Goal: Task Accomplishment & Management: Complete application form

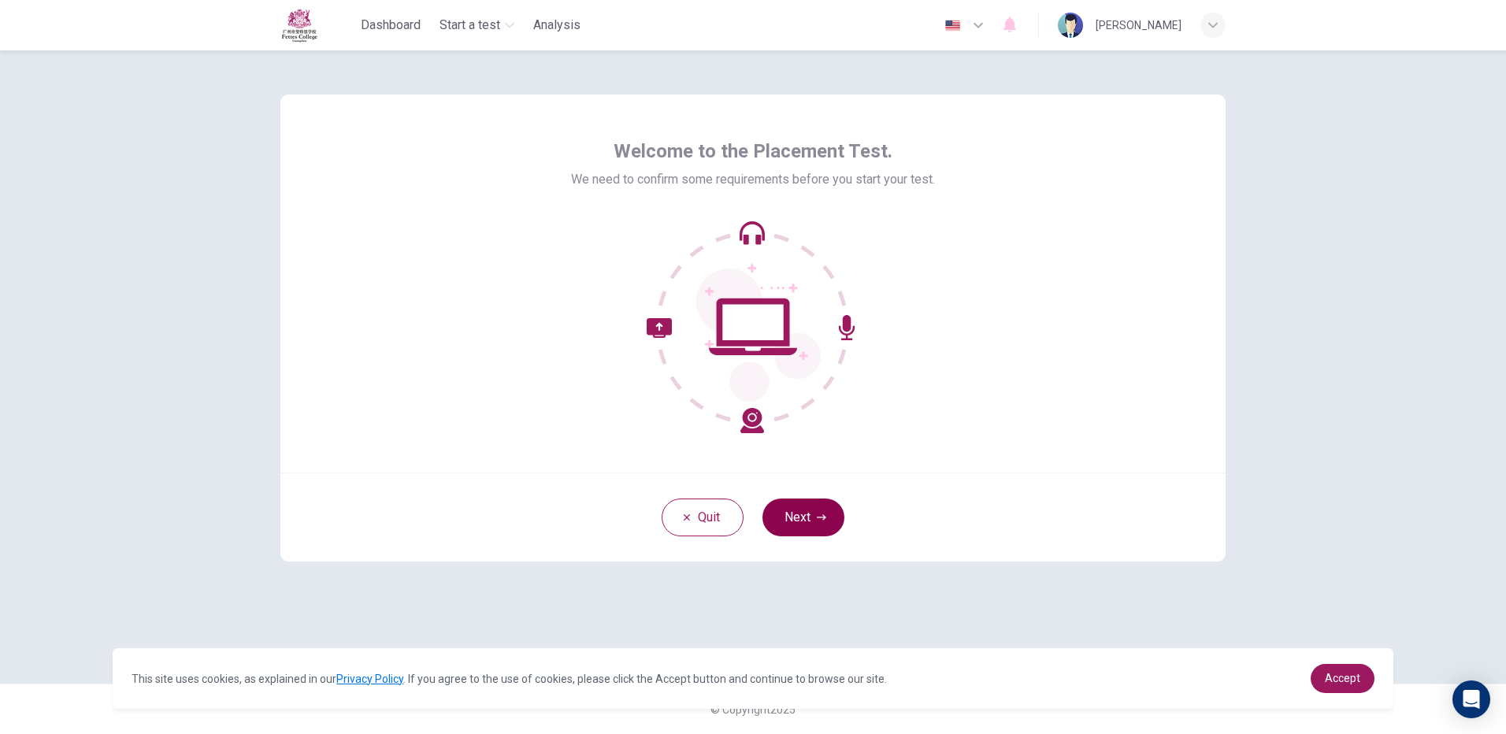
click at [826, 521] on button "Next" at bounding box center [804, 518] width 82 height 38
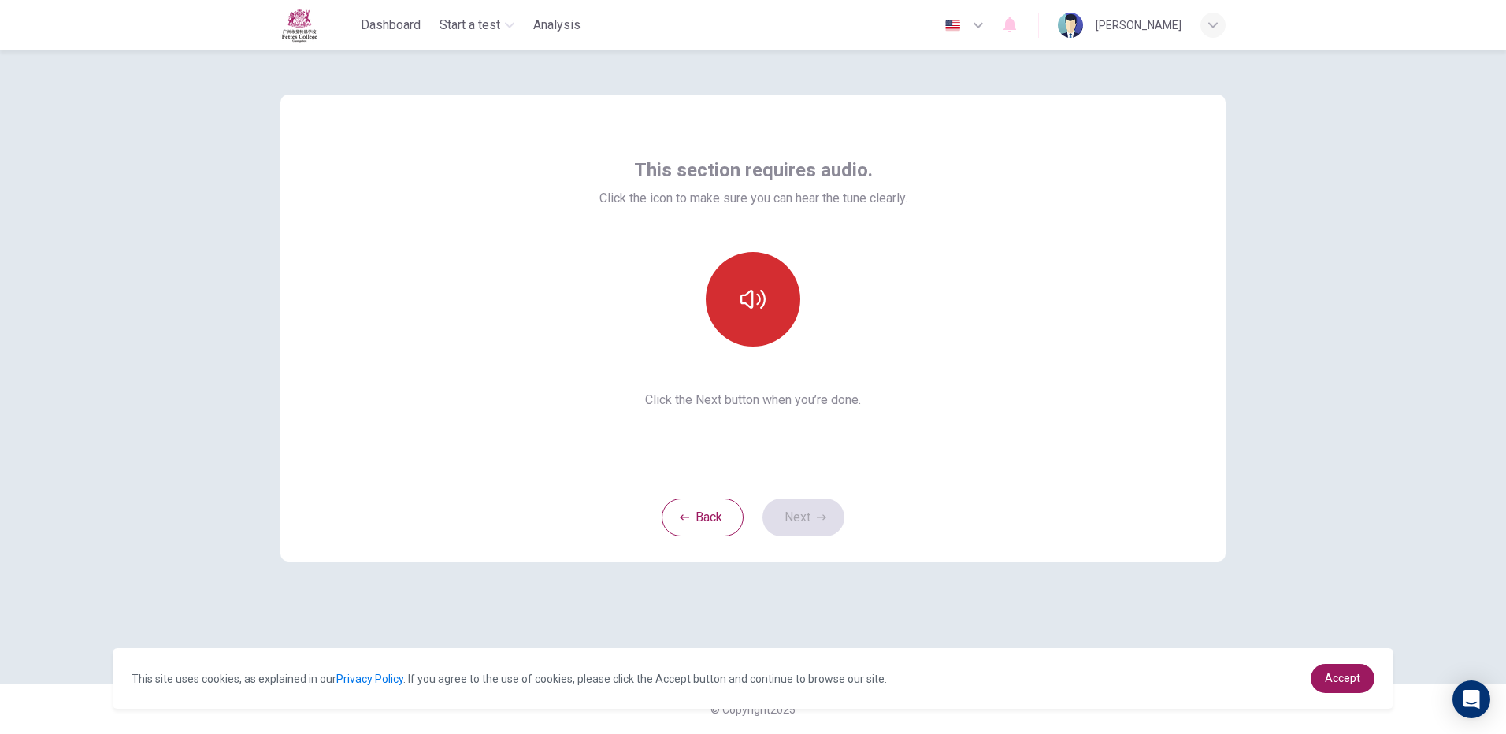
click at [761, 305] on icon "button" at bounding box center [753, 299] width 25 height 25
click at [787, 514] on button "Next" at bounding box center [804, 518] width 82 height 38
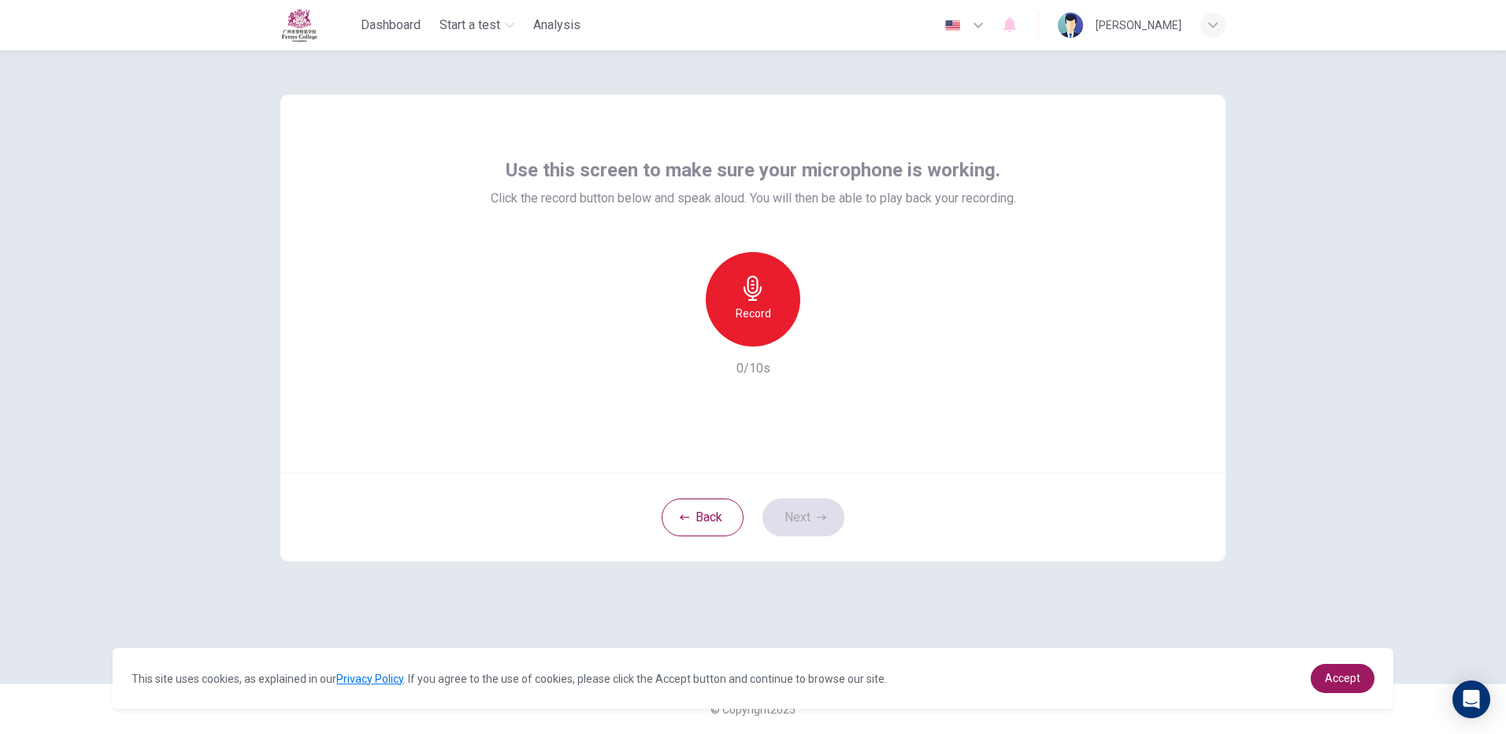
click at [757, 330] on div "Record" at bounding box center [753, 299] width 95 height 95
click at [759, 302] on div "Stop" at bounding box center [753, 299] width 95 height 95
click at [833, 341] on icon "button" at bounding box center [826, 334] width 16 height 16
click at [804, 507] on button "Next" at bounding box center [804, 518] width 82 height 38
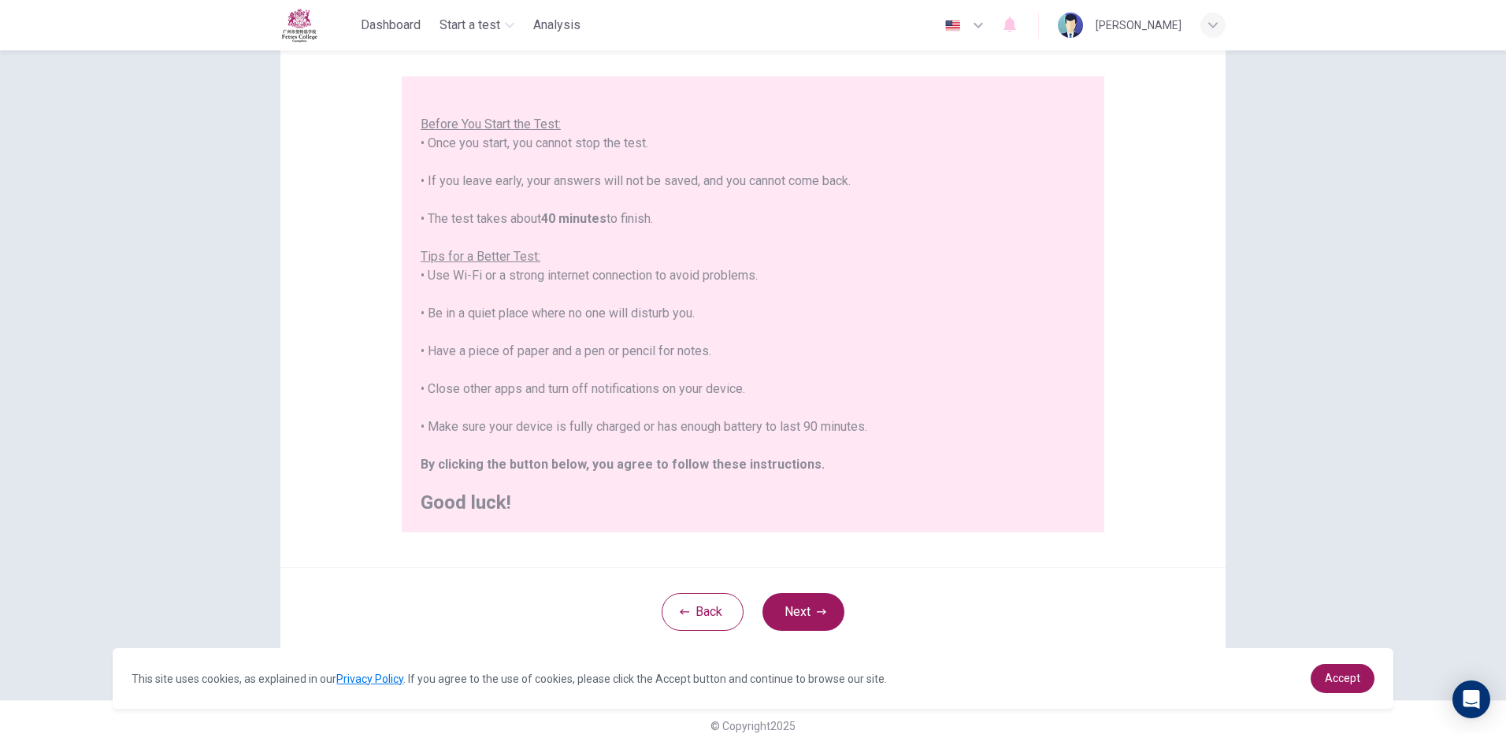
scroll to position [142, 0]
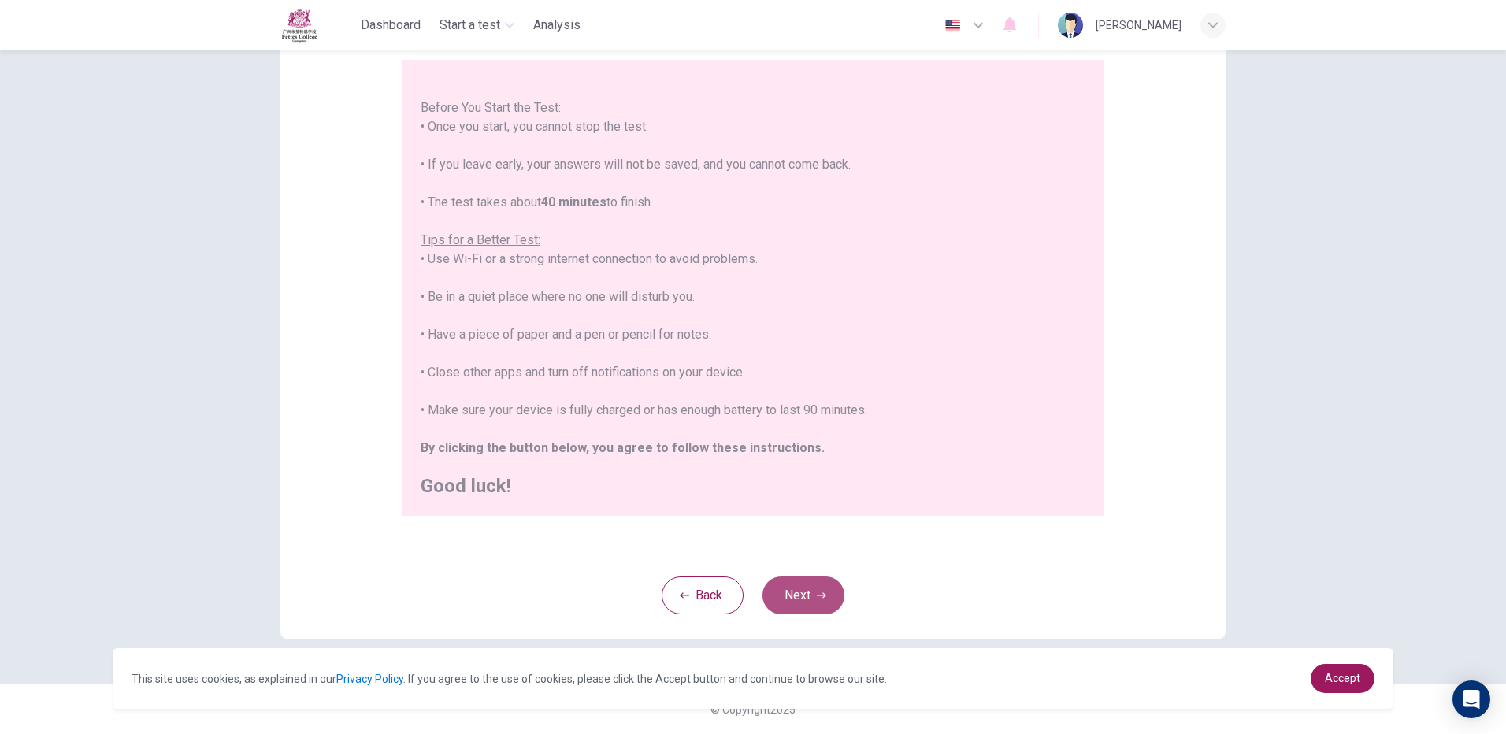
click at [830, 601] on button "Next" at bounding box center [804, 596] width 82 height 38
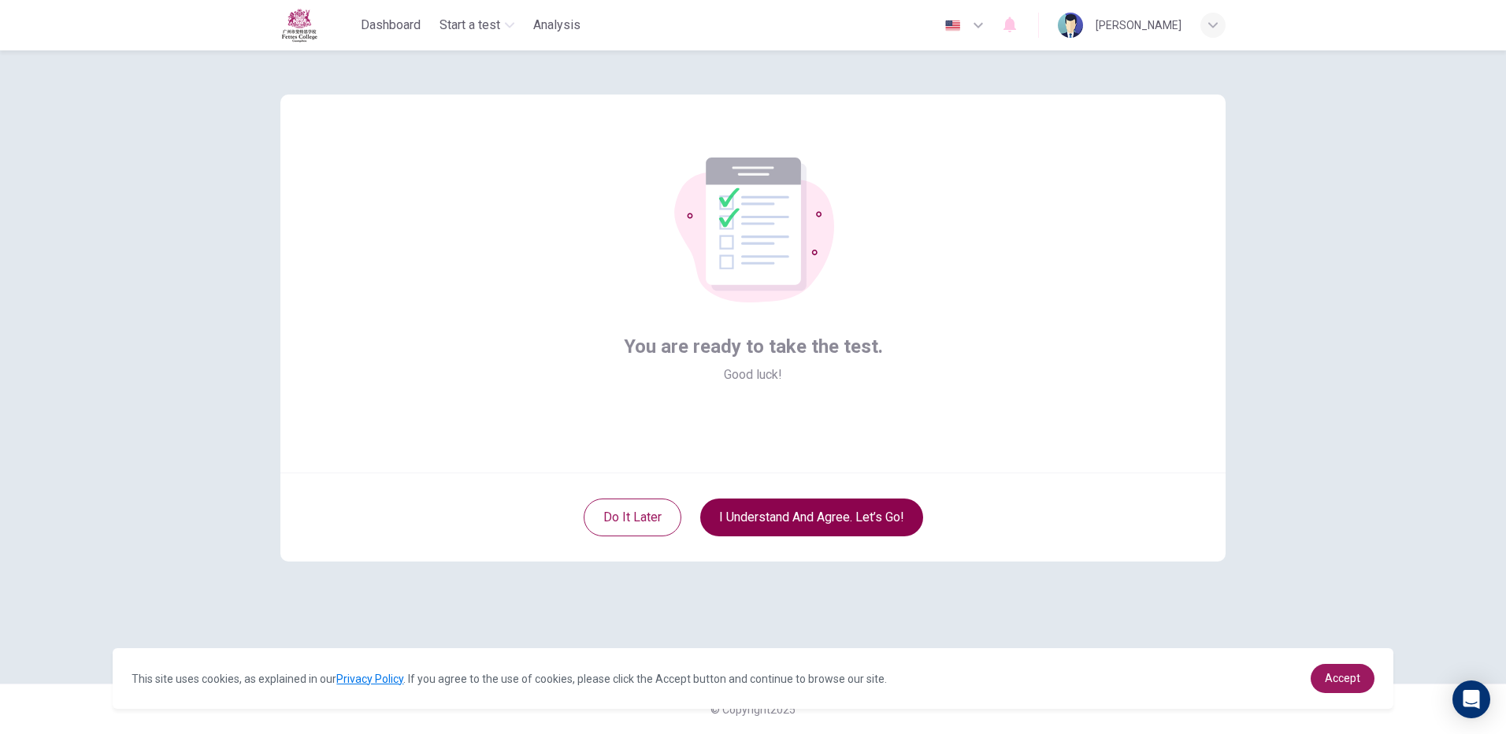
scroll to position [0, 0]
click at [802, 518] on button "I understand and agree. Let’s go!" at bounding box center [811, 518] width 223 height 38
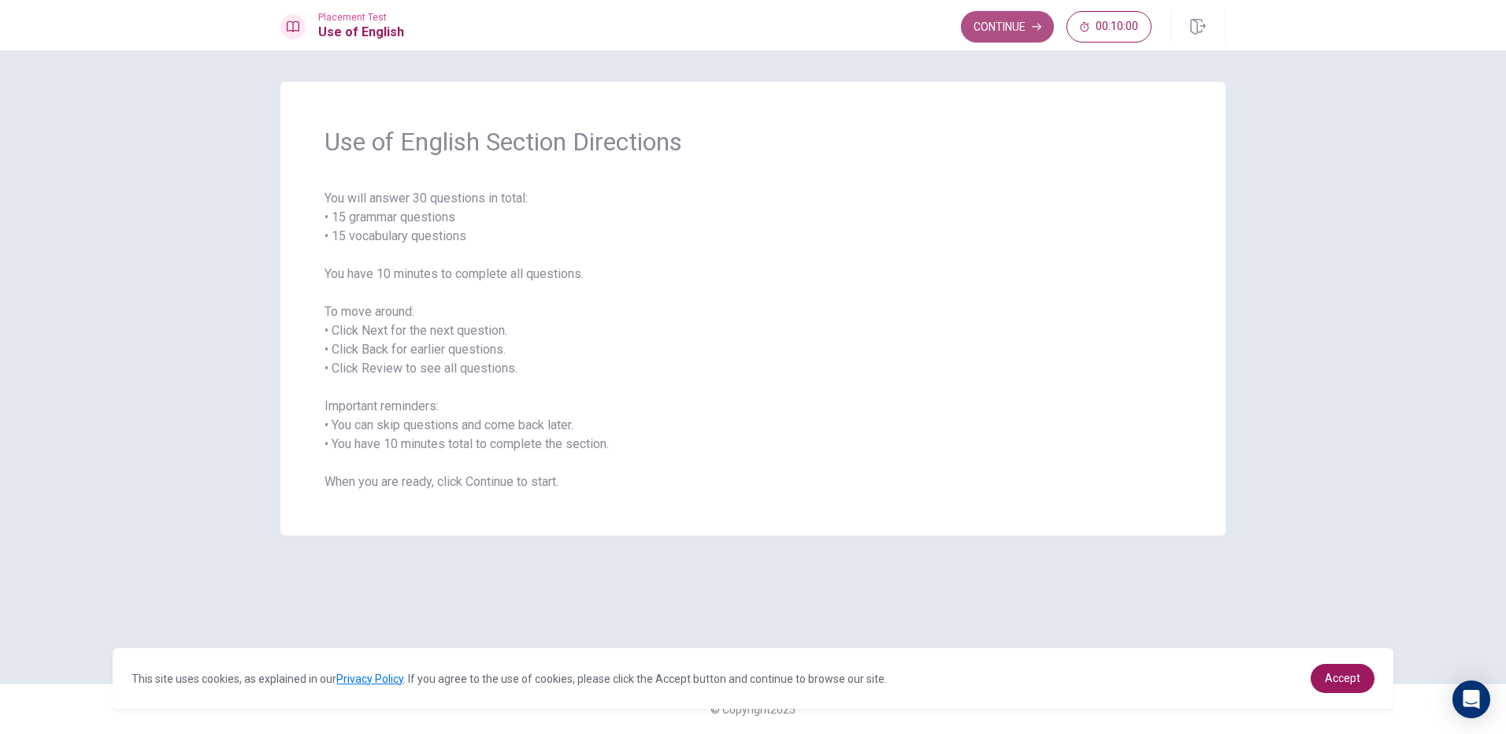
click at [989, 35] on button "Continue" at bounding box center [1007, 27] width 93 height 32
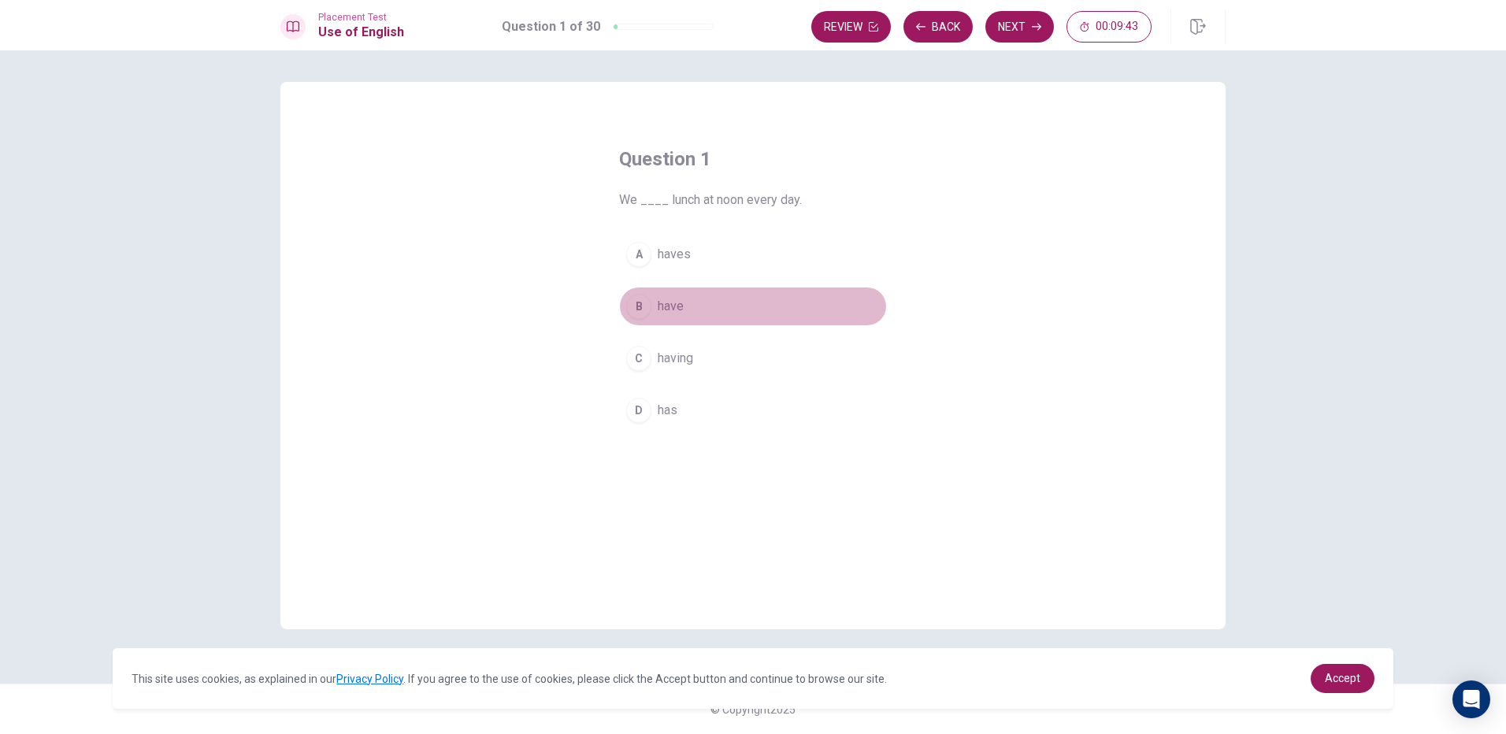
click at [687, 310] on button "B have" at bounding box center [753, 306] width 268 height 39
click at [1019, 34] on button "Next" at bounding box center [1020, 27] width 69 height 32
click at [648, 310] on div "B" at bounding box center [638, 306] width 25 height 25
click at [1026, 35] on button "Next" at bounding box center [1020, 27] width 69 height 32
click at [645, 410] on div "D" at bounding box center [638, 410] width 25 height 25
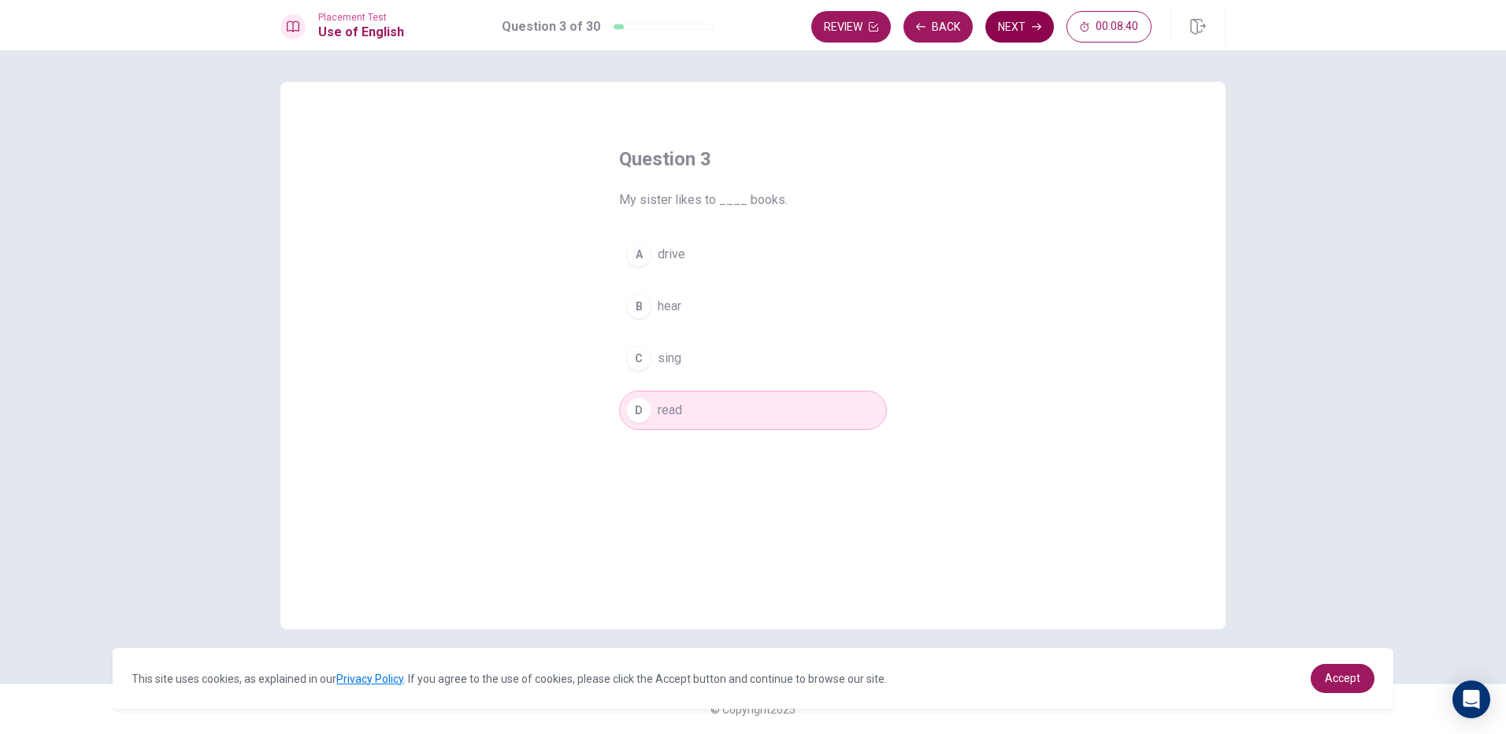
click at [997, 28] on button "Next" at bounding box center [1020, 27] width 69 height 32
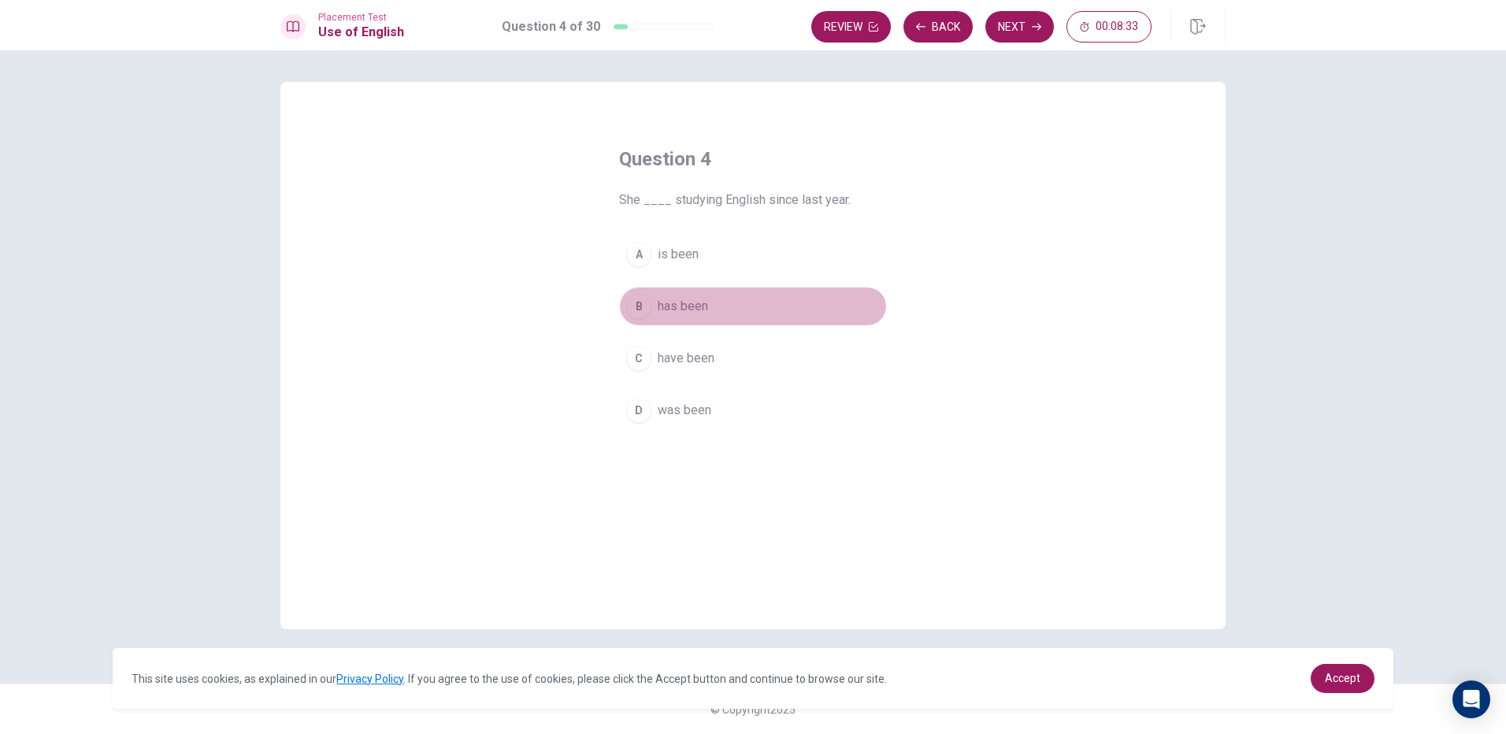
click at [692, 310] on span "has been" at bounding box center [683, 306] width 50 height 19
click at [1021, 25] on button "Next" at bounding box center [1020, 27] width 69 height 32
click at [685, 360] on button "C pool" at bounding box center [753, 358] width 268 height 39
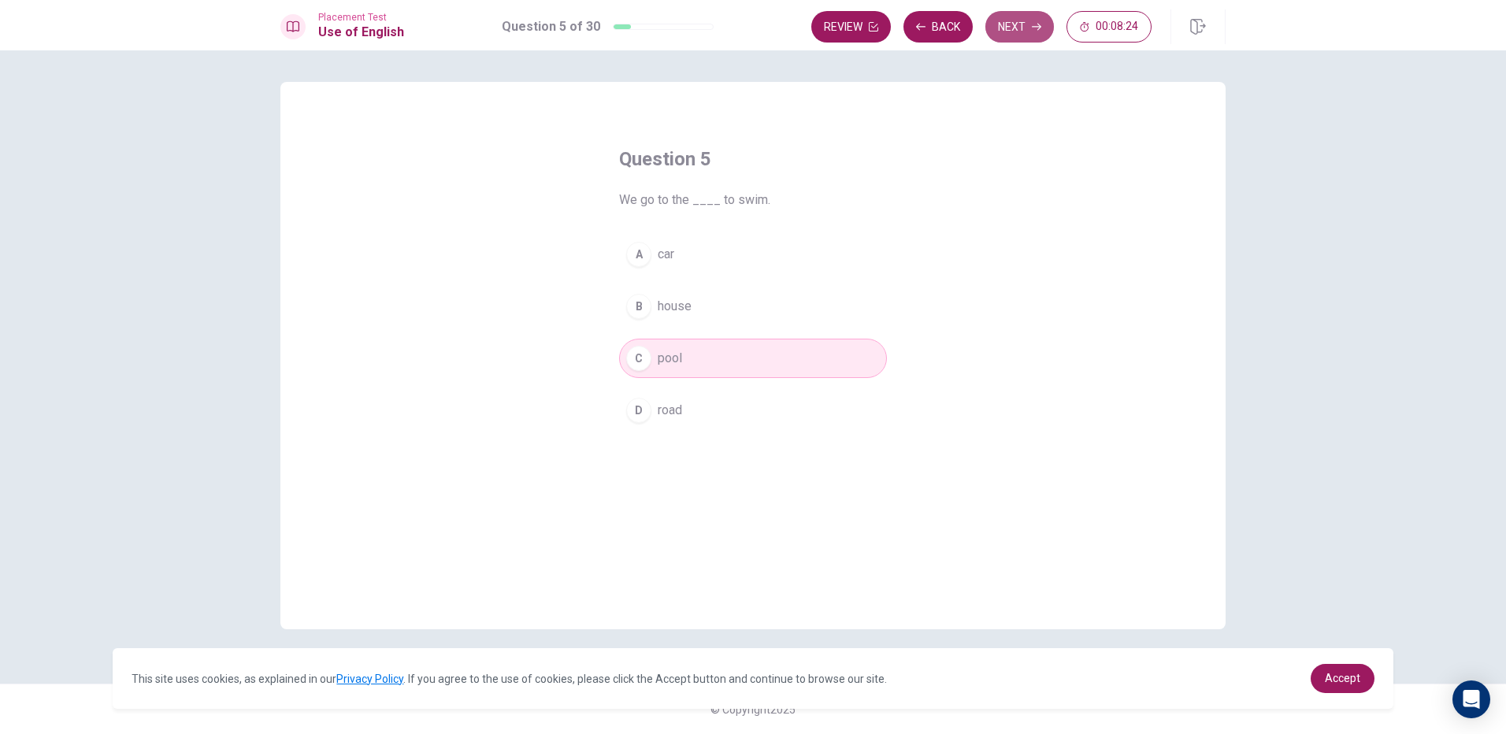
click at [1009, 29] on button "Next" at bounding box center [1020, 27] width 69 height 32
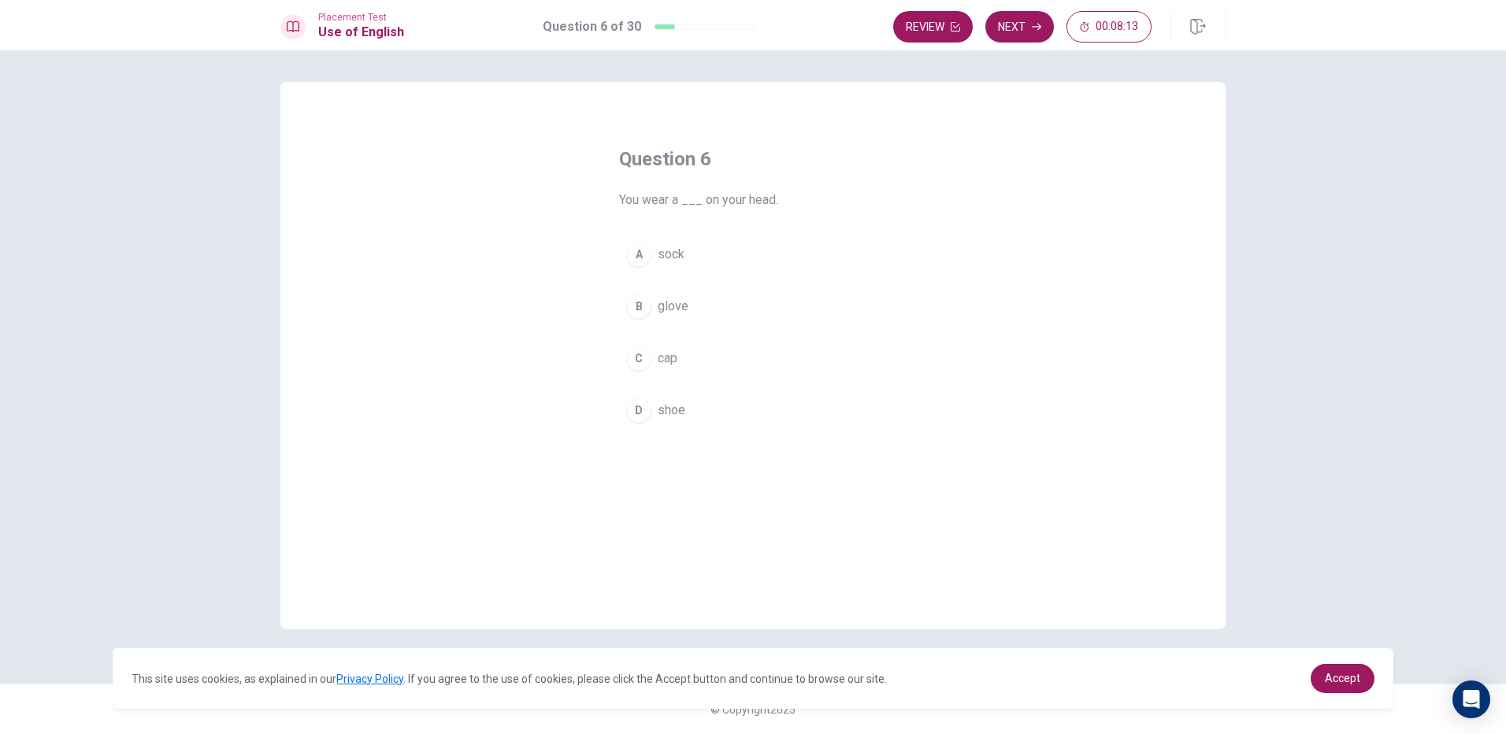
click at [719, 381] on div "A sock B glove C cap D shoe" at bounding box center [753, 332] width 268 height 195
click at [681, 362] on button "C cap" at bounding box center [753, 358] width 268 height 39
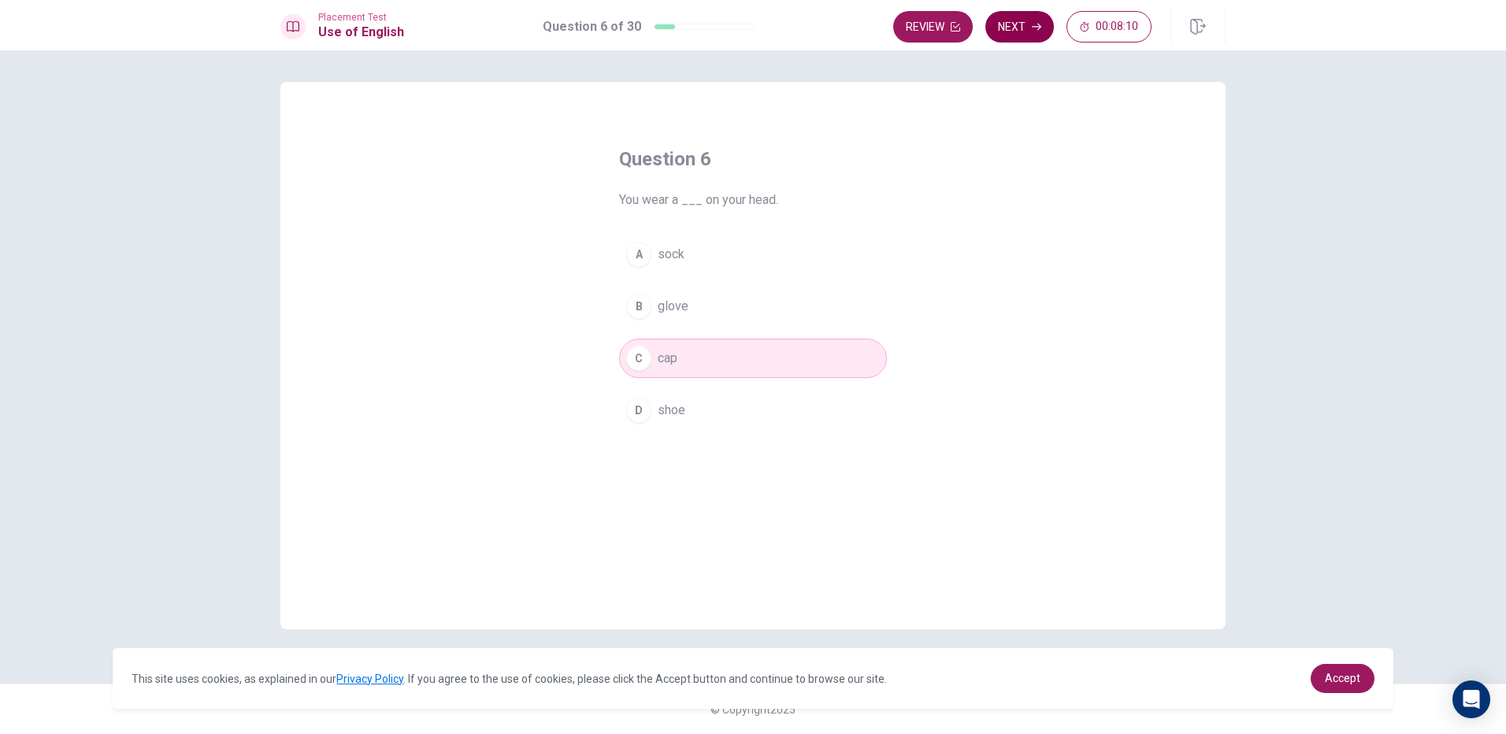
click at [1019, 24] on button "Next" at bounding box center [1020, 27] width 69 height 32
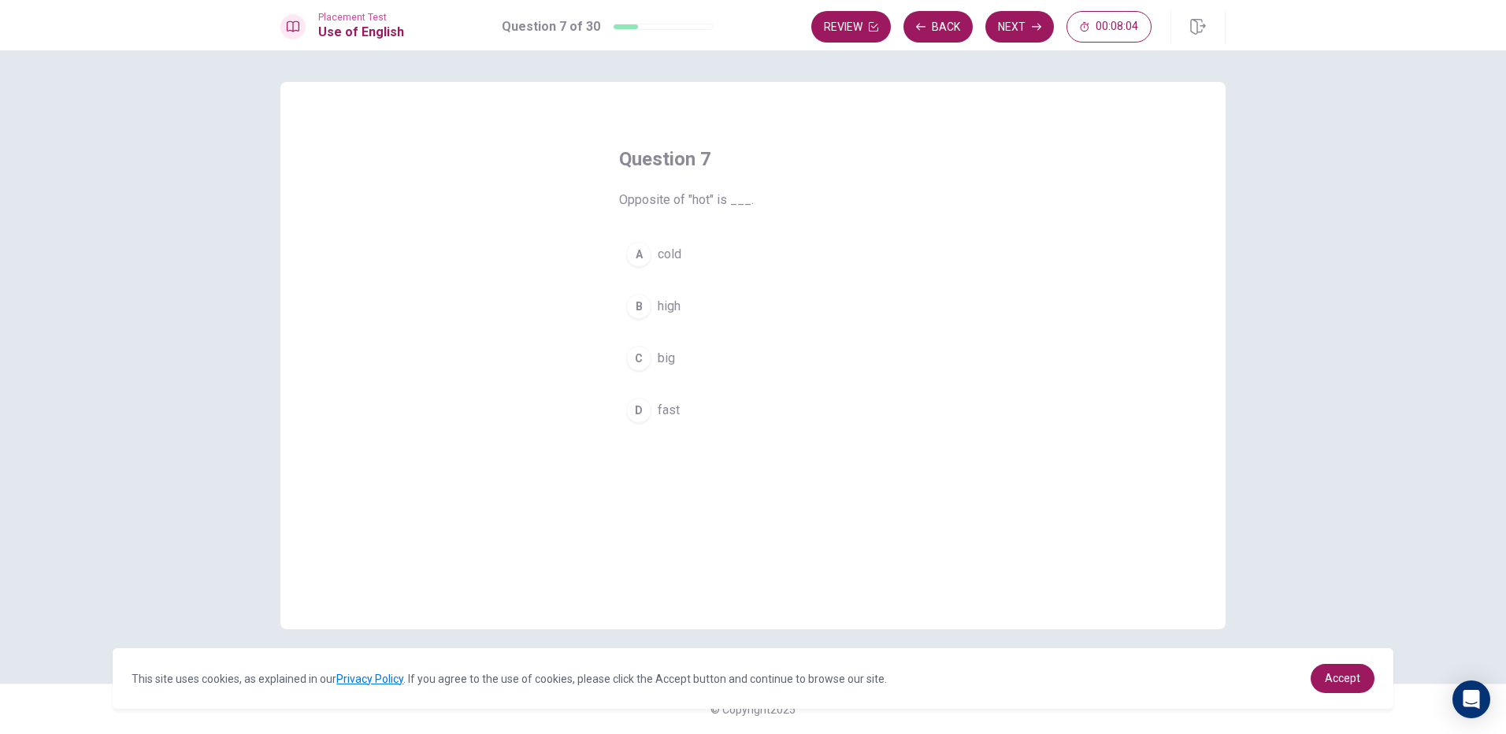
click at [692, 252] on button "A cold" at bounding box center [753, 254] width 268 height 39
click at [1038, 29] on icon "button" at bounding box center [1036, 27] width 9 height 7
click at [711, 410] on span "has been studying" at bounding box center [708, 410] width 101 height 19
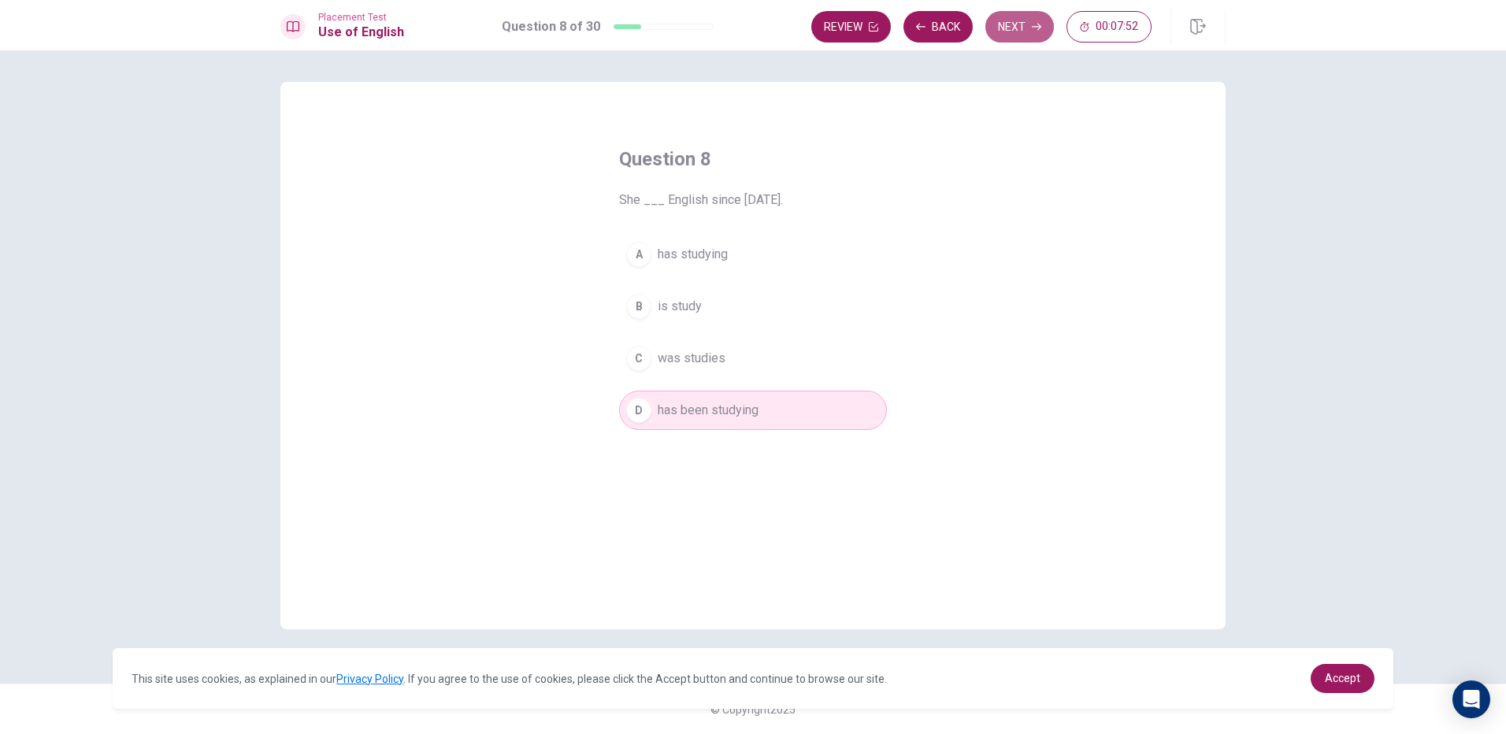
click at [1010, 35] on button "Next" at bounding box center [1020, 27] width 69 height 32
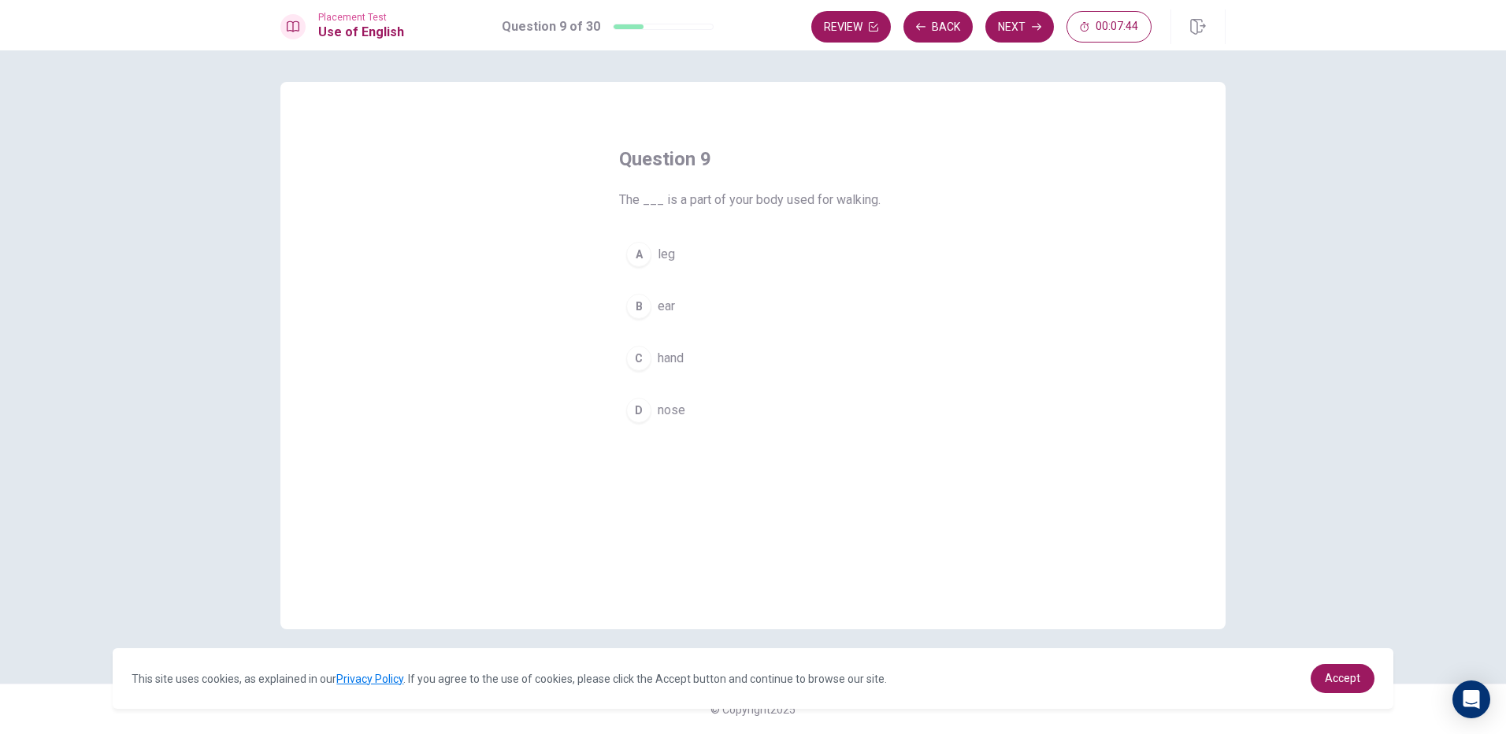
click at [696, 256] on button "A leg" at bounding box center [753, 254] width 268 height 39
click at [1029, 28] on button "Next" at bounding box center [1020, 27] width 69 height 32
click at [701, 400] on button "D finished" at bounding box center [753, 410] width 268 height 39
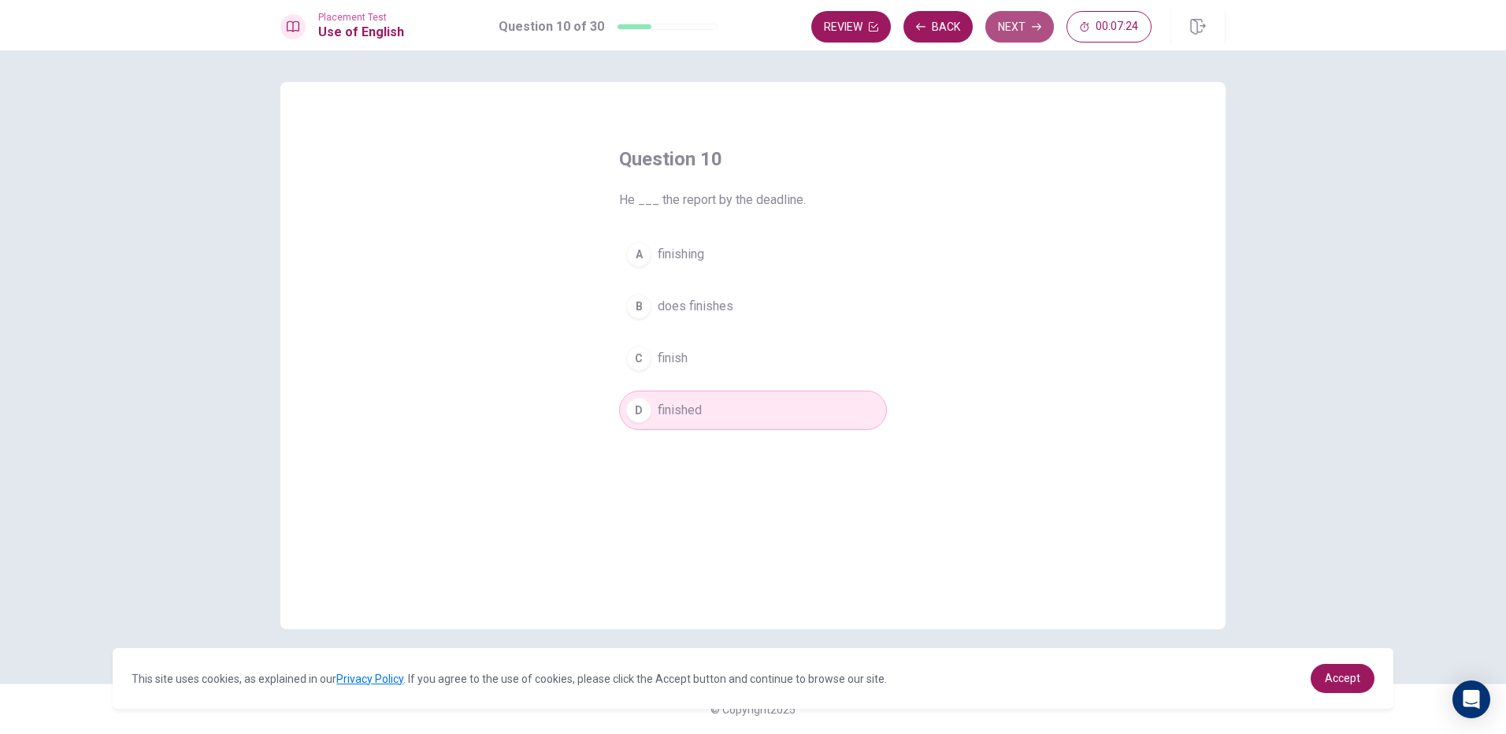
click at [1000, 26] on button "Next" at bounding box center [1020, 27] width 69 height 32
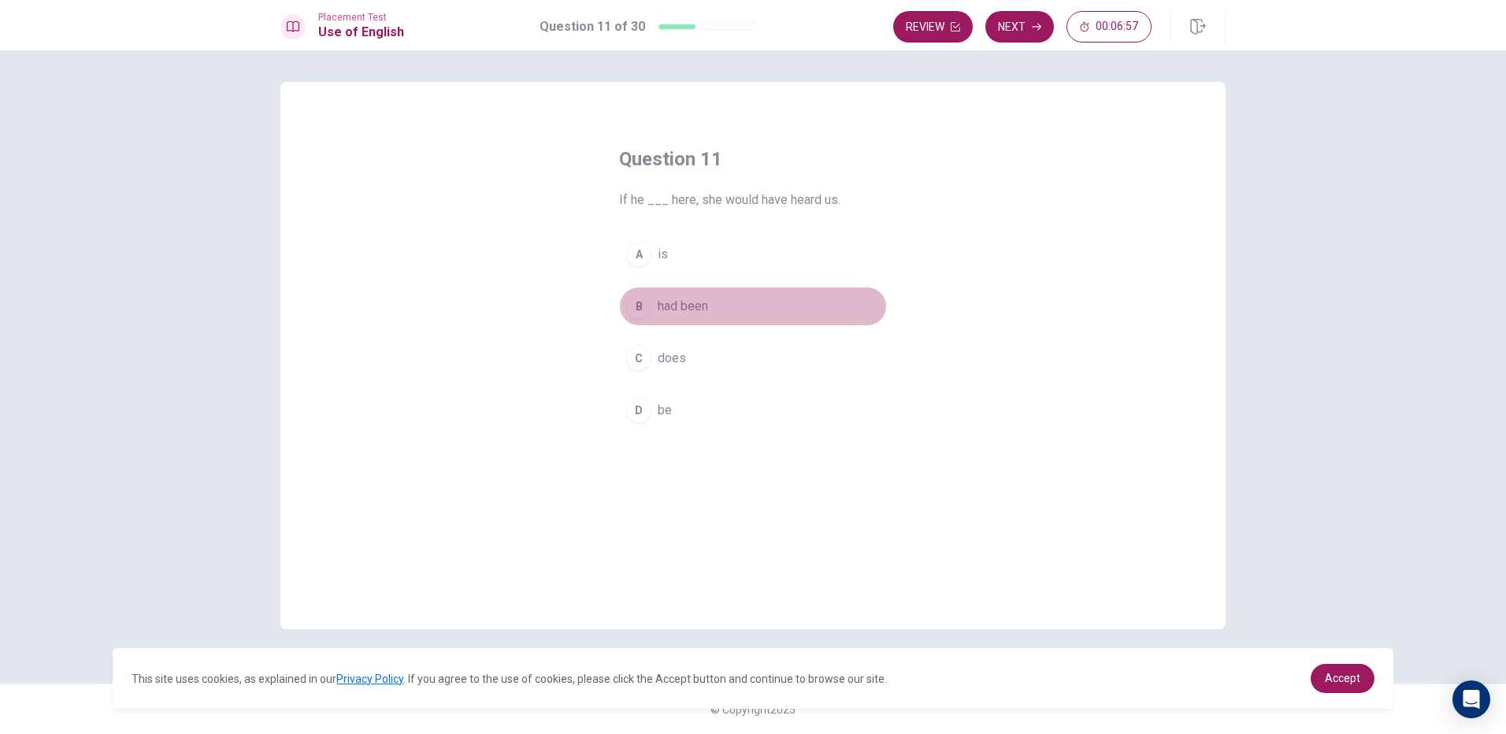
click at [708, 311] on span "had been" at bounding box center [683, 306] width 50 height 19
click at [1000, 24] on button "Next" at bounding box center [1020, 27] width 69 height 32
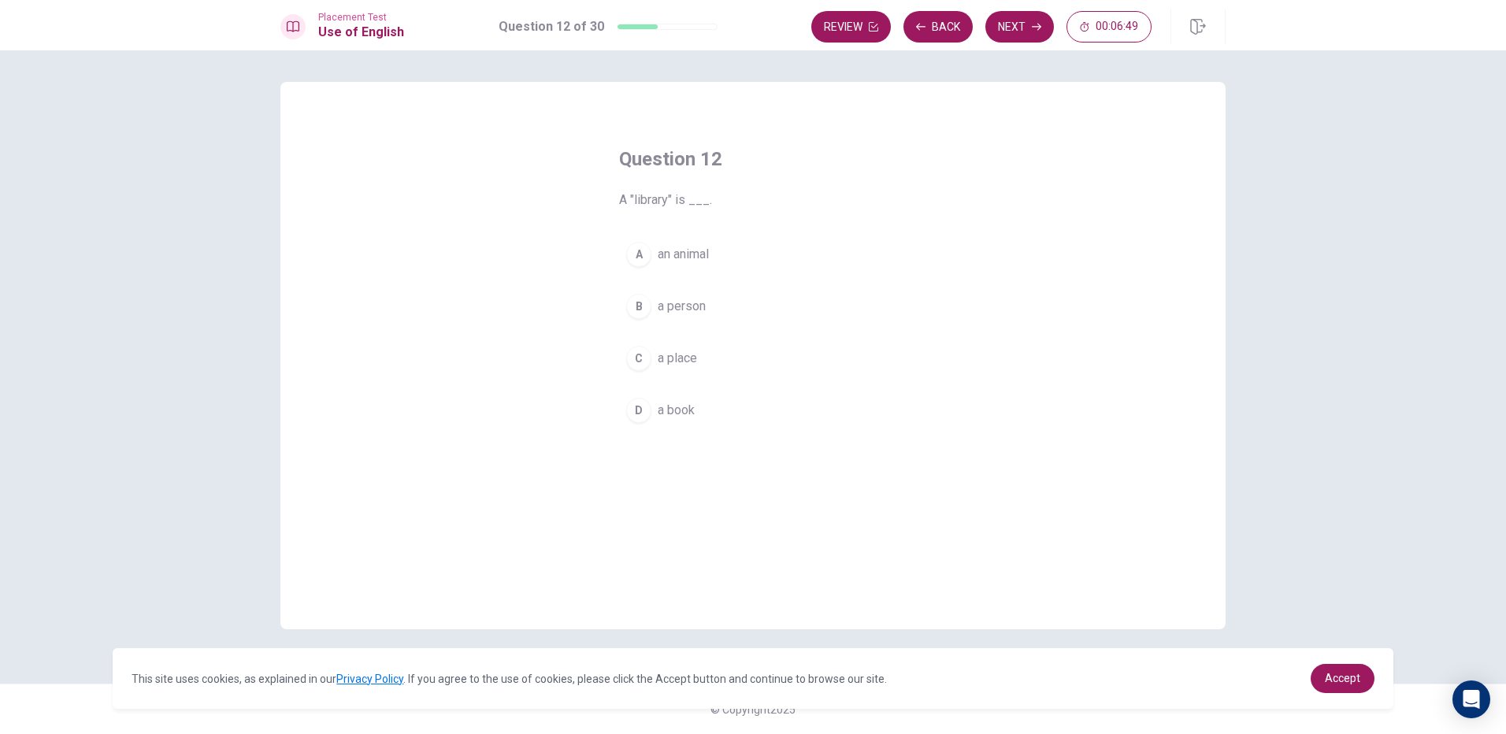
click at [697, 362] on span "a place" at bounding box center [677, 358] width 39 height 19
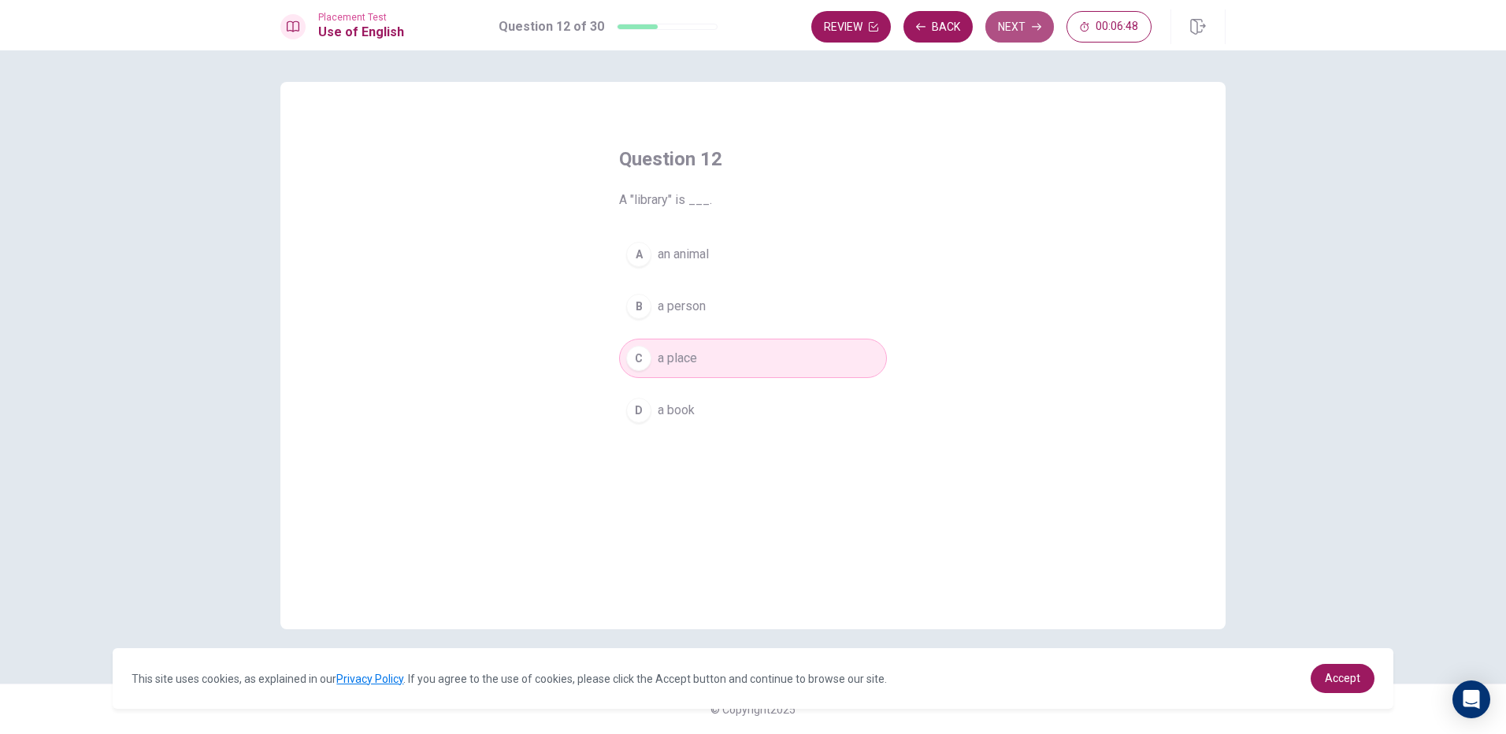
click at [1033, 33] on button "Next" at bounding box center [1020, 27] width 69 height 32
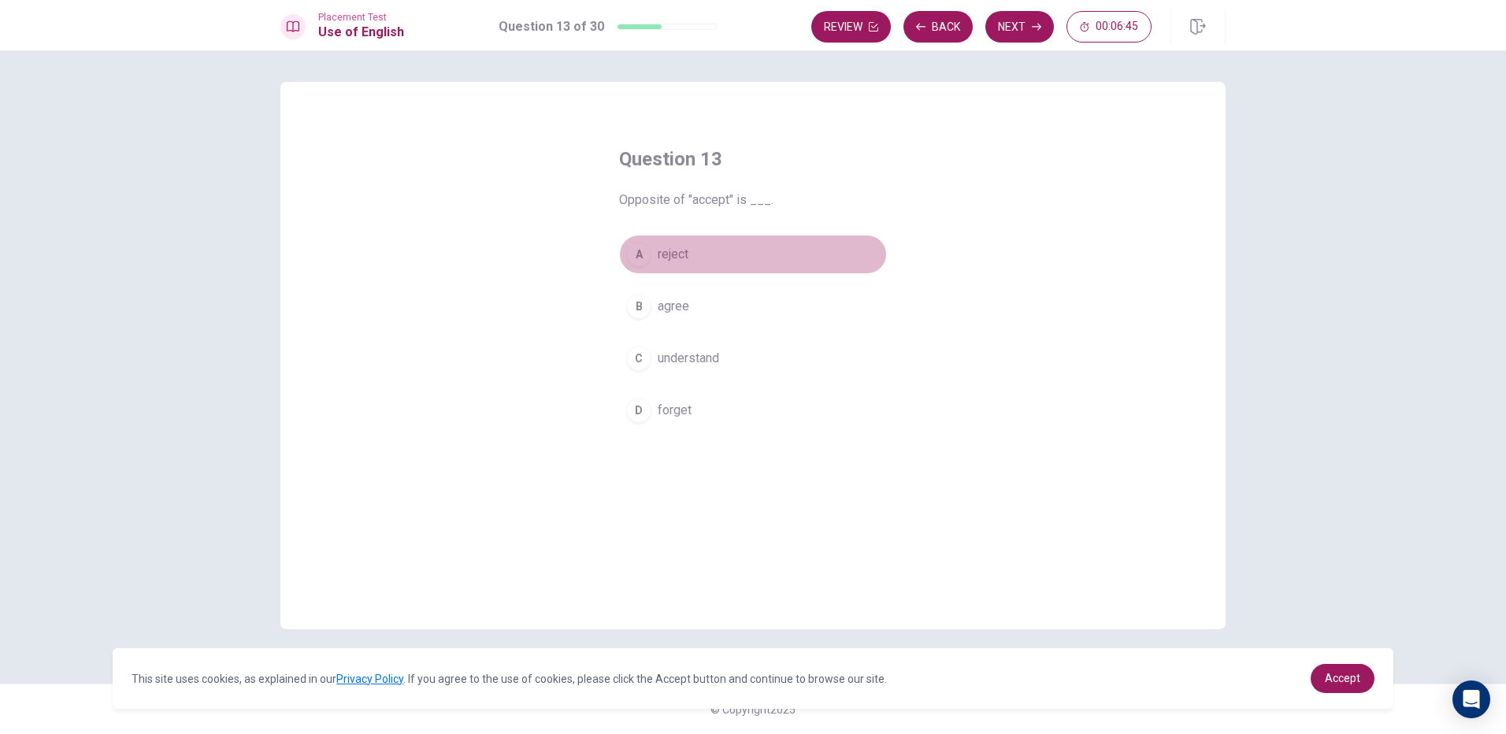
click at [681, 266] on button "A reject" at bounding box center [753, 254] width 268 height 39
click at [1022, 32] on button "Next" at bounding box center [1020, 27] width 69 height 32
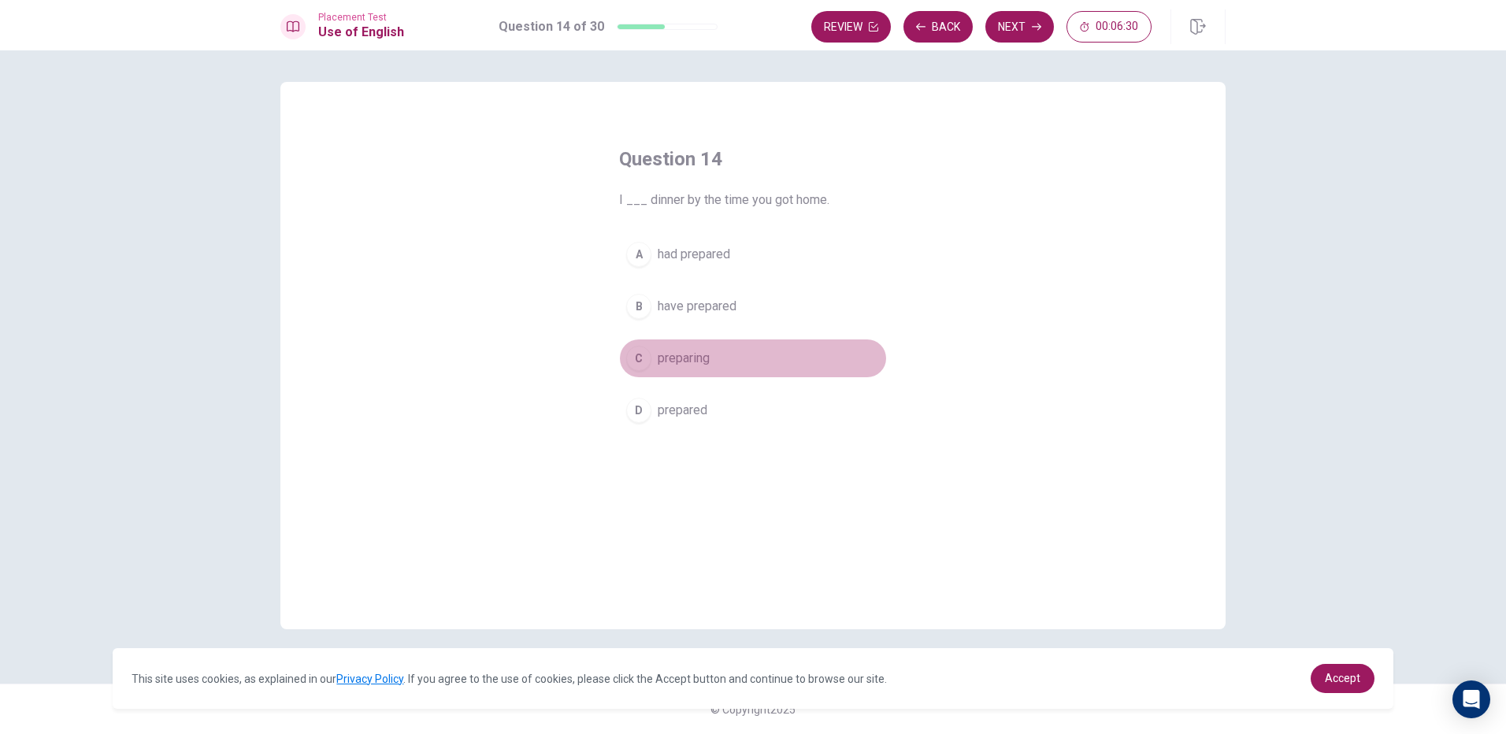
click at [655, 362] on button "C preparing" at bounding box center [753, 358] width 268 height 39
click at [1043, 27] on button "Next" at bounding box center [1020, 27] width 69 height 32
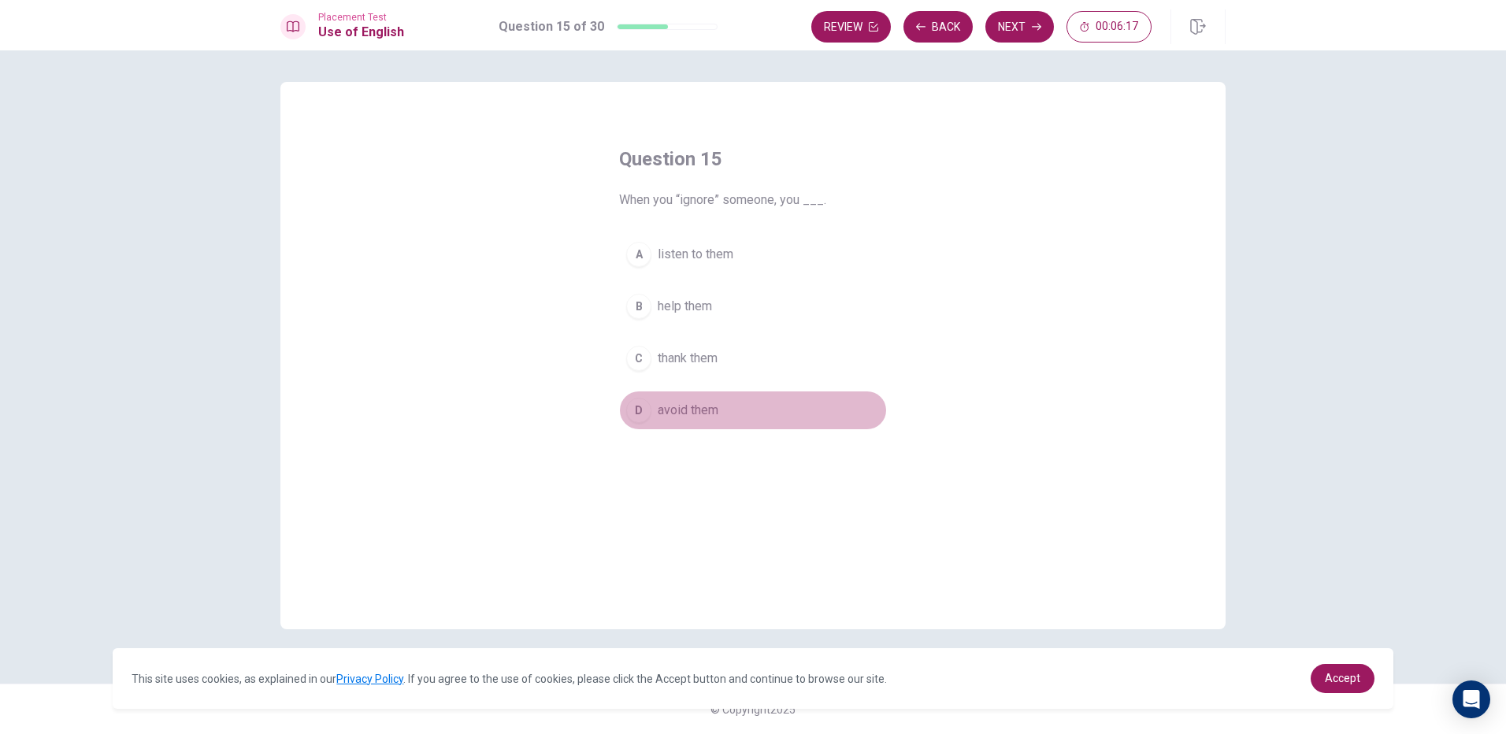
drag, startPoint x: 678, startPoint y: 413, endPoint x: 687, endPoint y: 408, distance: 9.9
click at [679, 413] on span "avoid them" at bounding box center [688, 410] width 61 height 19
click at [1012, 32] on button "Next" at bounding box center [1020, 27] width 69 height 32
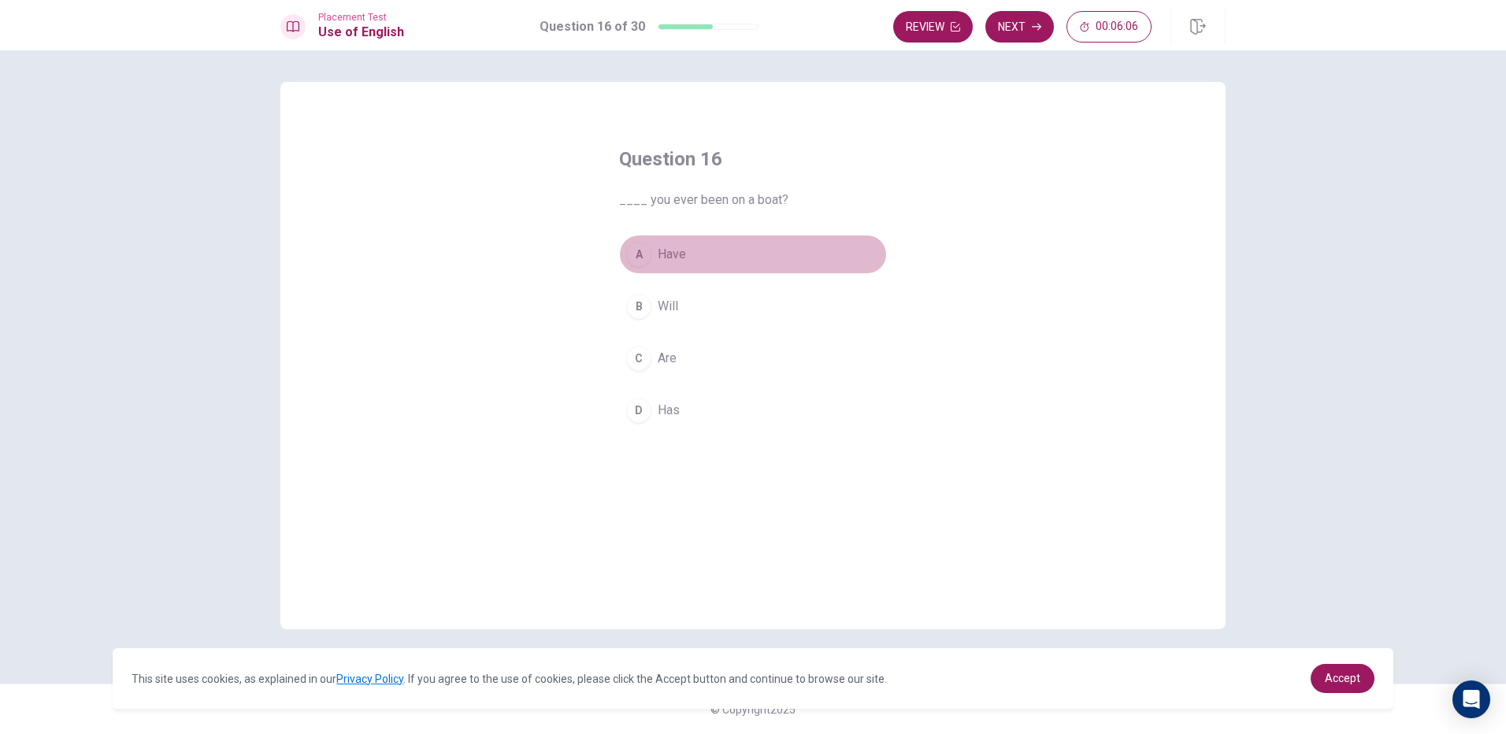
click at [686, 262] on span "Have" at bounding box center [672, 254] width 28 height 19
click at [1025, 25] on button "Next" at bounding box center [1020, 27] width 69 height 32
click at [707, 266] on button "A has" at bounding box center [753, 254] width 268 height 39
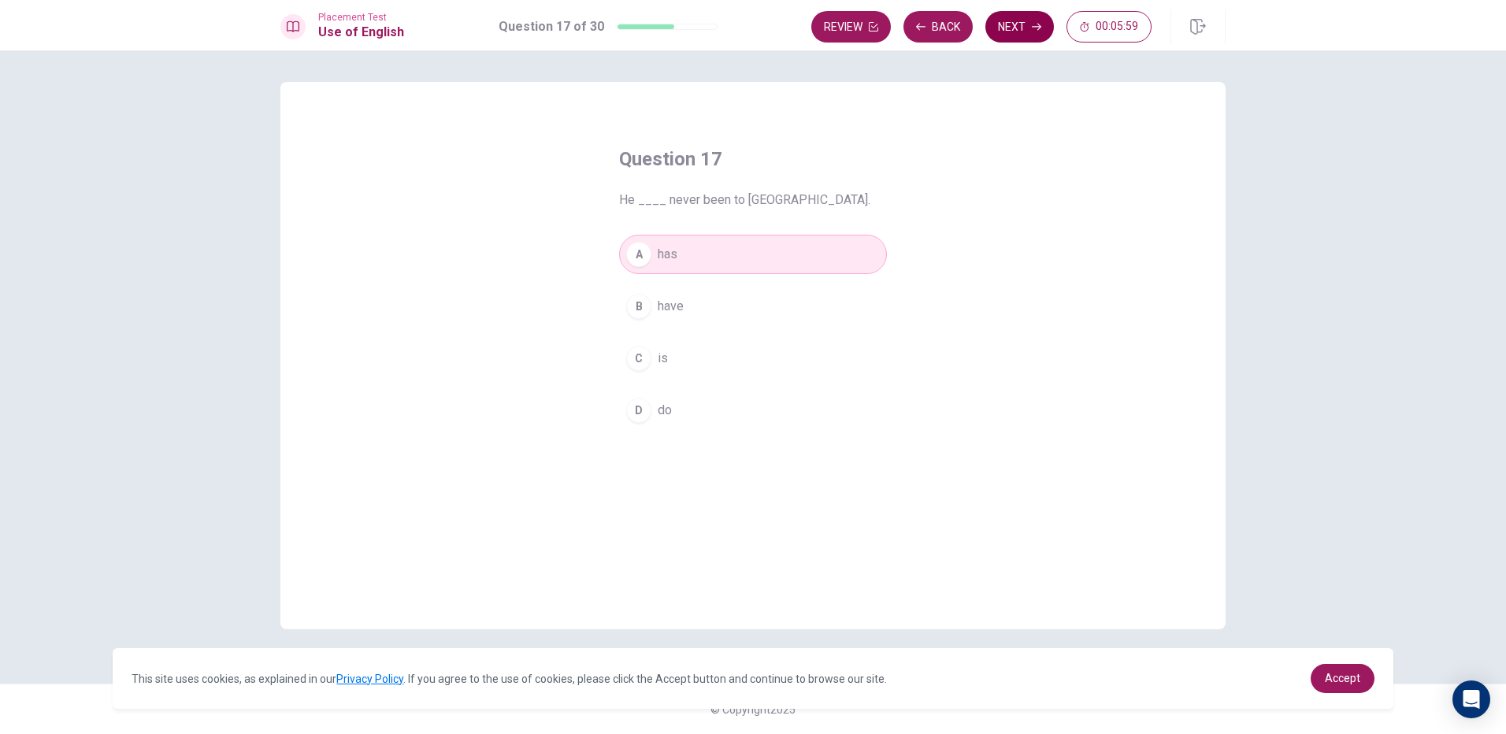
click at [1009, 32] on button "Next" at bounding box center [1020, 27] width 69 height 32
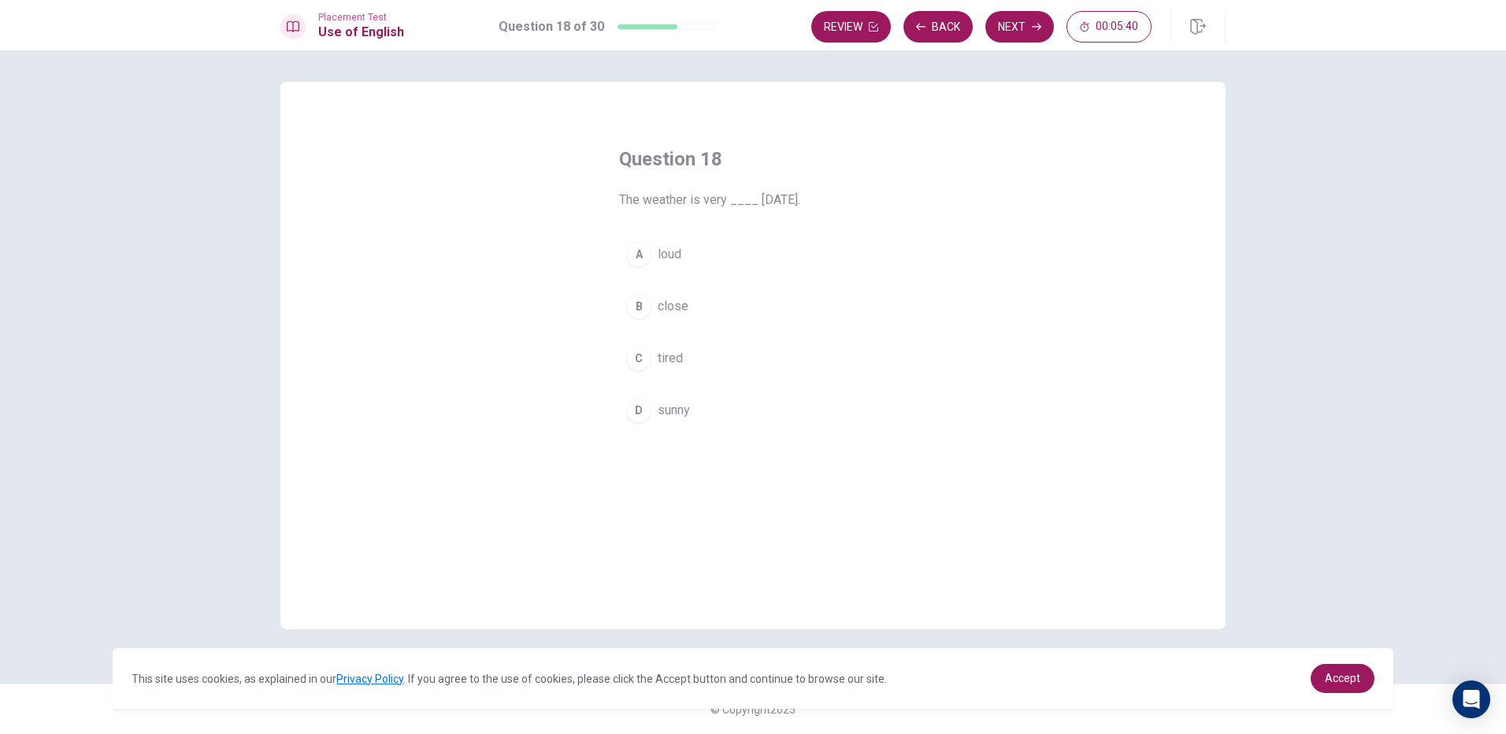
click at [719, 415] on button "D sunny" at bounding box center [753, 410] width 268 height 39
click at [1016, 17] on button "Next" at bounding box center [1020, 27] width 69 height 32
click at [708, 272] on span "generous" at bounding box center [684, 273] width 52 height 19
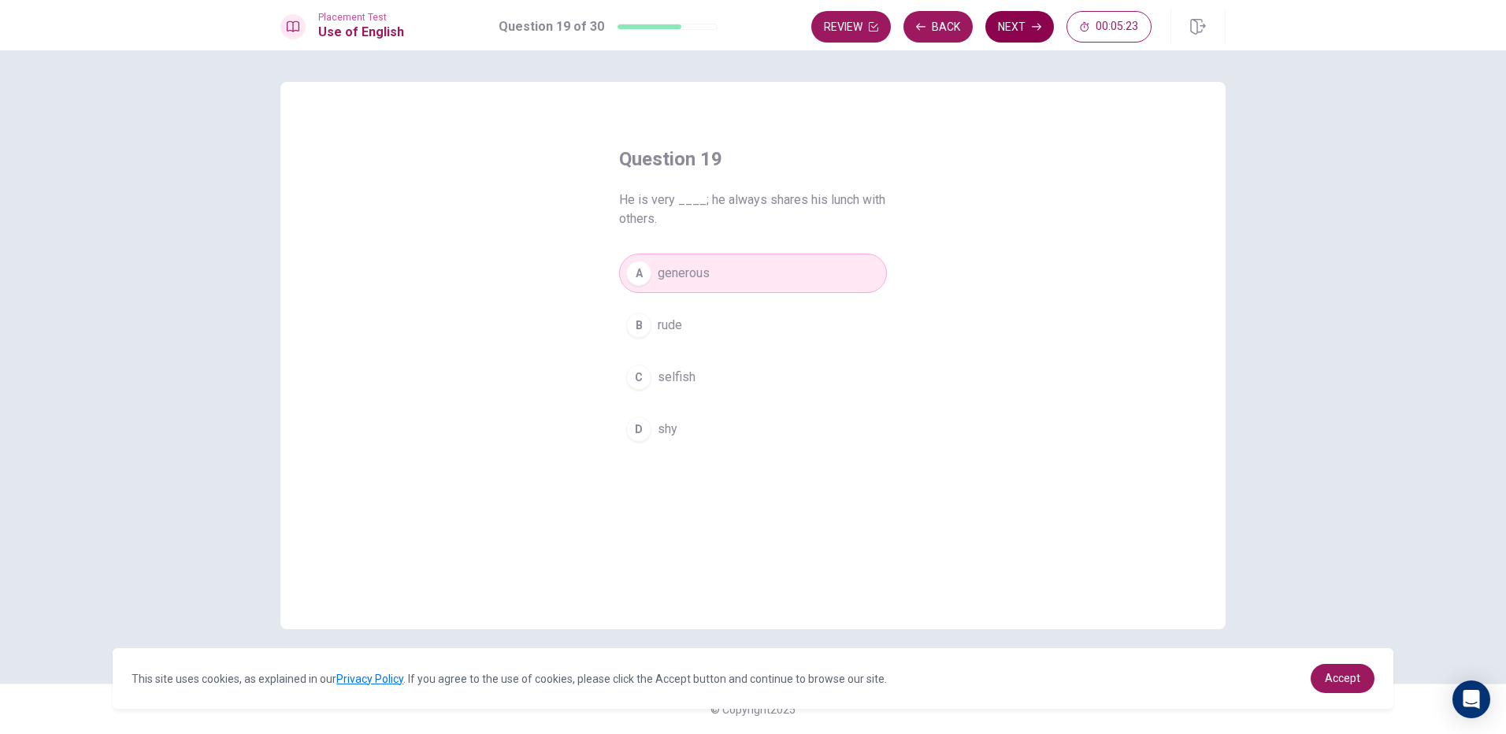
click at [1029, 20] on button "Next" at bounding box center [1020, 27] width 69 height 32
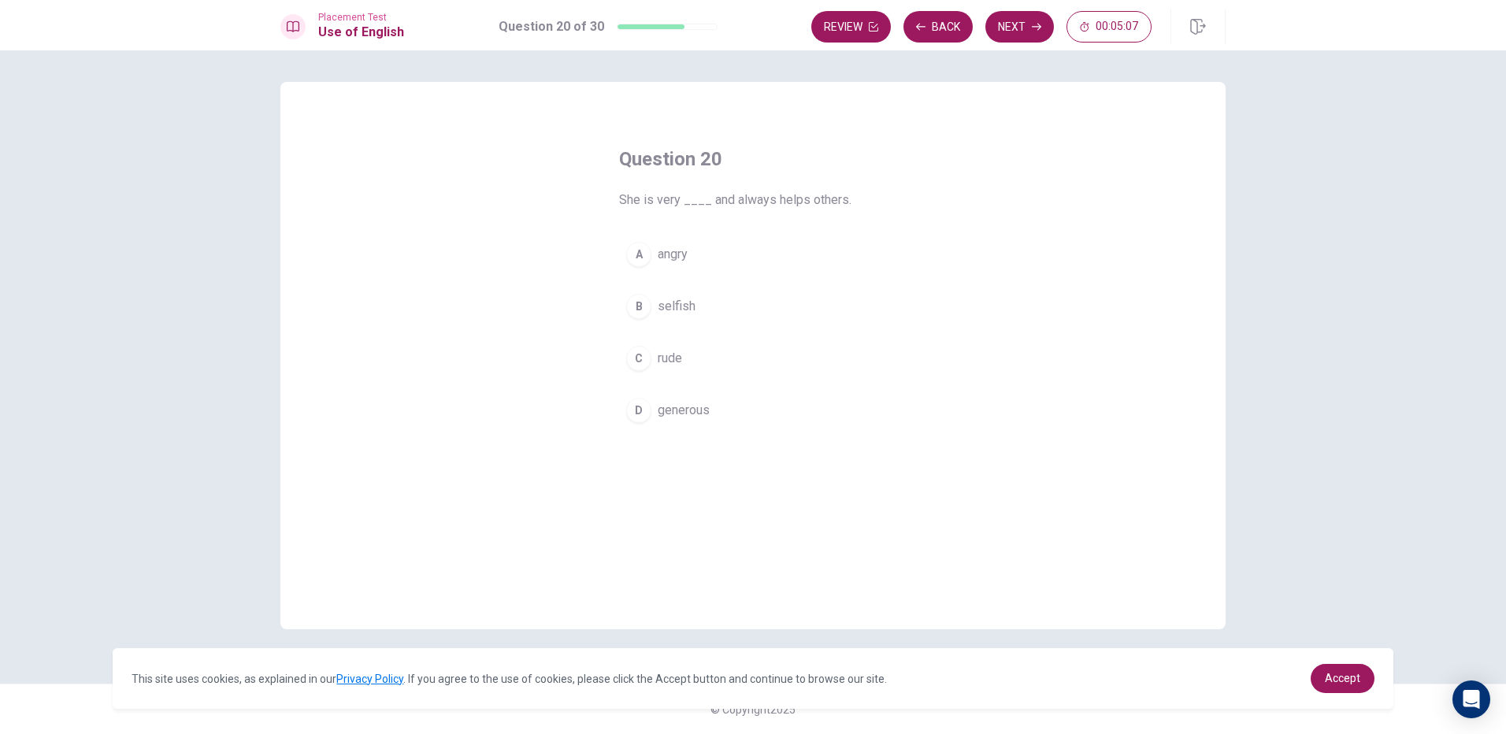
click at [633, 409] on div "D" at bounding box center [638, 410] width 25 height 25
click at [1003, 32] on button "Next" at bounding box center [1020, 27] width 69 height 32
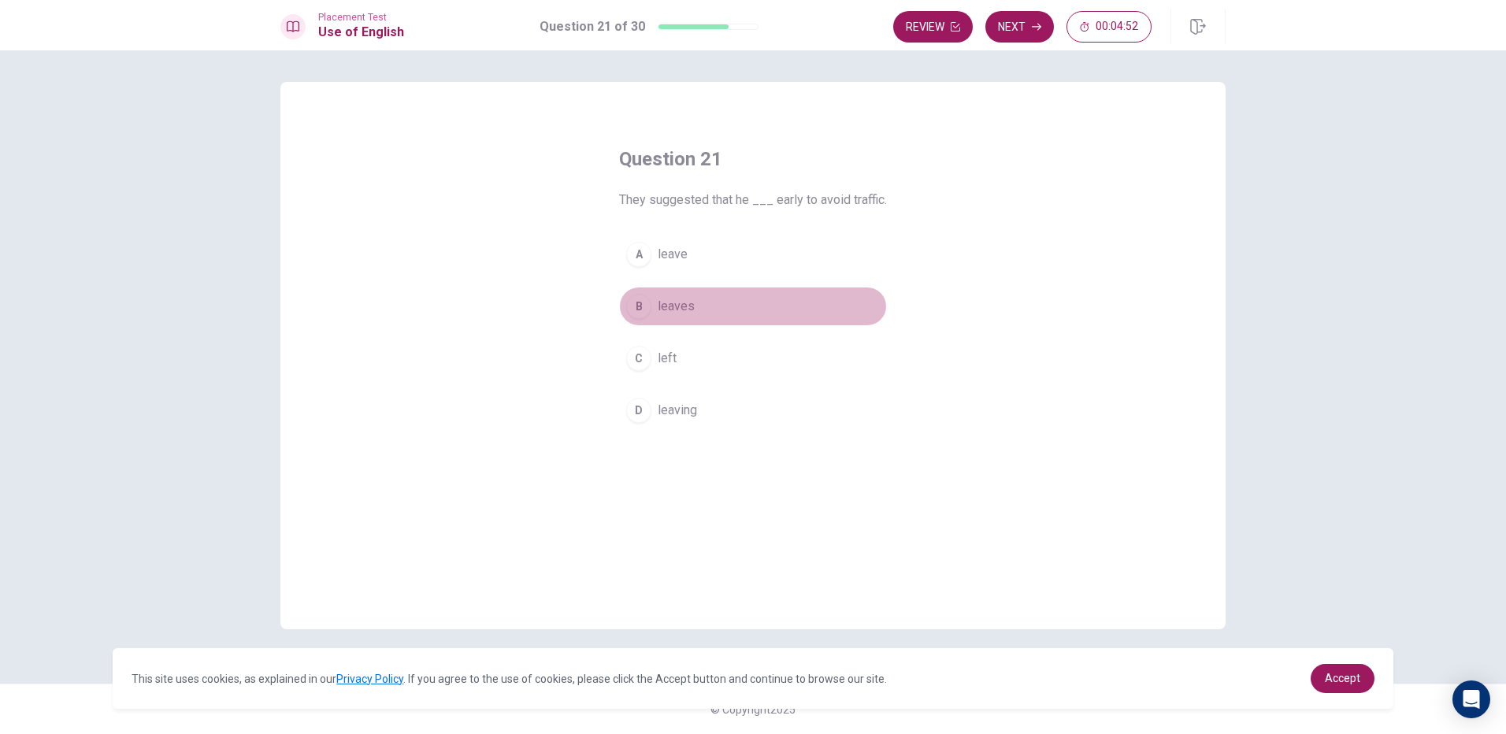
click at [690, 314] on span "leaves" at bounding box center [676, 306] width 37 height 19
click at [1026, 19] on button "Next" at bounding box center [1020, 27] width 69 height 32
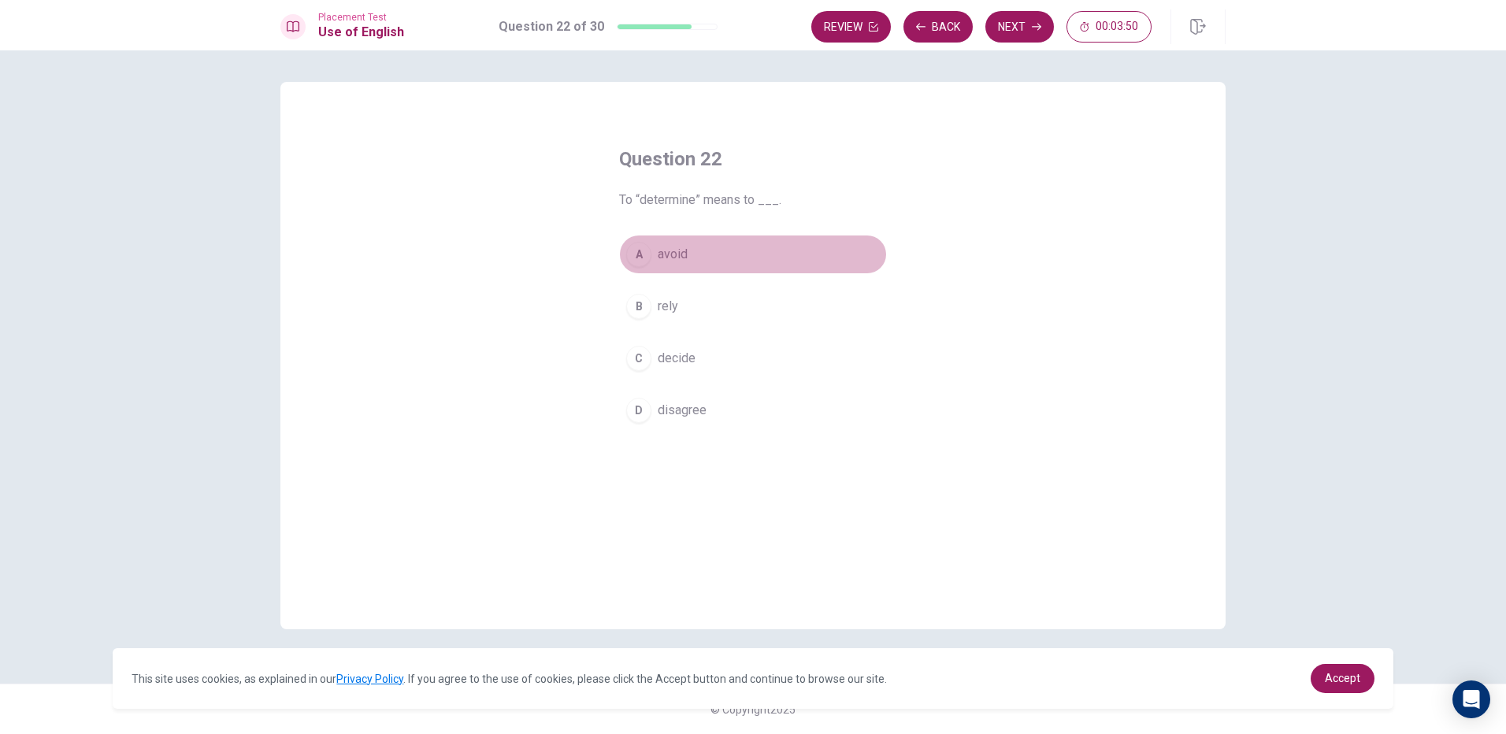
click at [733, 261] on button "A avoid" at bounding box center [753, 254] width 268 height 39
click at [750, 310] on button "B rely" at bounding box center [753, 306] width 268 height 39
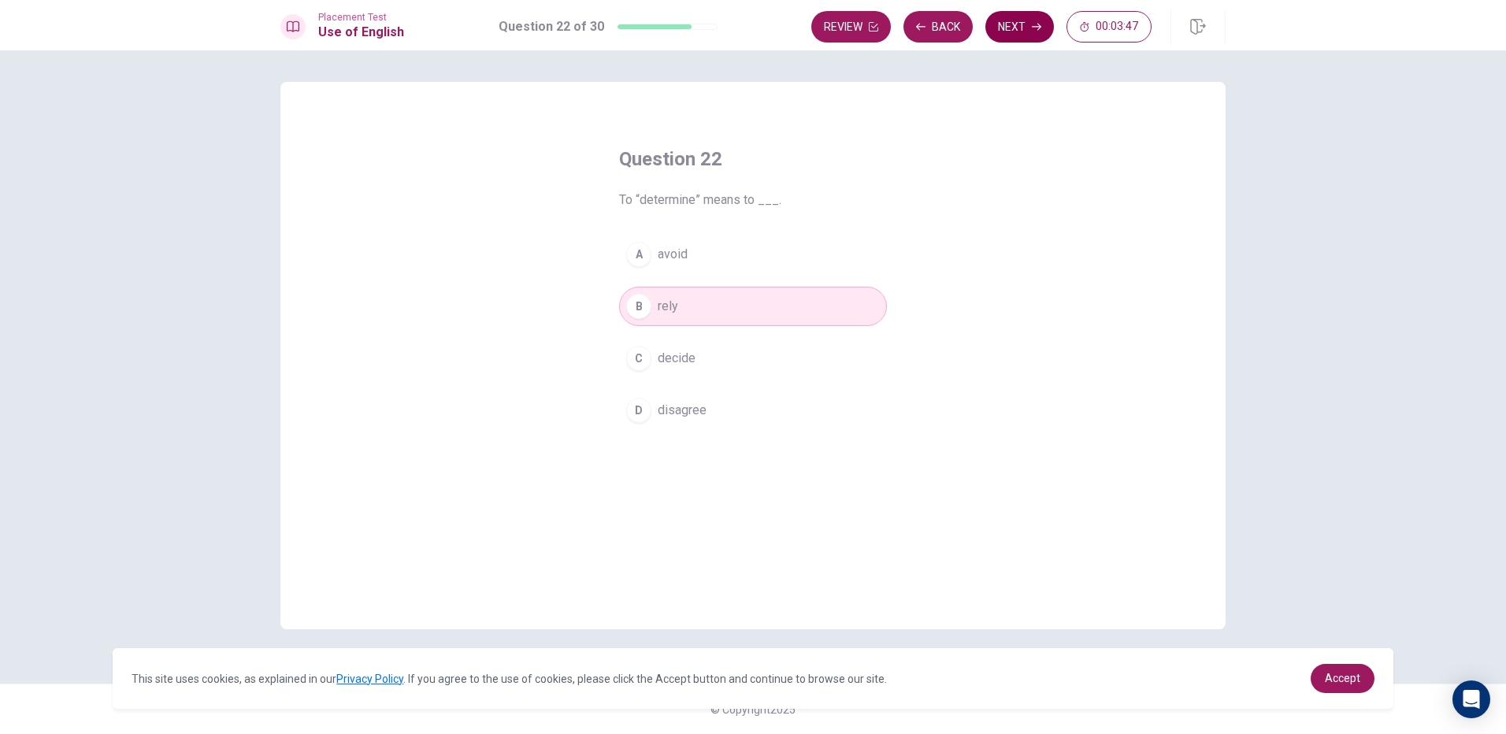
click at [1022, 17] on button "Next" at bounding box center [1020, 27] width 69 height 32
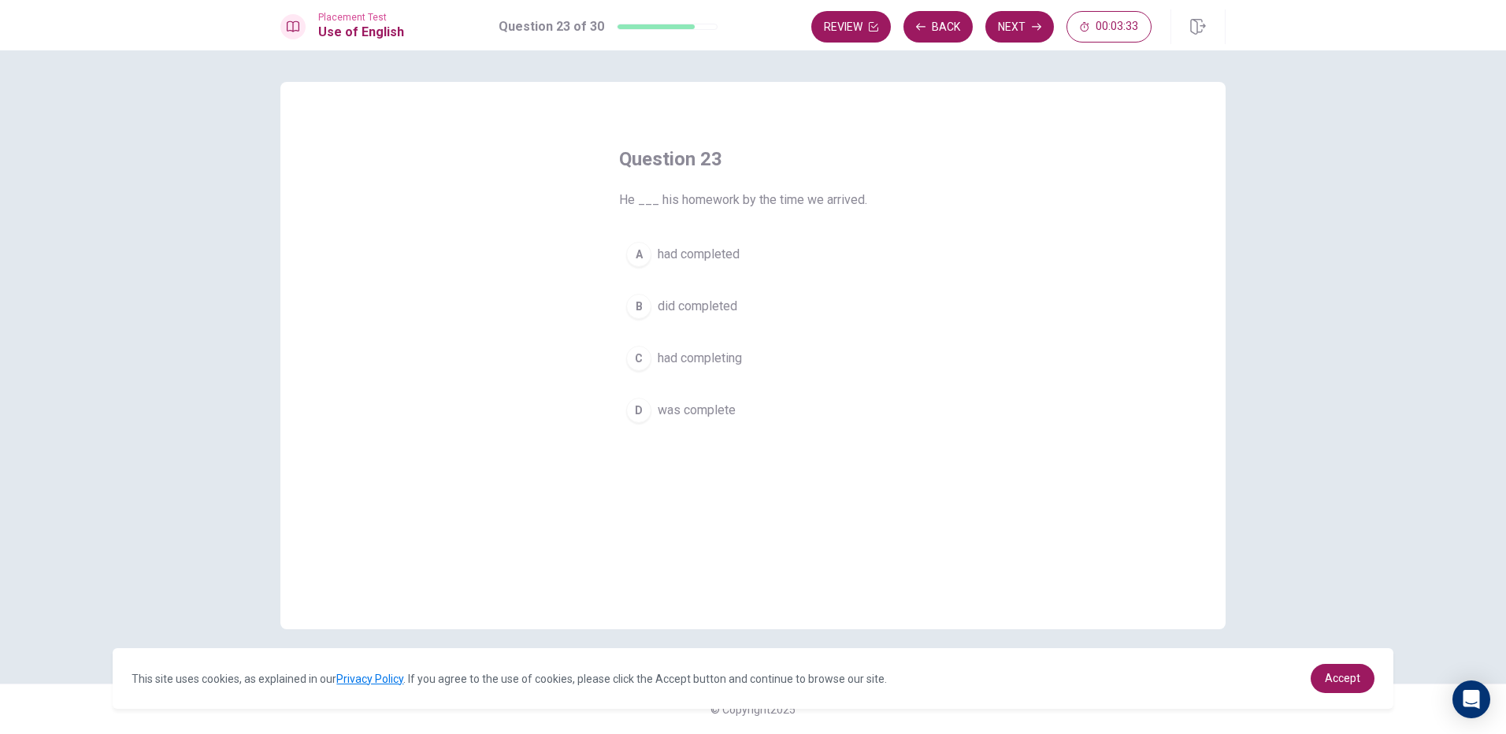
click at [726, 262] on span "had completed" at bounding box center [699, 254] width 82 height 19
click at [1016, 26] on button "Next" at bounding box center [1020, 27] width 69 height 32
click at [660, 314] on span "meeting" at bounding box center [680, 306] width 45 height 19
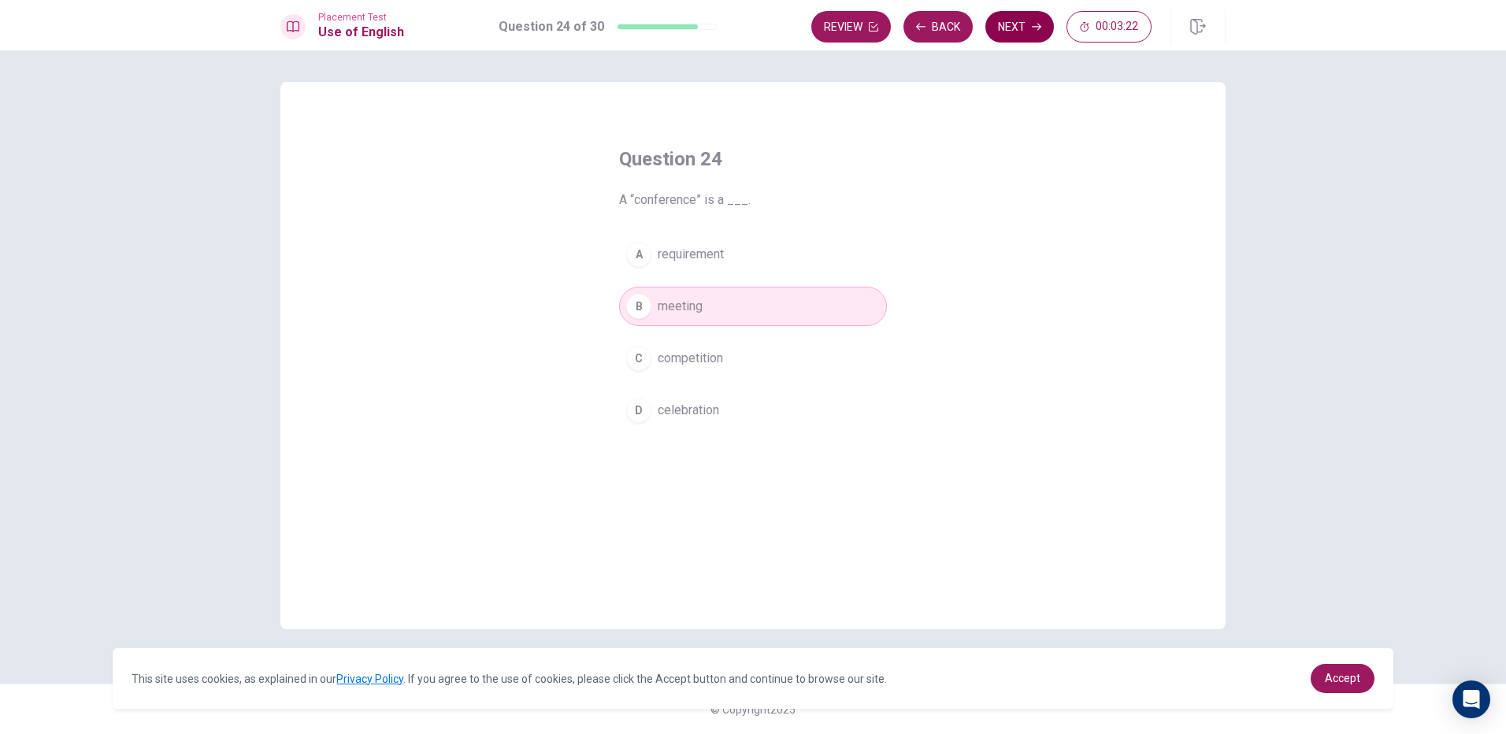
click at [1029, 23] on button "Next" at bounding box center [1020, 27] width 69 height 32
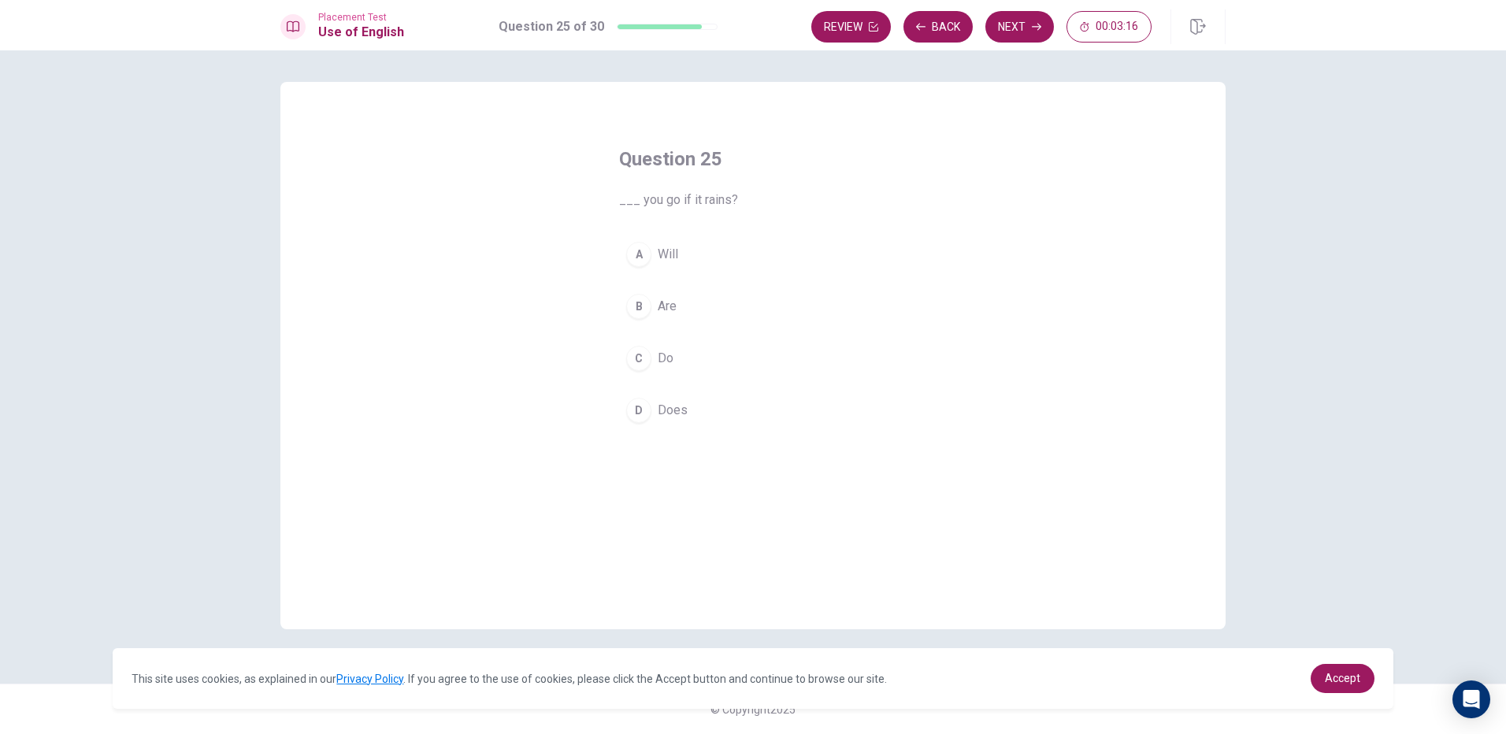
click at [681, 263] on button "A Will" at bounding box center [753, 254] width 268 height 39
click at [1023, 30] on button "Next" at bounding box center [1020, 27] width 69 height 32
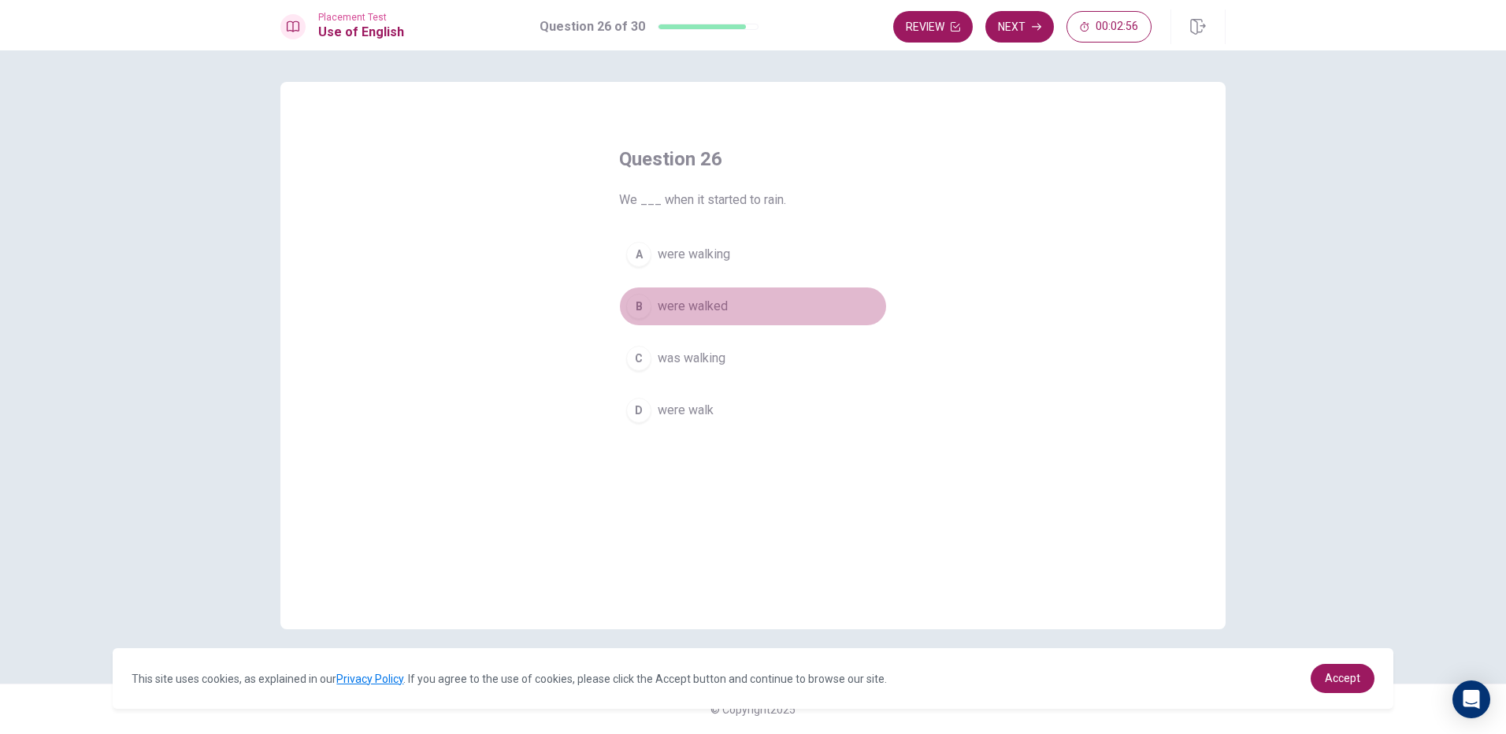
click at [664, 309] on span "were walked" at bounding box center [693, 306] width 70 height 19
click at [1040, 14] on button "Next" at bounding box center [1020, 27] width 69 height 32
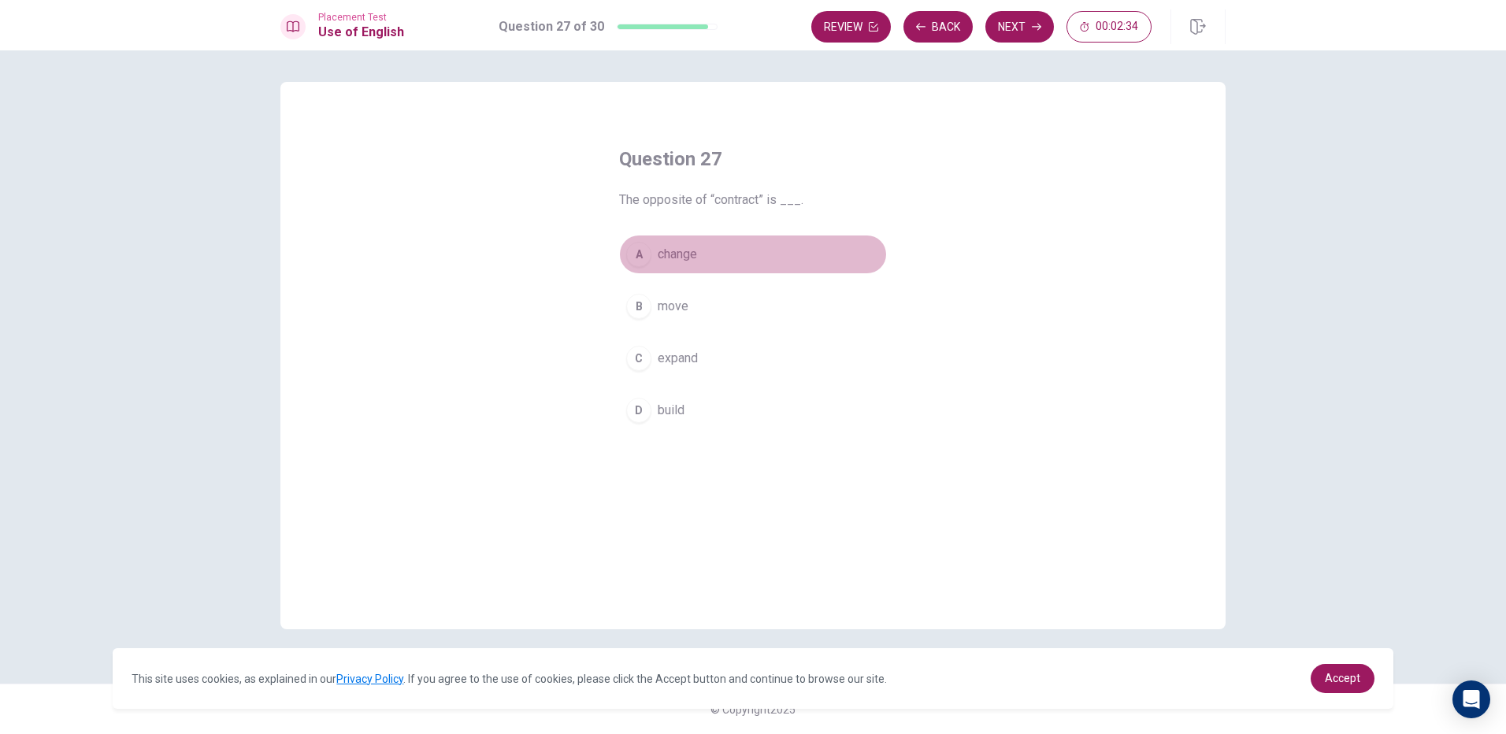
click at [719, 255] on button "A change" at bounding box center [753, 254] width 268 height 39
click at [1040, 30] on icon "button" at bounding box center [1036, 26] width 9 height 9
click at [722, 306] on span "small and delicate" at bounding box center [708, 306] width 100 height 19
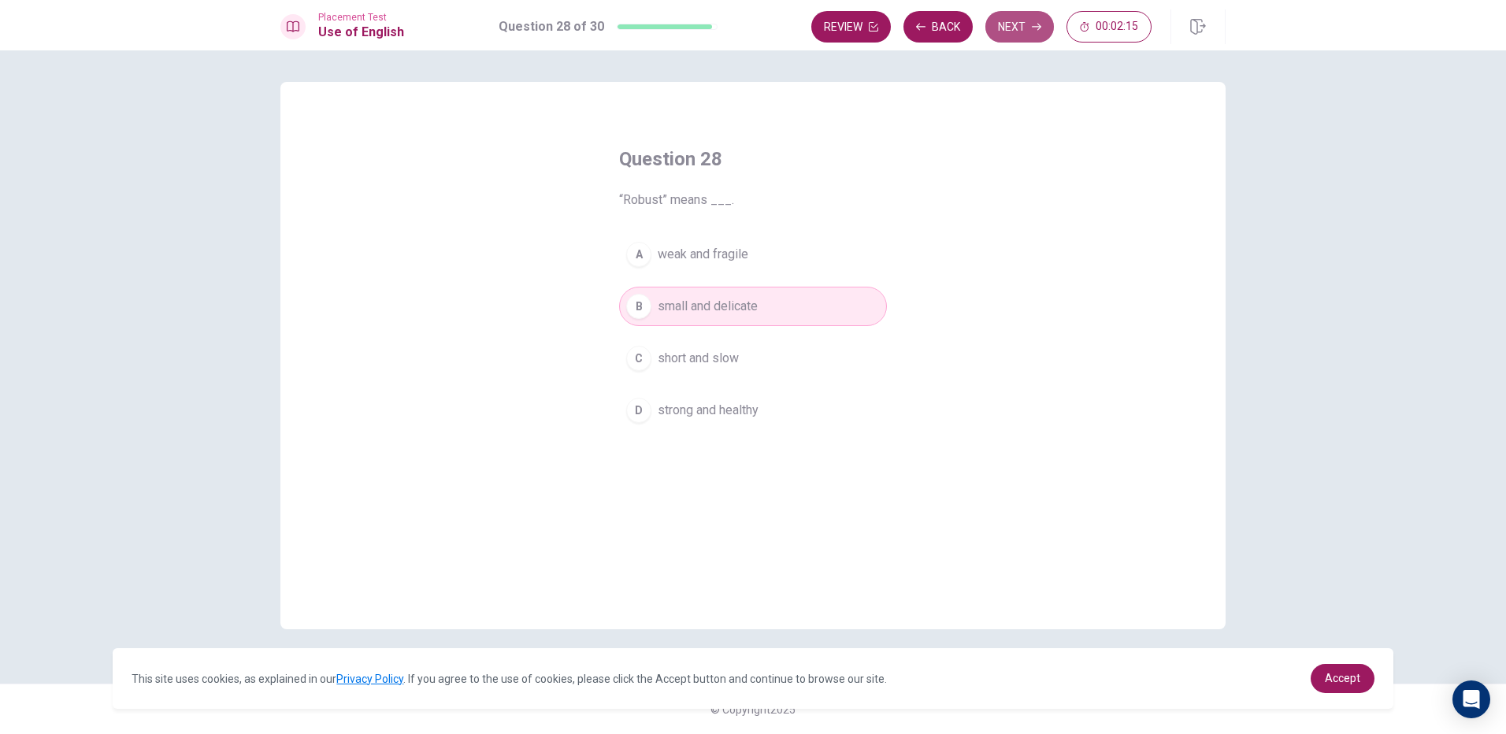
click at [1018, 29] on button "Next" at bounding box center [1020, 27] width 69 height 32
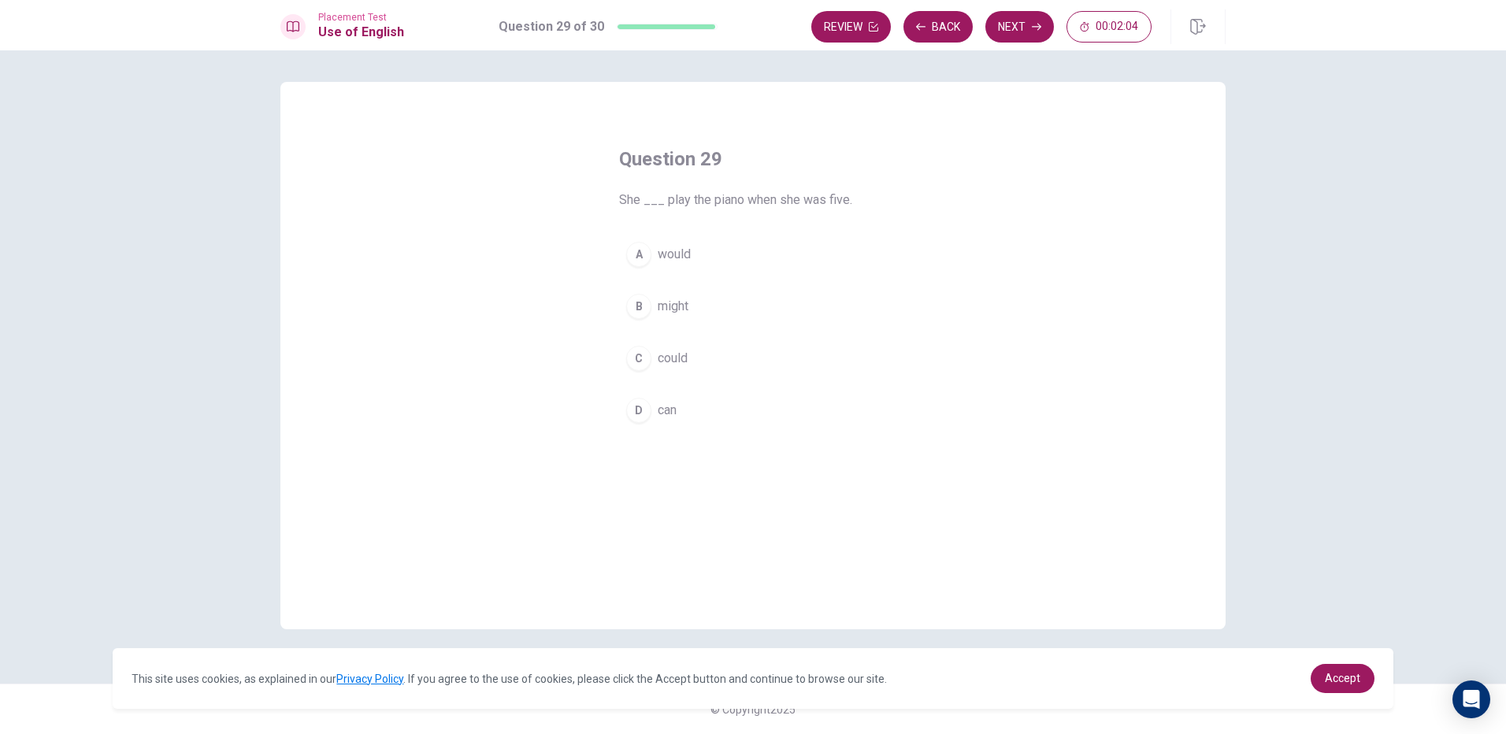
click at [647, 418] on div "D" at bounding box center [638, 410] width 25 height 25
click at [1024, 32] on button "Next" at bounding box center [1020, 27] width 69 height 32
click at [705, 256] on button "A received" at bounding box center [753, 254] width 268 height 39
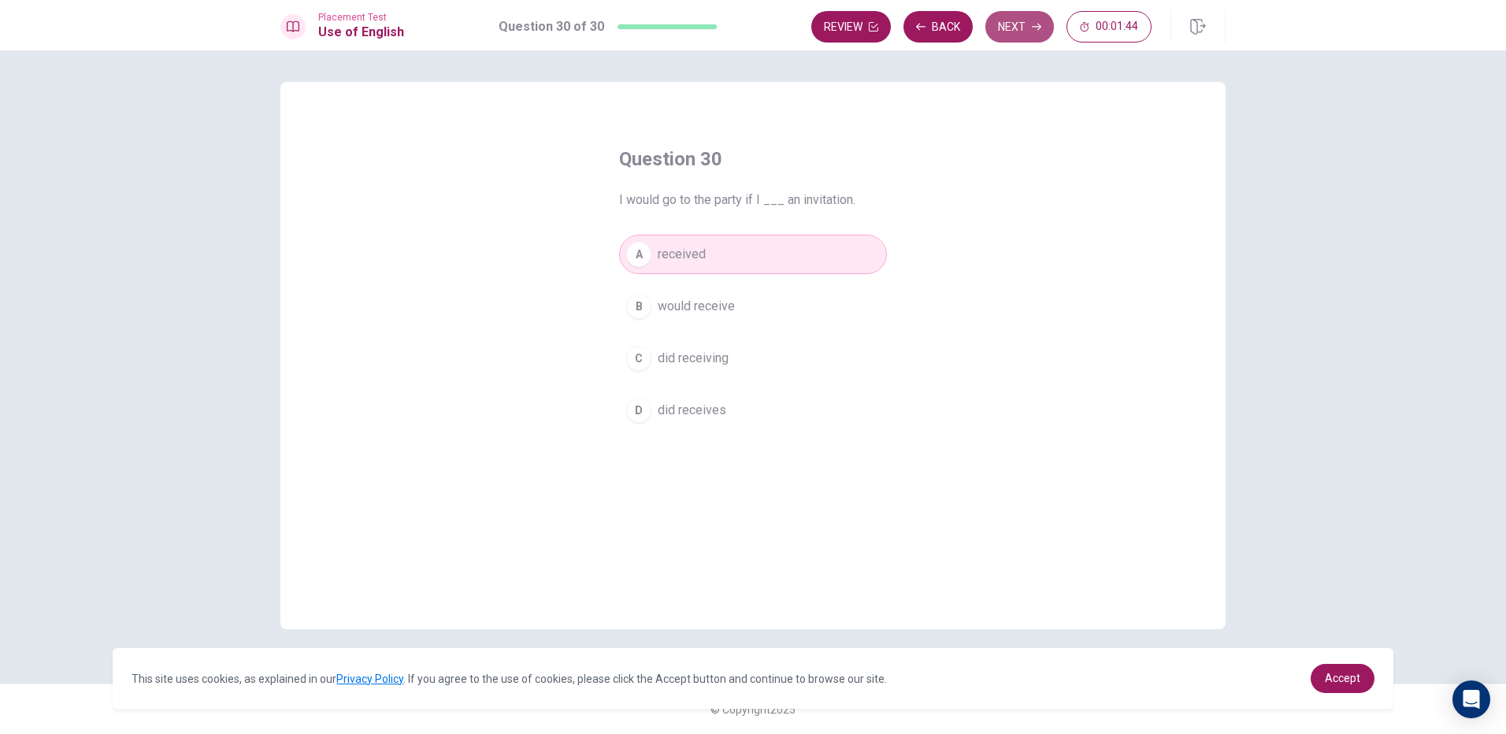
click at [1014, 24] on button "Next" at bounding box center [1020, 27] width 69 height 32
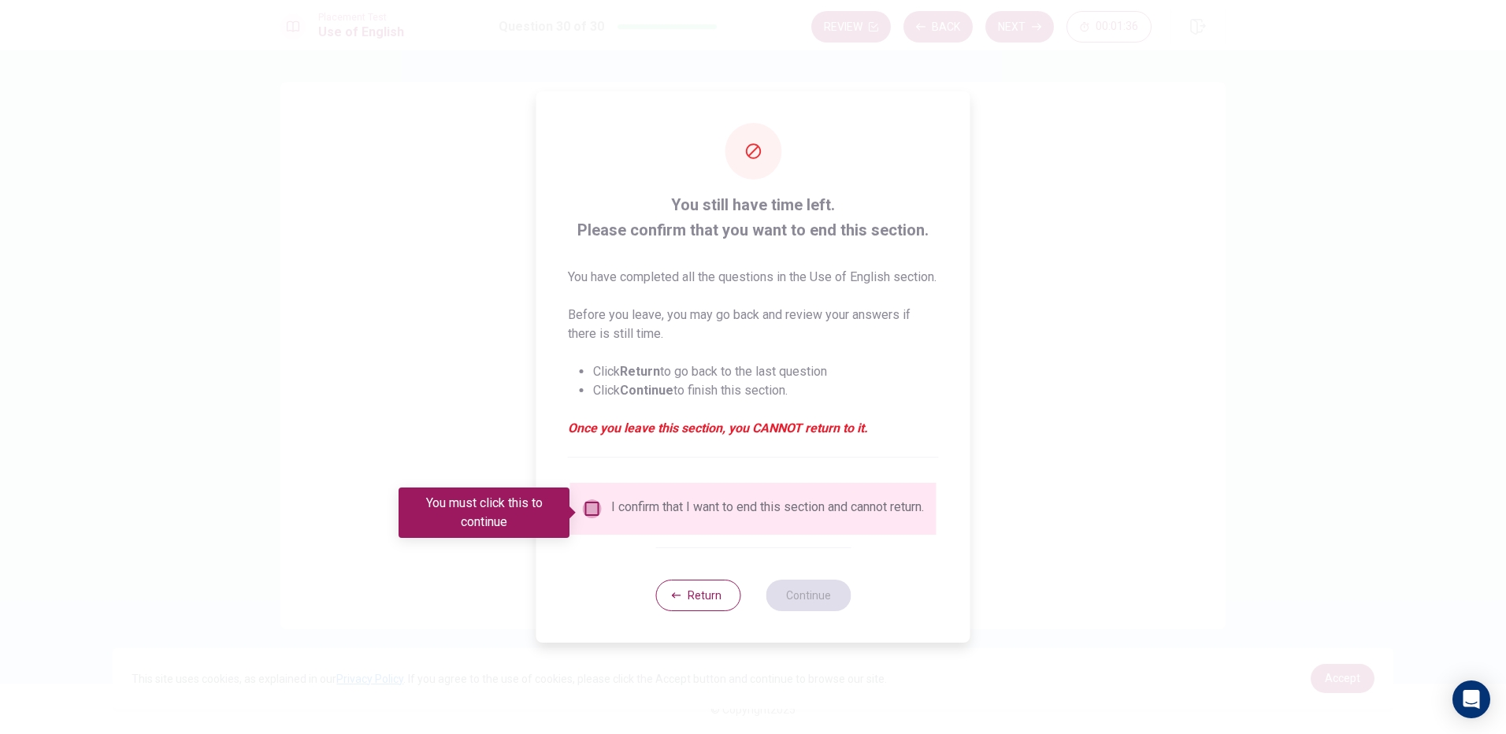
click at [586, 518] on input "You must click this to continue" at bounding box center [592, 508] width 19 height 19
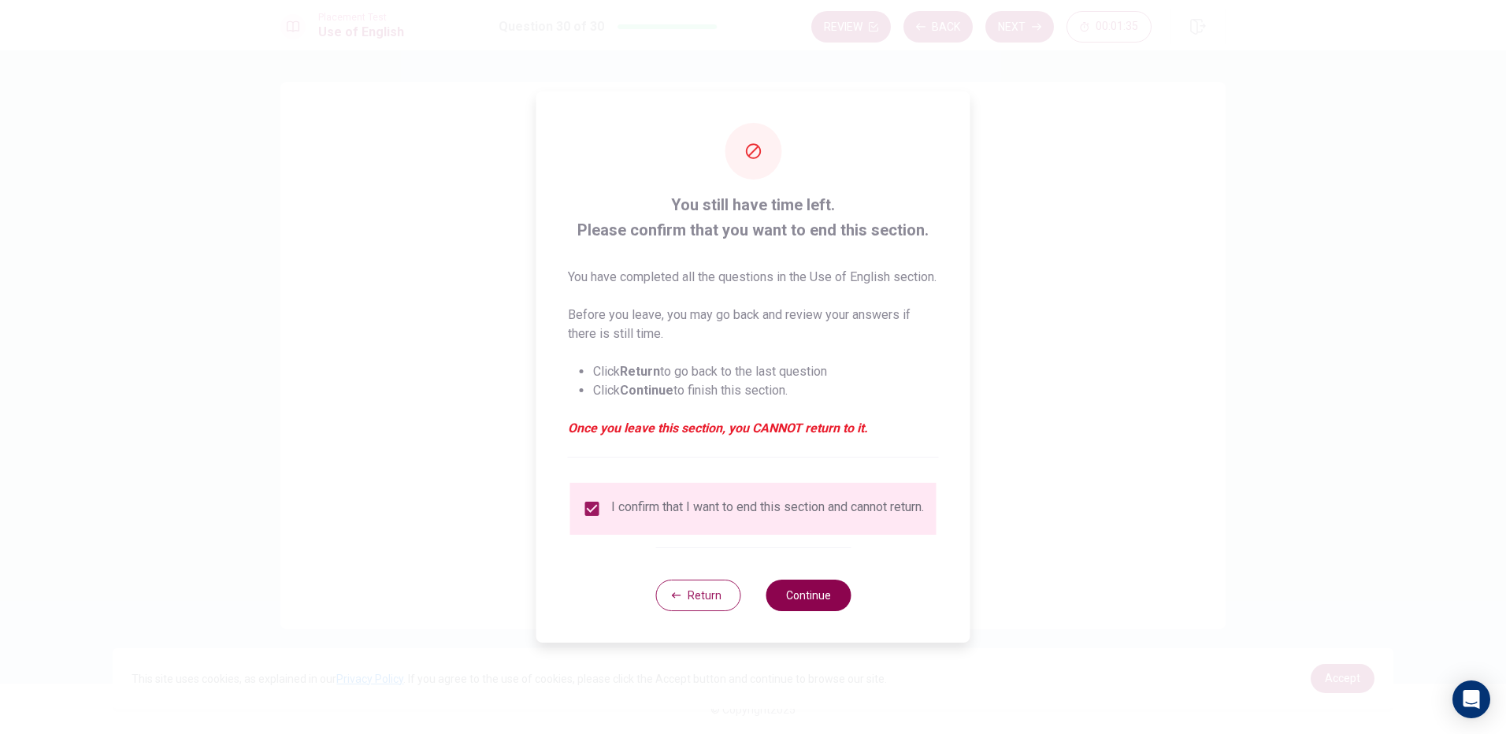
click at [812, 611] on button "Continue" at bounding box center [808, 596] width 85 height 32
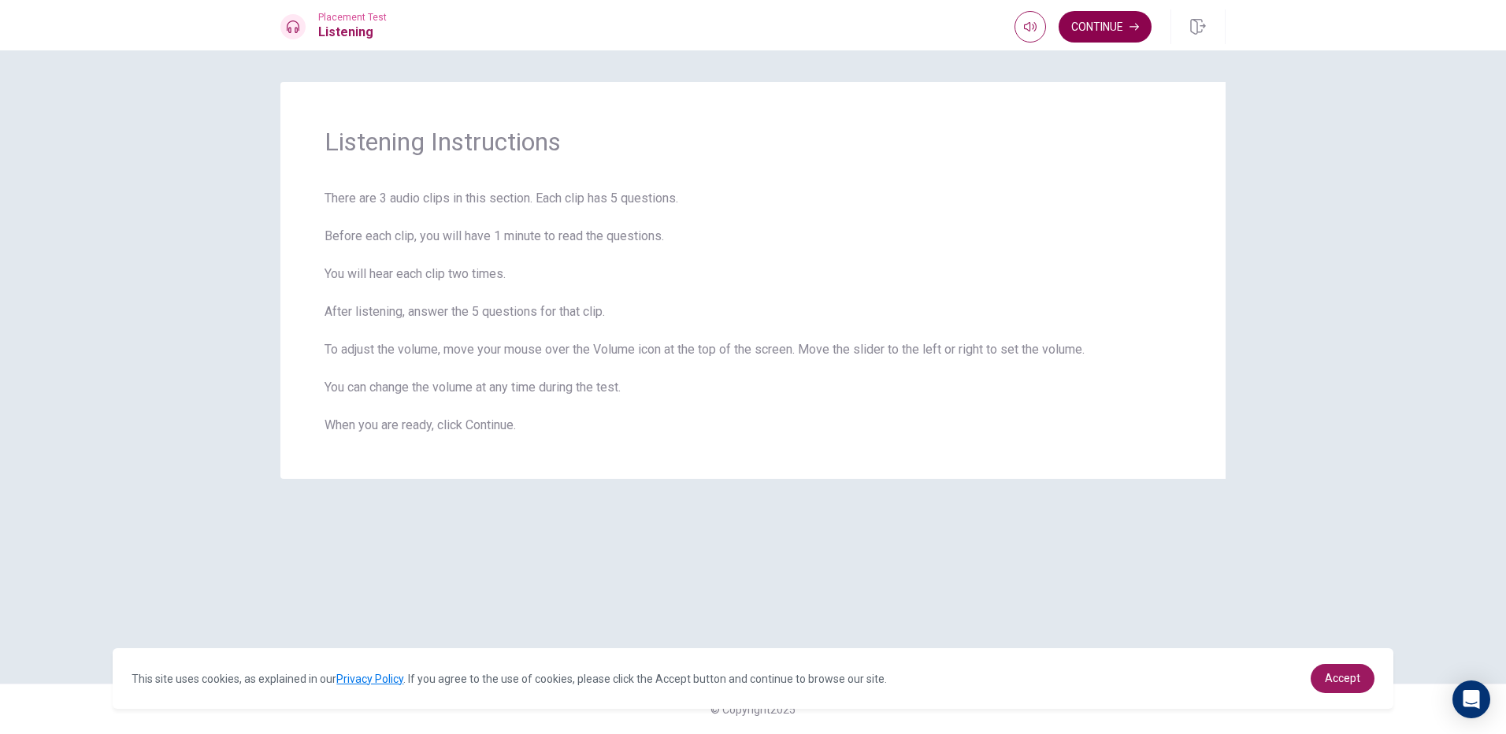
click at [1101, 24] on button "Continue" at bounding box center [1105, 27] width 93 height 32
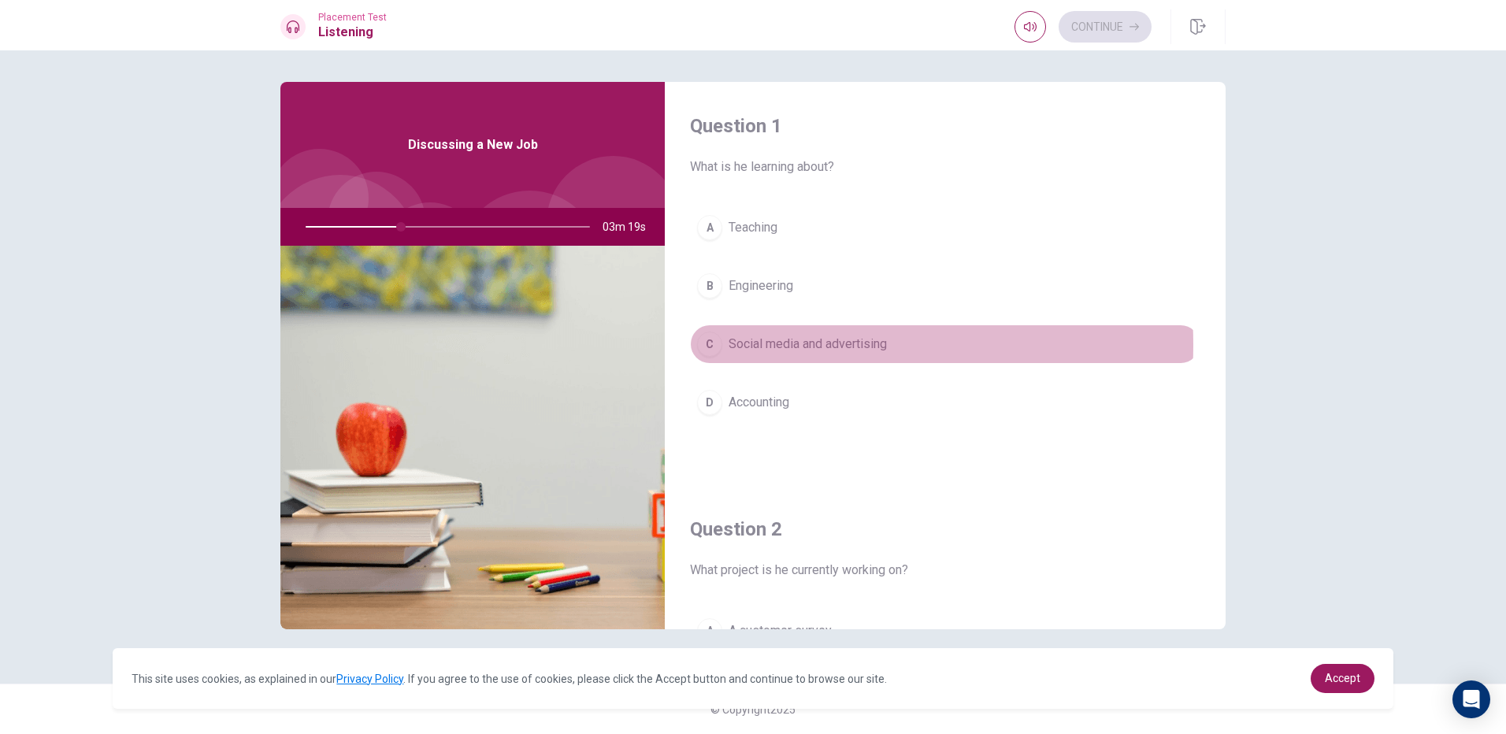
click at [735, 345] on span "Social media and advertising" at bounding box center [808, 344] width 158 height 19
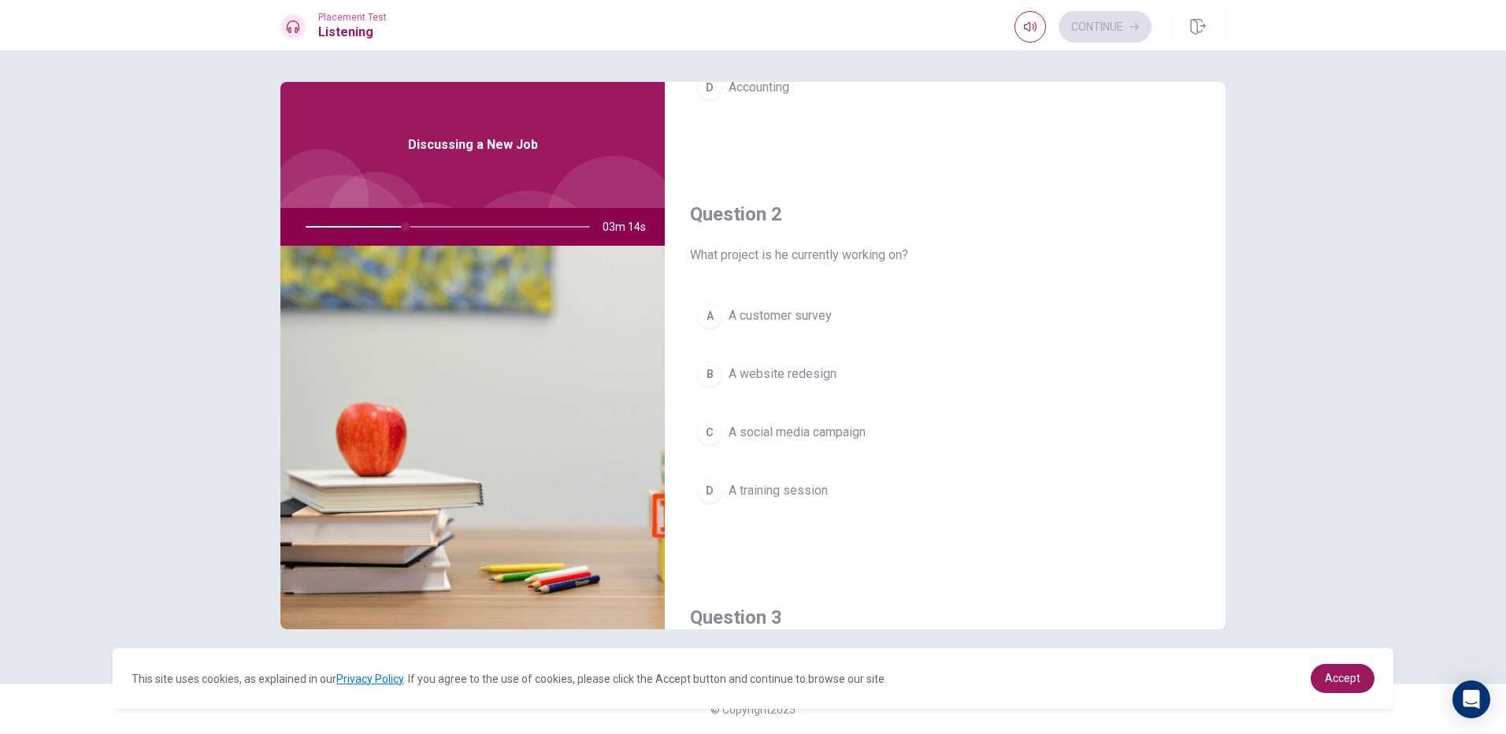
scroll to position [394, 0]
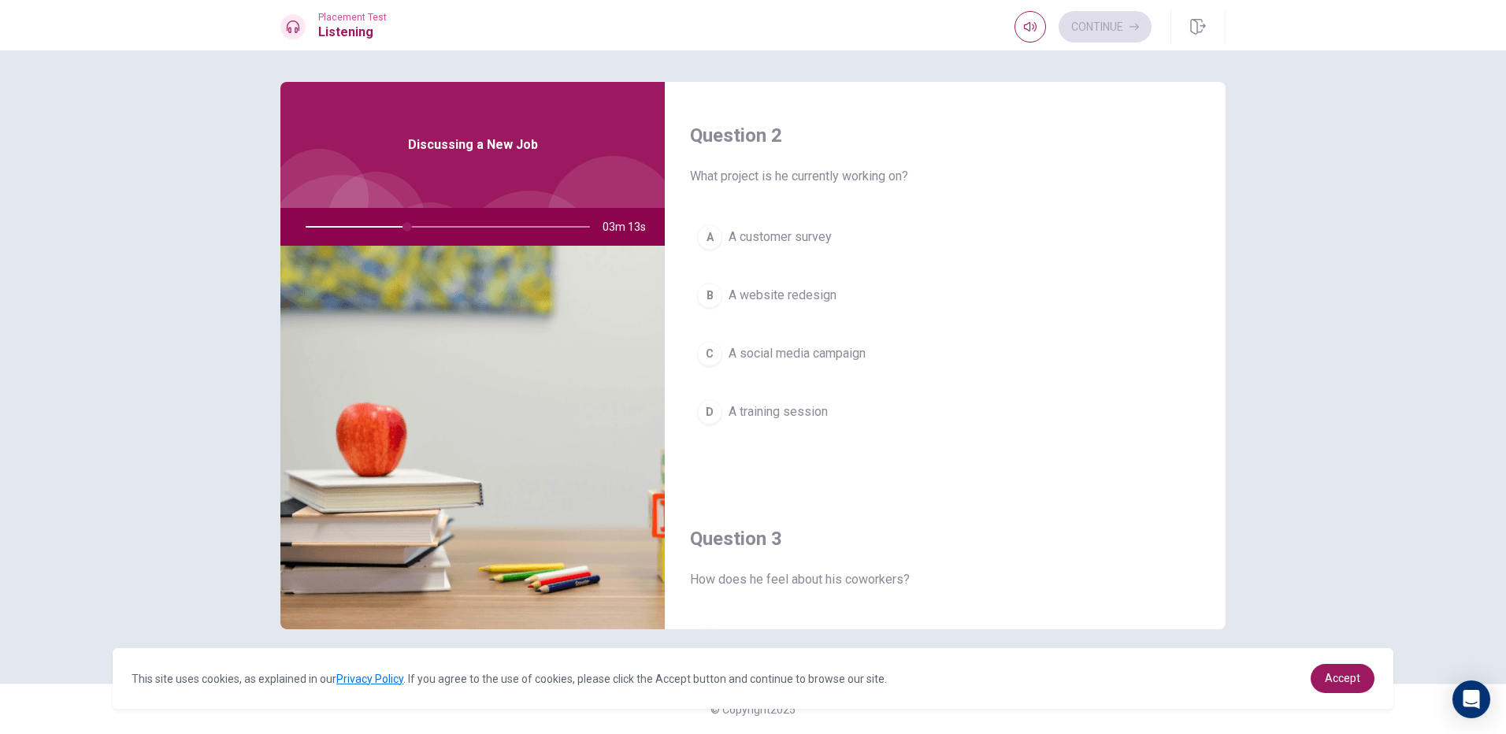
click at [818, 350] on span "A social media campaign" at bounding box center [797, 353] width 137 height 19
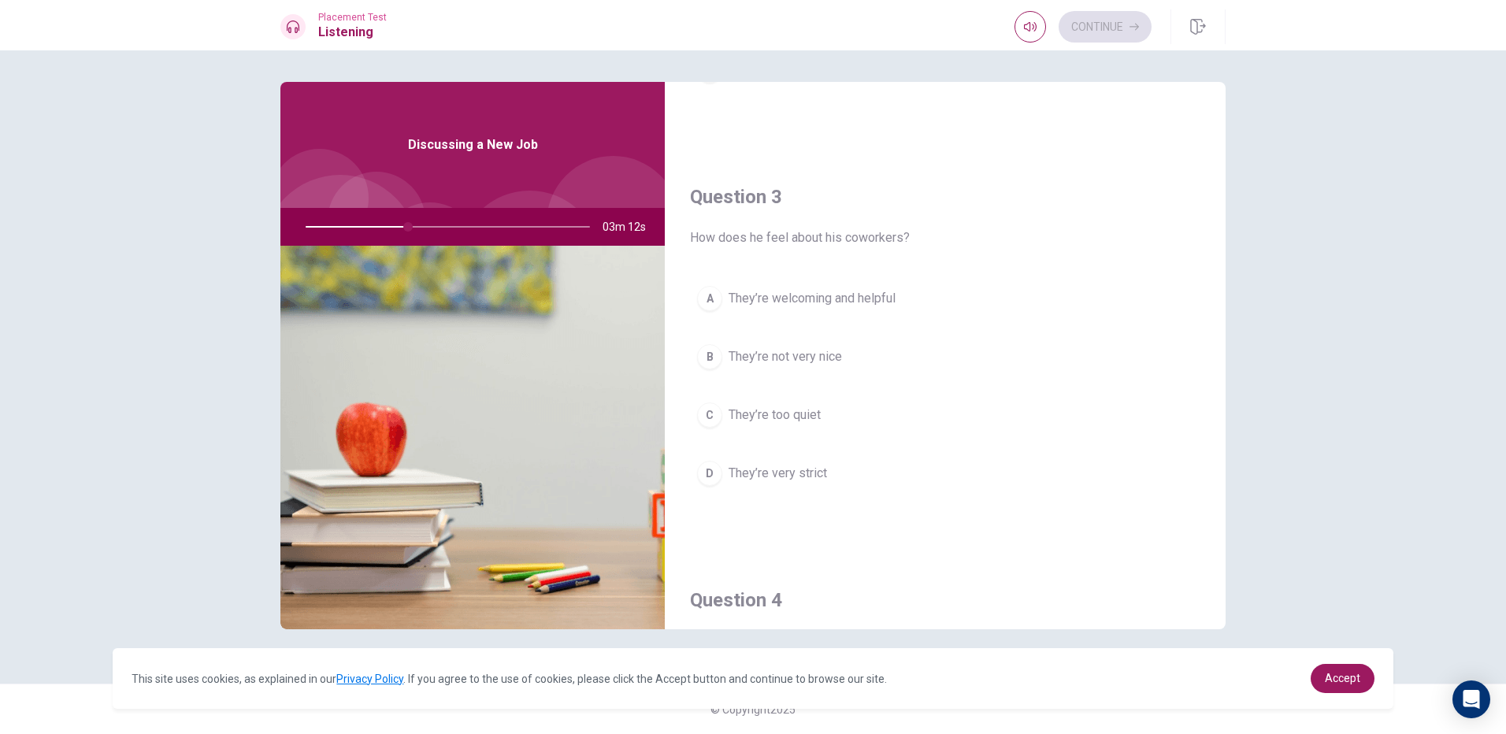
scroll to position [788, 0]
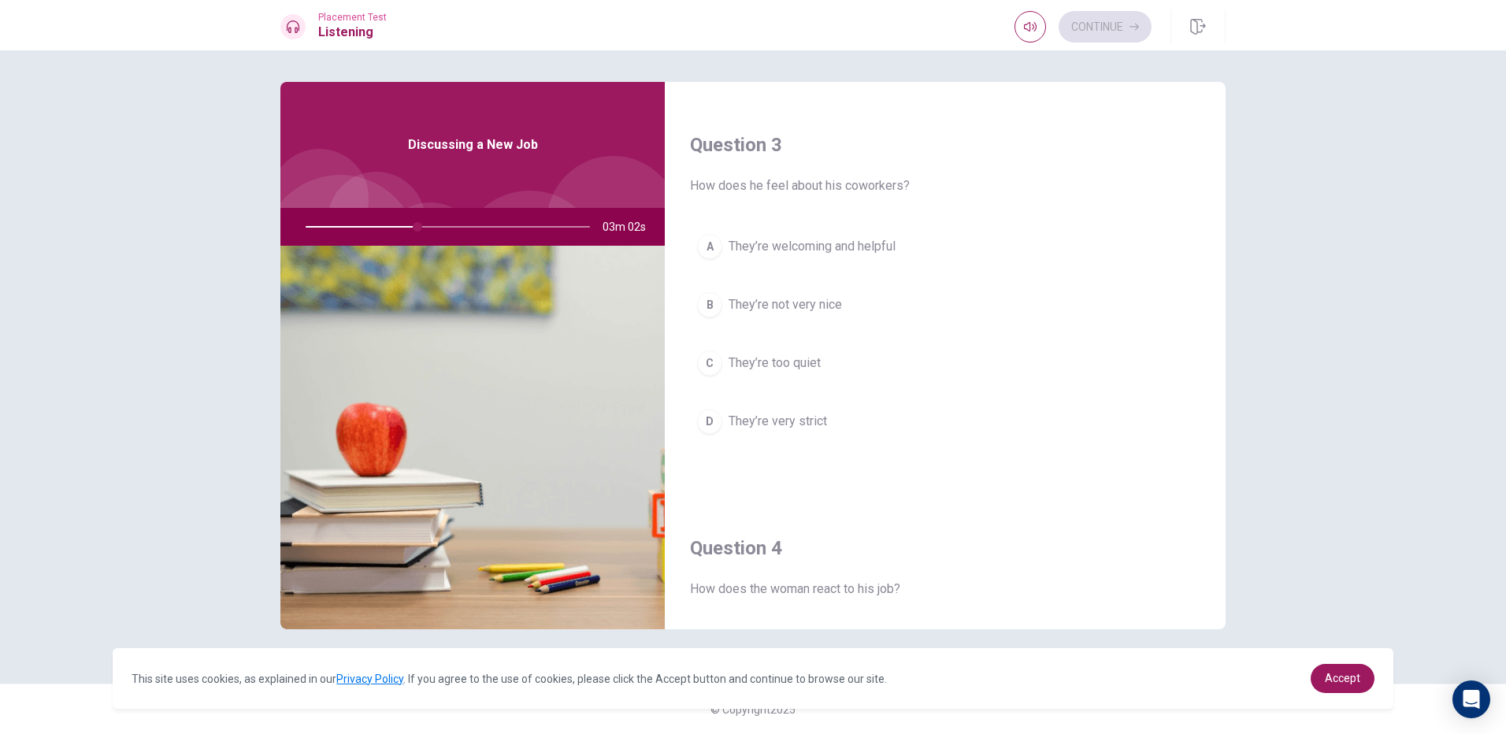
click at [779, 249] on span "They’re welcoming and helpful" at bounding box center [812, 246] width 167 height 19
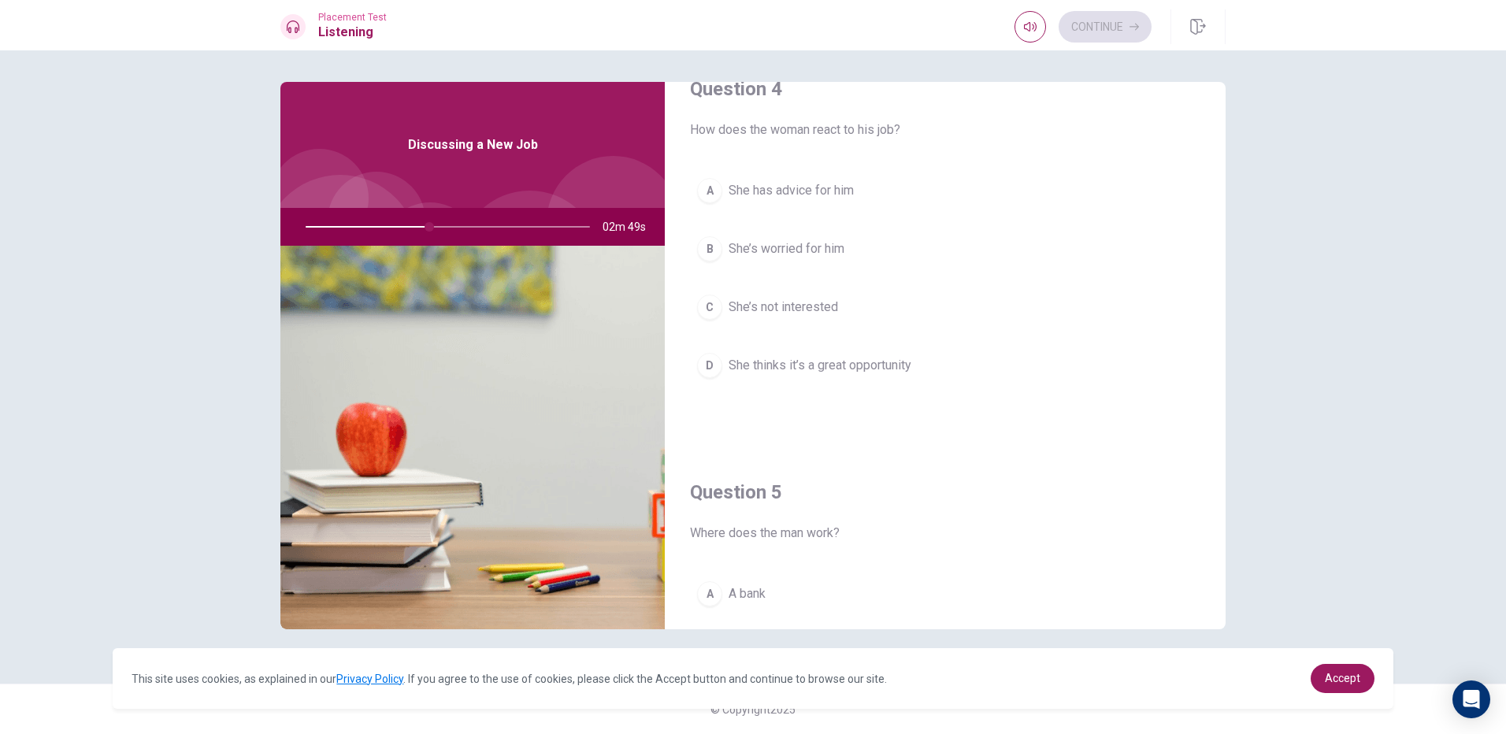
scroll to position [1261, 0]
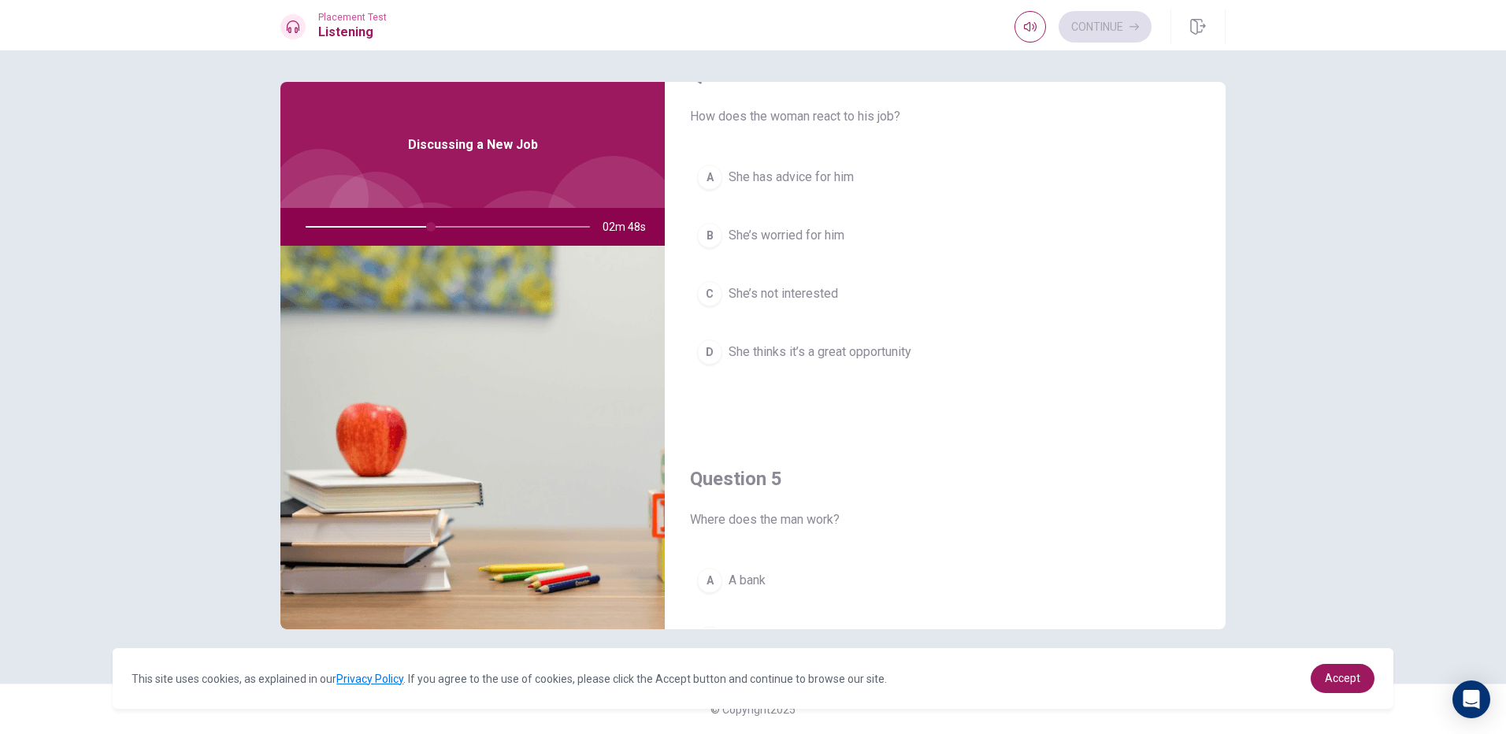
click at [839, 345] on span "She thinks it’s a great opportunity" at bounding box center [820, 352] width 183 height 19
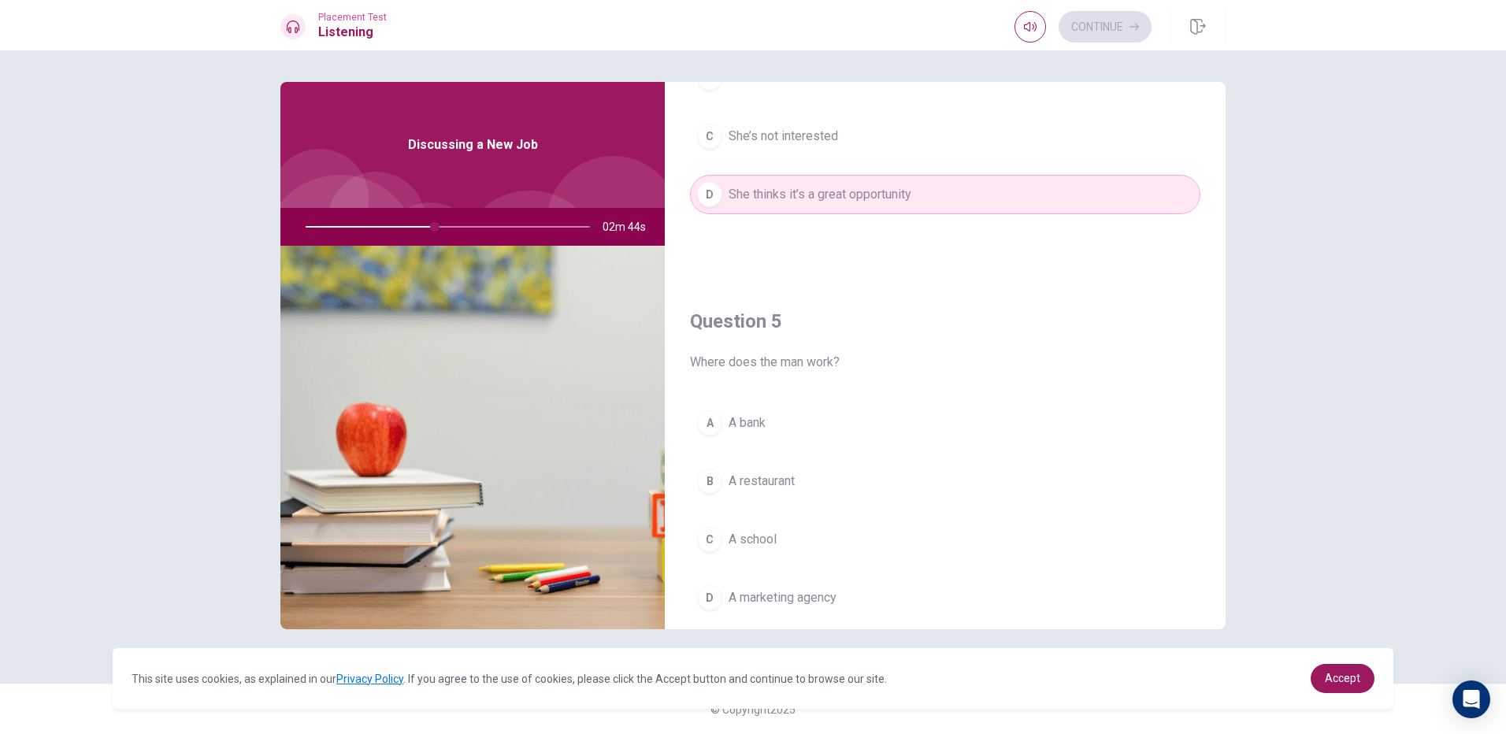
scroll to position [1469, 0]
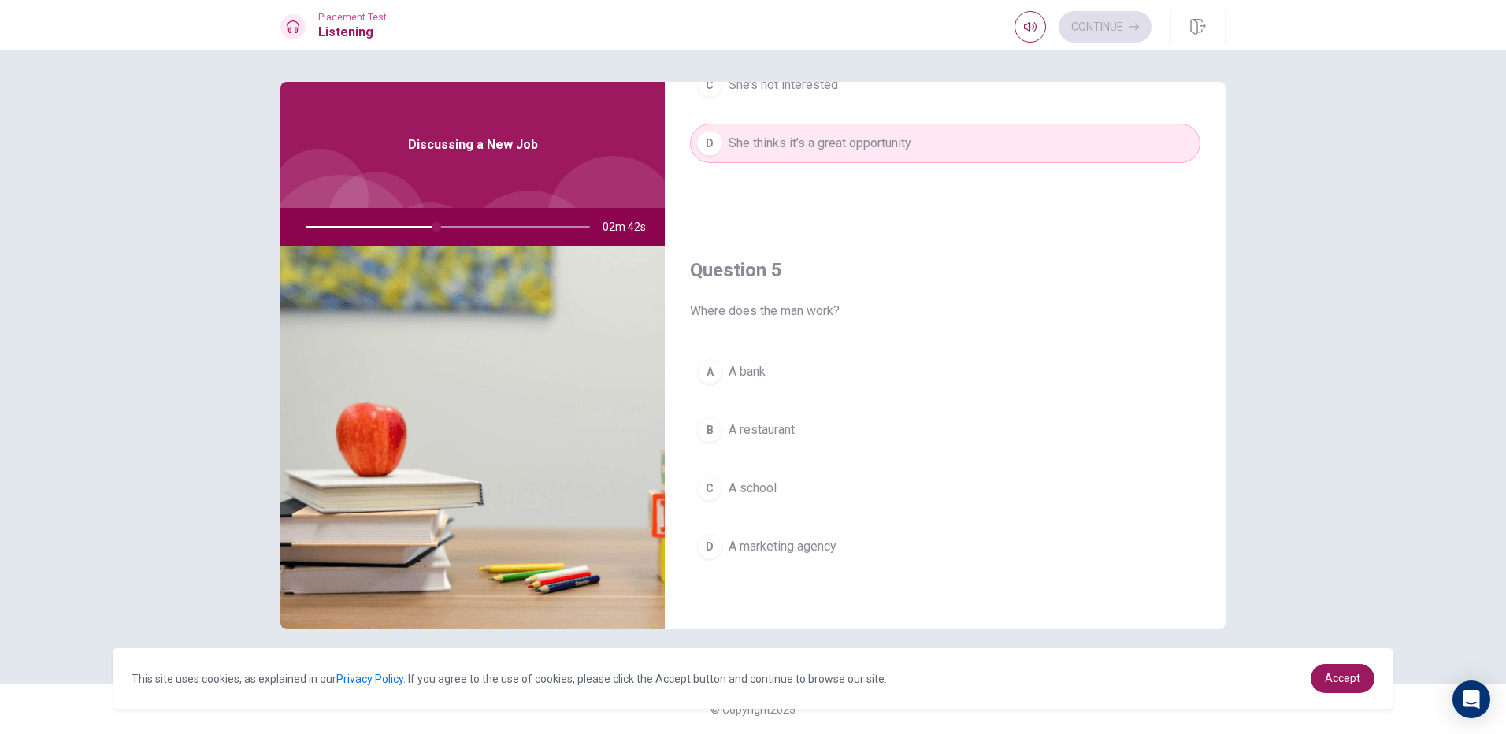
drag, startPoint x: 821, startPoint y: 542, endPoint x: 824, endPoint y: 534, distance: 8.5
click at [821, 539] on span "A marketing agency" at bounding box center [783, 546] width 108 height 19
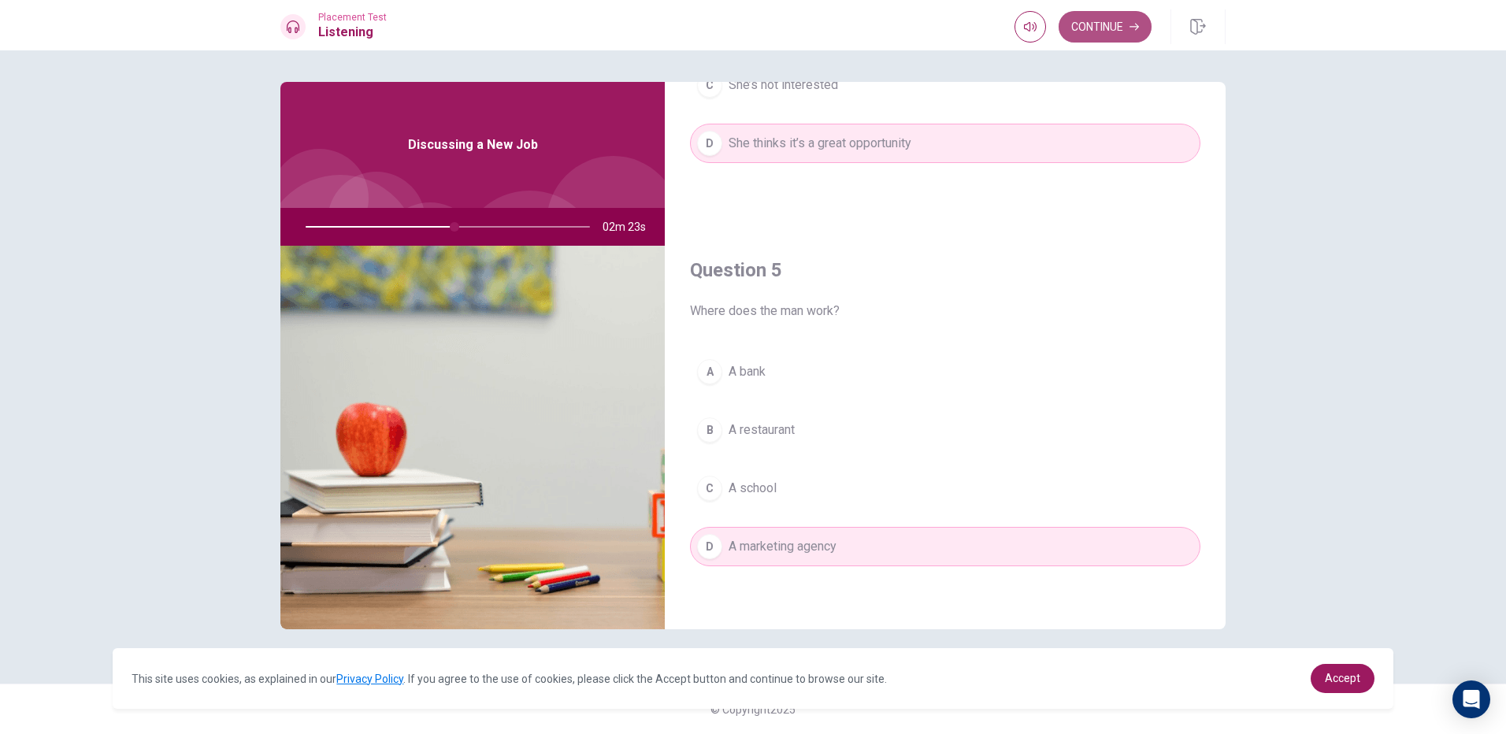
click at [1104, 24] on button "Continue" at bounding box center [1105, 27] width 93 height 32
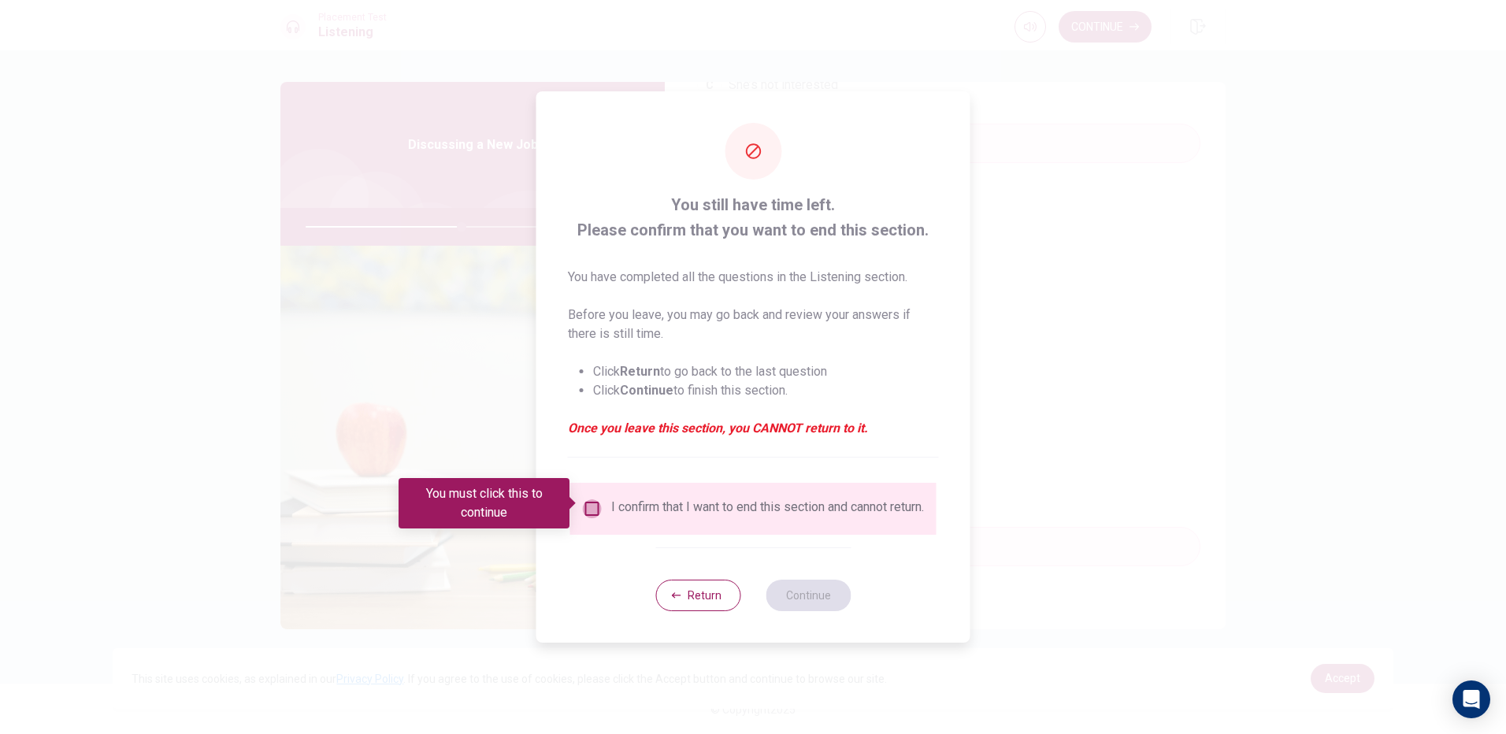
click at [596, 505] on input "You must click this to continue" at bounding box center [592, 508] width 19 height 19
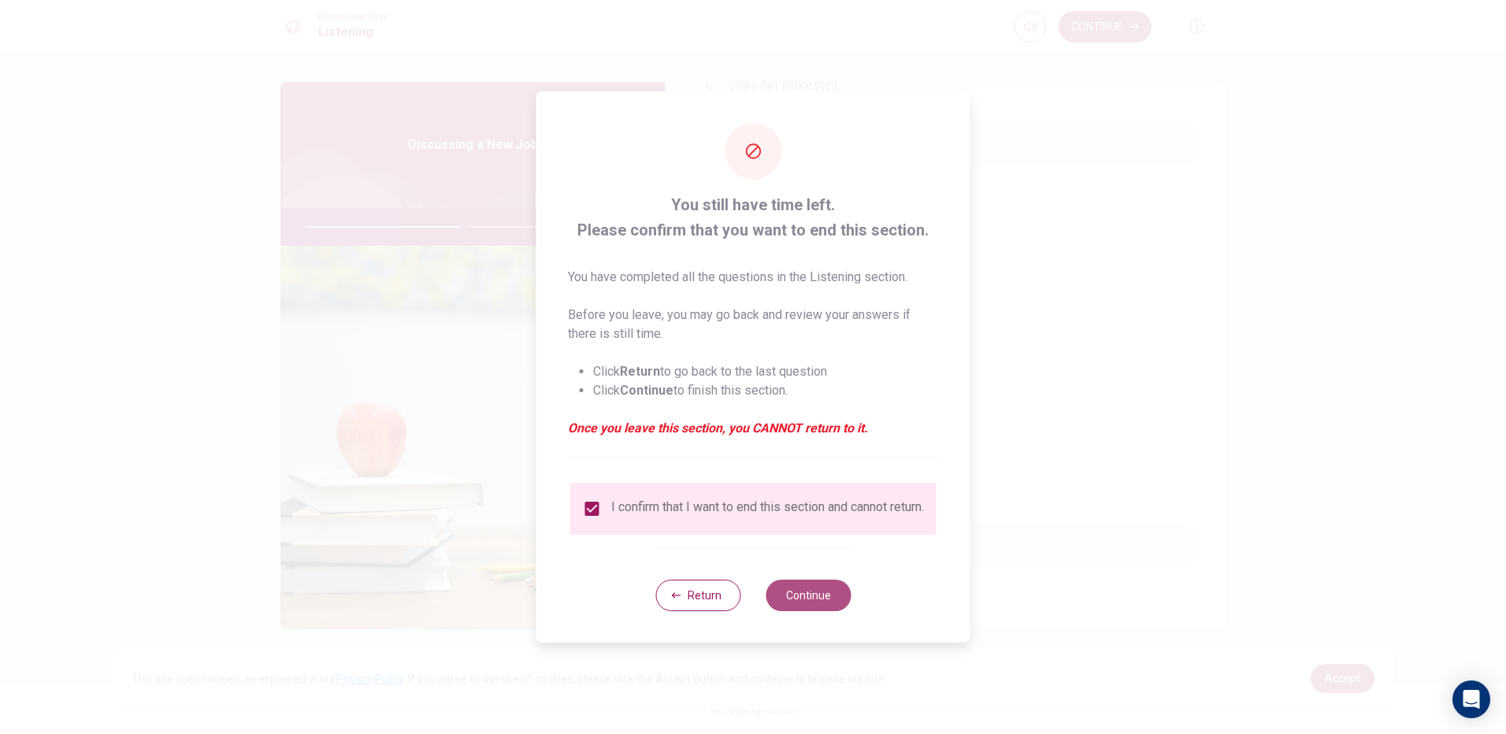
click at [820, 600] on button "Continue" at bounding box center [808, 596] width 85 height 32
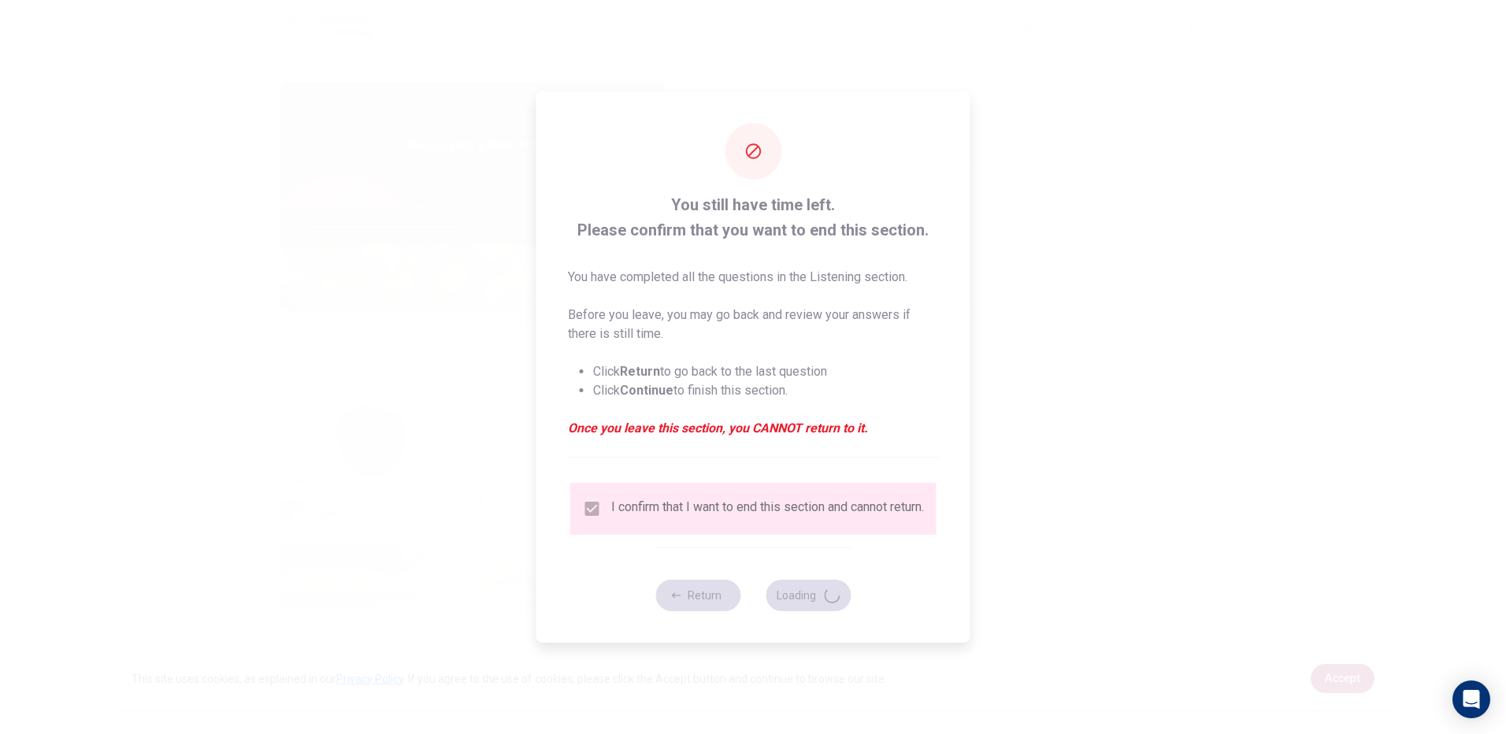
type input "57"
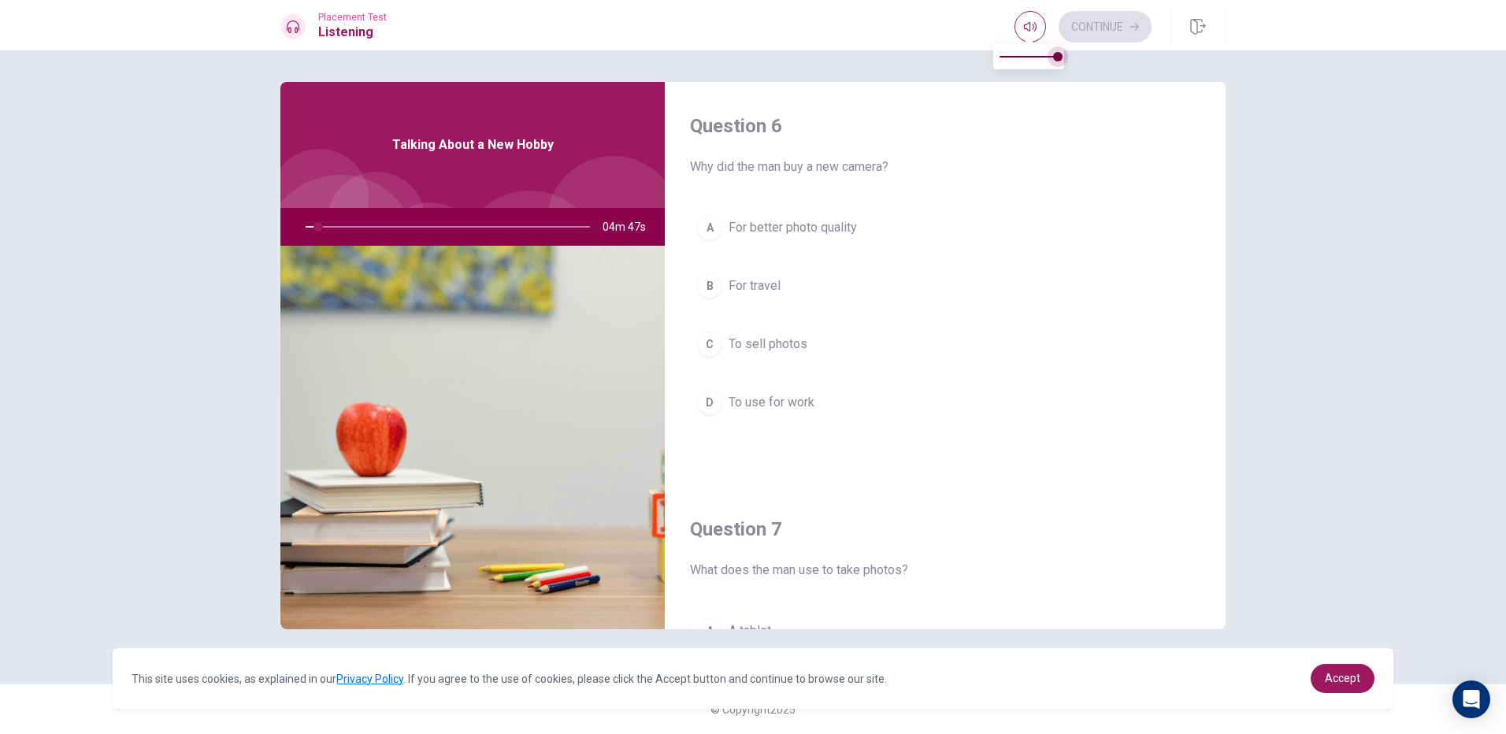
type input "4"
type input "0.9"
type input "4"
type input "0.8"
drag, startPoint x: 1058, startPoint y: 57, endPoint x: 1047, endPoint y: 61, distance: 11.7
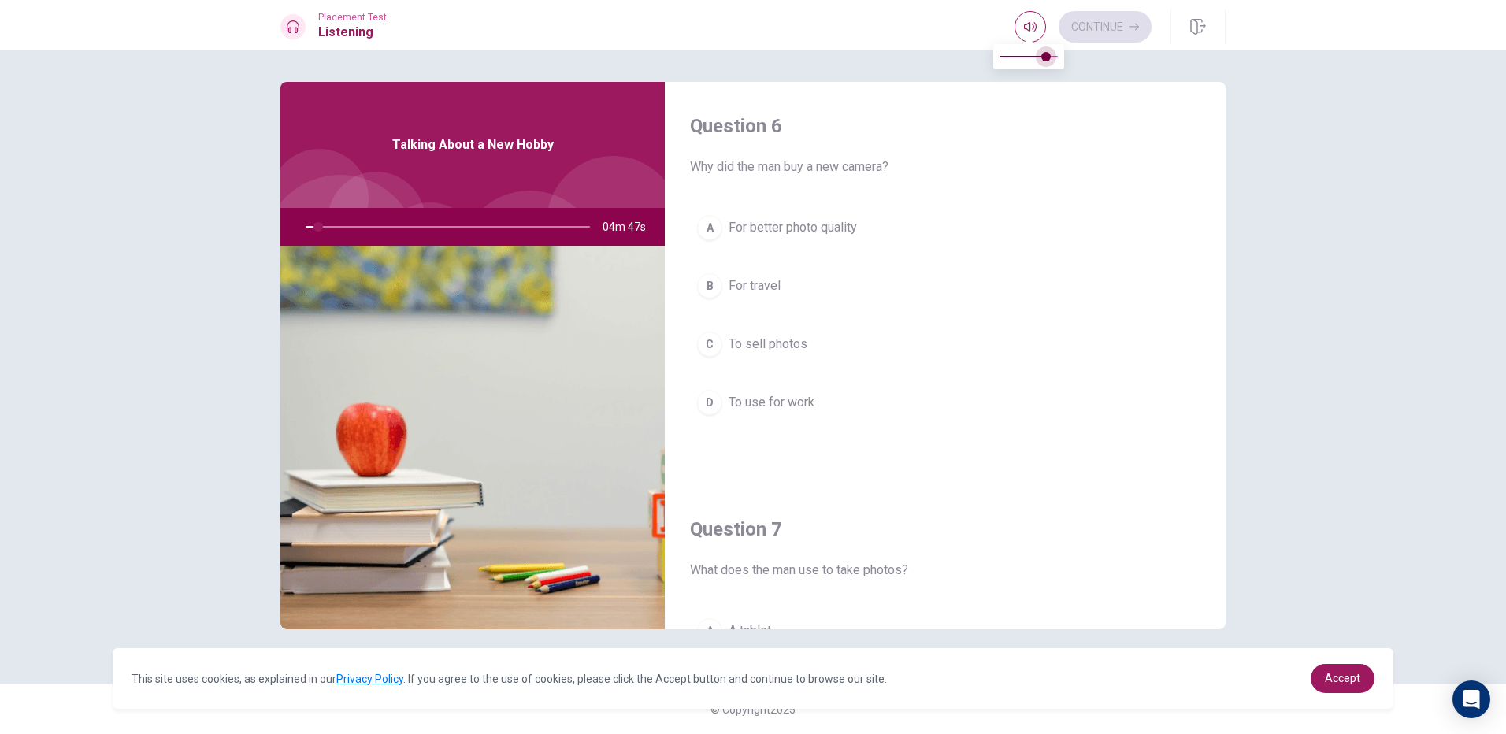
click at [1047, 61] on span at bounding box center [1046, 56] width 9 height 9
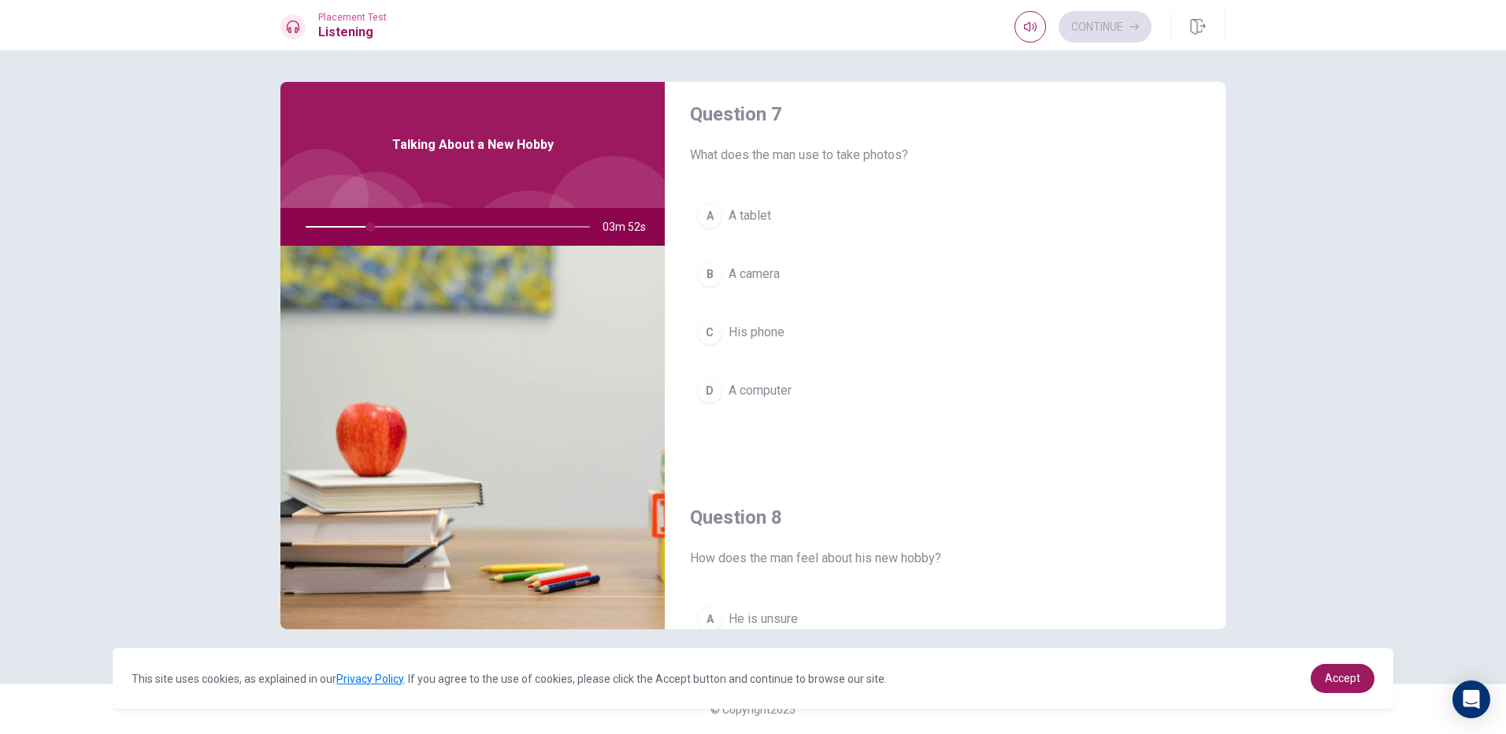
scroll to position [0, 0]
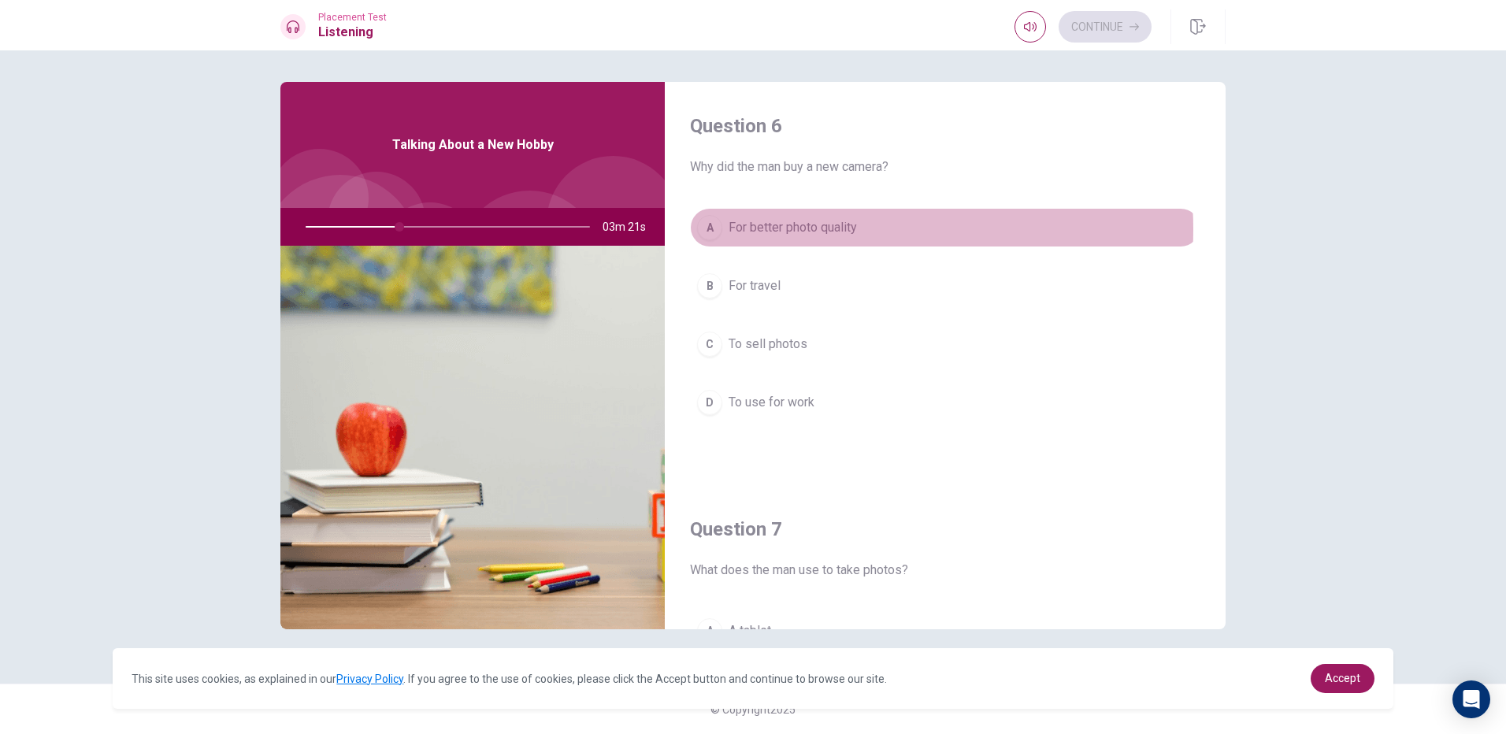
click at [808, 229] on span "For better photo quality" at bounding box center [793, 227] width 128 height 19
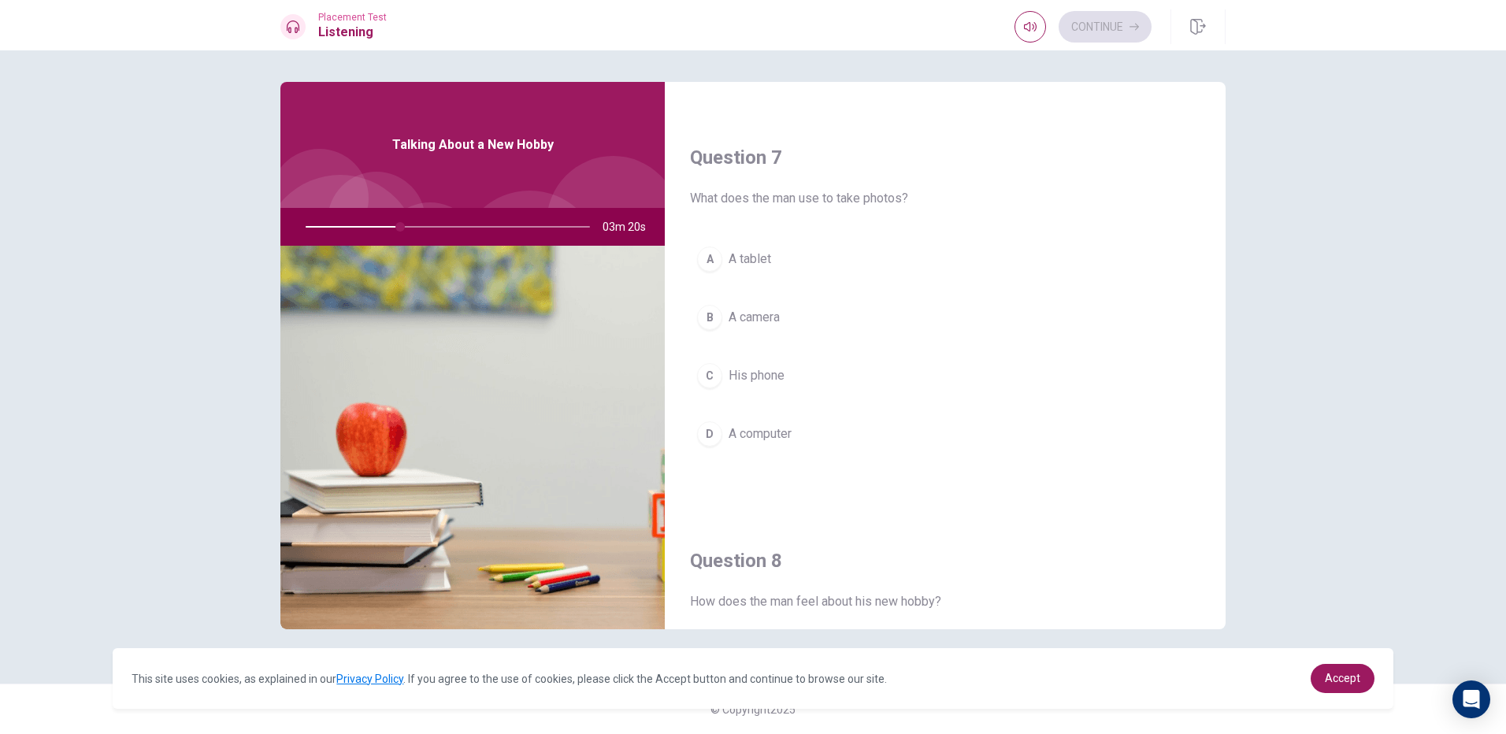
scroll to position [394, 0]
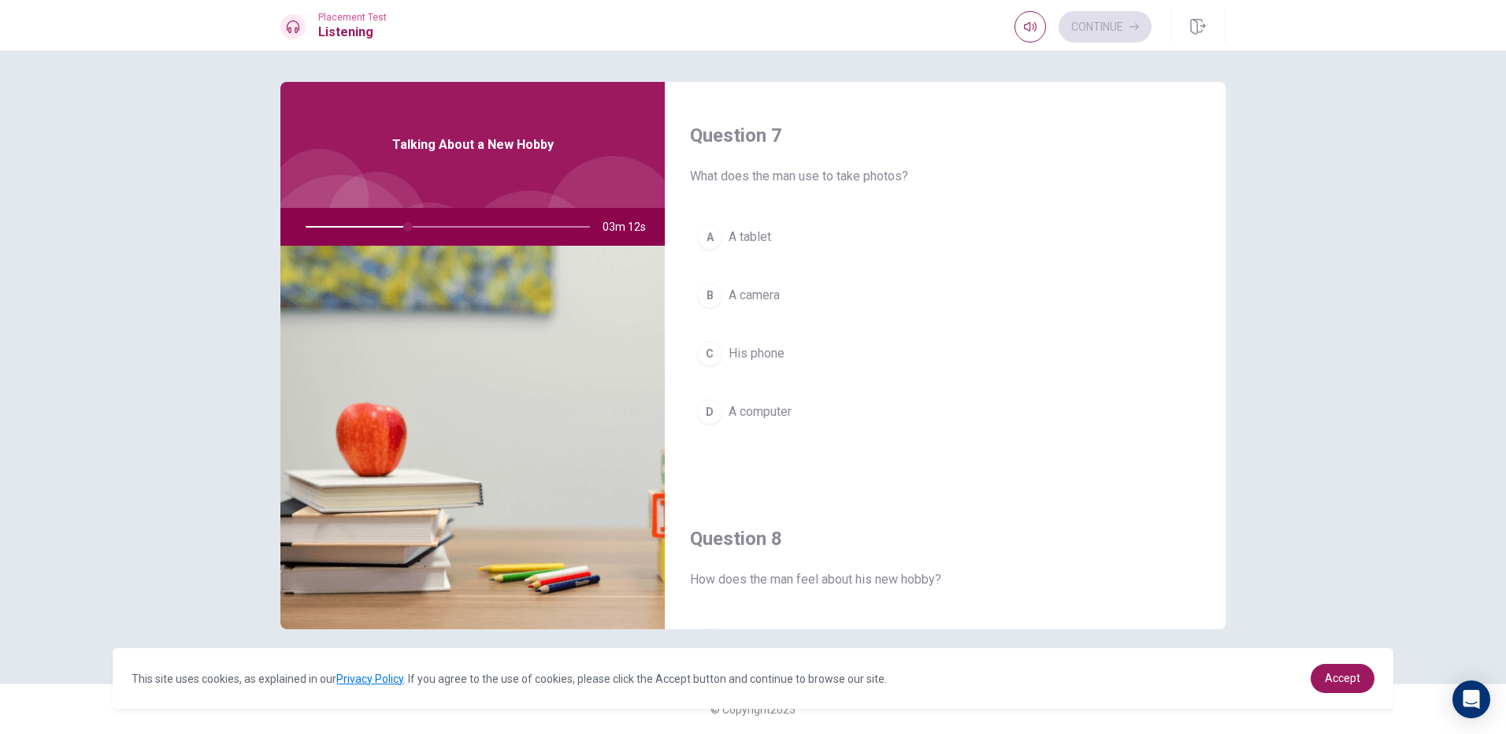
click at [791, 302] on button "B A camera" at bounding box center [945, 295] width 511 height 39
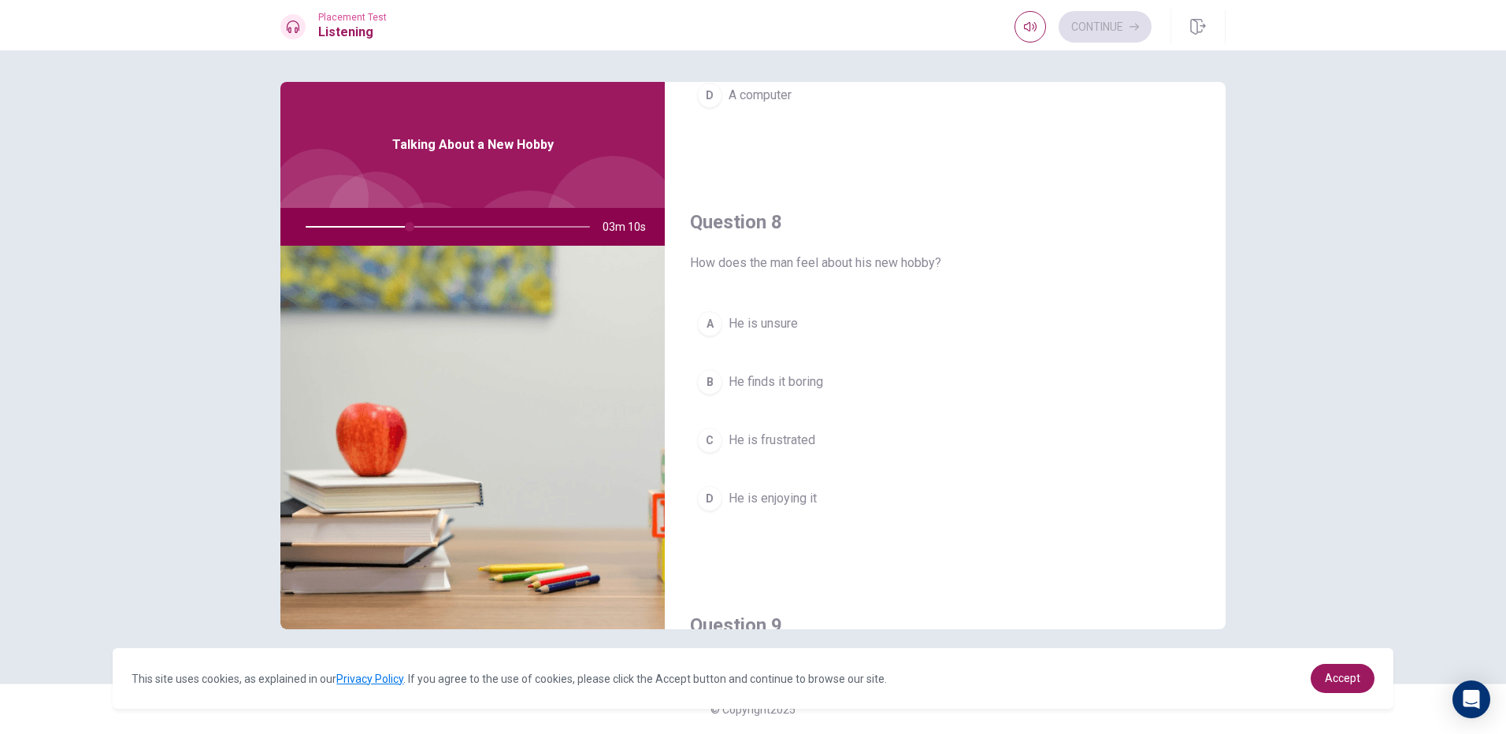
scroll to position [788, 0]
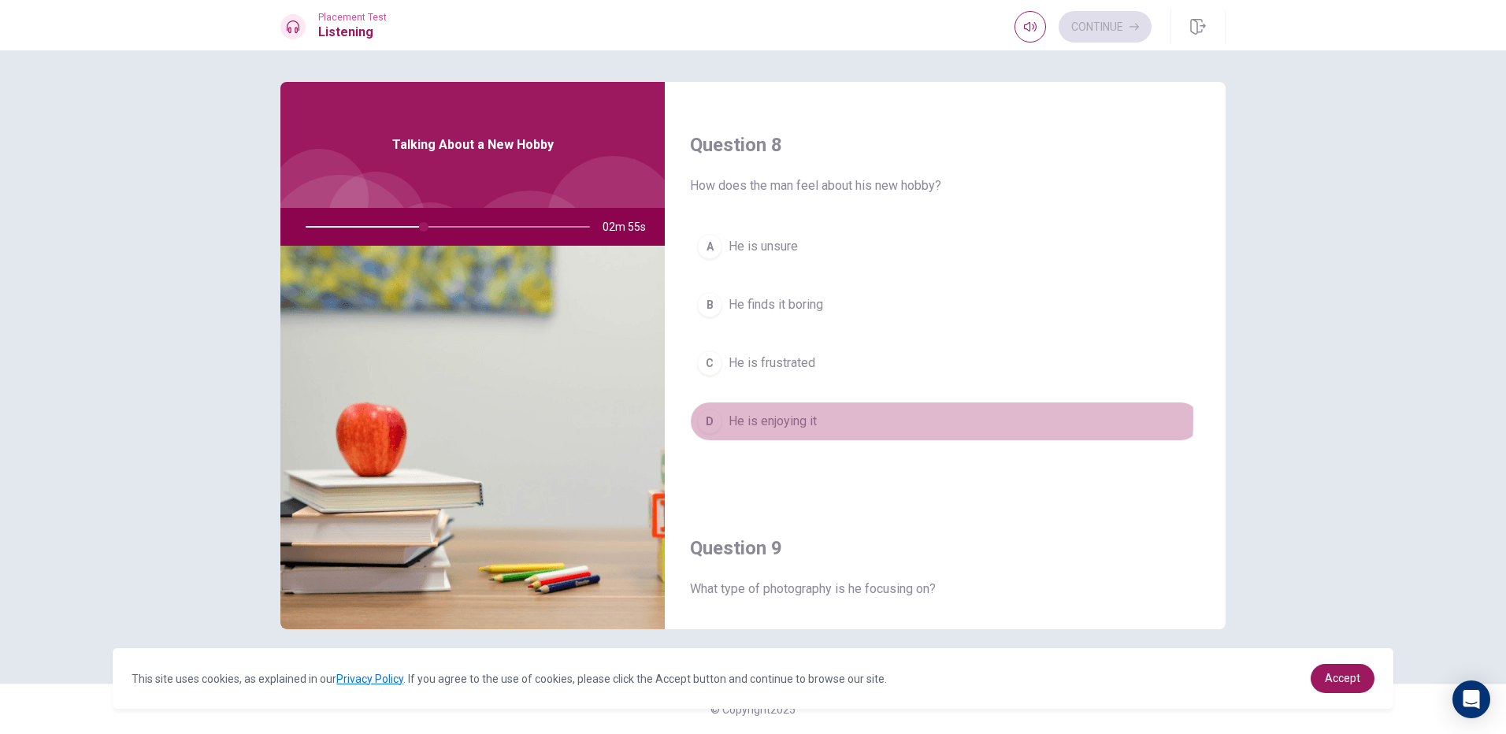
click at [834, 418] on button "D He is enjoying it" at bounding box center [945, 421] width 511 height 39
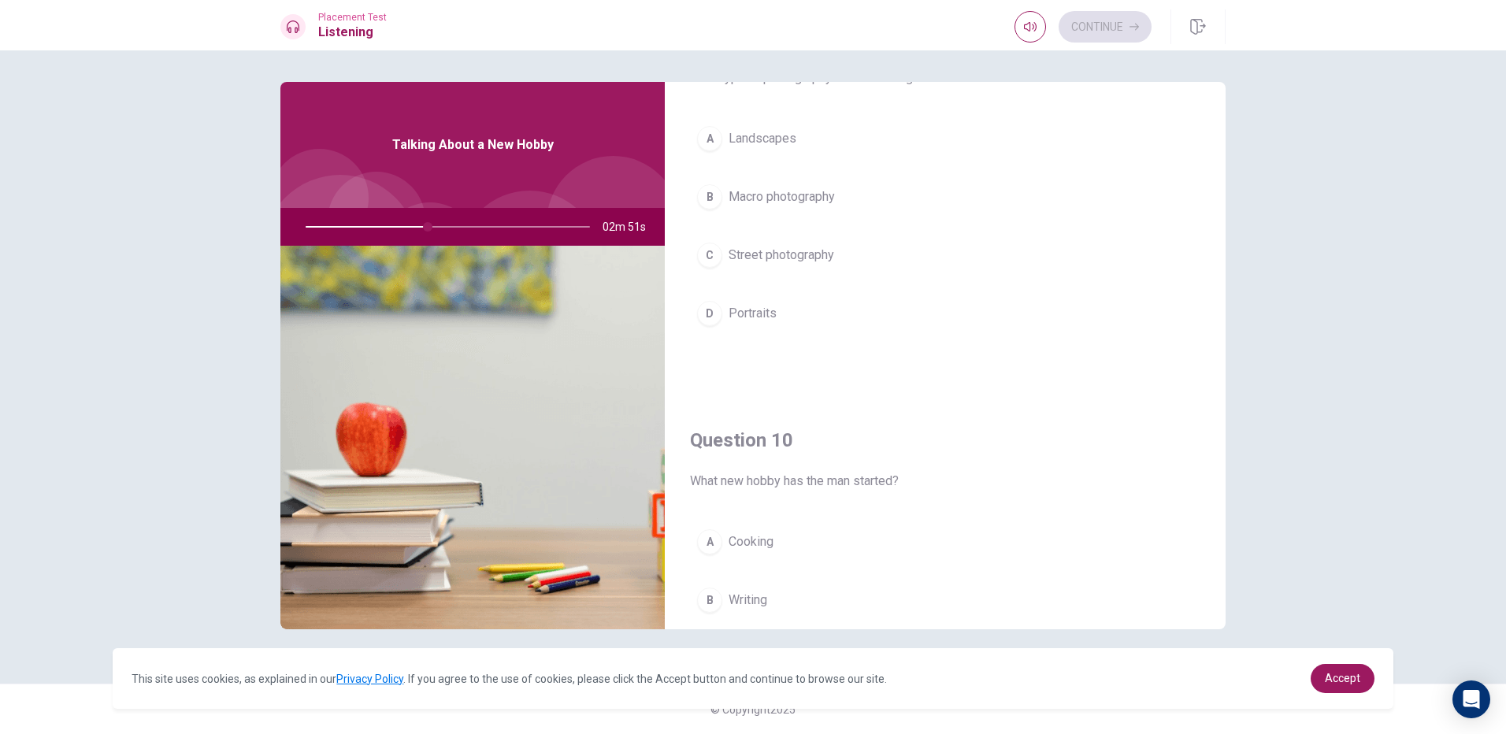
scroll to position [1182, 0]
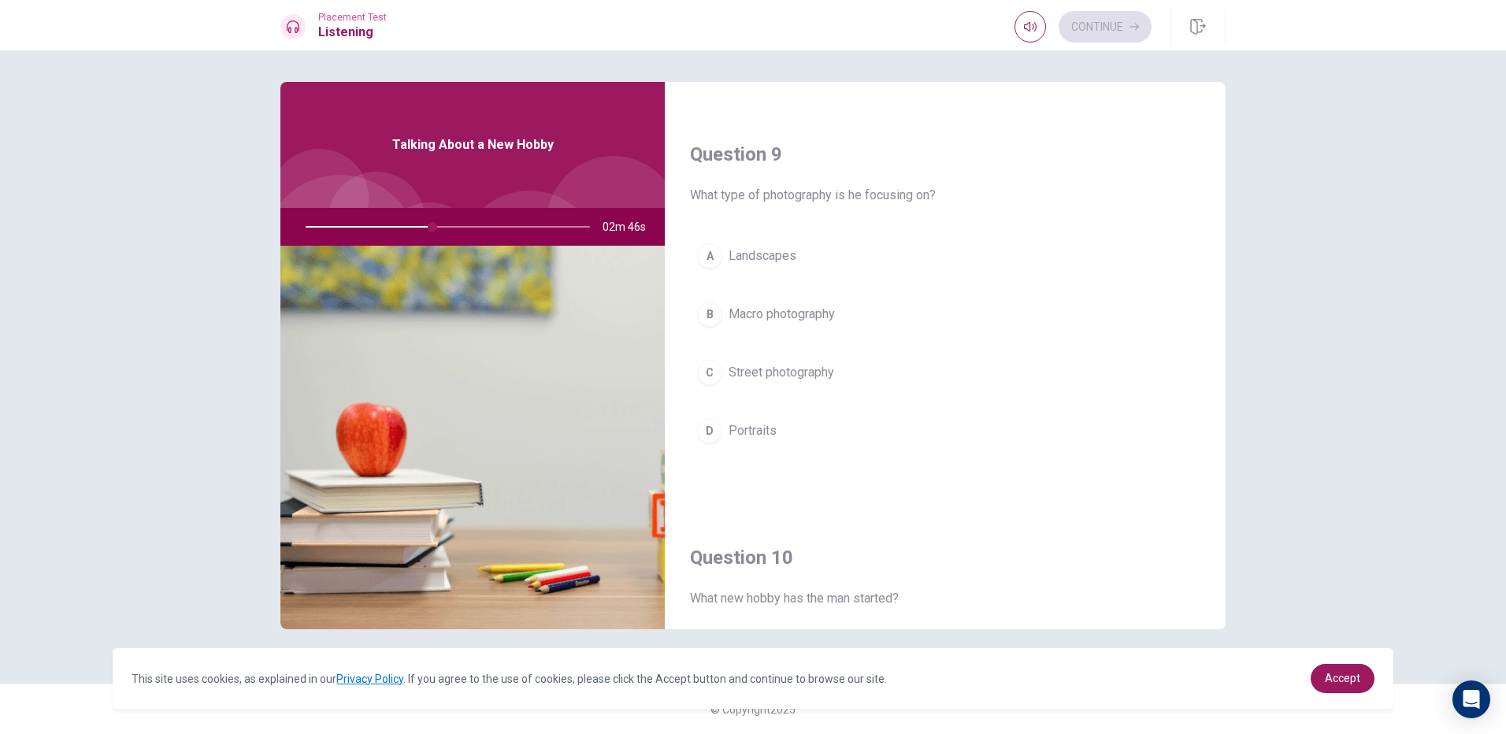
click at [774, 266] on button "A Landscapes" at bounding box center [945, 255] width 511 height 39
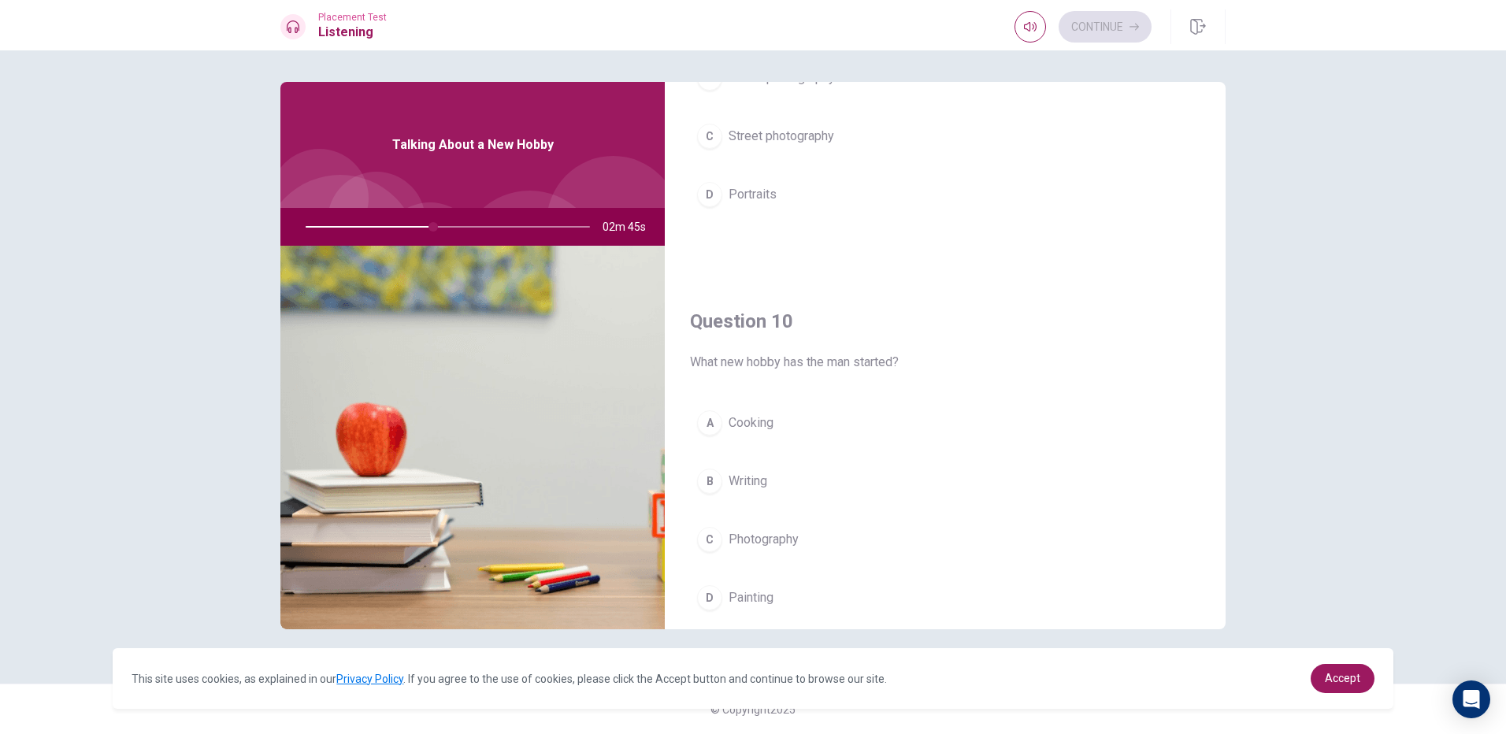
scroll to position [1469, 0]
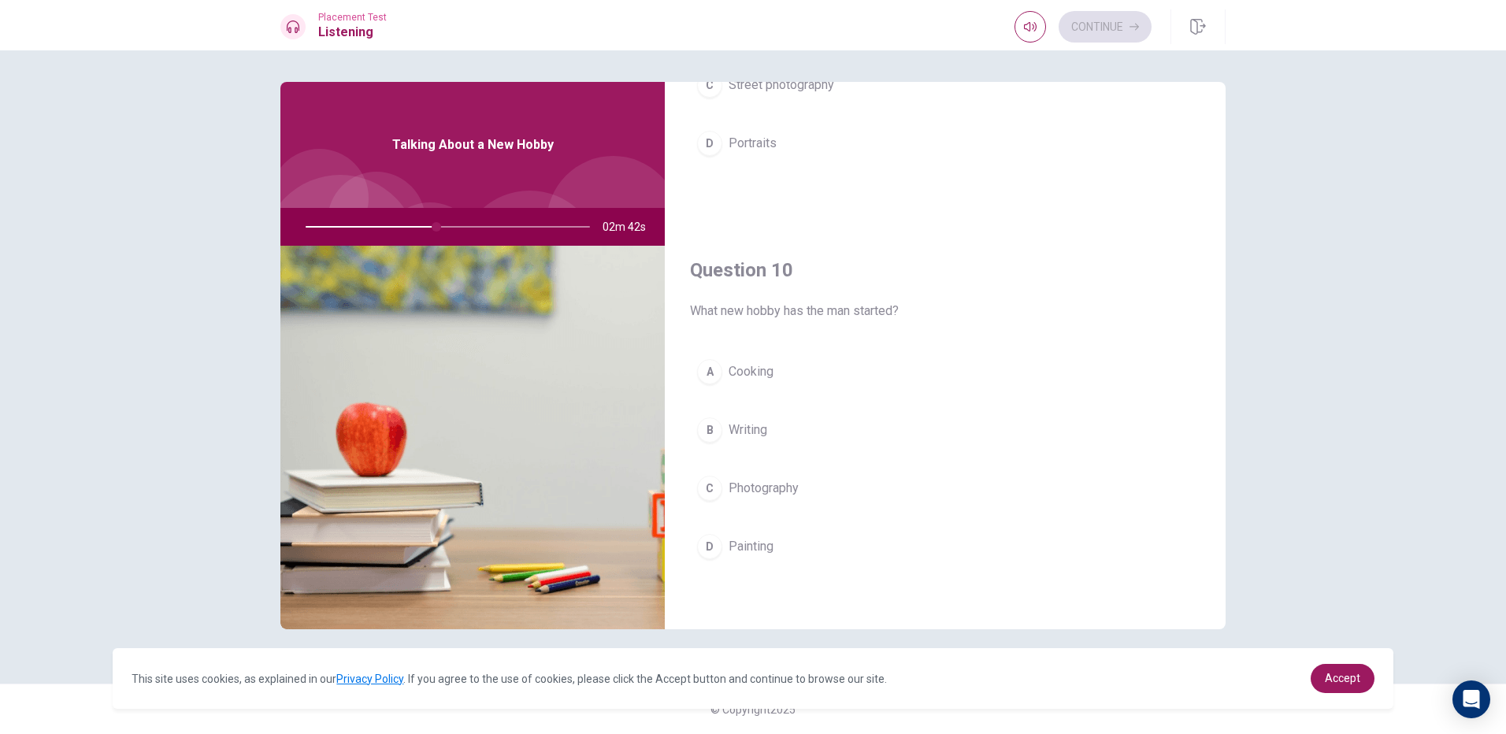
click at [799, 484] on span "Photography" at bounding box center [764, 488] width 70 height 19
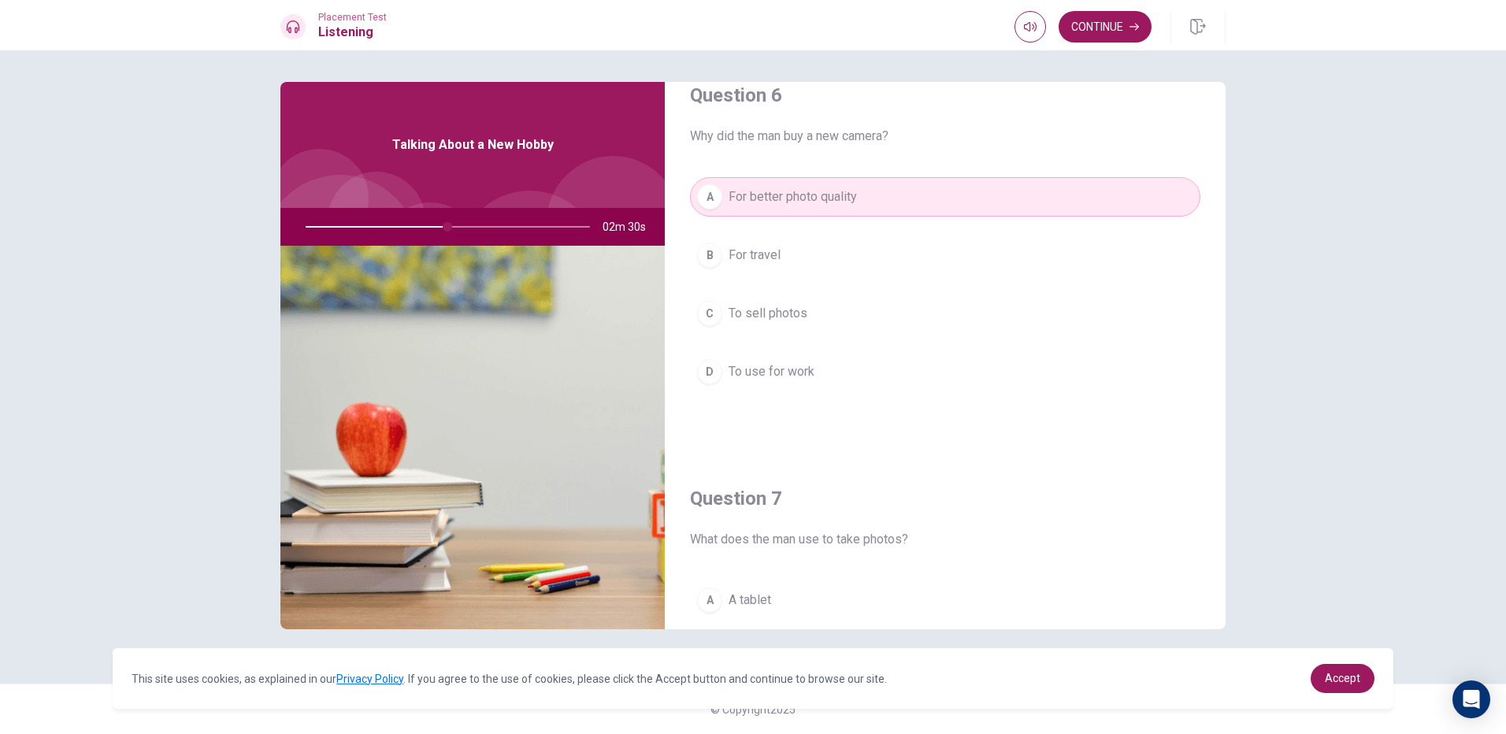
scroll to position [0, 0]
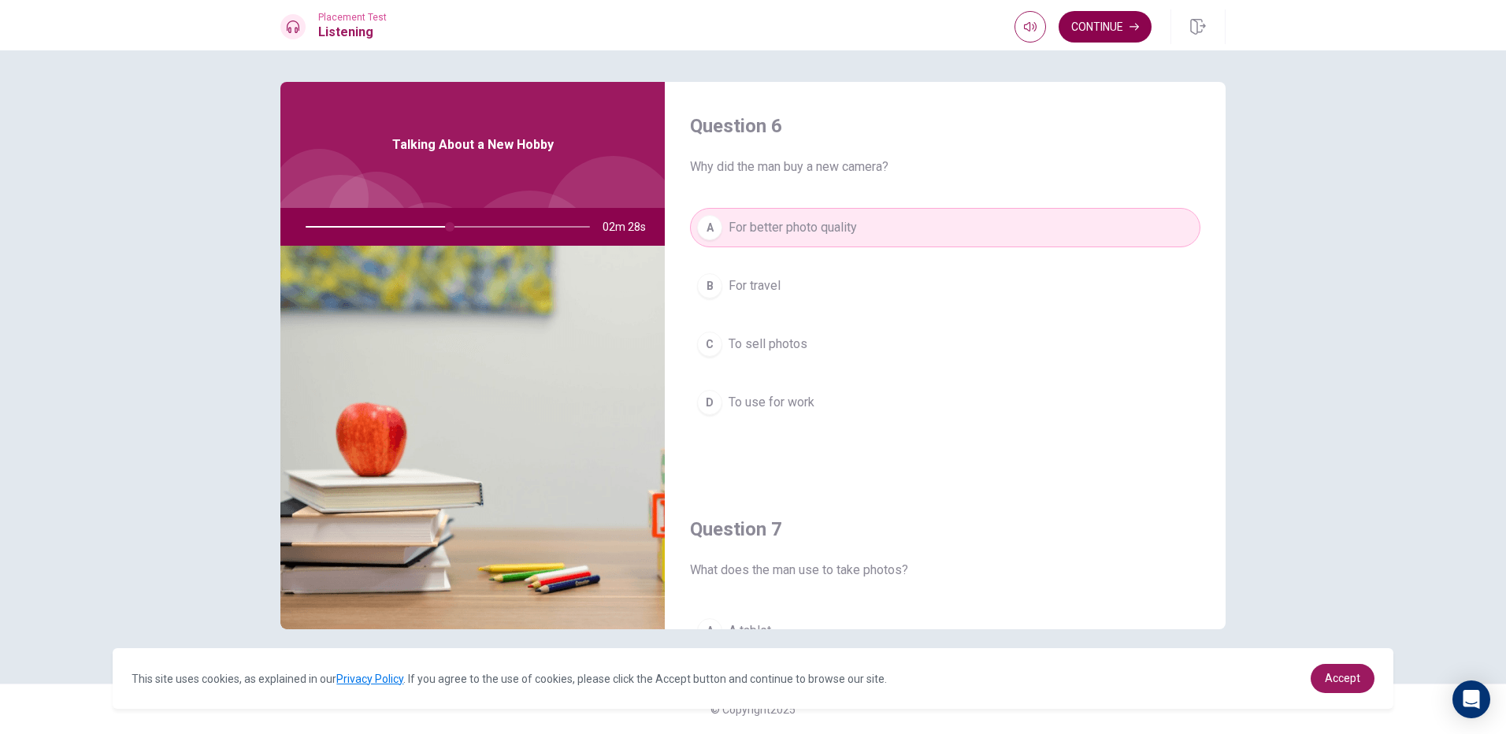
click at [1084, 24] on button "Continue" at bounding box center [1105, 27] width 93 height 32
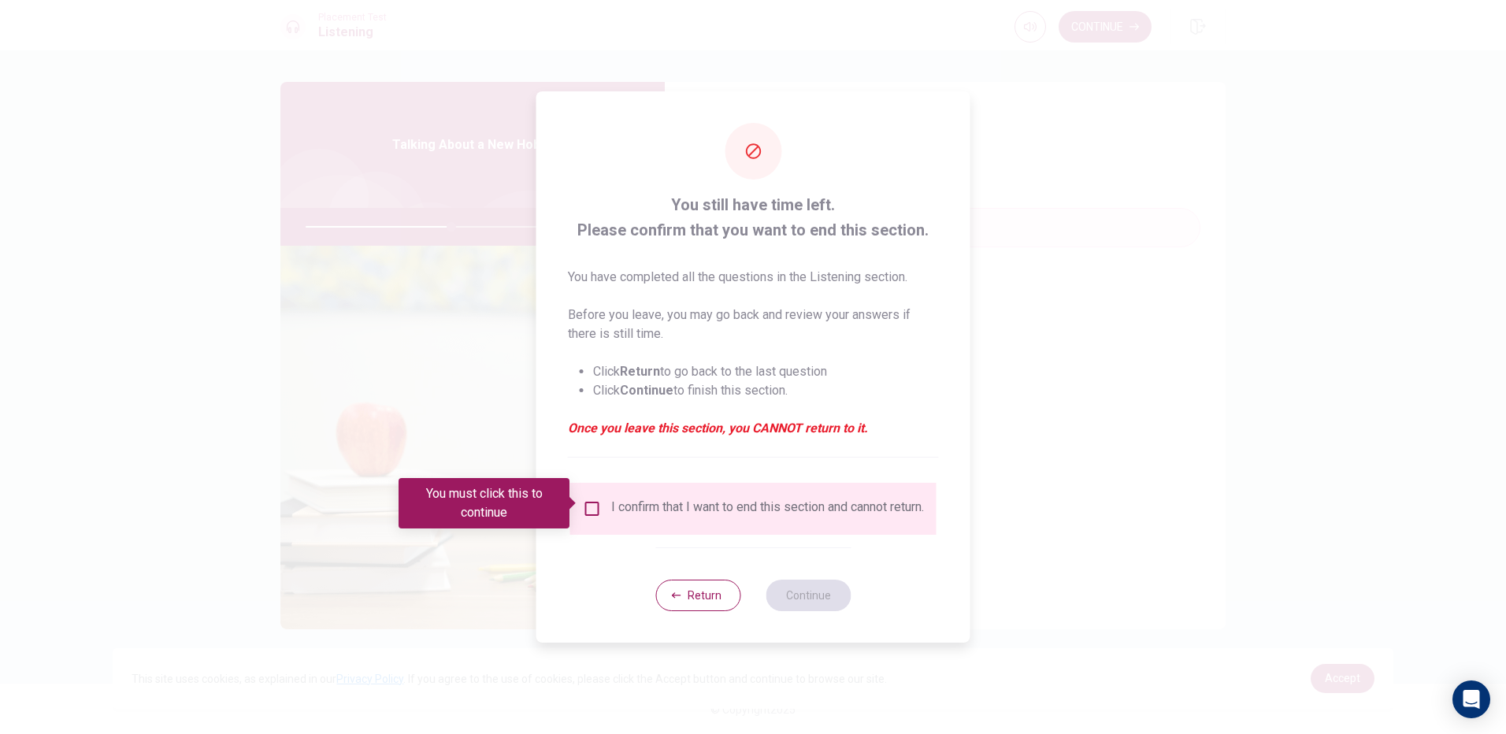
click at [599, 500] on input "You must click this to continue" at bounding box center [592, 508] width 19 height 19
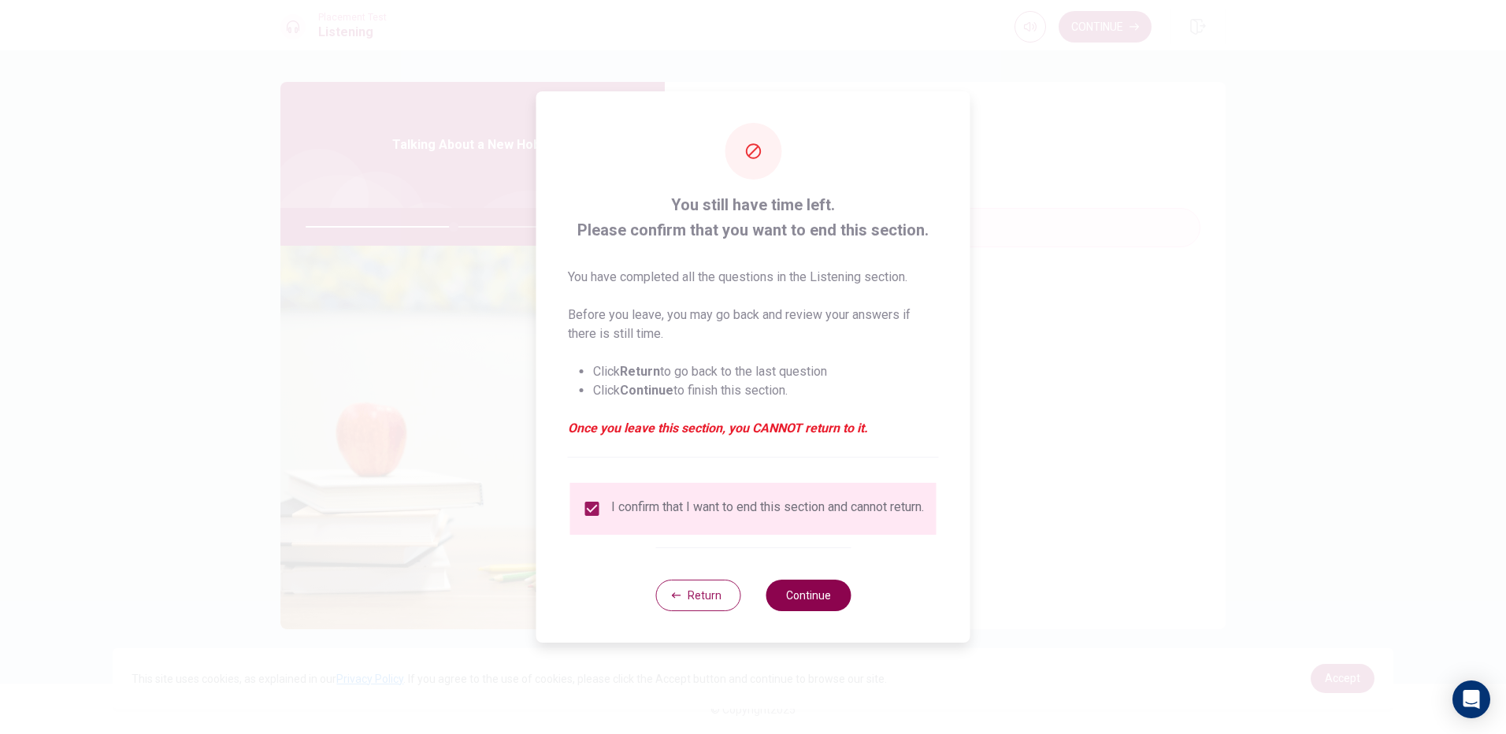
click at [826, 603] on button "Continue" at bounding box center [808, 596] width 85 height 32
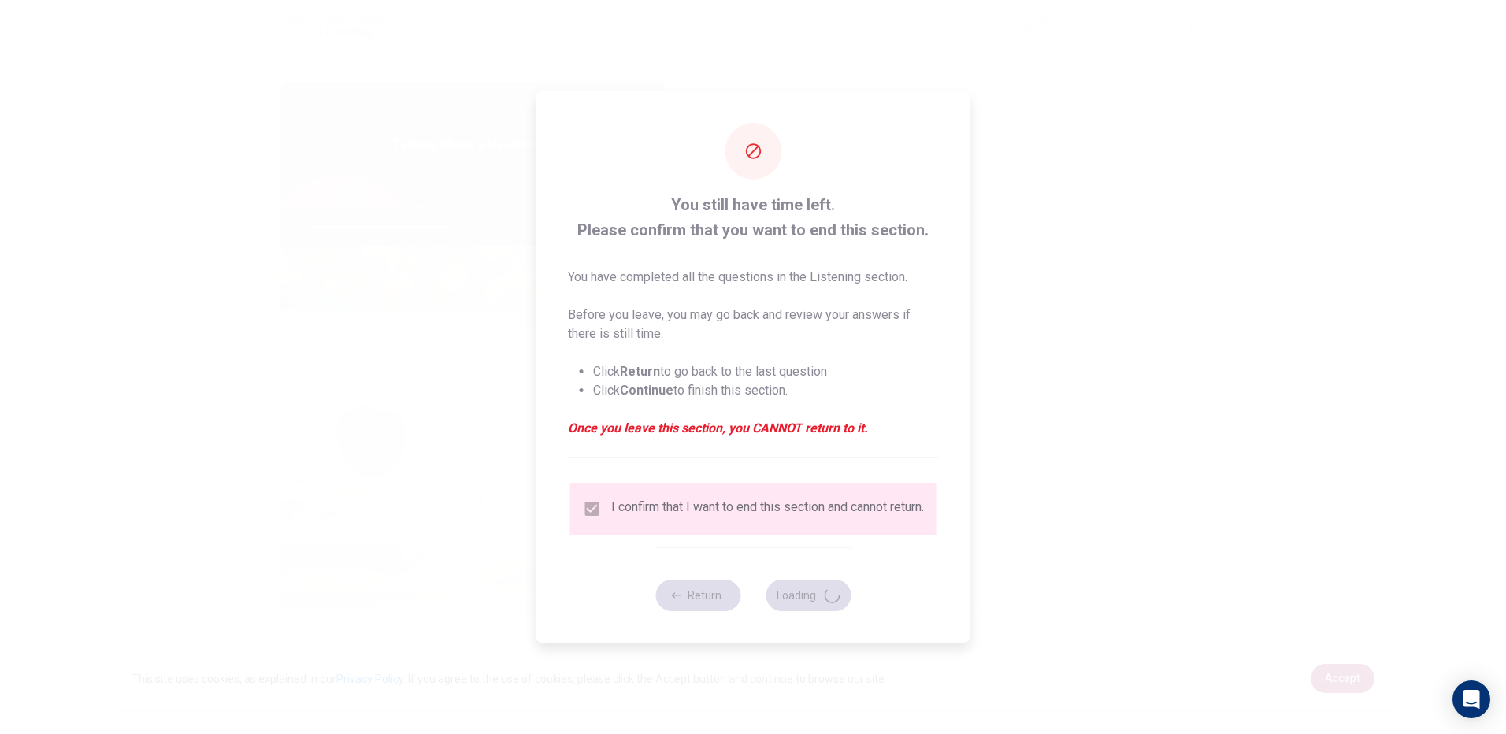
type input "53"
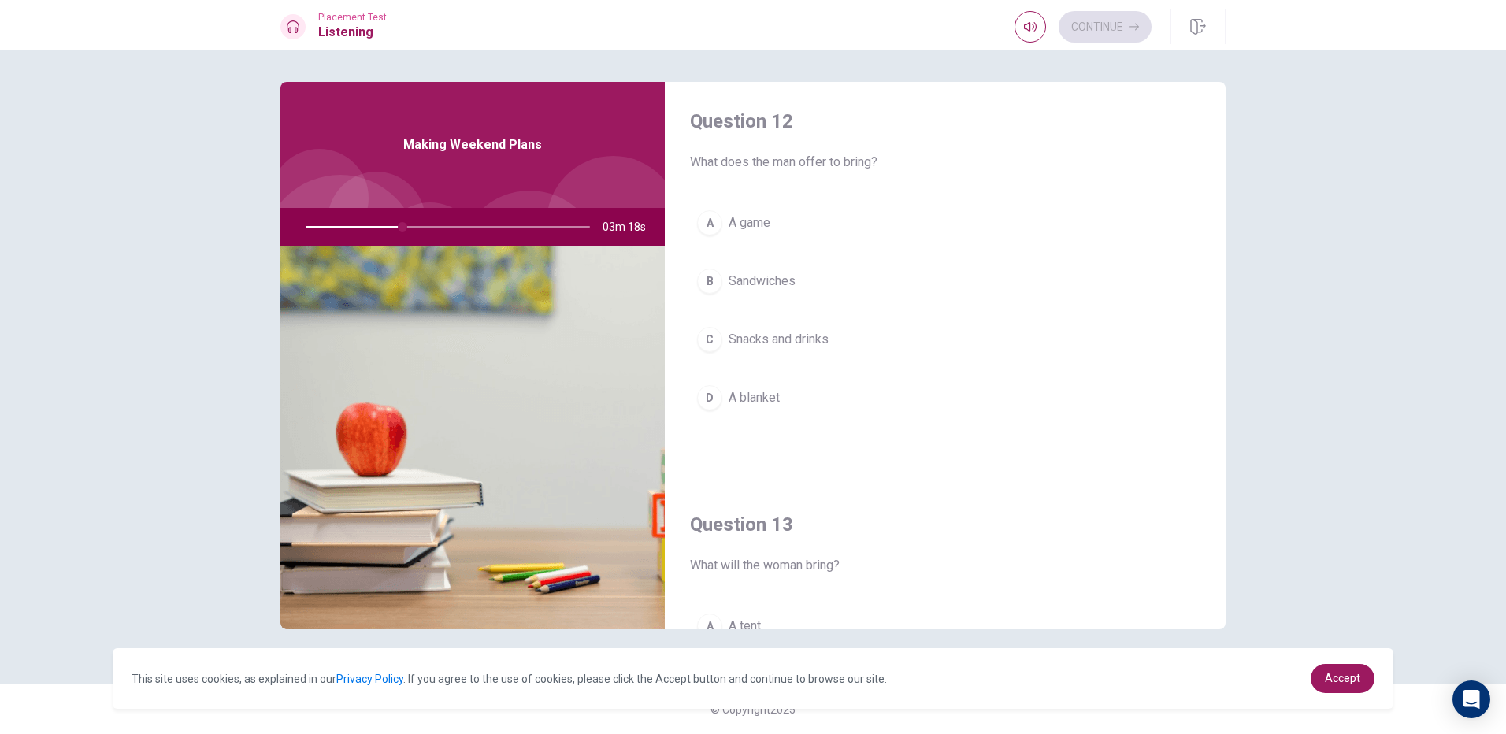
scroll to position [473, 0]
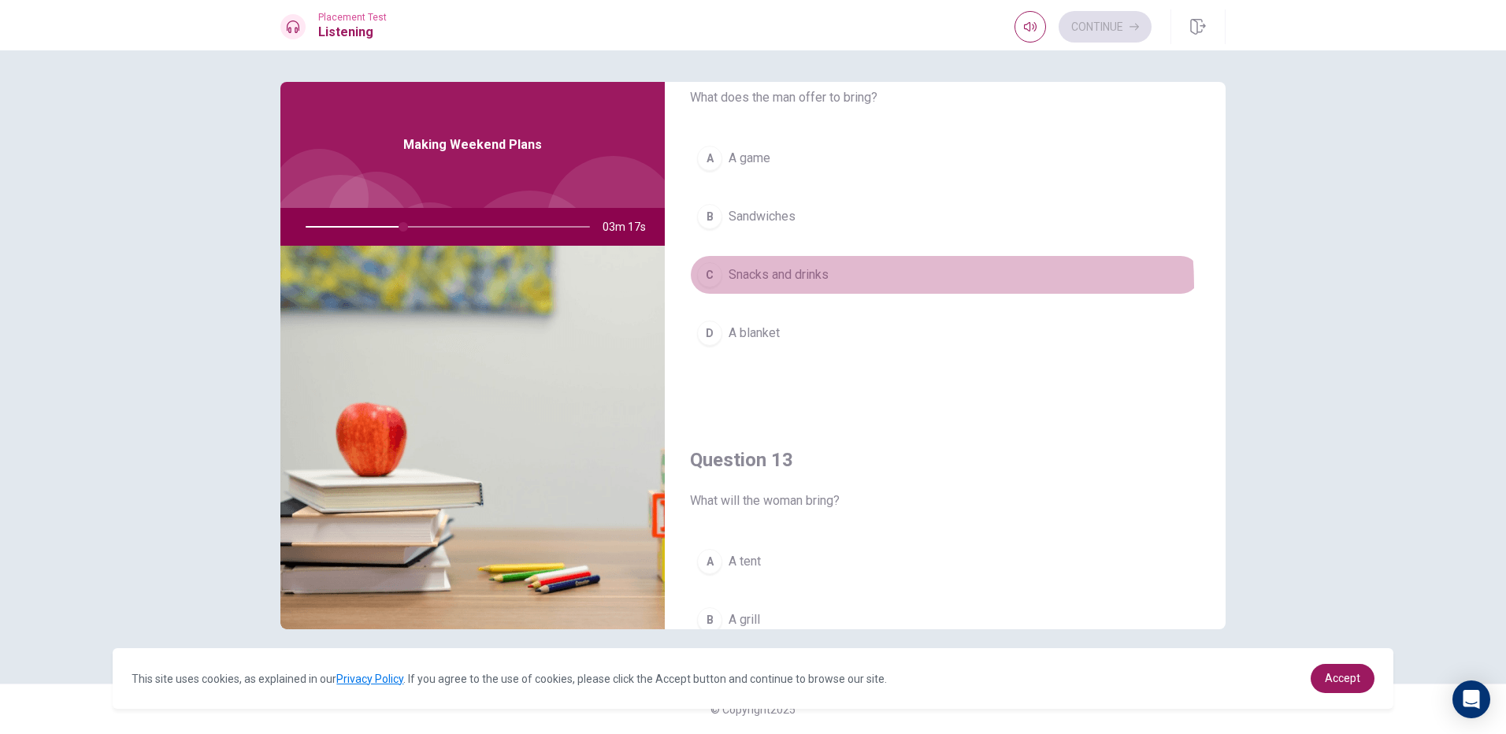
drag, startPoint x: 858, startPoint y: 286, endPoint x: 878, endPoint y: 288, distance: 20.6
click at [860, 286] on button "C Snacks and drinks" at bounding box center [945, 274] width 511 height 39
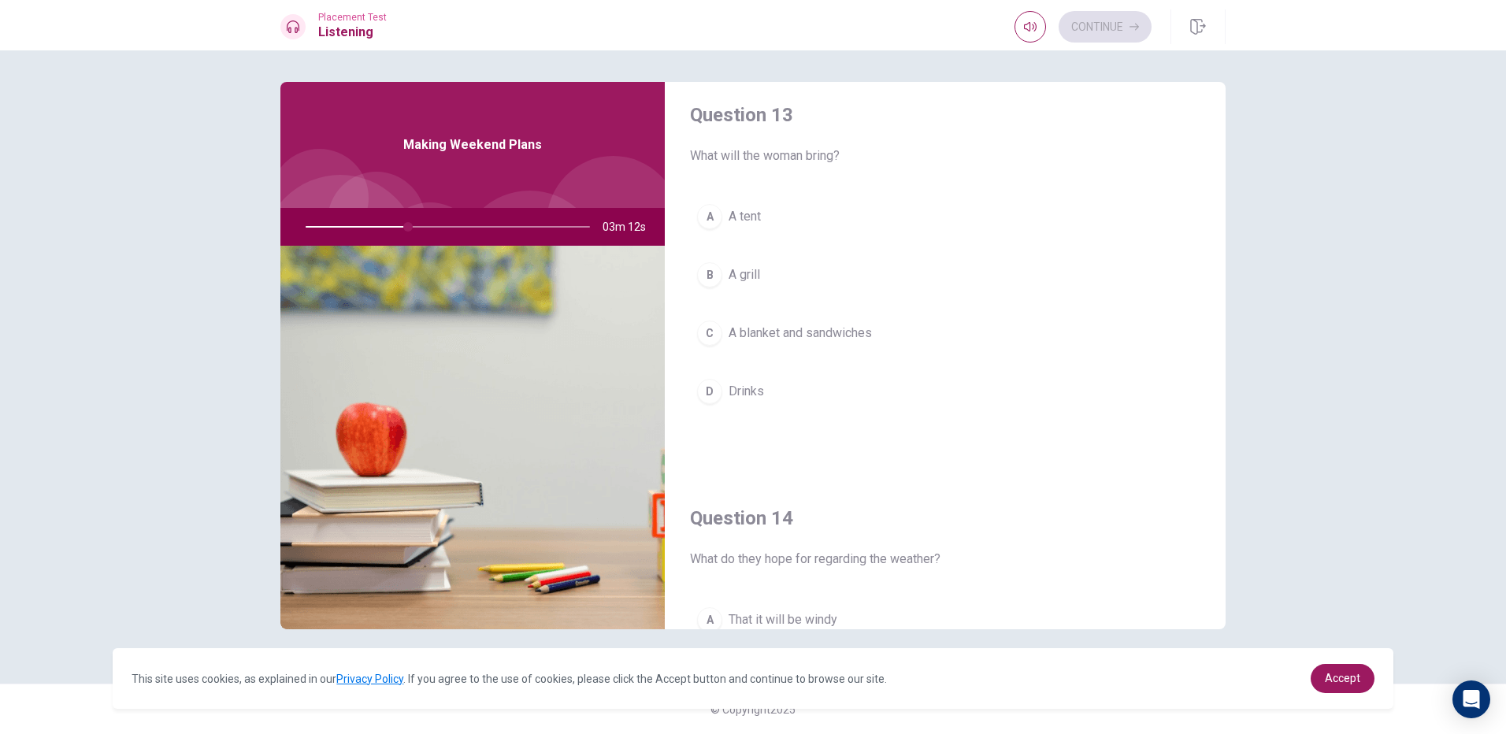
scroll to position [867, 0]
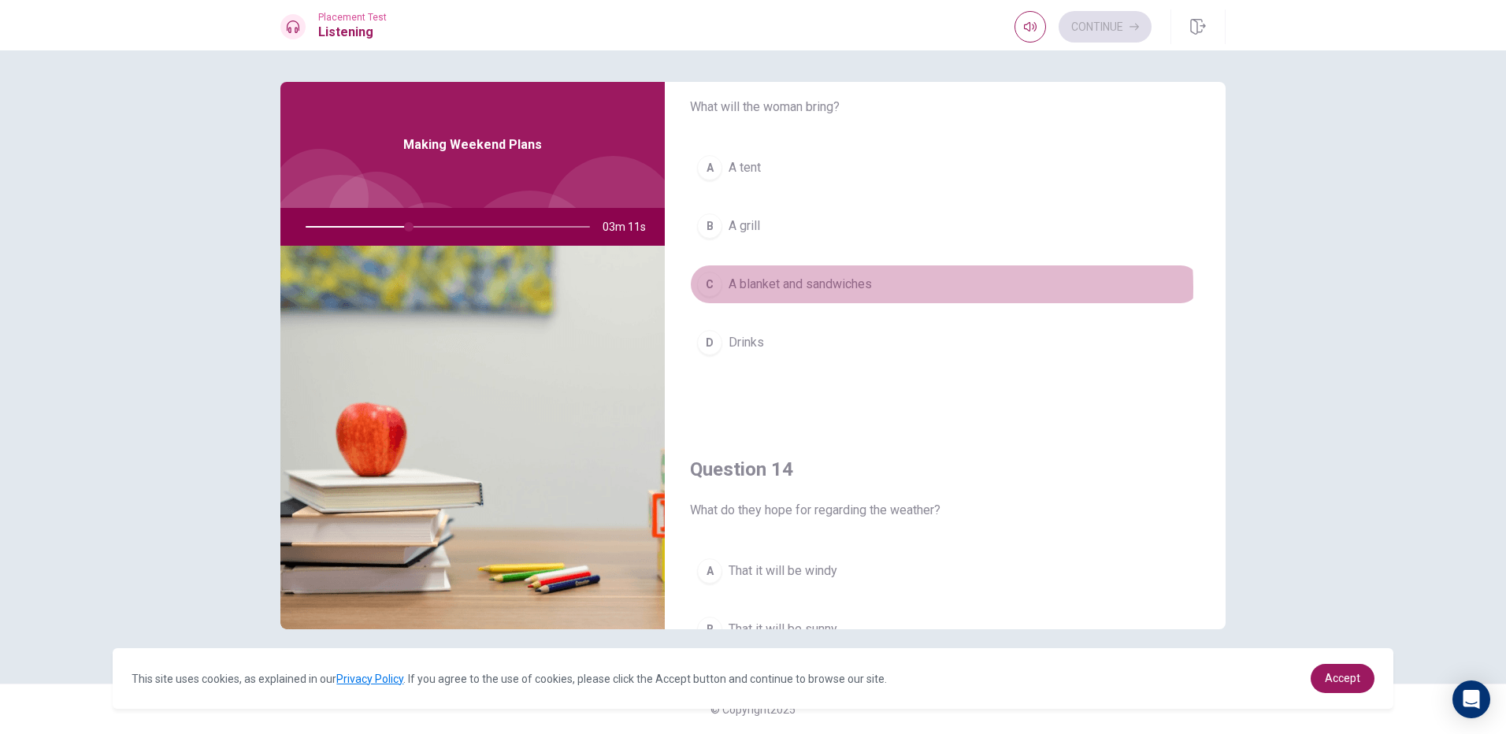
click at [878, 288] on button "C A blanket and sandwiches" at bounding box center [945, 284] width 511 height 39
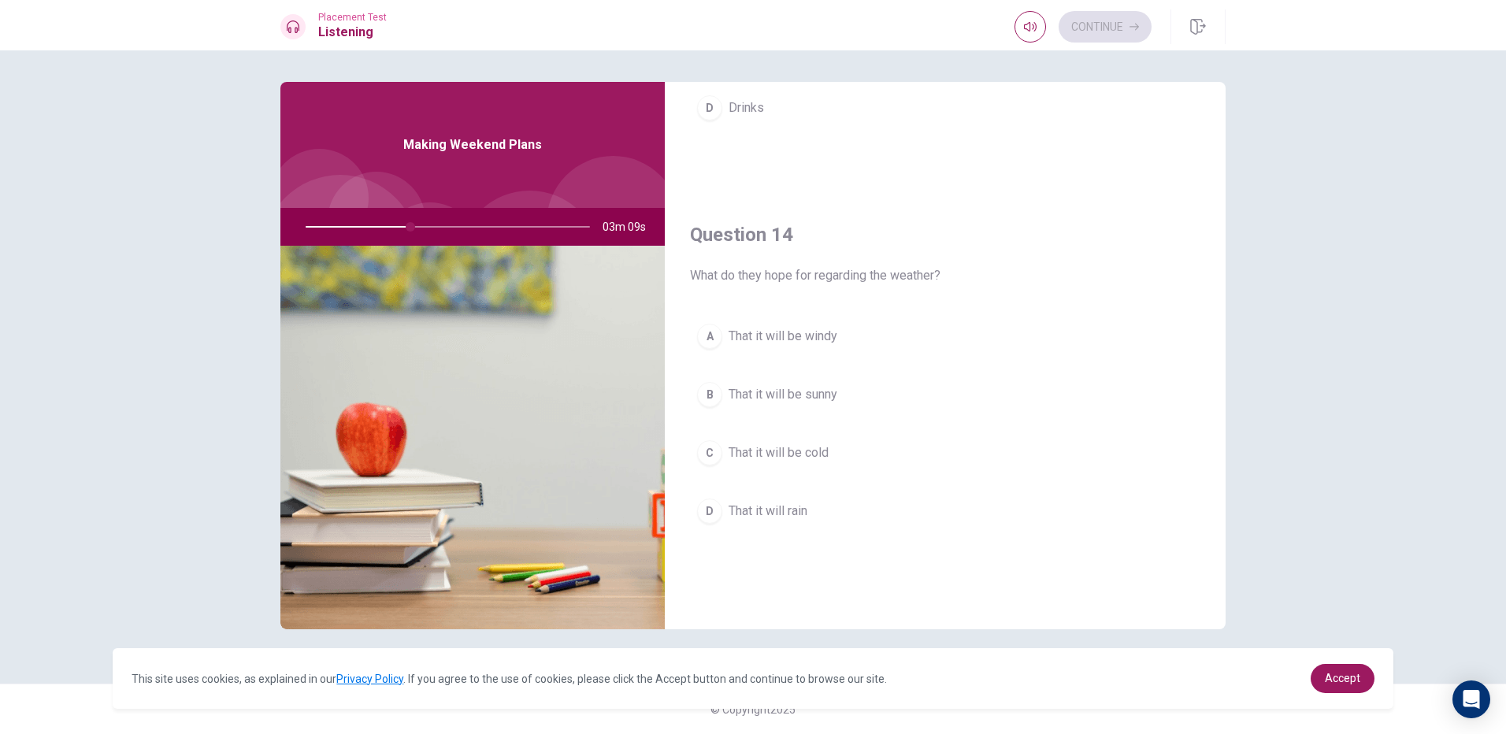
scroll to position [1103, 0]
click at [860, 399] on button "B That it will be sunny" at bounding box center [945, 392] width 511 height 39
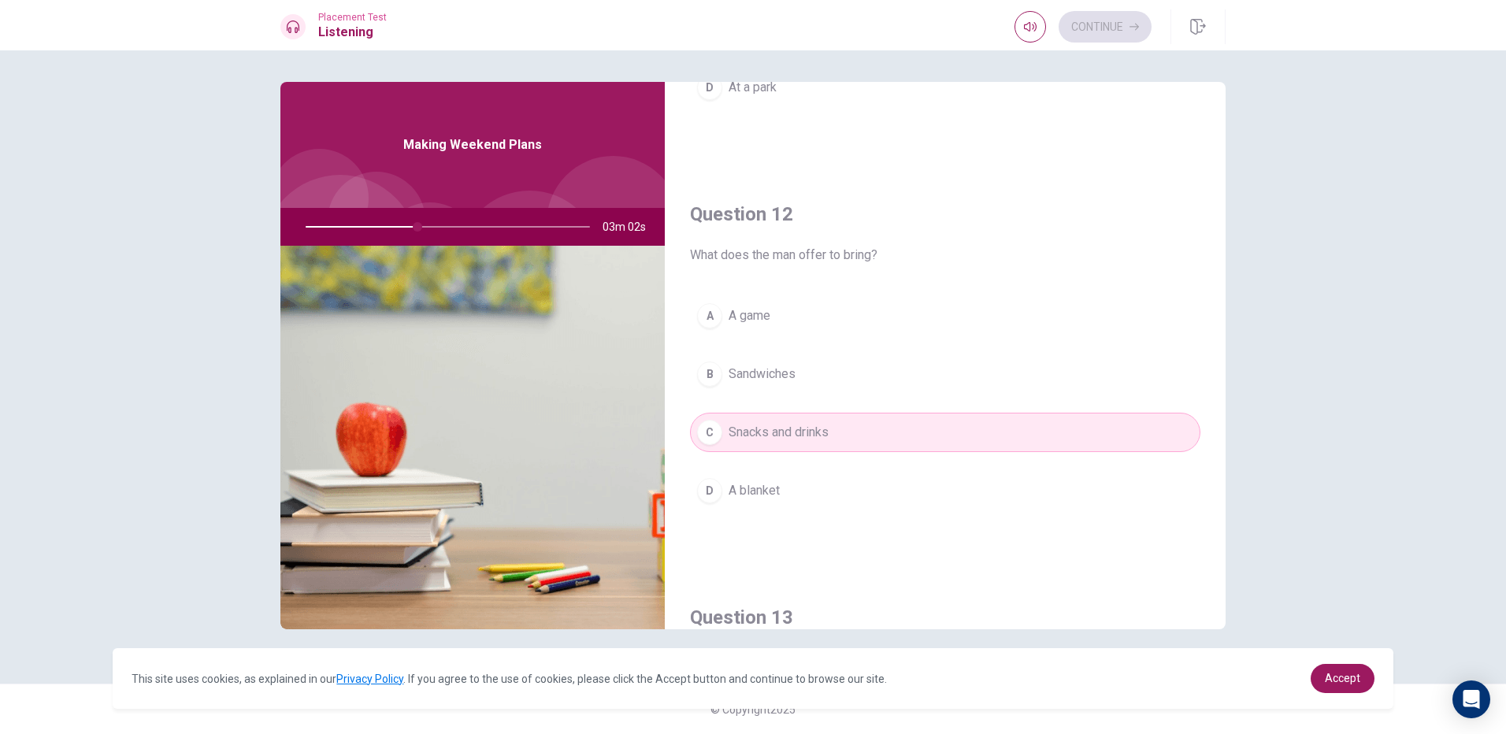
scroll to position [0, 0]
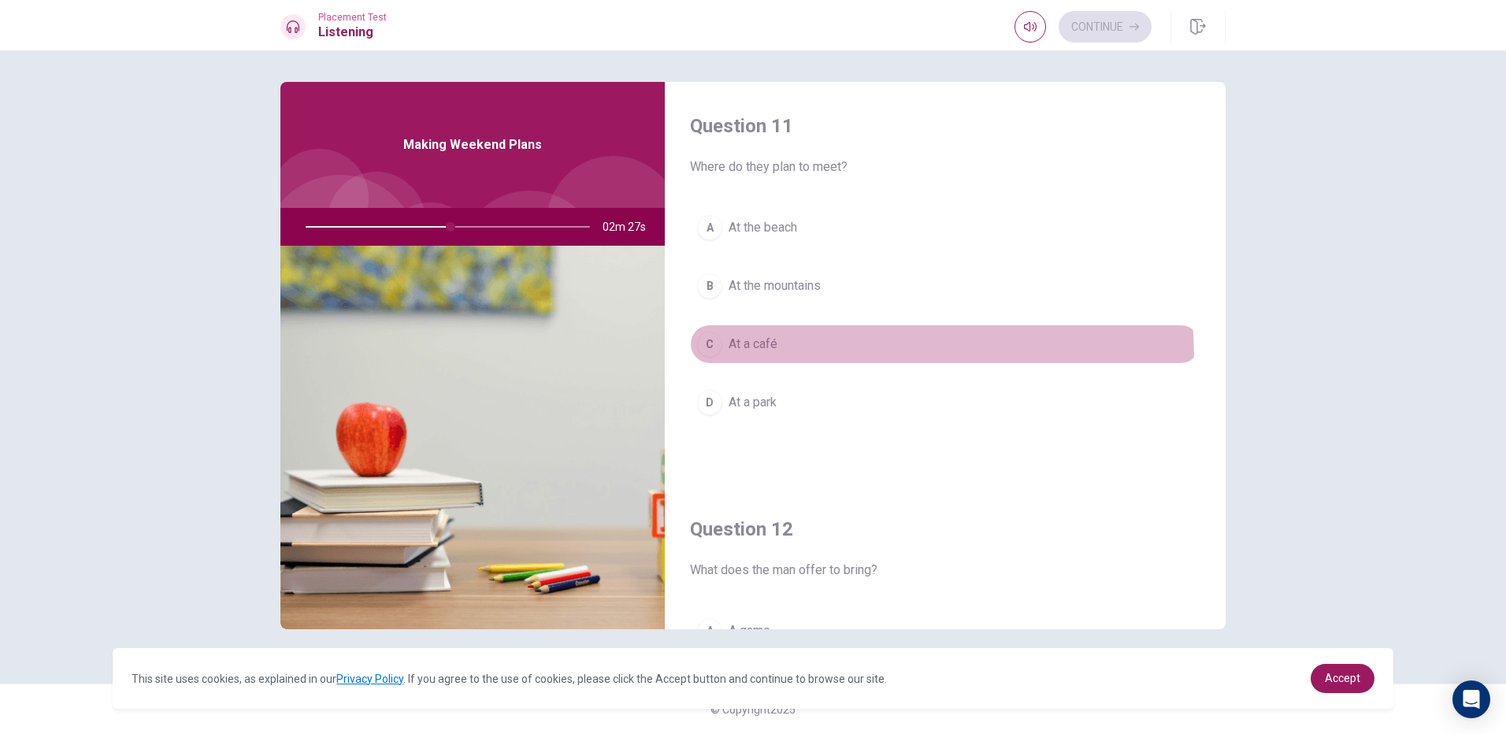
click at [824, 358] on button "C At a café" at bounding box center [945, 344] width 511 height 39
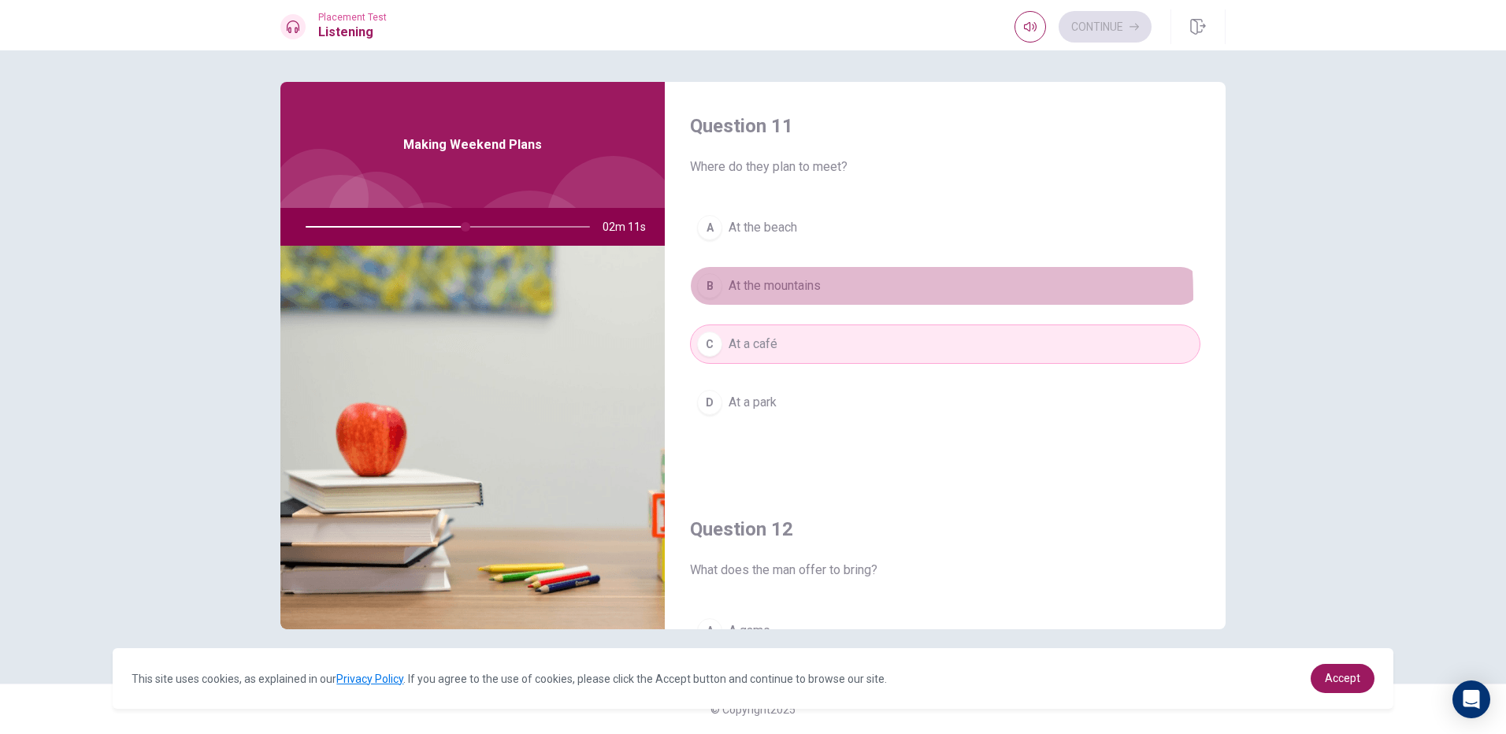
click at [841, 295] on button "B At the mountains" at bounding box center [945, 285] width 511 height 39
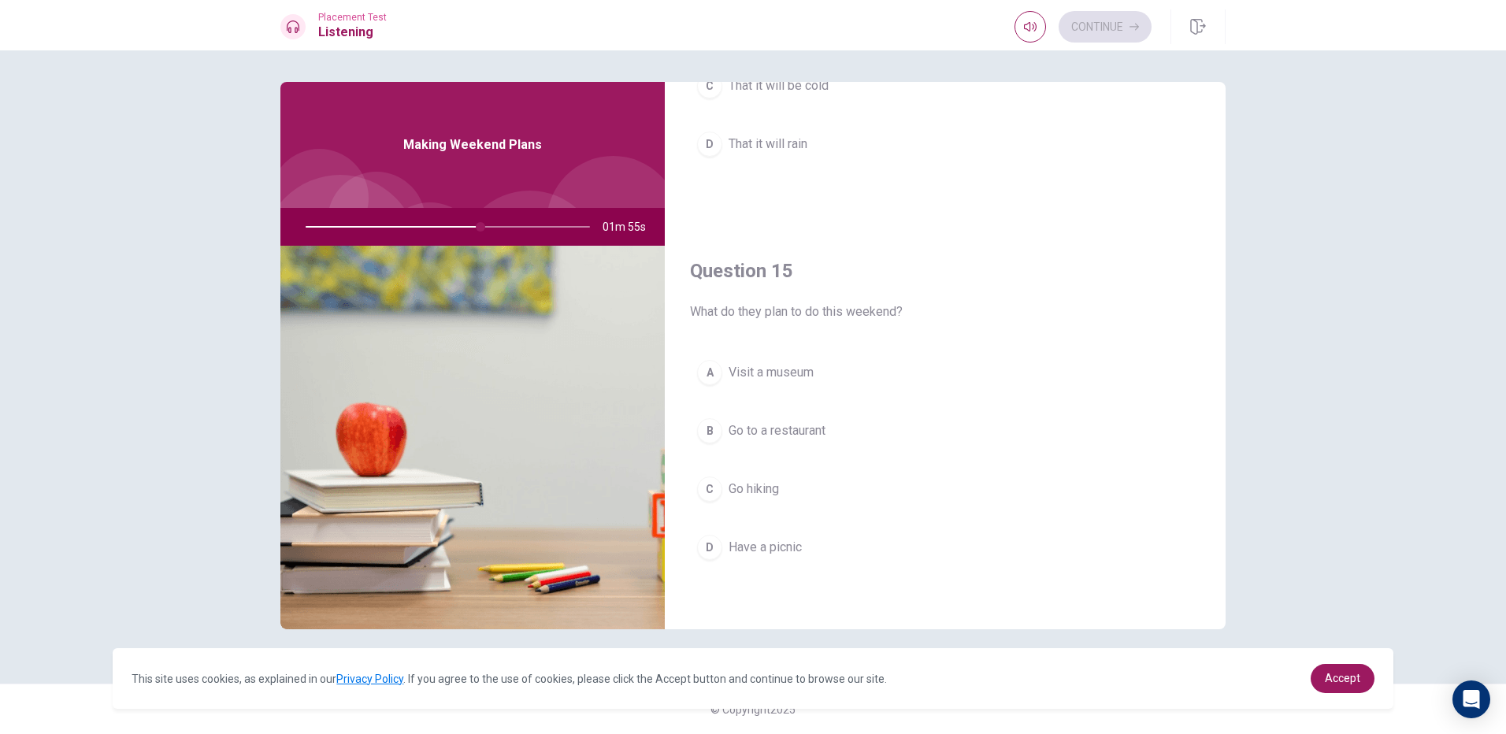
scroll to position [1469, 0]
click at [778, 560] on button "D Have a picnic" at bounding box center [945, 546] width 511 height 39
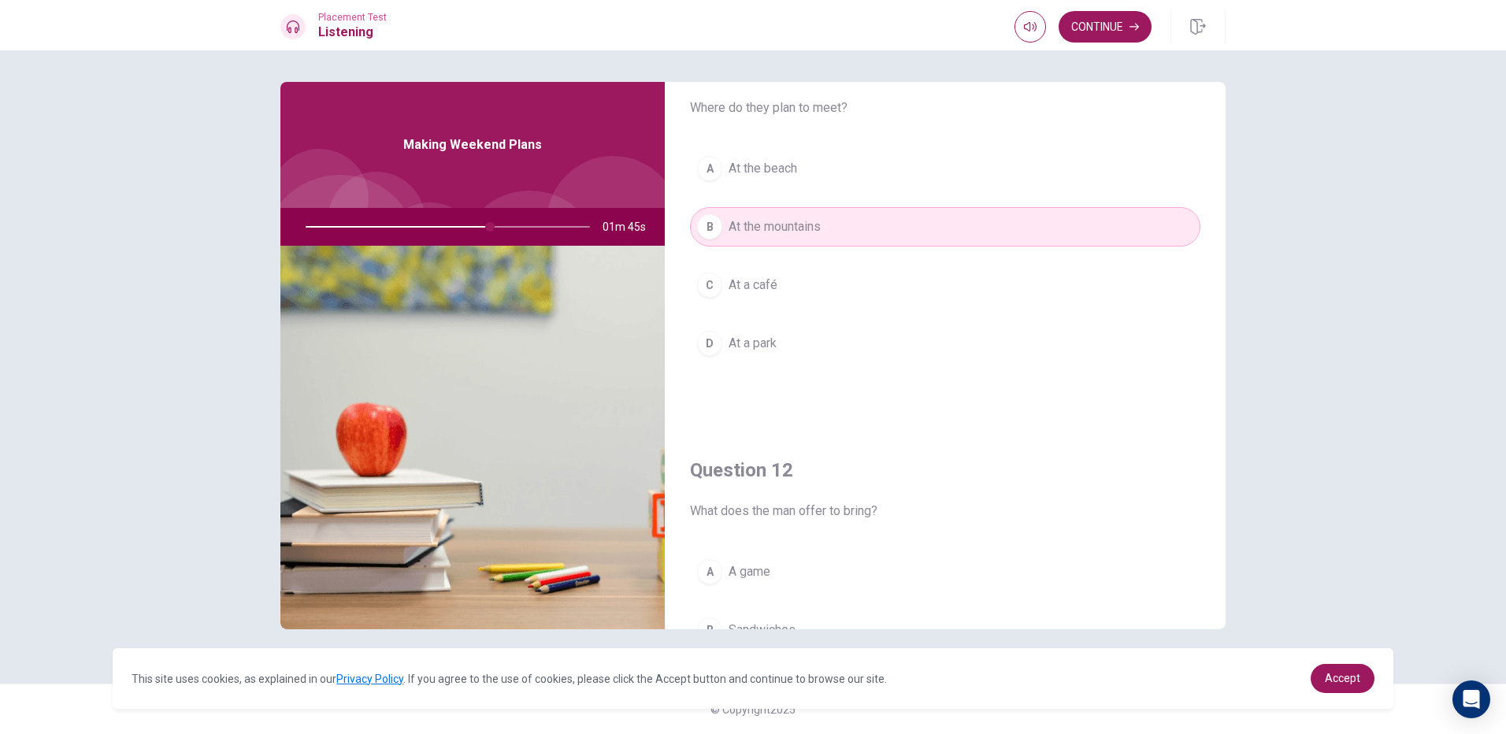
scroll to position [51, 0]
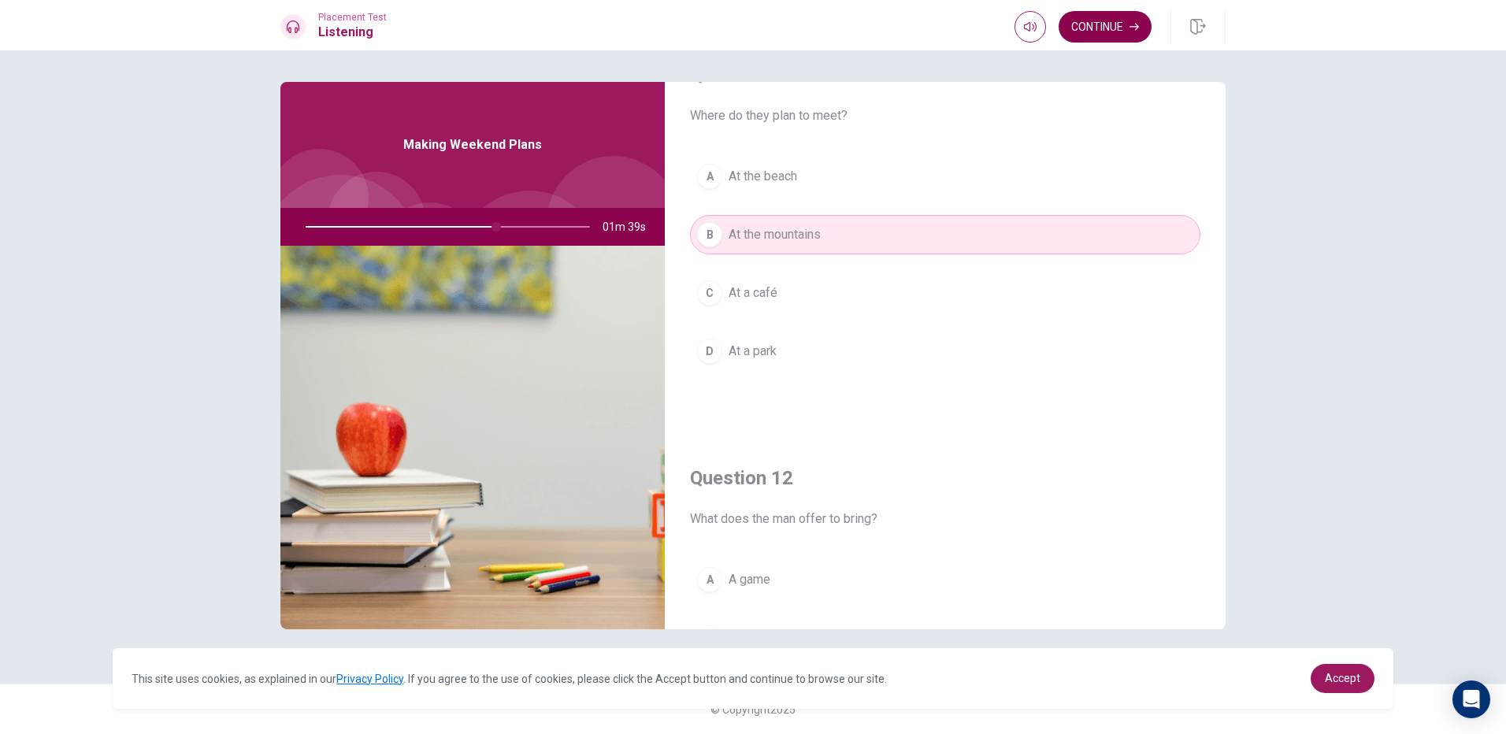
click at [1108, 24] on button "Continue" at bounding box center [1105, 27] width 93 height 32
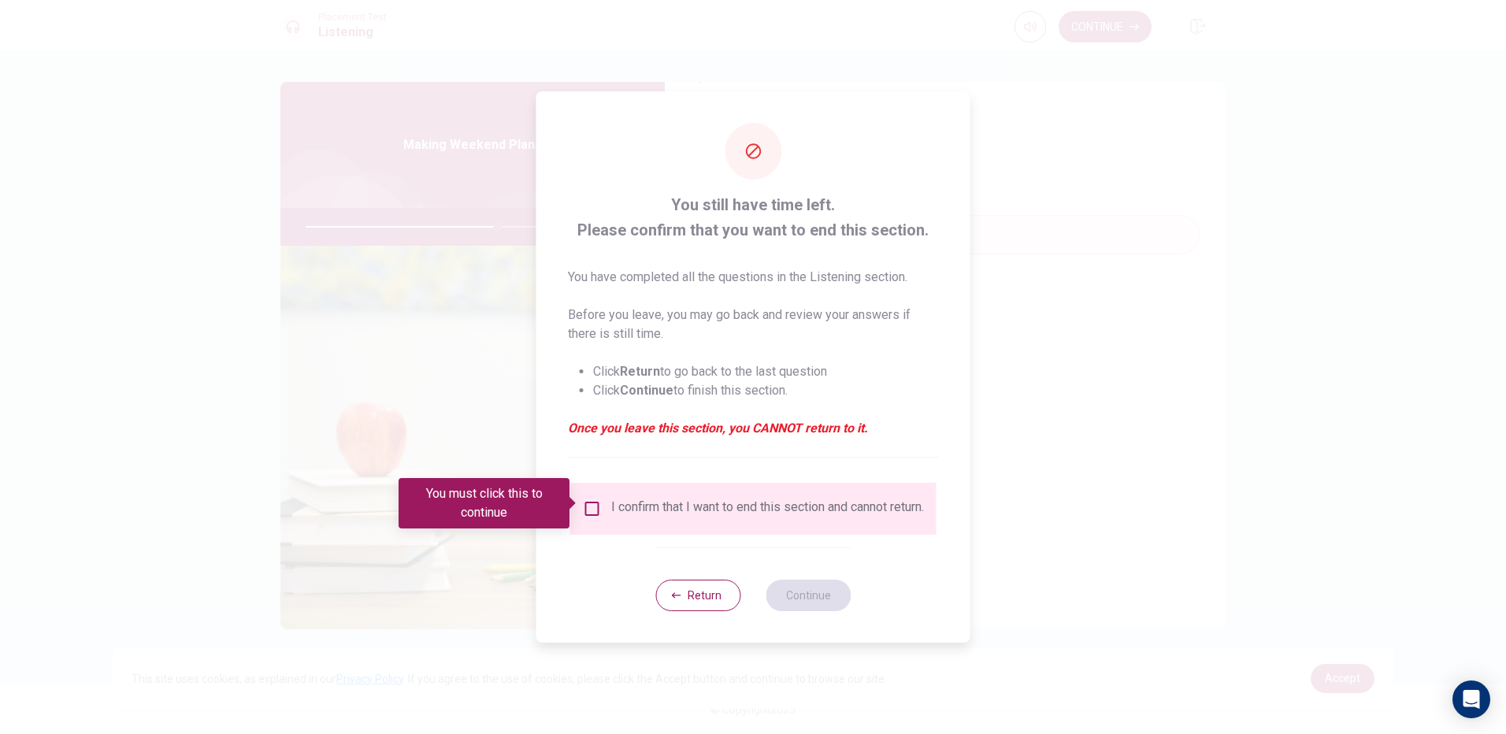
click at [604, 502] on div "I confirm that I want to end this section and cannot return." at bounding box center [753, 508] width 341 height 19
click at [594, 499] on input "You must click this to continue" at bounding box center [592, 508] width 19 height 19
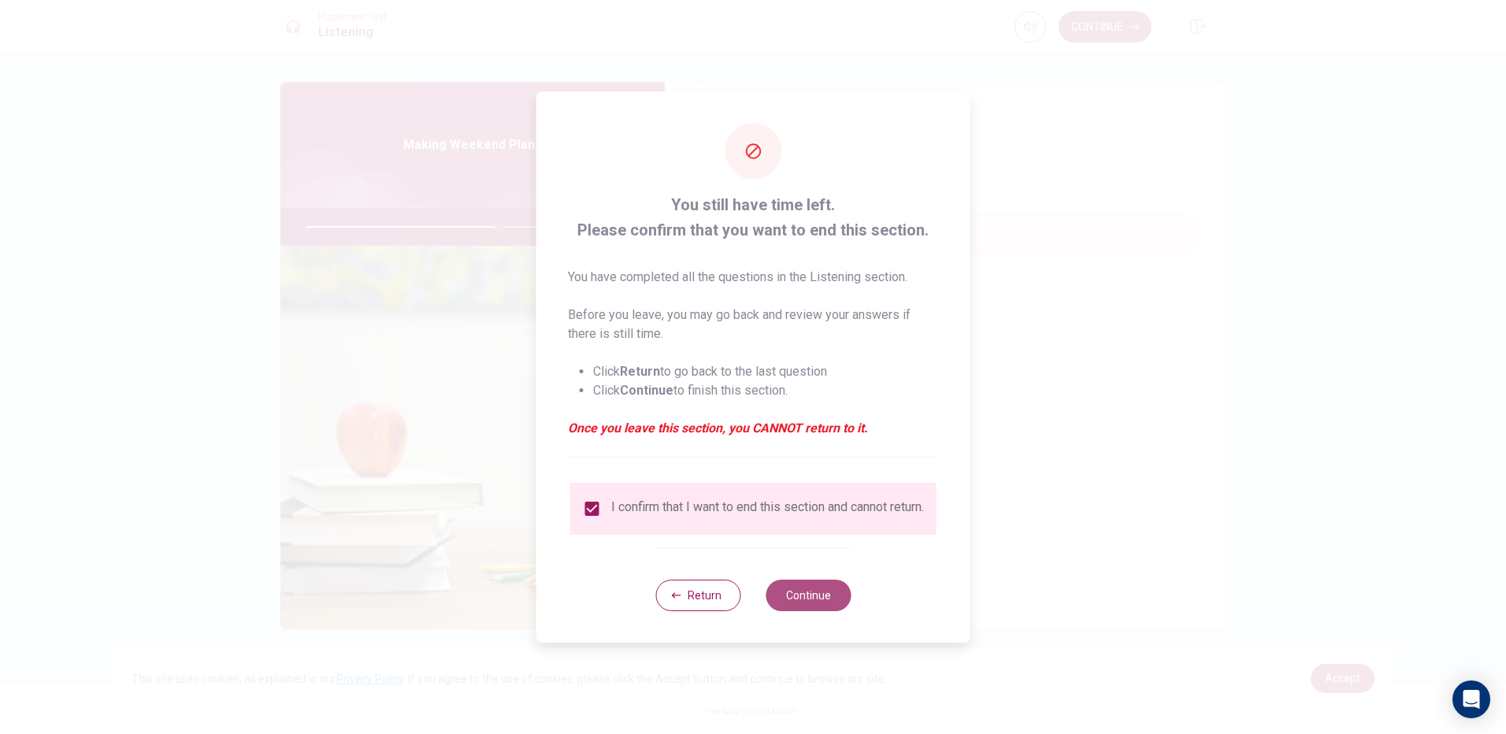
click at [820, 607] on button "Continue" at bounding box center [808, 596] width 85 height 32
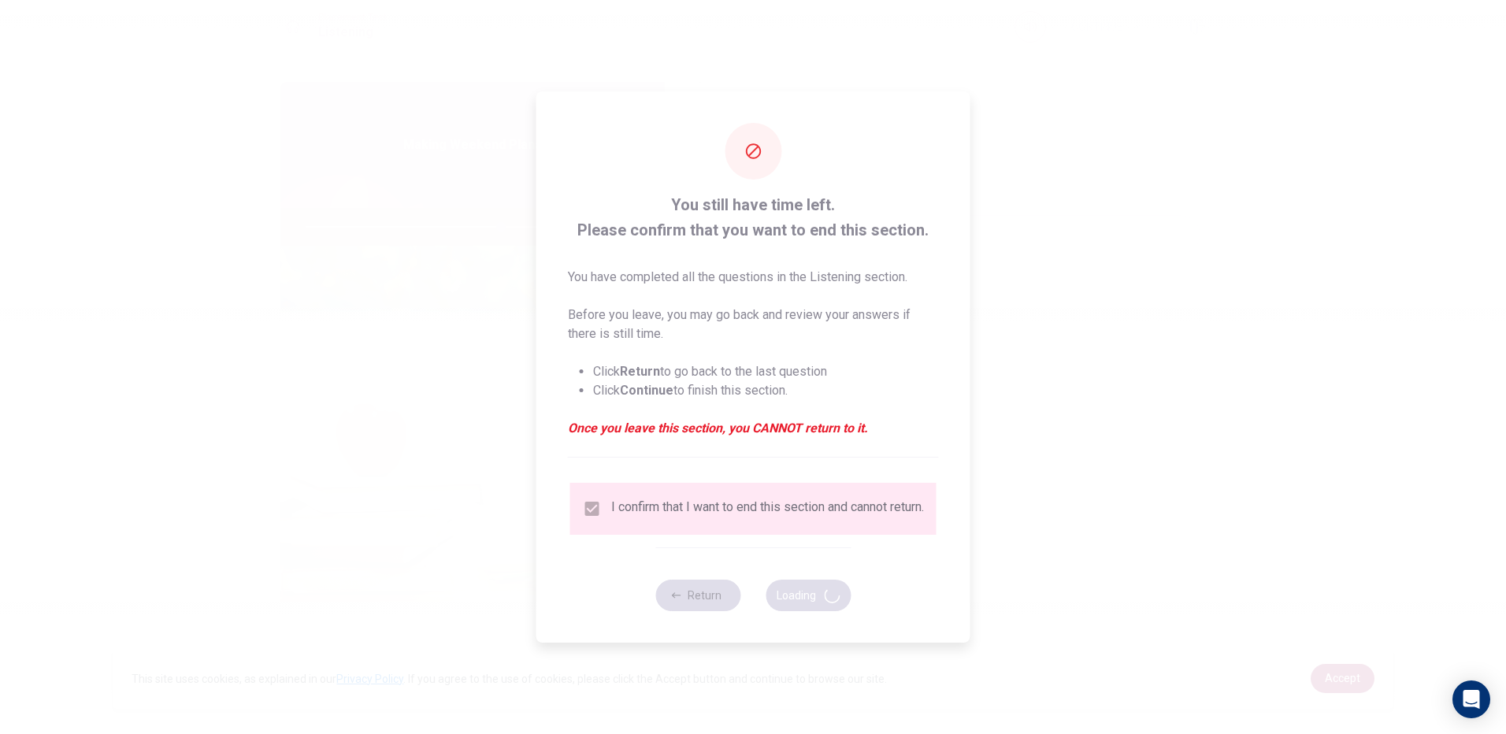
type input "69"
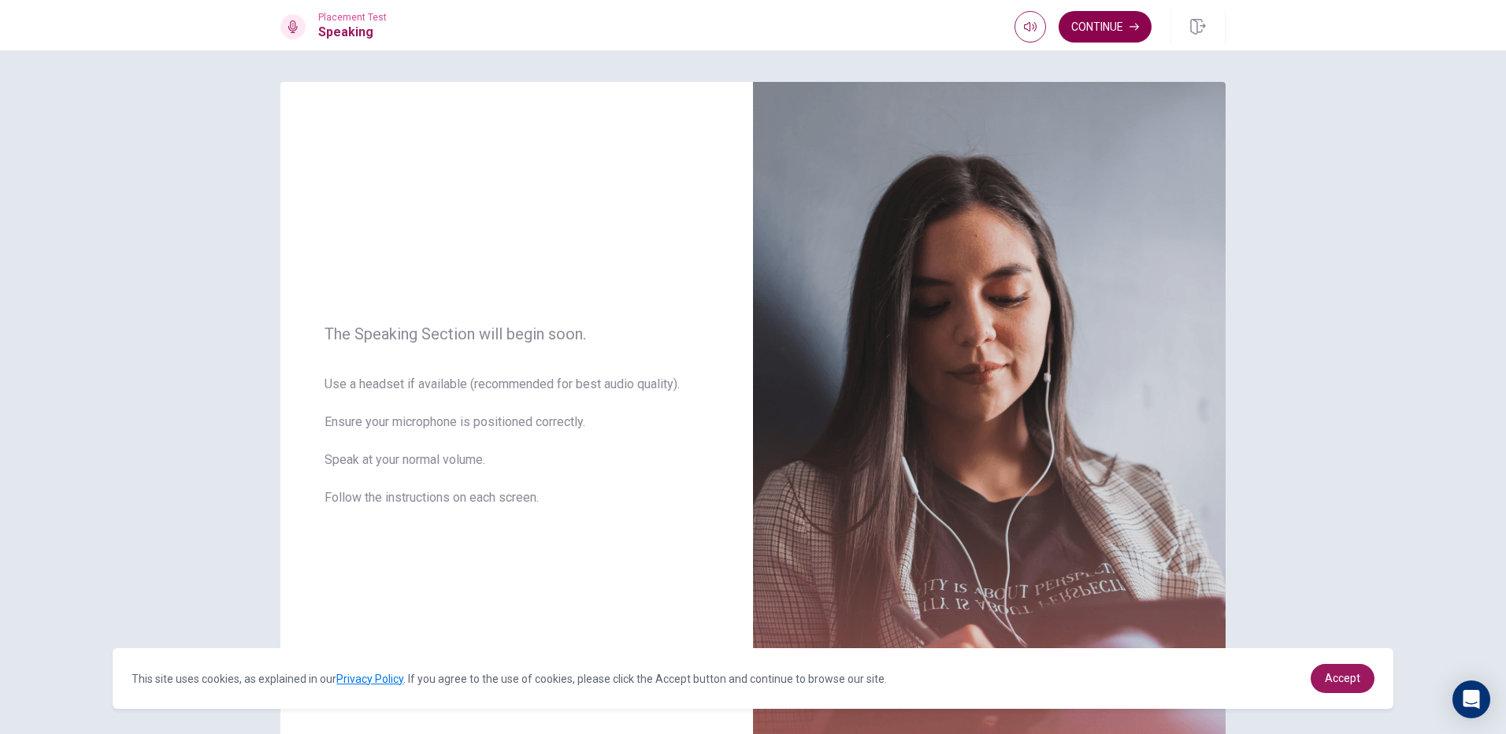
click at [1081, 20] on button "Continue" at bounding box center [1105, 27] width 93 height 32
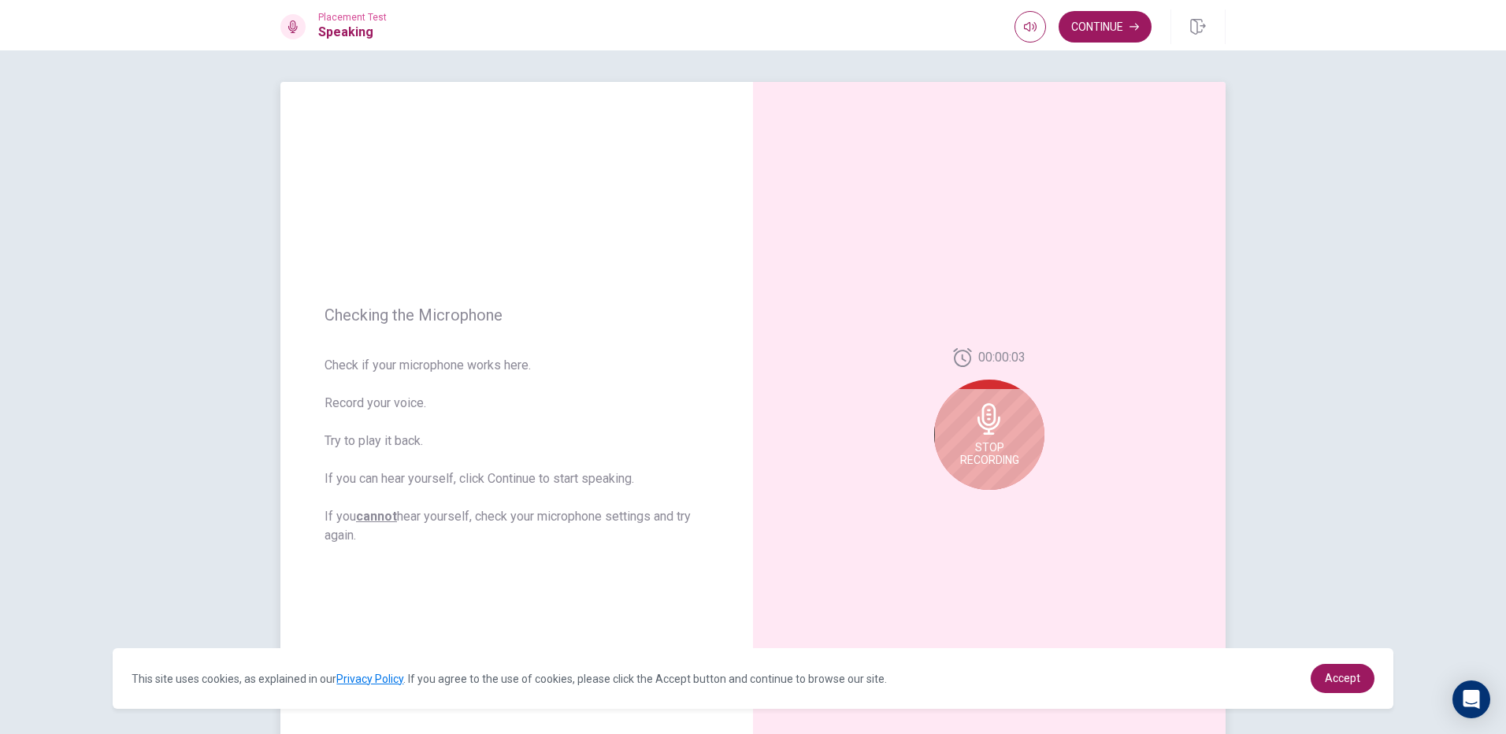
click at [965, 420] on div "Stop Recording" at bounding box center [989, 435] width 110 height 110
drag, startPoint x: 998, startPoint y: 505, endPoint x: 1005, endPoint y: 517, distance: 13.4
click at [1002, 504] on icon "Play Audio" at bounding box center [1006, 502] width 9 height 9
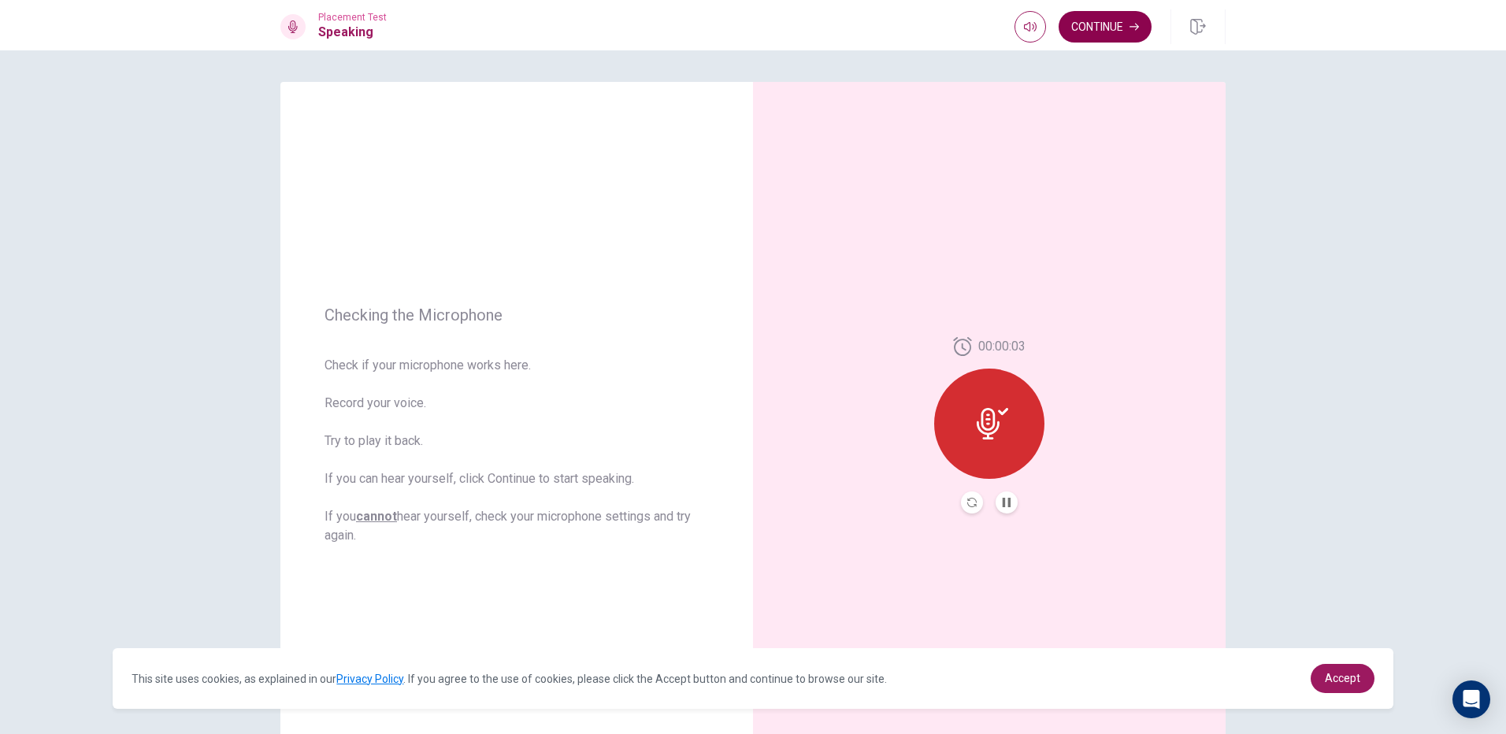
click at [1106, 36] on button "Continue" at bounding box center [1105, 27] width 93 height 32
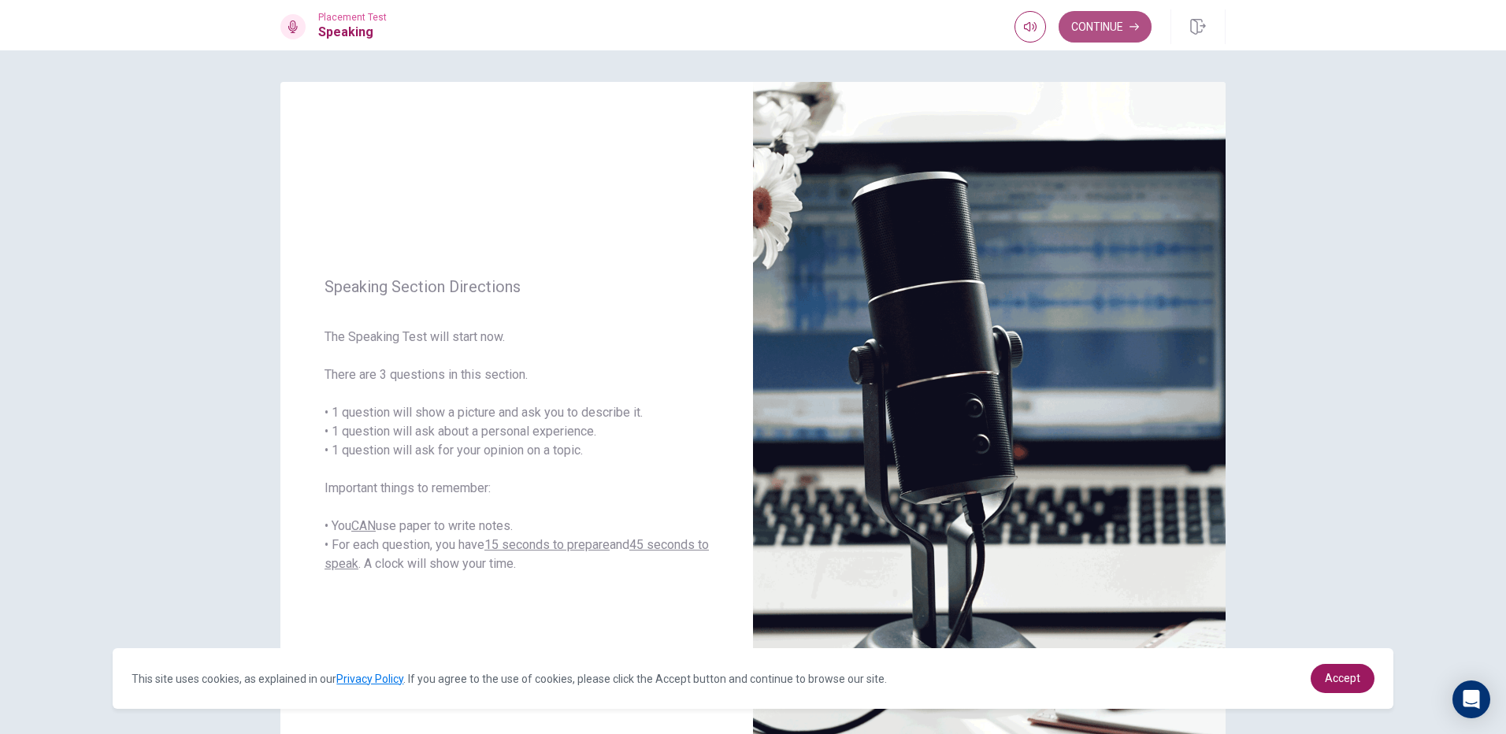
click at [1101, 28] on button "Continue" at bounding box center [1105, 27] width 93 height 32
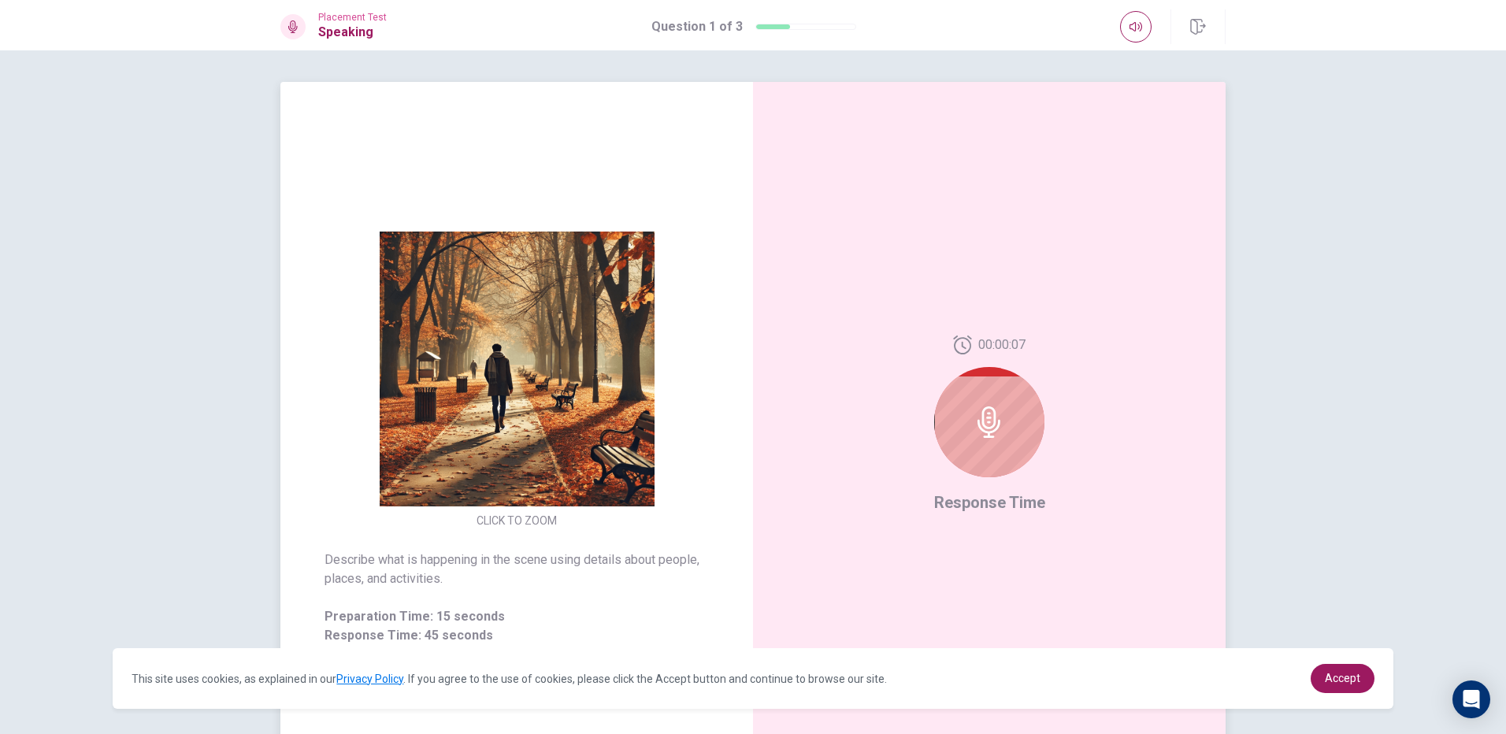
click at [981, 427] on icon at bounding box center [989, 423] width 23 height 32
click at [996, 415] on icon at bounding box center [990, 423] width 32 height 32
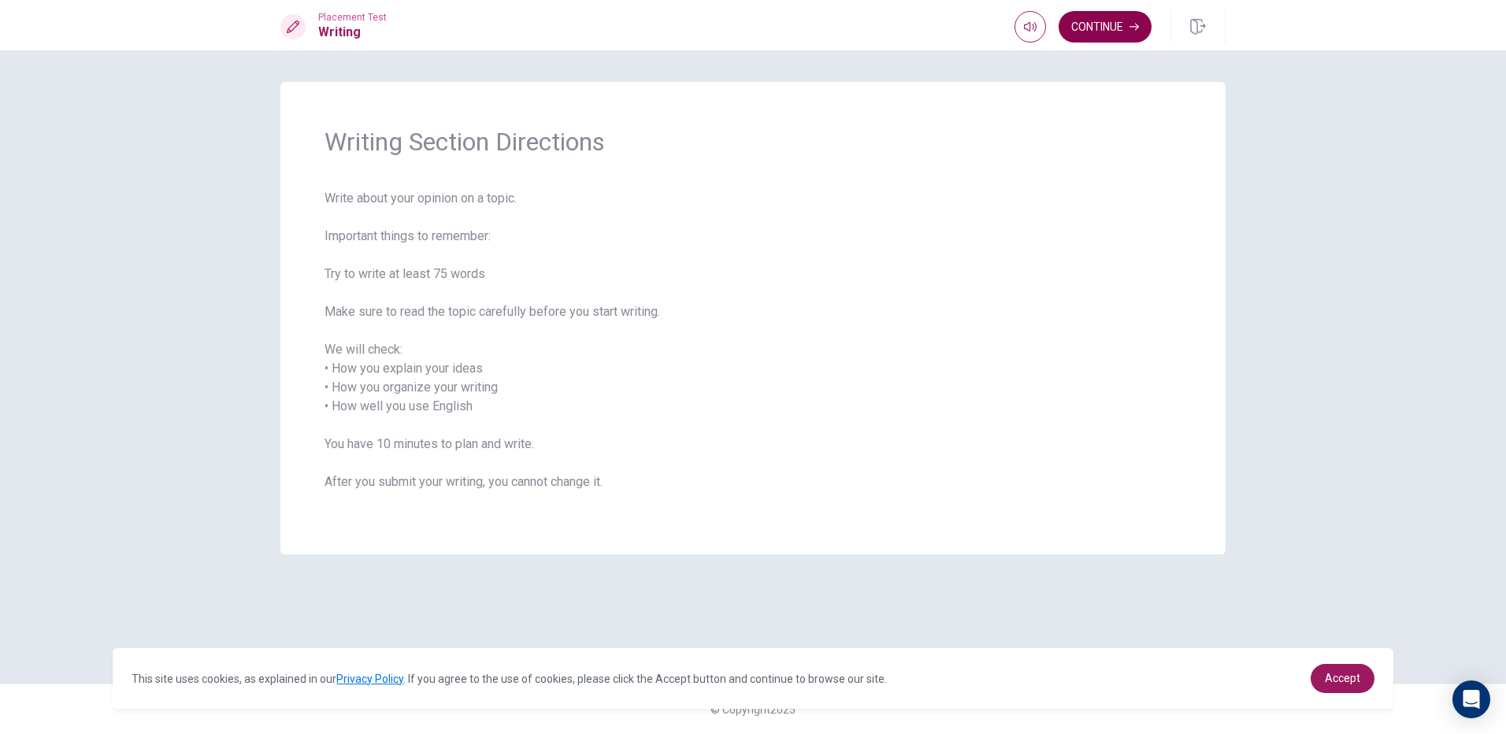
click at [1120, 24] on button "Continue" at bounding box center [1105, 27] width 93 height 32
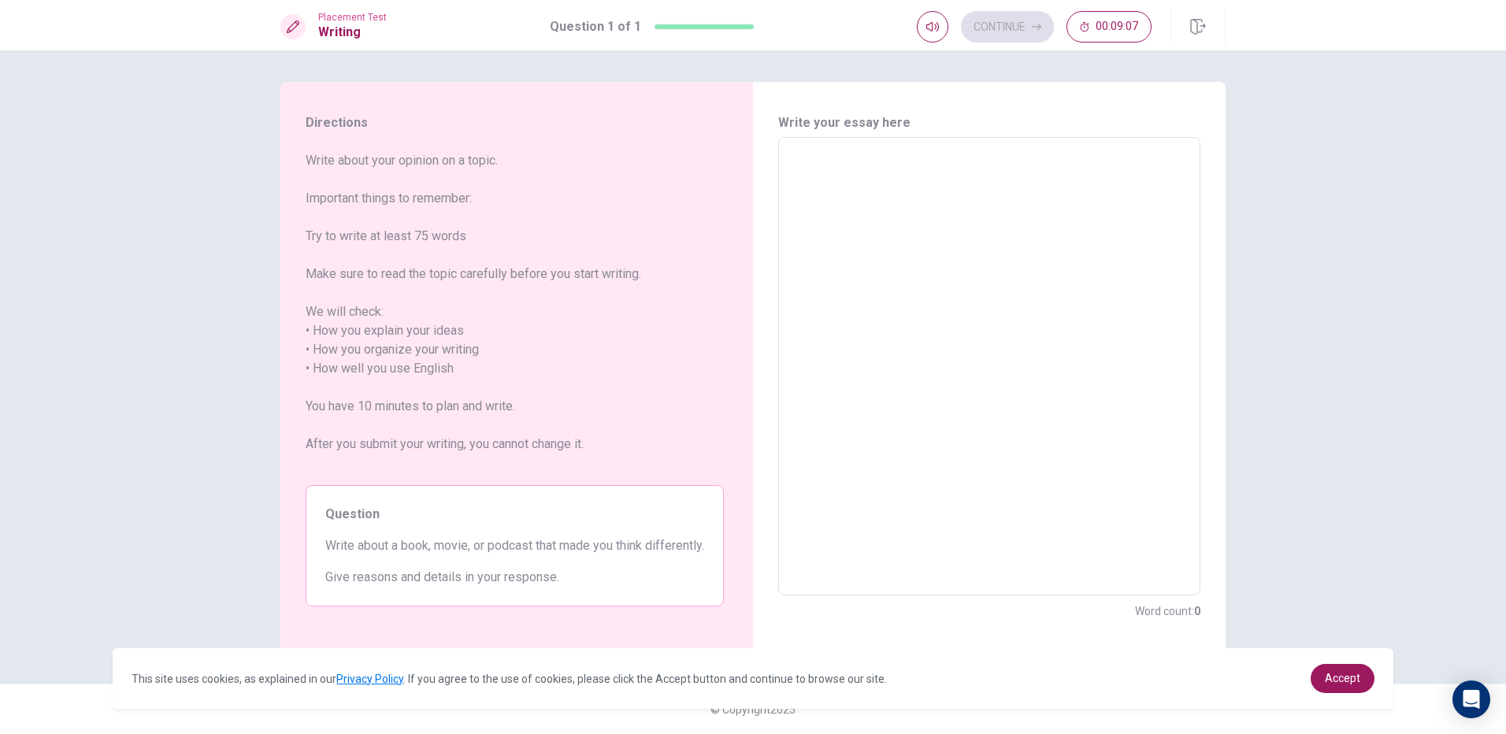
click at [882, 203] on textarea at bounding box center [989, 366] width 400 height 433
type textarea "I"
type textarea "x"
type textarea "I"
type textarea "x"
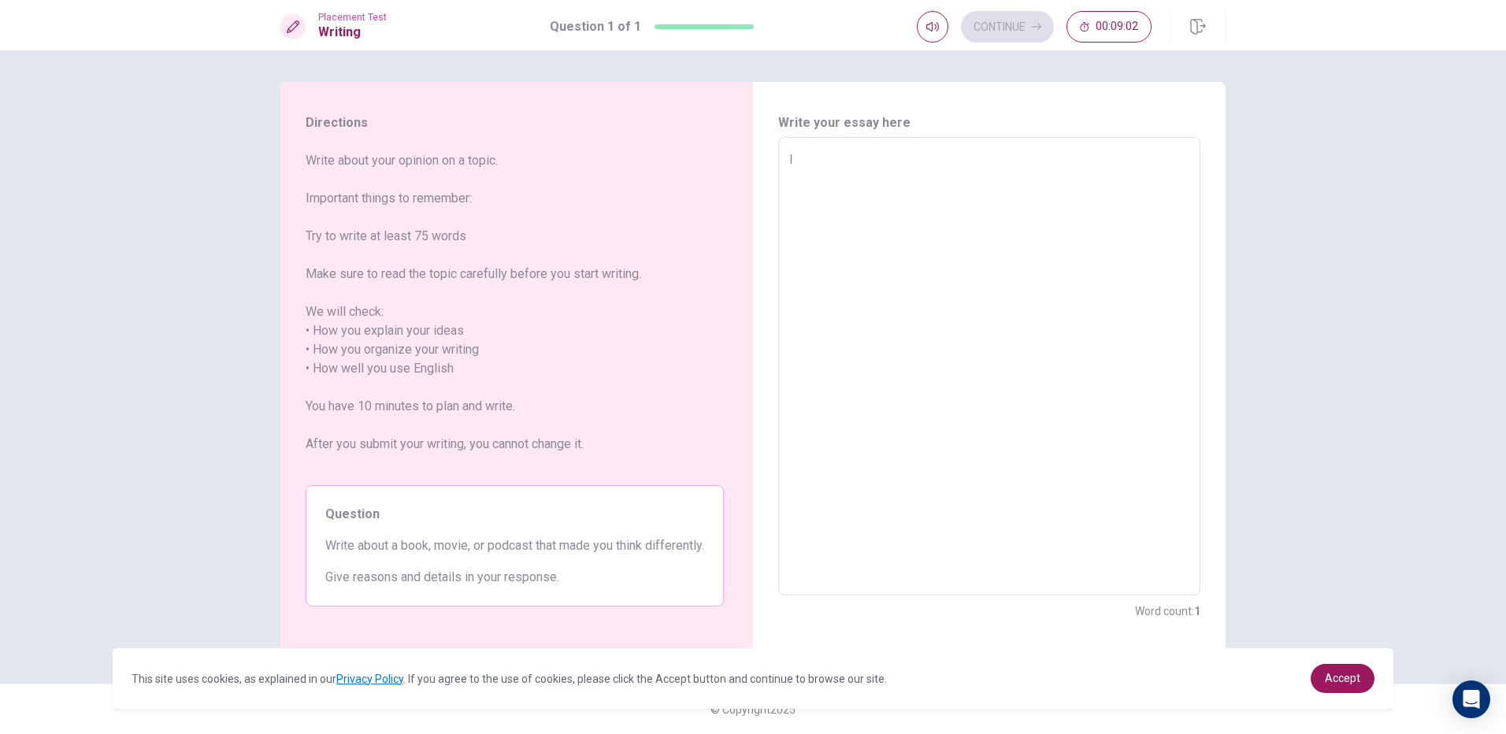
type textarea "I R"
type textarea "x"
type textarea "I"
type textarea "x"
type textarea "I R"
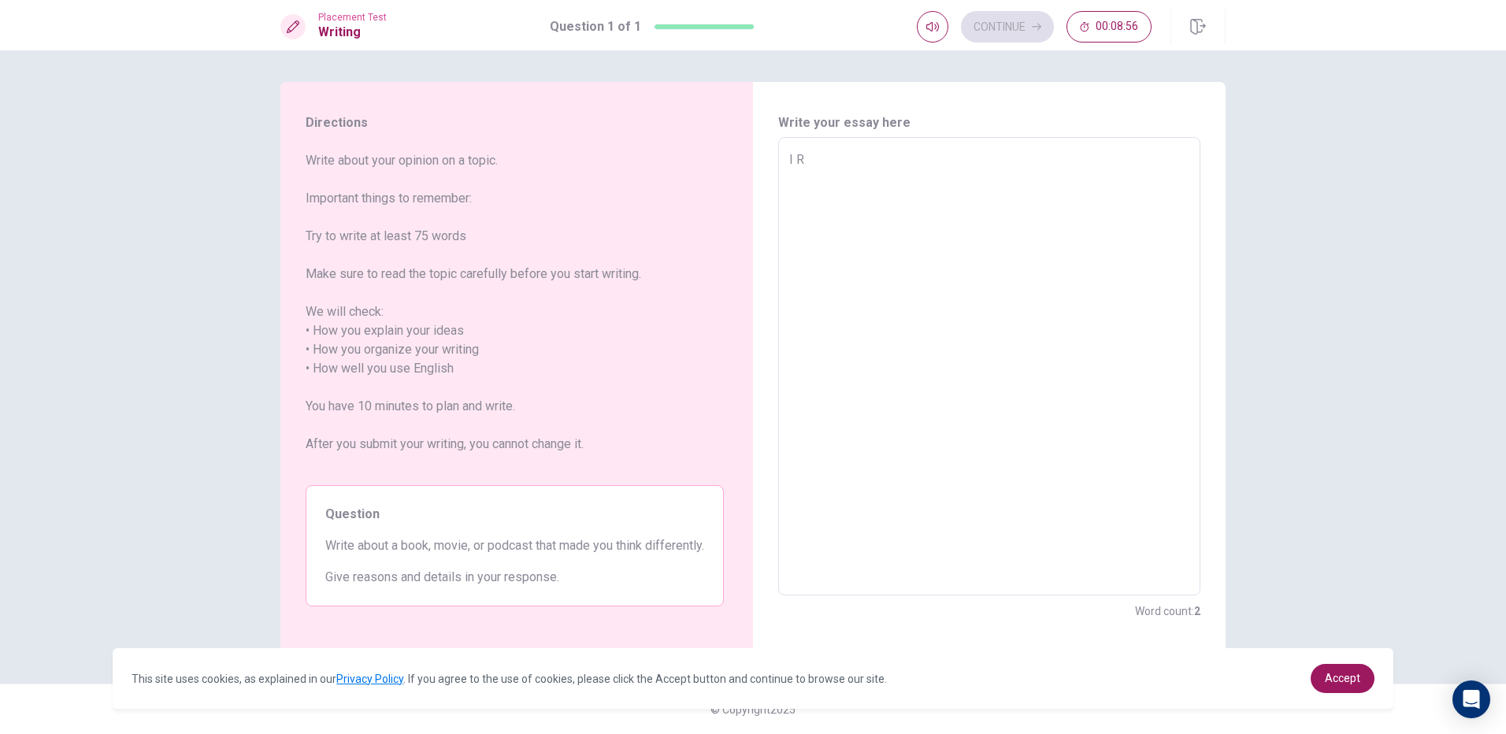
type textarea "x"
type textarea "I"
type textarea "x"
type textarea "I"
type textarea "x"
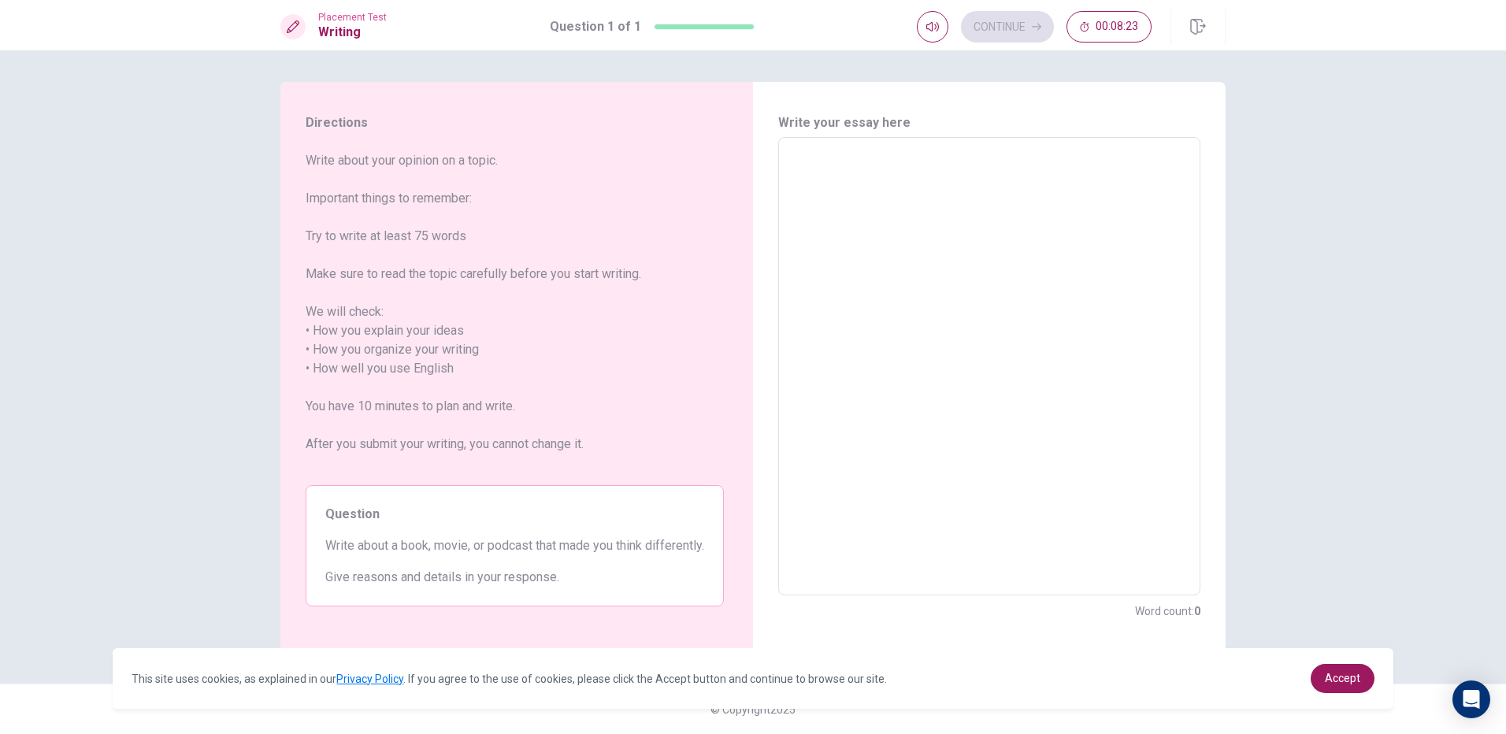
type textarea "W"
type textarea "x"
type textarea "WH"
type textarea "x"
type textarea "W"
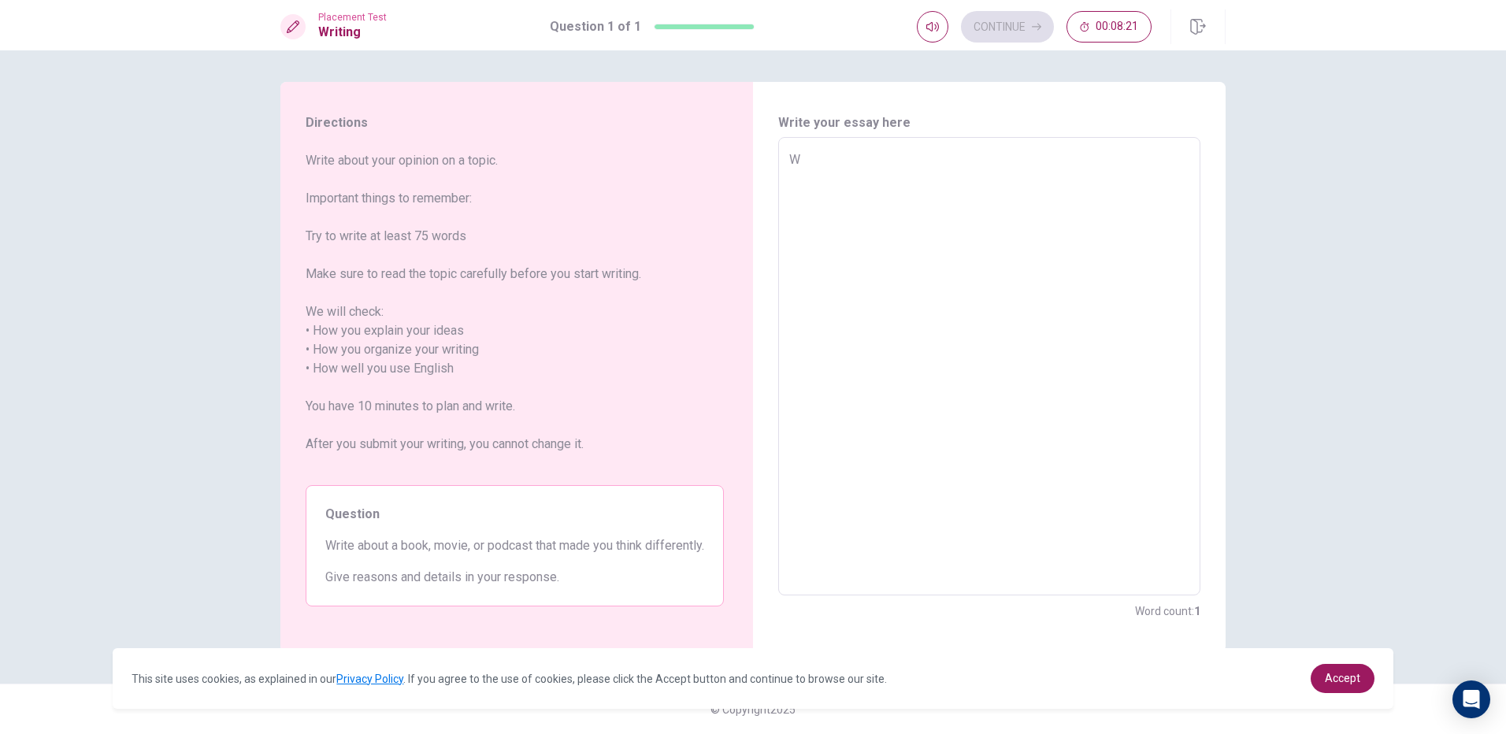
type textarea "x"
type textarea "Wh"
type textarea "x"
type textarea "Whe"
type textarea "x"
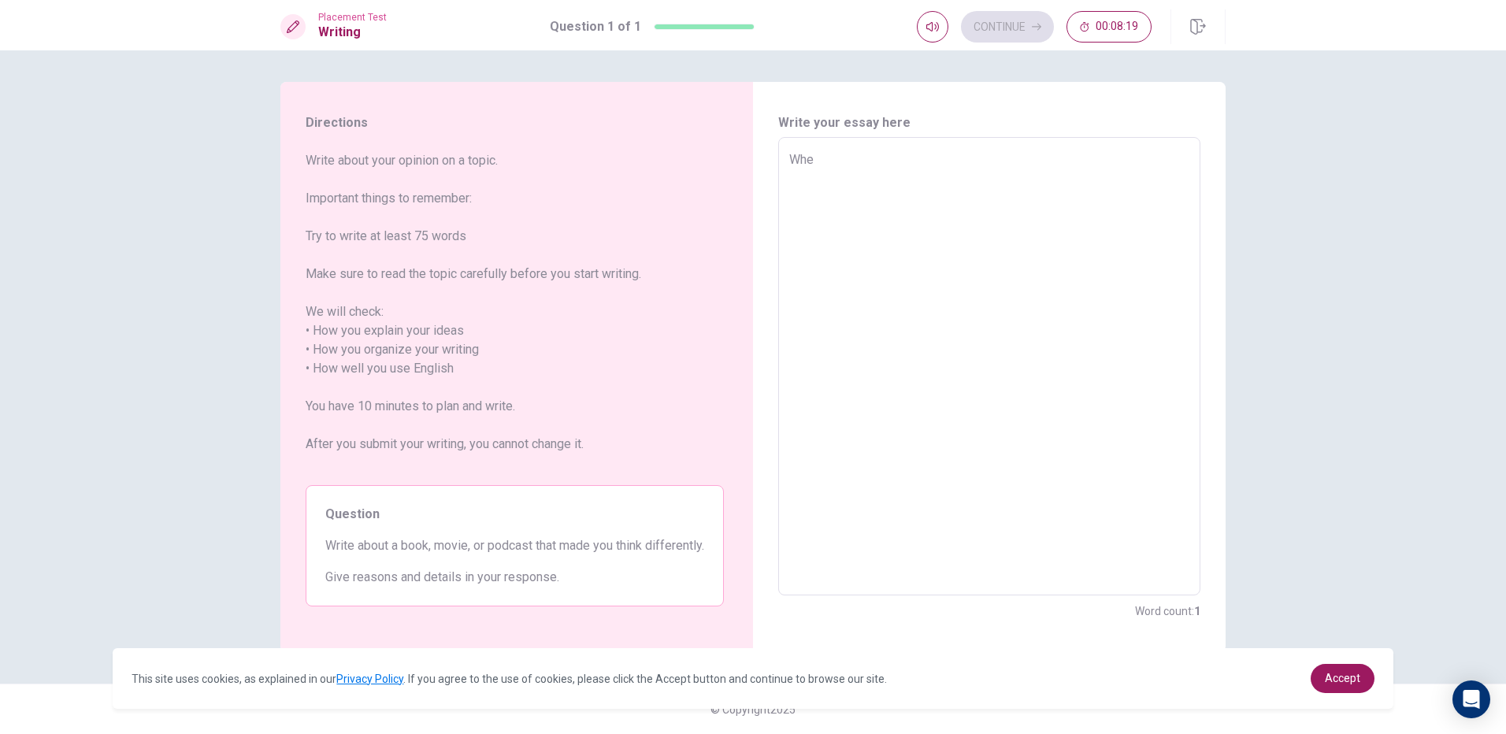
type textarea "When"
type textarea "x"
type textarea "When"
type textarea "x"
type textarea "When i"
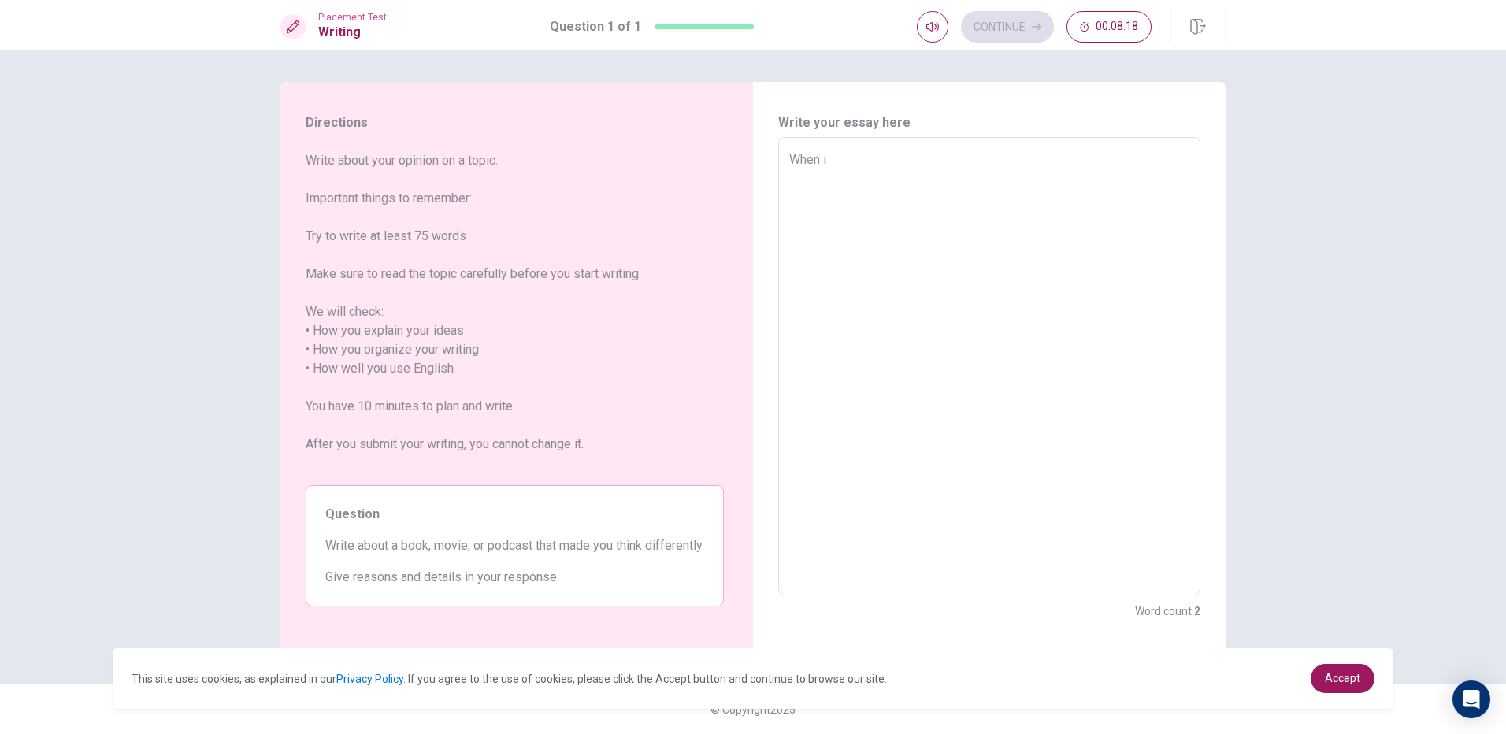
type textarea "x"
type textarea "When i"
type textarea "x"
type textarea "When i w"
type textarea "x"
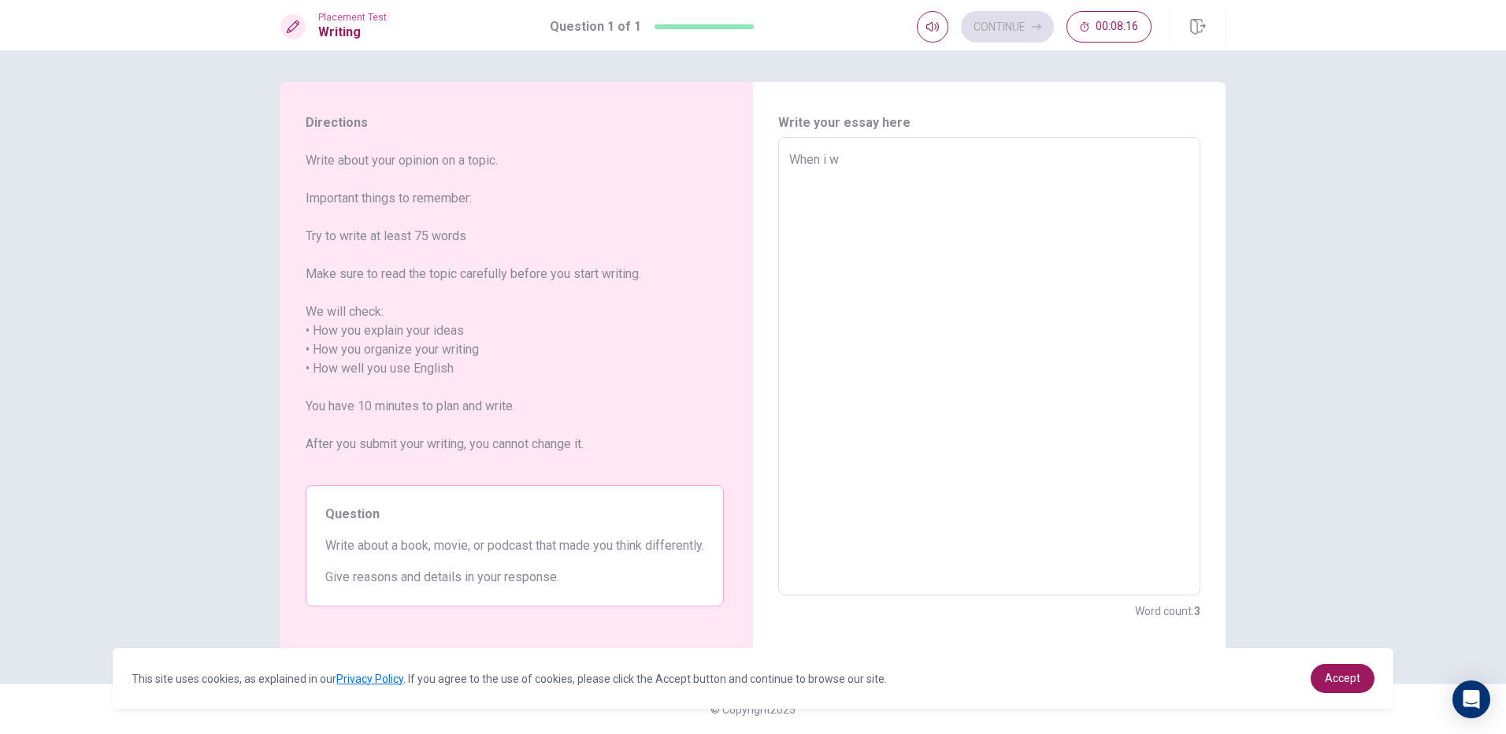
type textarea "When i wa"
type textarea "x"
type textarea "When i was"
type textarea "x"
type textarea "When i was"
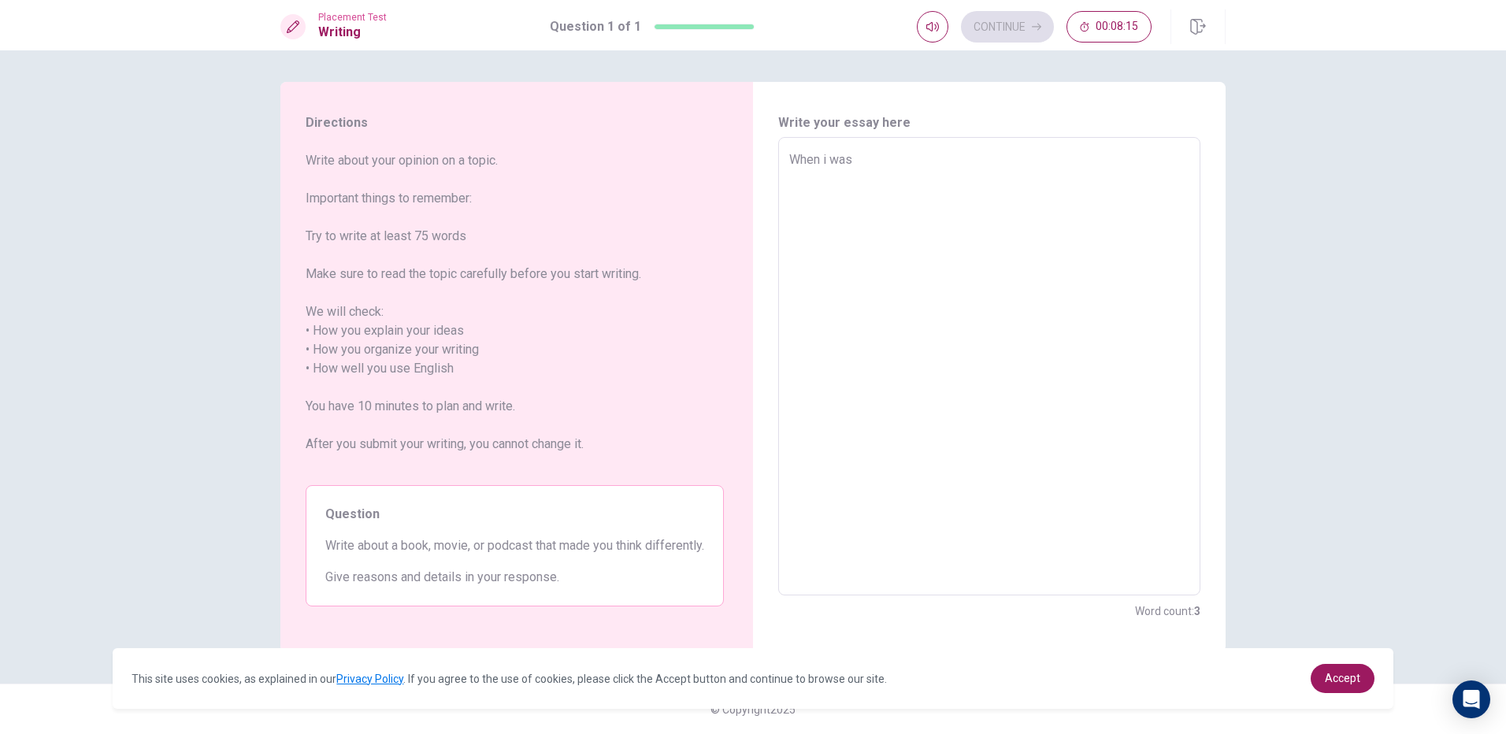
type textarea "x"
type textarea "When i was a"
type textarea "x"
type textarea "When i was a"
type textarea "x"
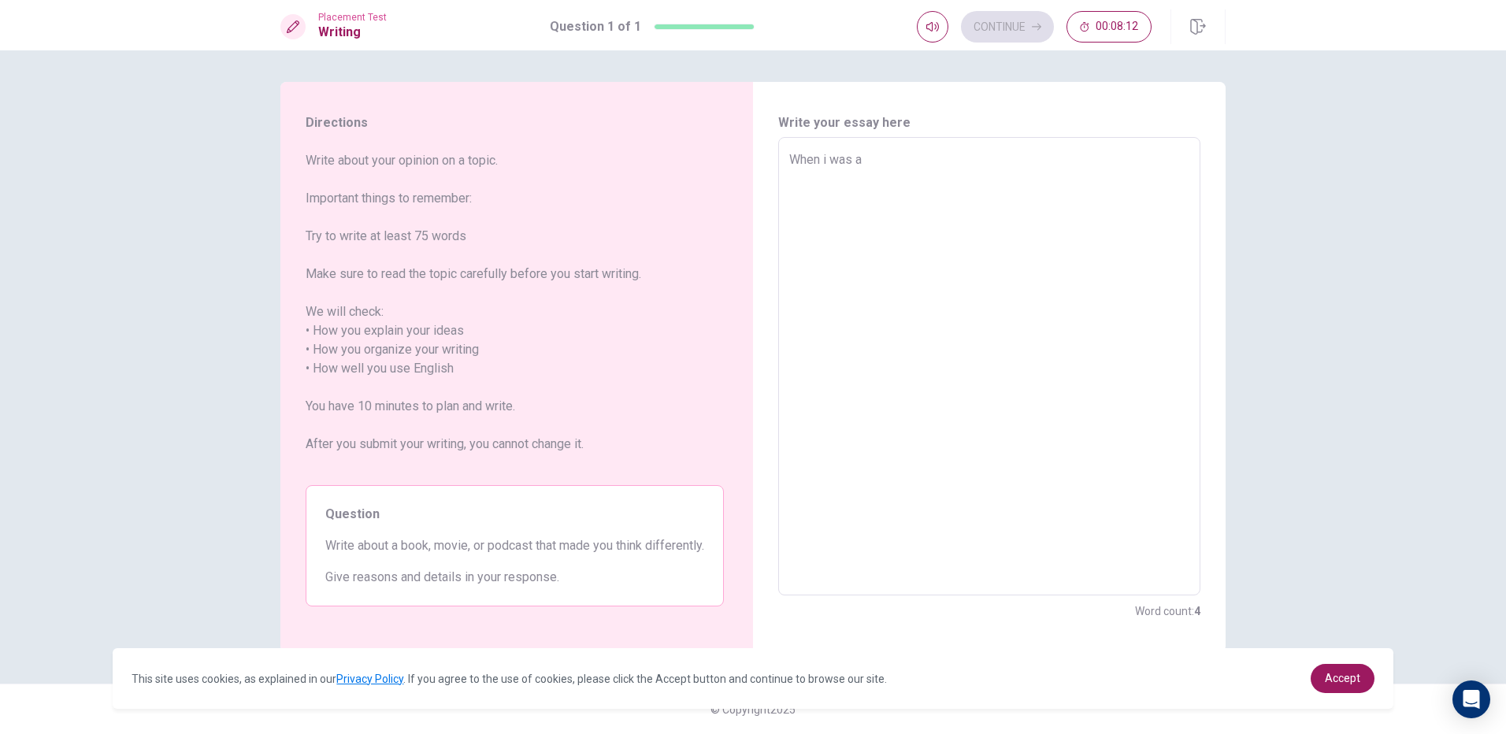
type textarea "When i was a c"
type textarea "x"
type textarea "When i was a ch"
type textarea "x"
type textarea "When i was a chi"
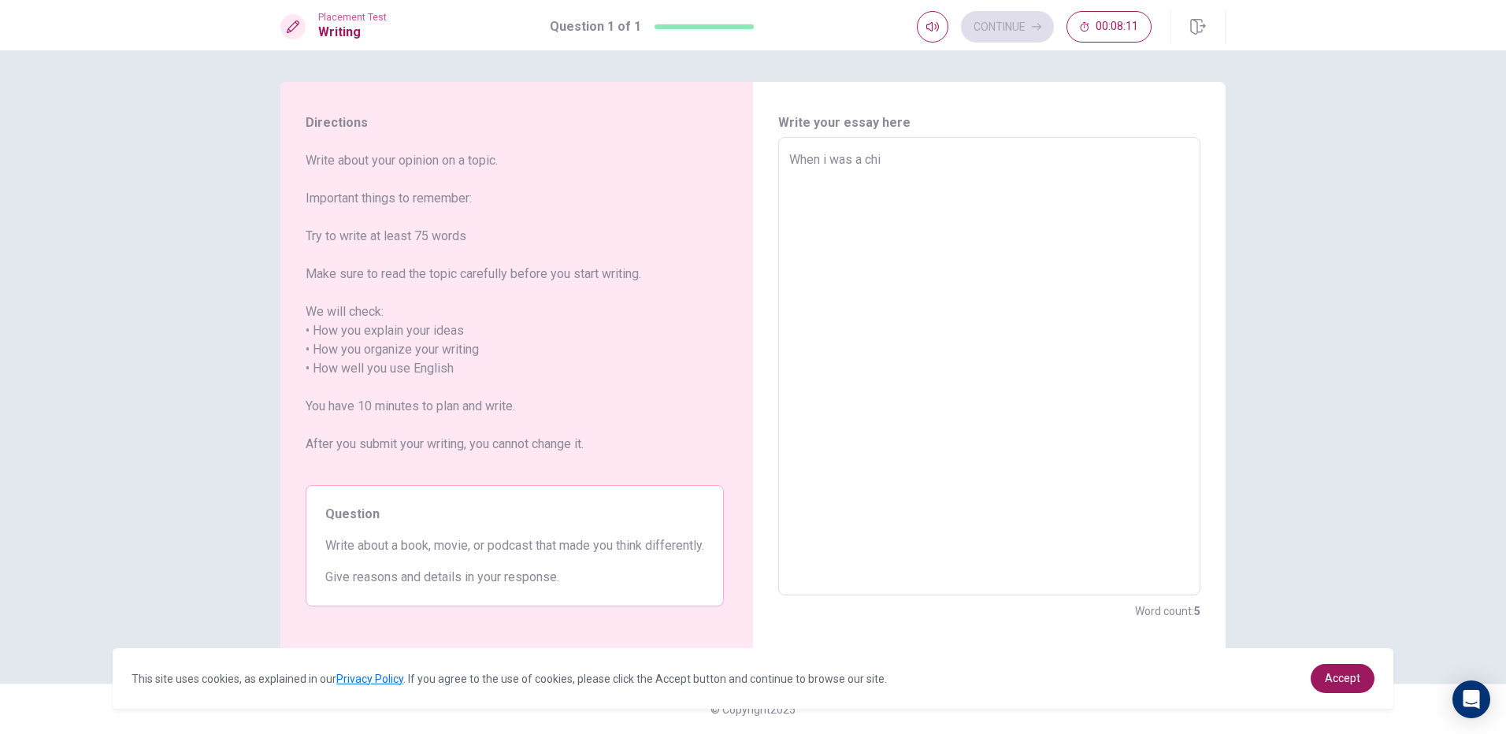
type textarea "x"
type textarea "When i was a chil"
type textarea "x"
type textarea "When i was a child"
type textarea "x"
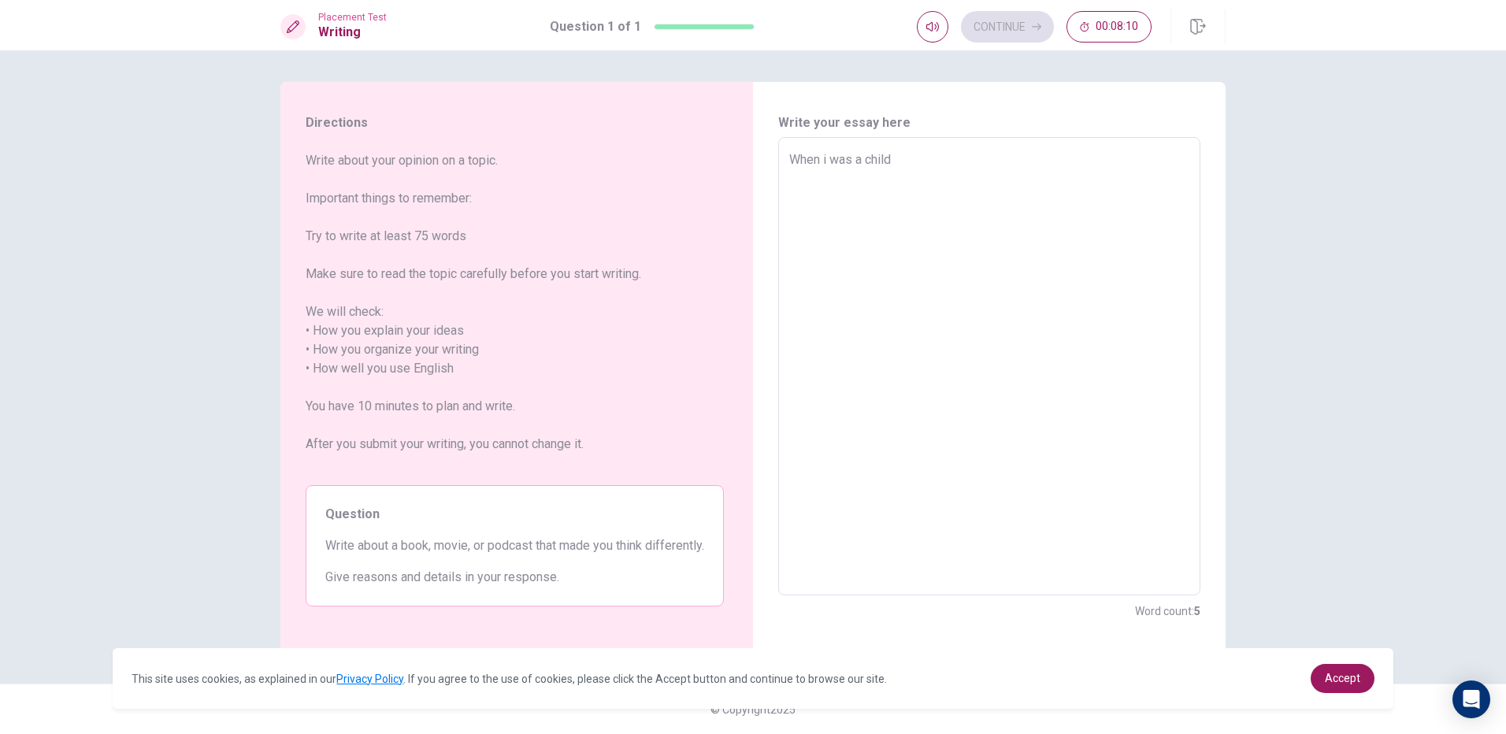
type textarea "When i was a child"
type textarea "x"
type textarea "When i was a child ,"
type textarea "x"
type textarea "When i was a child ,w"
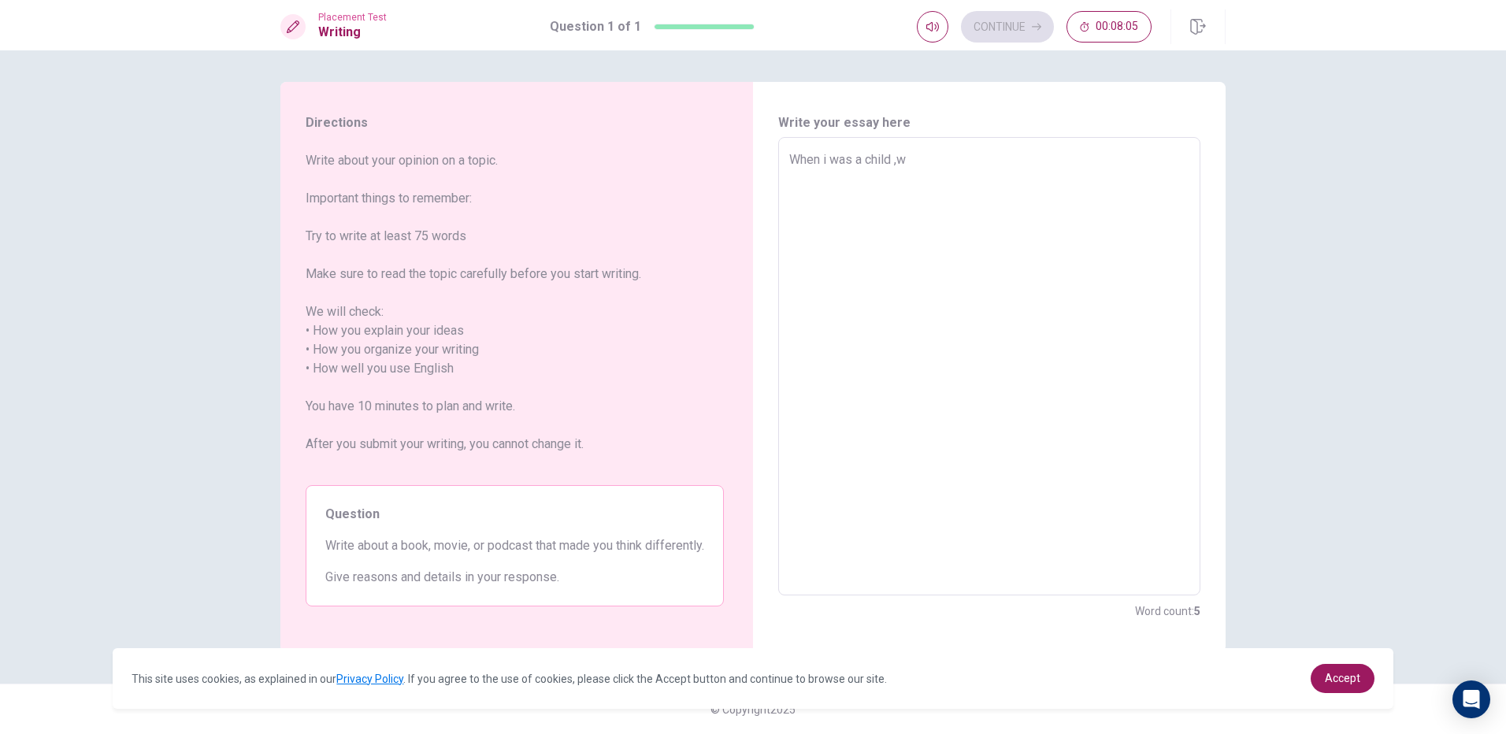
type textarea "x"
type textarea "When i was a child ,wo"
type textarea "x"
type textarea "When i was a child ,w"
type textarea "x"
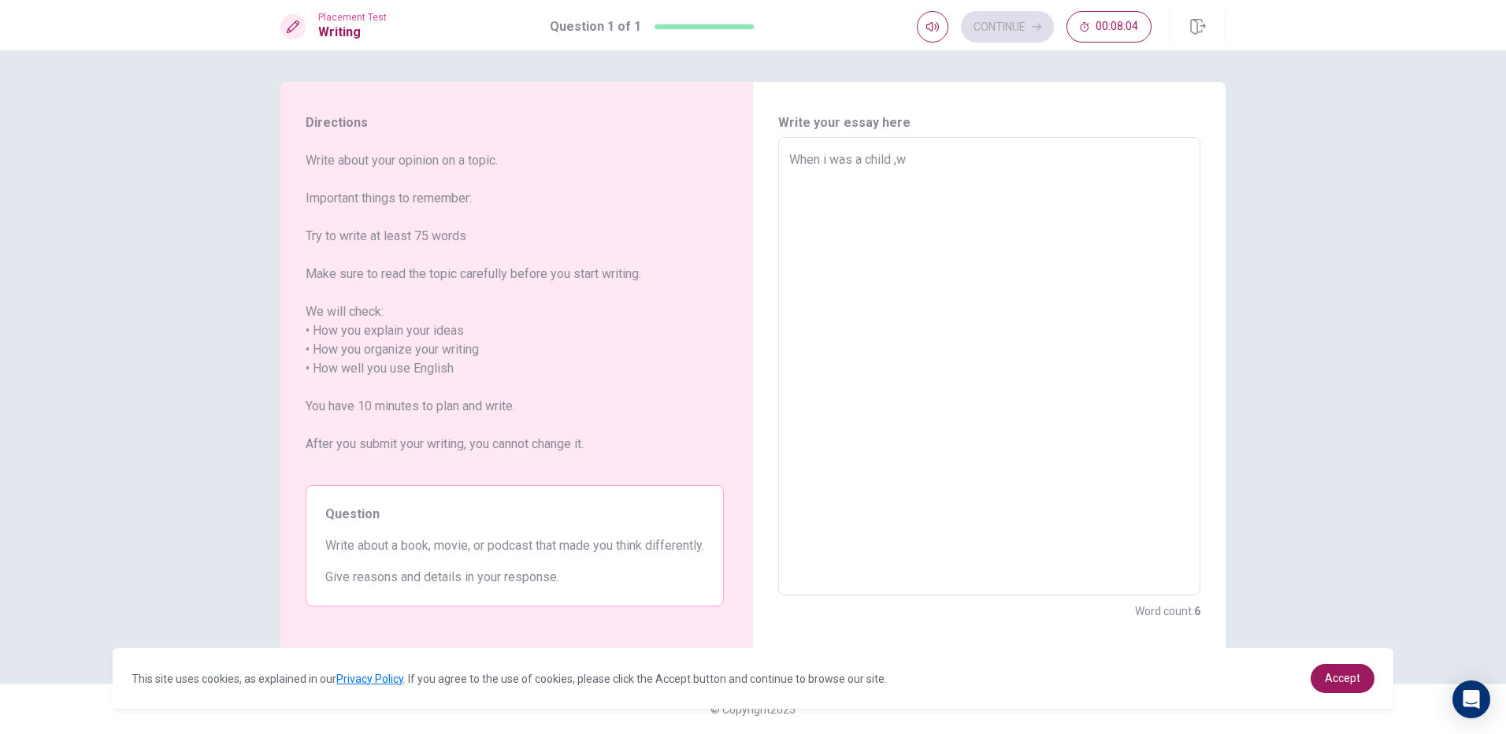
type textarea "When i was a child ,"
type textarea "x"
type textarea "When i was a child ,"
type textarea "x"
type textarea "When i was a child , i"
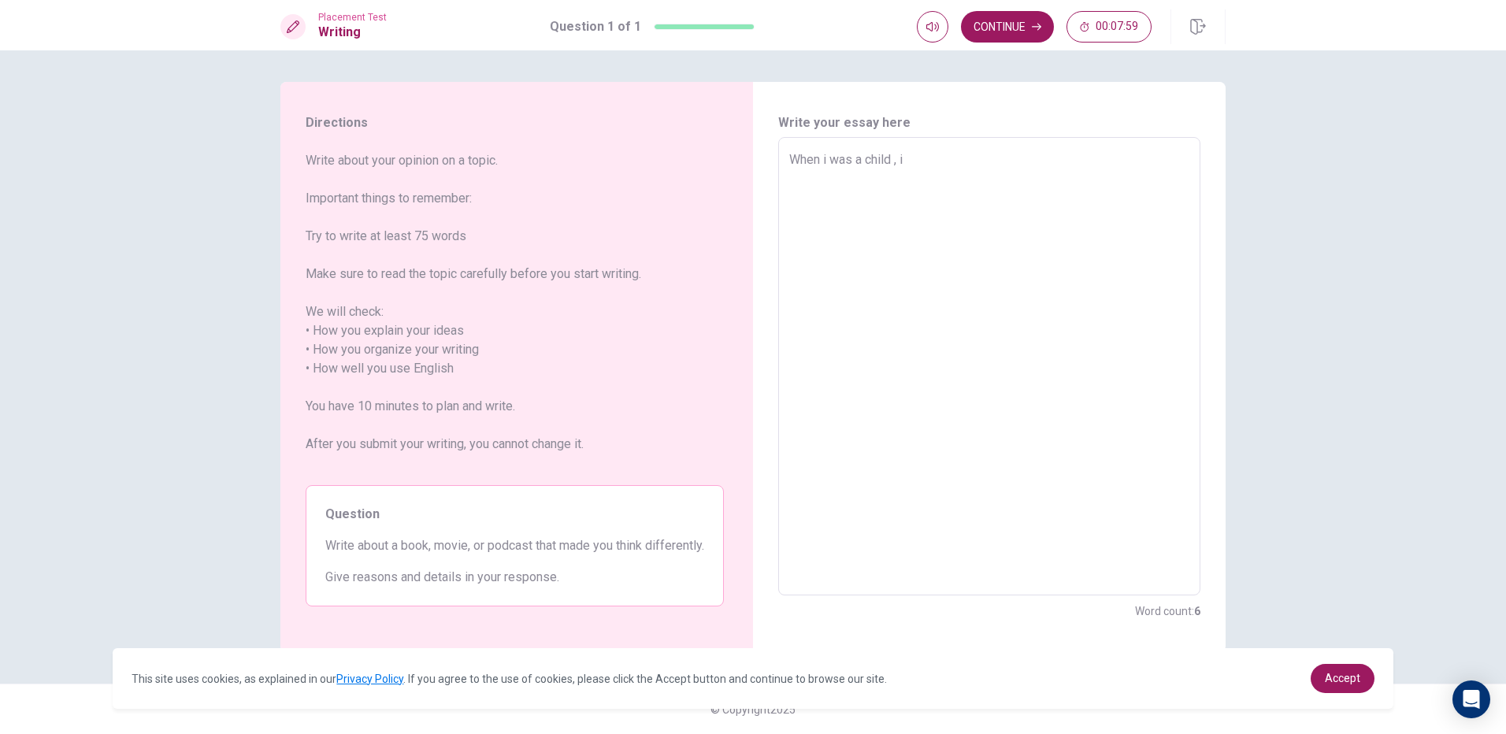
type textarea "x"
type textarea "When i was a child , ia"
type textarea "x"
type textarea "When i was a child , i"
type textarea "x"
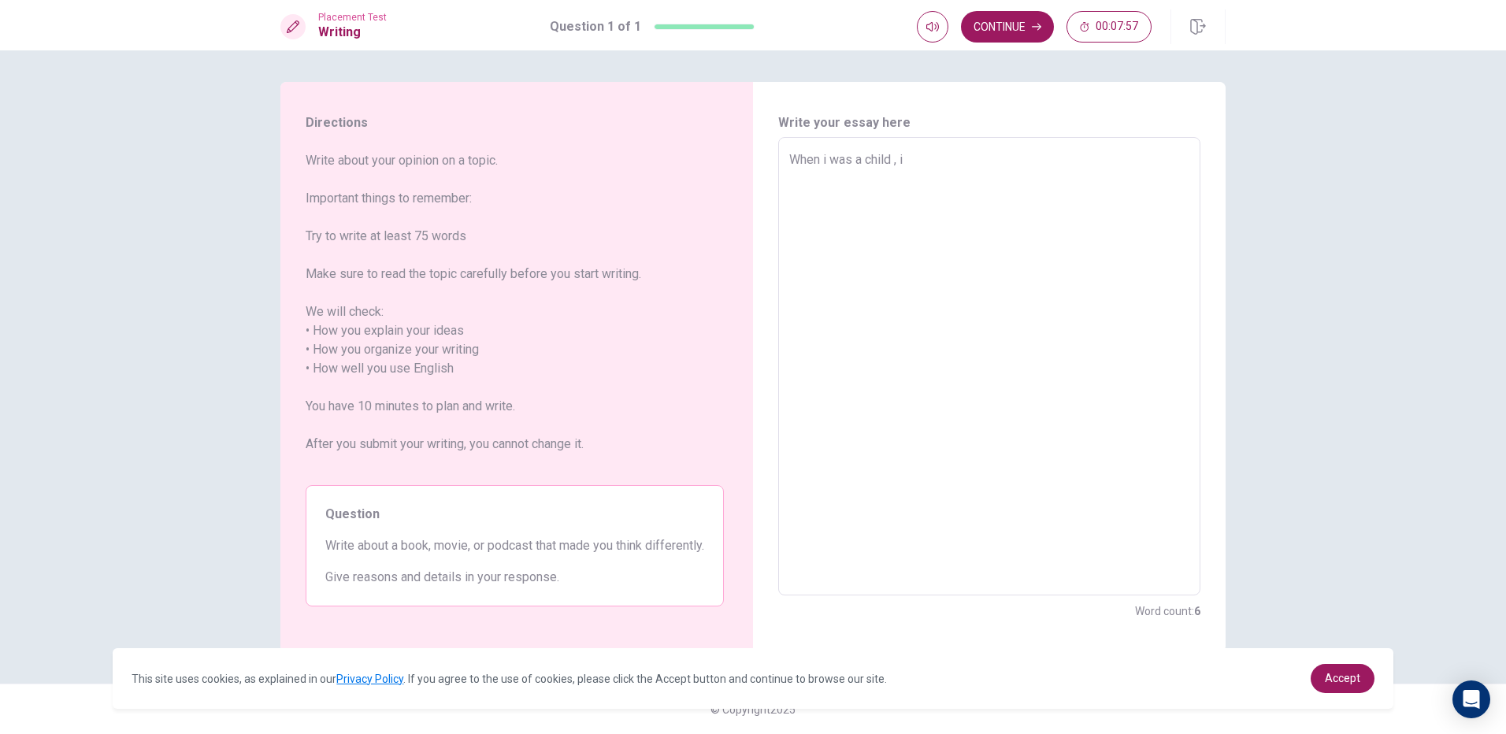
type textarea "When i was a child , i"
type textarea "x"
type textarea "When i was a child , i n"
type textarea "x"
type textarea "When i was a child , i nk"
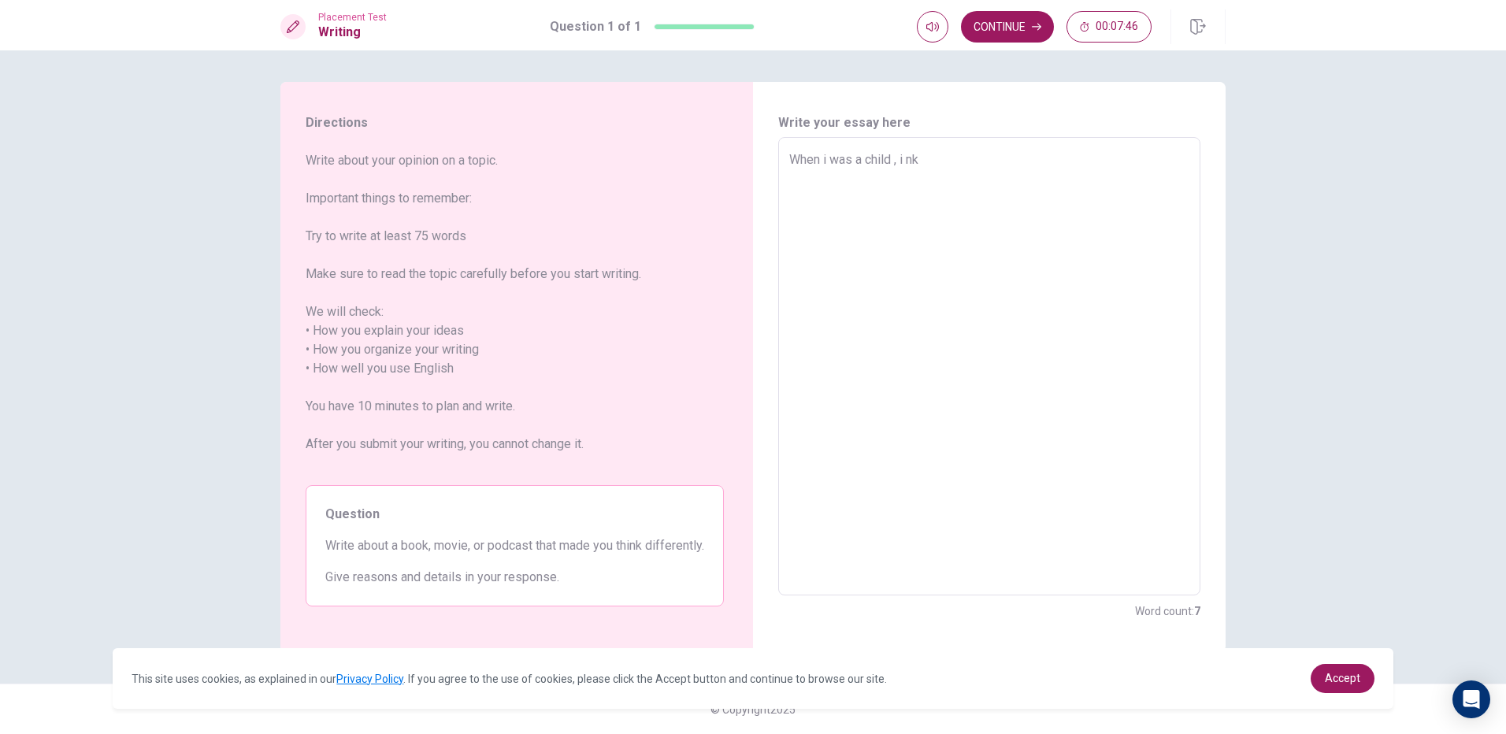
type textarea "x"
type textarea "When i was a child , i nko"
type textarea "x"
type textarea "When i was a child , i nkow"
type textarea "x"
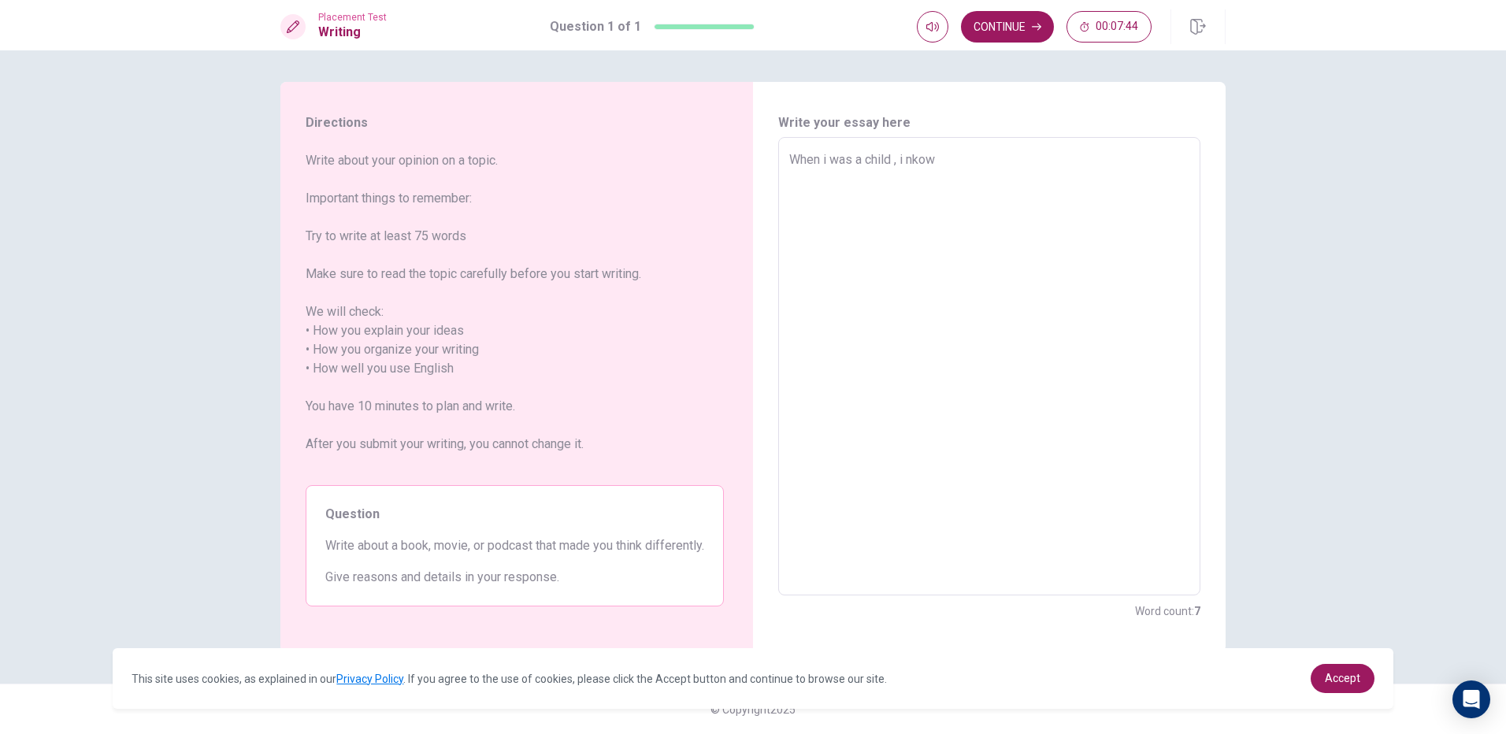
type textarea "When i was a child , i nko"
type textarea "x"
type textarea "When i was a child , i nk"
type textarea "x"
type textarea "When i was a child , i n"
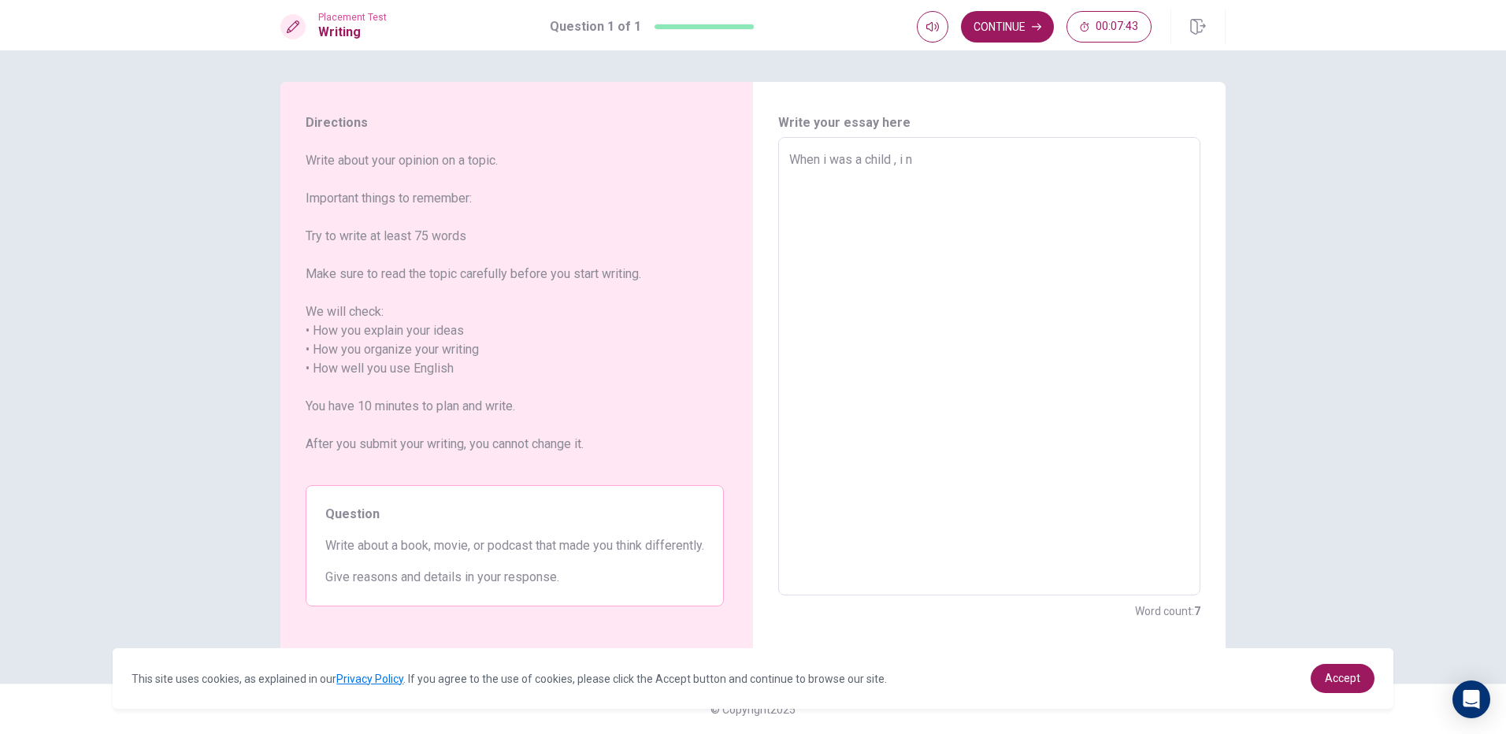
type textarea "x"
type textarea "When i was a child , i"
type textarea "x"
type textarea "When i was a child , i a"
type textarea "x"
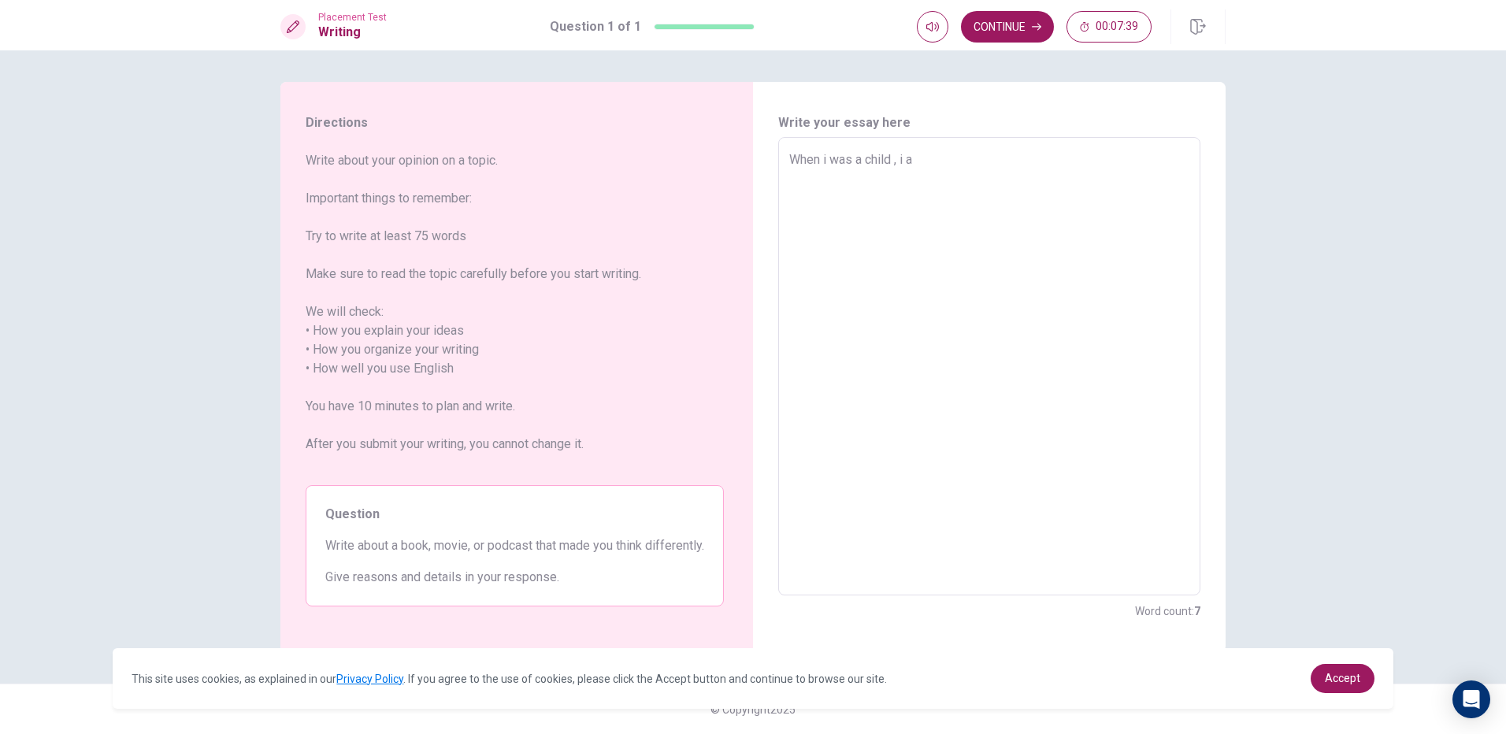
type textarea "When i was a child , i at"
type textarea "x"
type textarea "When i was a child , i a"
type textarea "x"
type textarea "When i was a child , i"
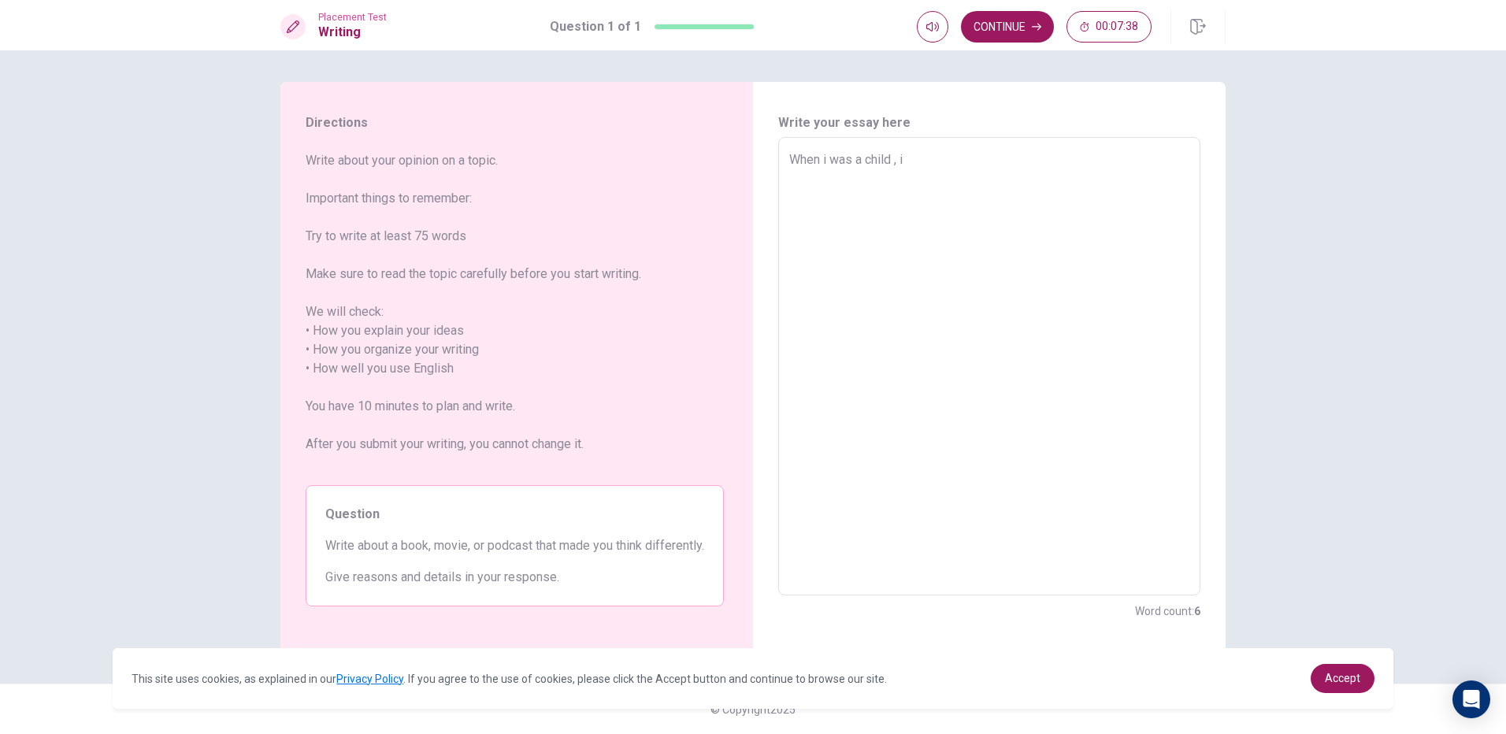
type textarea "x"
type textarea "When i was a child , i w"
type textarea "x"
type textarea "When i was a child , i wa"
type textarea "x"
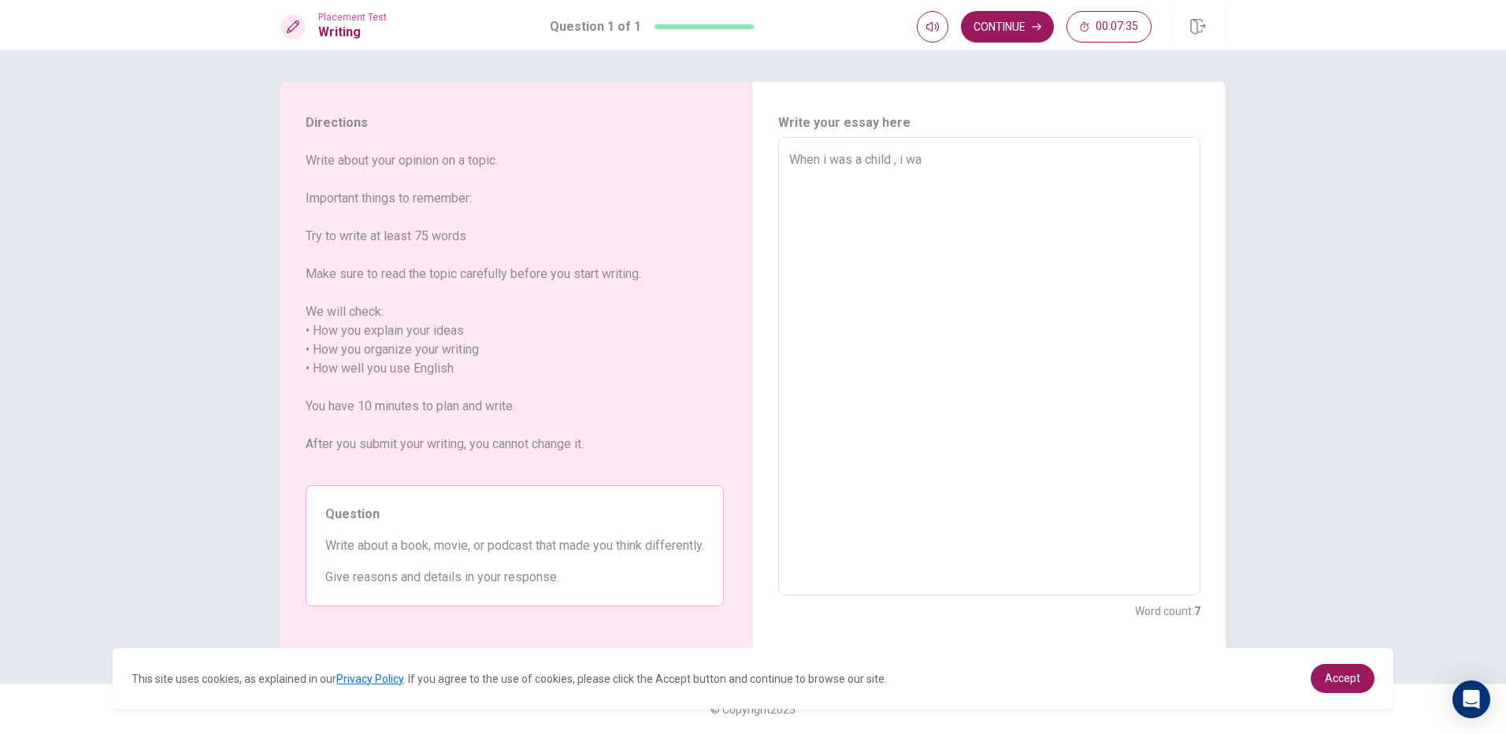
type textarea "When i was a child , i wat"
type textarea "x"
type textarea "When i was a child , i watc"
type textarea "x"
type textarea "When i was a child , i watch"
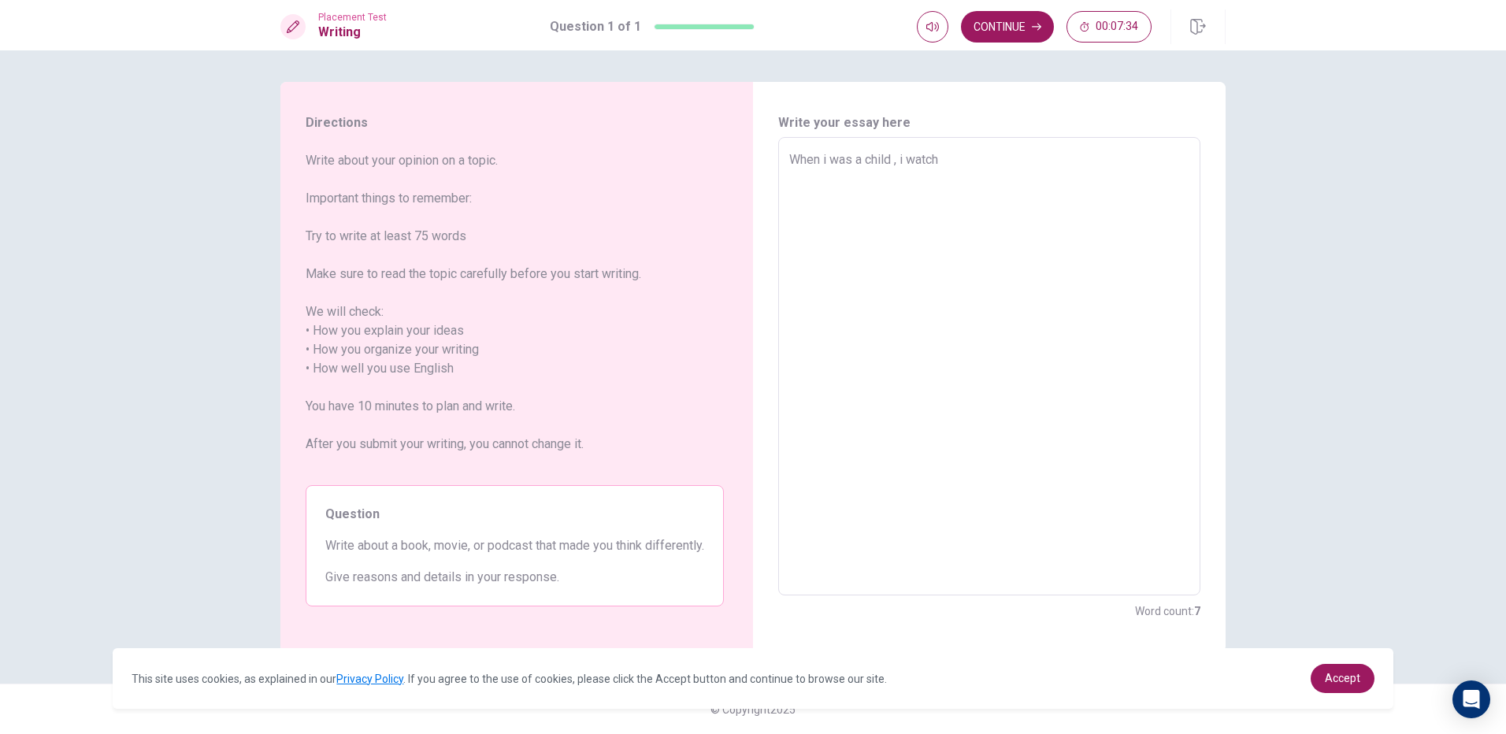
type textarea "x"
type textarea "When i was a child , i watche"
type textarea "x"
type textarea "When i was a child , i watched"
type textarea "x"
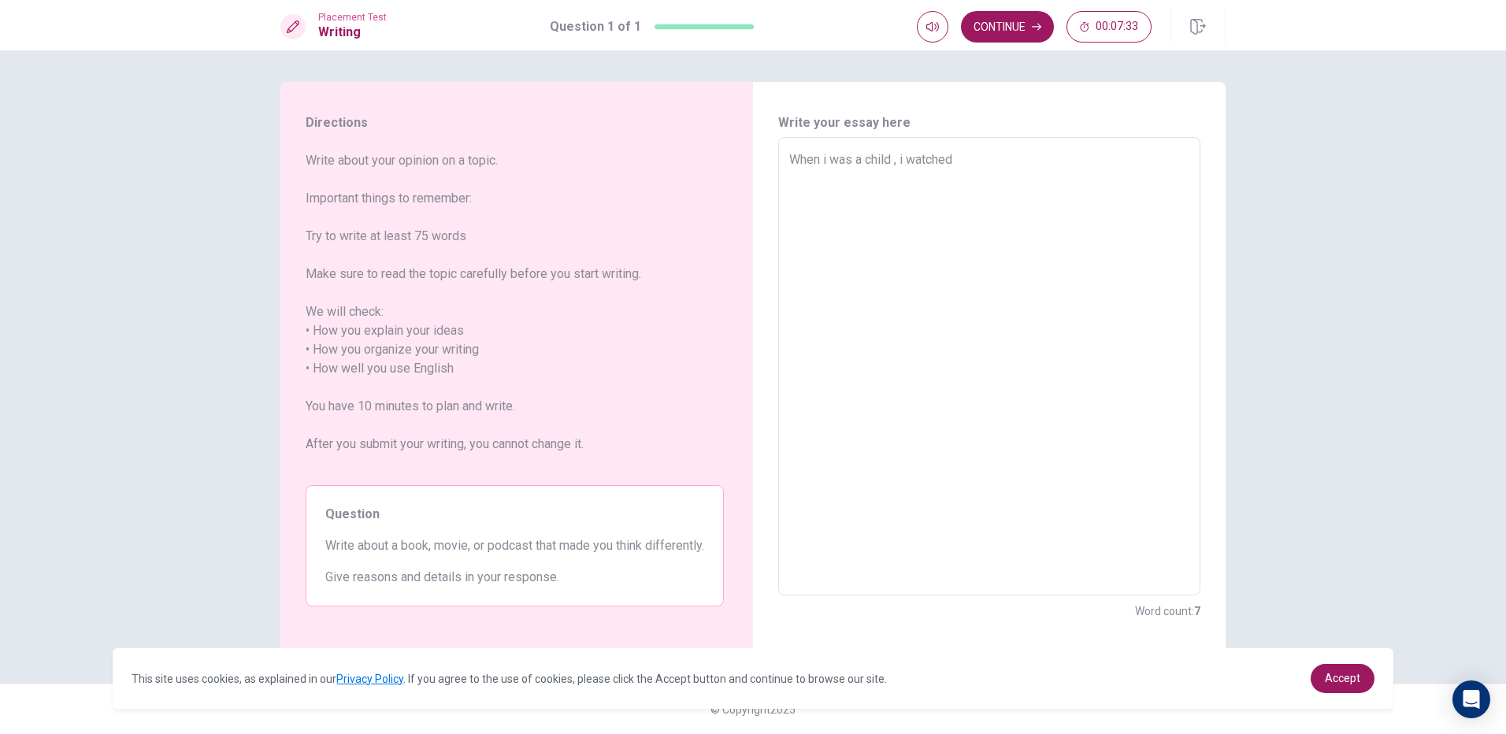
type textarea "When i was a child , i watched"
type textarea "x"
type textarea "When i was a child , i watched a"
type textarea "x"
type textarea "When i was a child , i watched a"
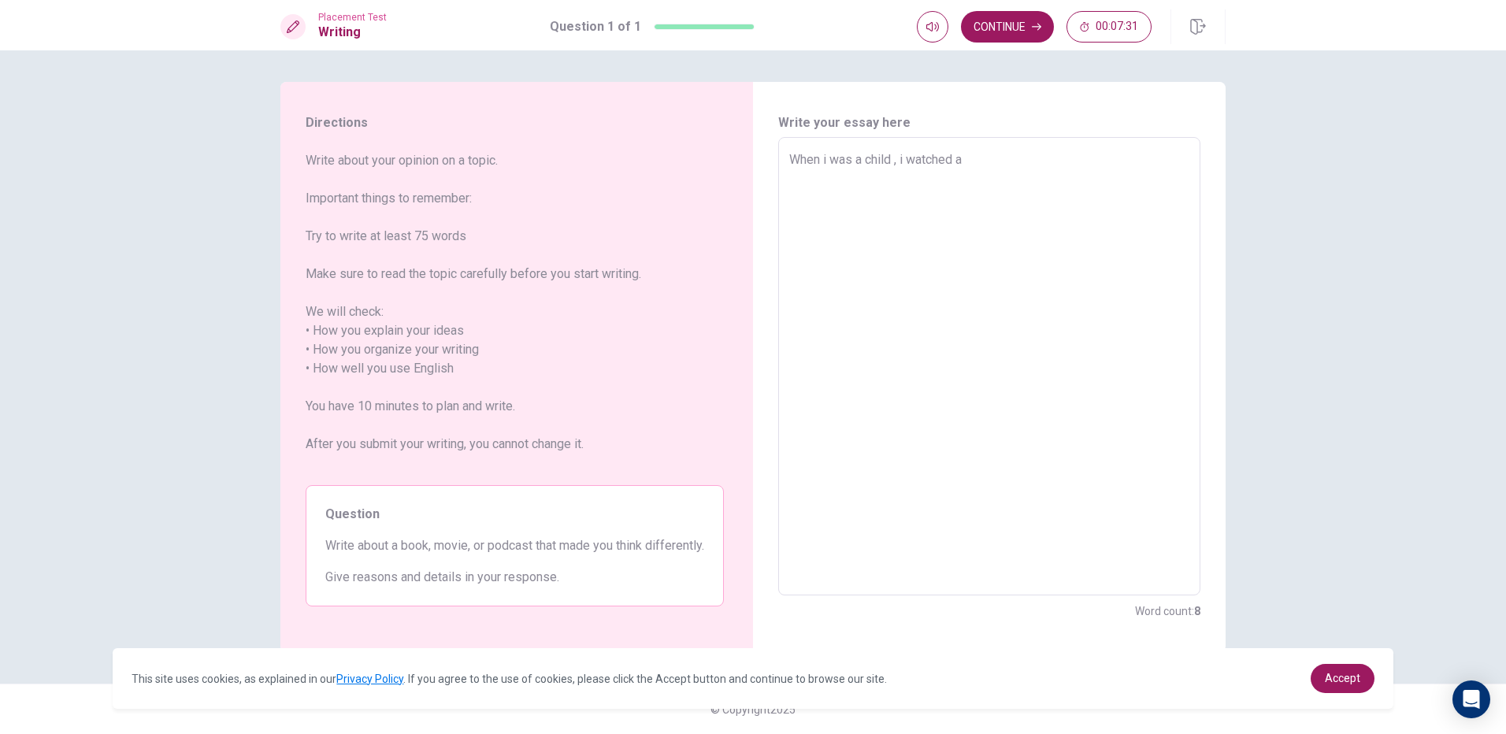
type textarea "x"
type textarea "When i was a child , i watched a m"
type textarea "x"
type textarea "When i was a child , i watched a mo"
type textarea "x"
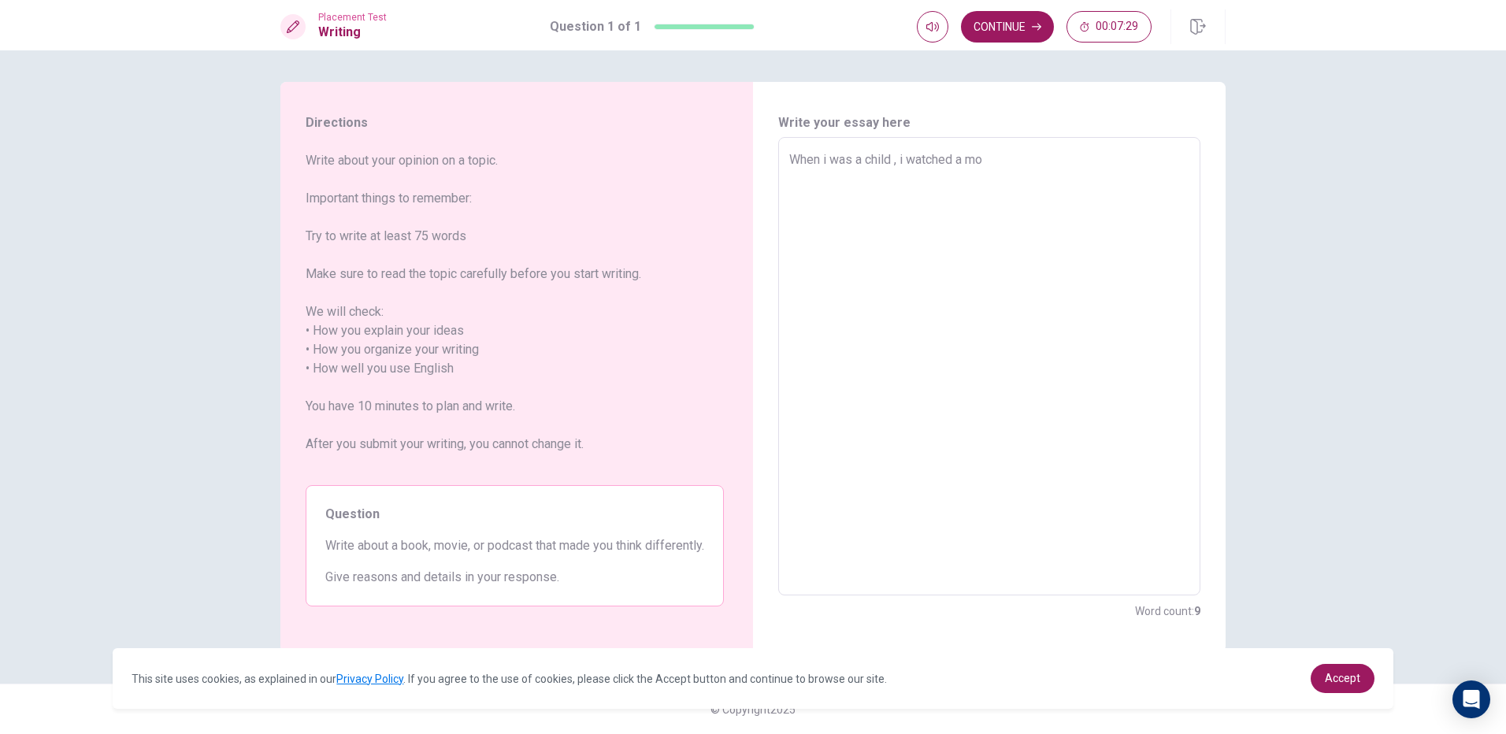
type textarea "When i was a child , i watched a mov"
type textarea "x"
type textarea "When i was a child , i watched a movi"
type textarea "x"
type textarea "When i was a child , i watched a movie"
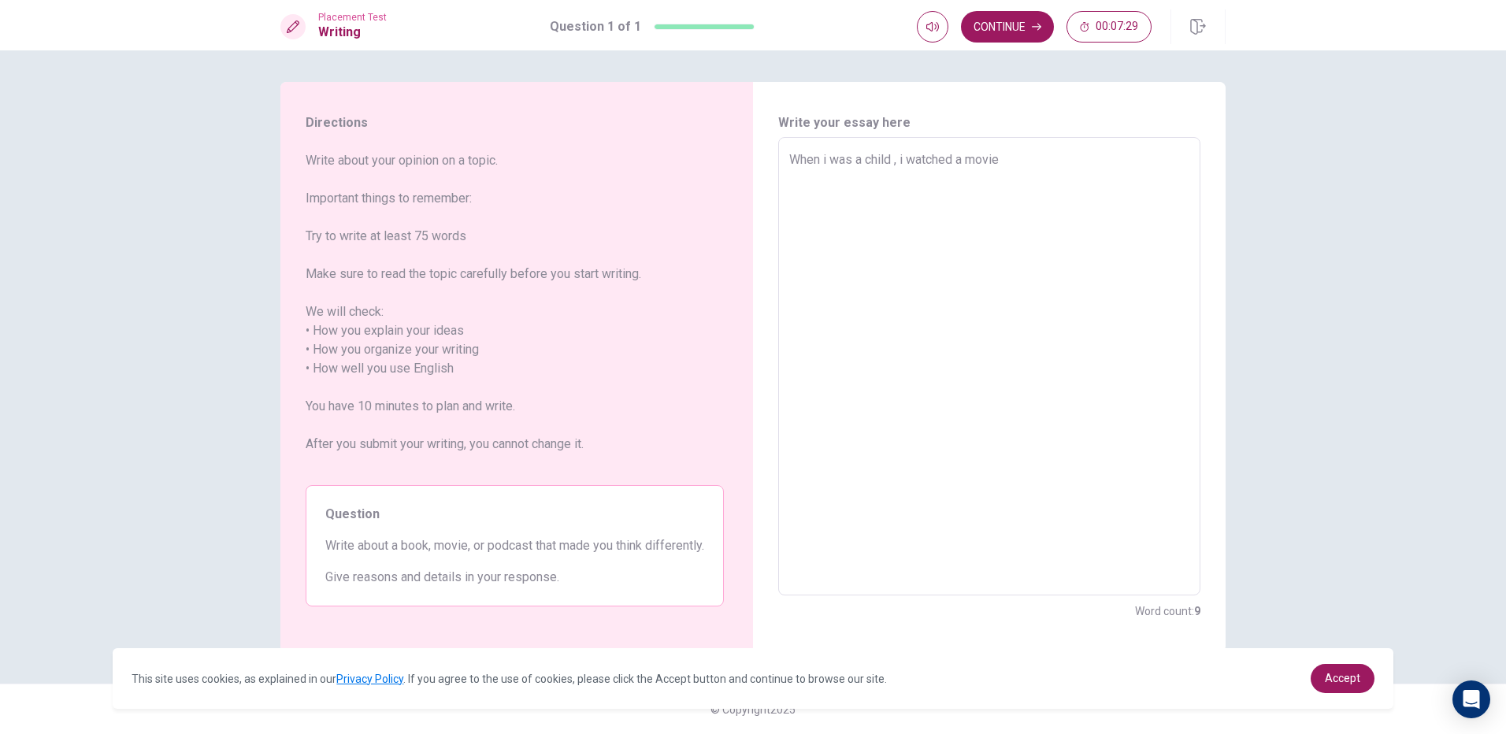
type textarea "x"
type textarea "When i was a child , i watched a movie"
type textarea "x"
type textarea "When i was a child , i watched a movie i"
type textarea "x"
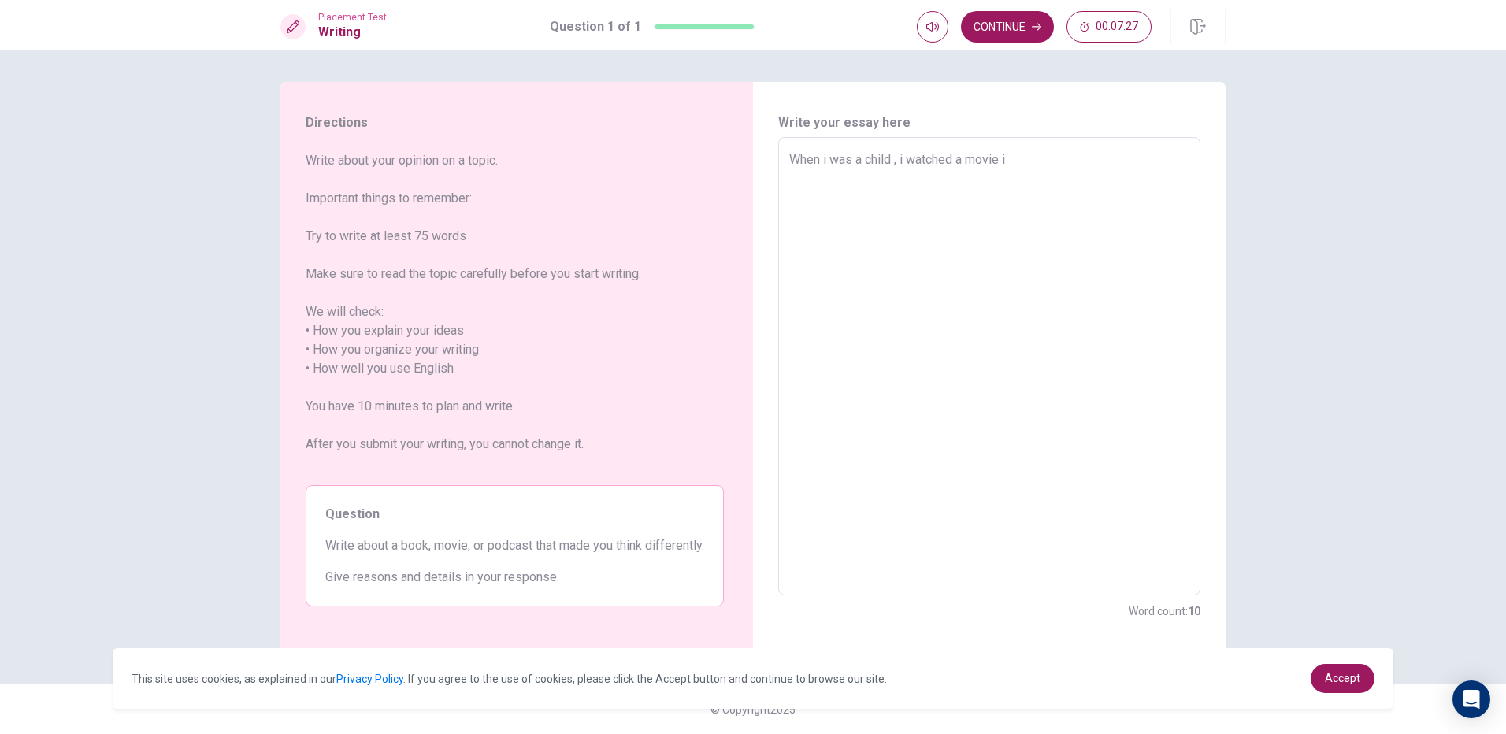
type textarea "When i was a child , i watched a movie is"
type textarea "x"
type textarea "When i was a child , i watched a movie is"
type textarea "x"
type textarea "When i was a child , i watched a movie is a"
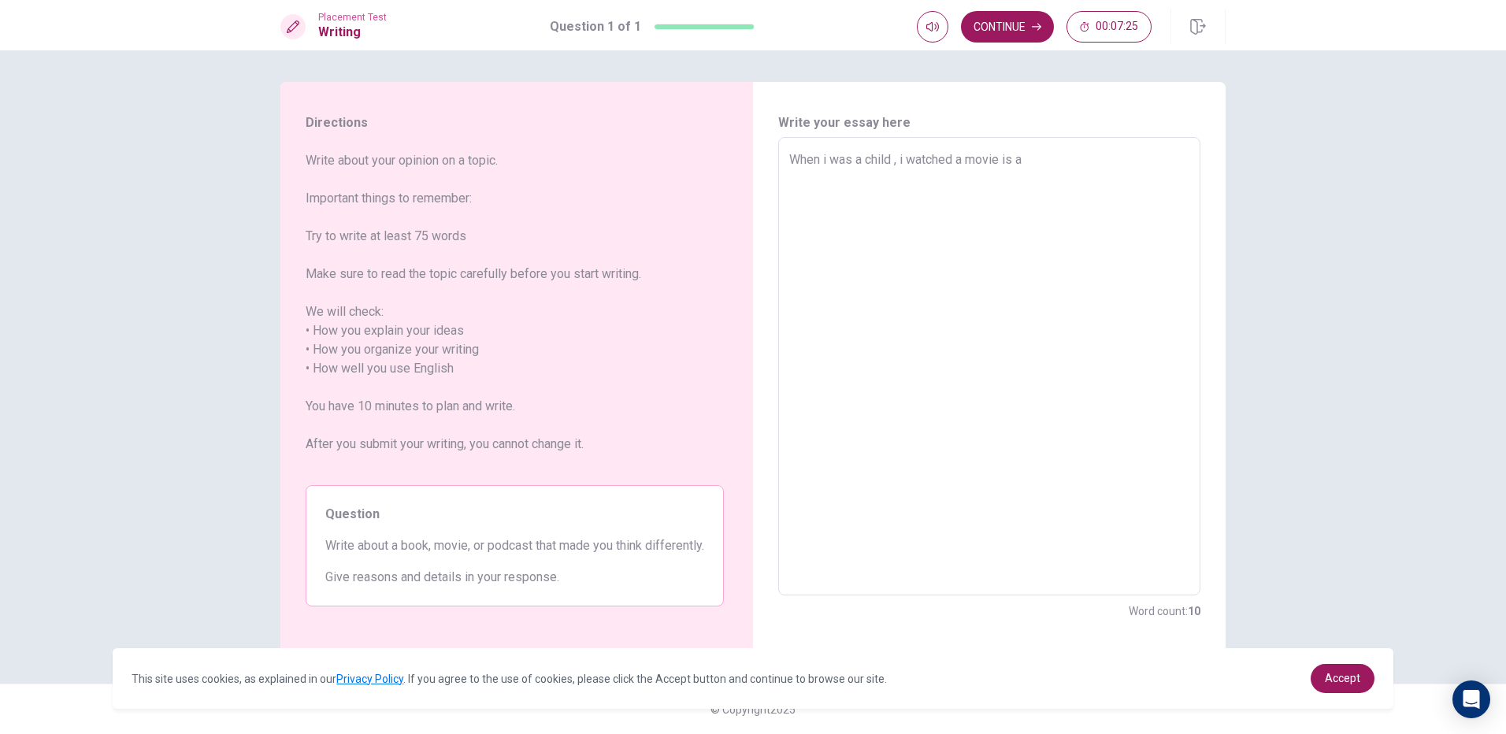
type textarea "x"
type textarea "When i was a child , i watched a movie is ab"
type textarea "x"
type textarea "When i was a child , i watched a movie is abo"
type textarea "x"
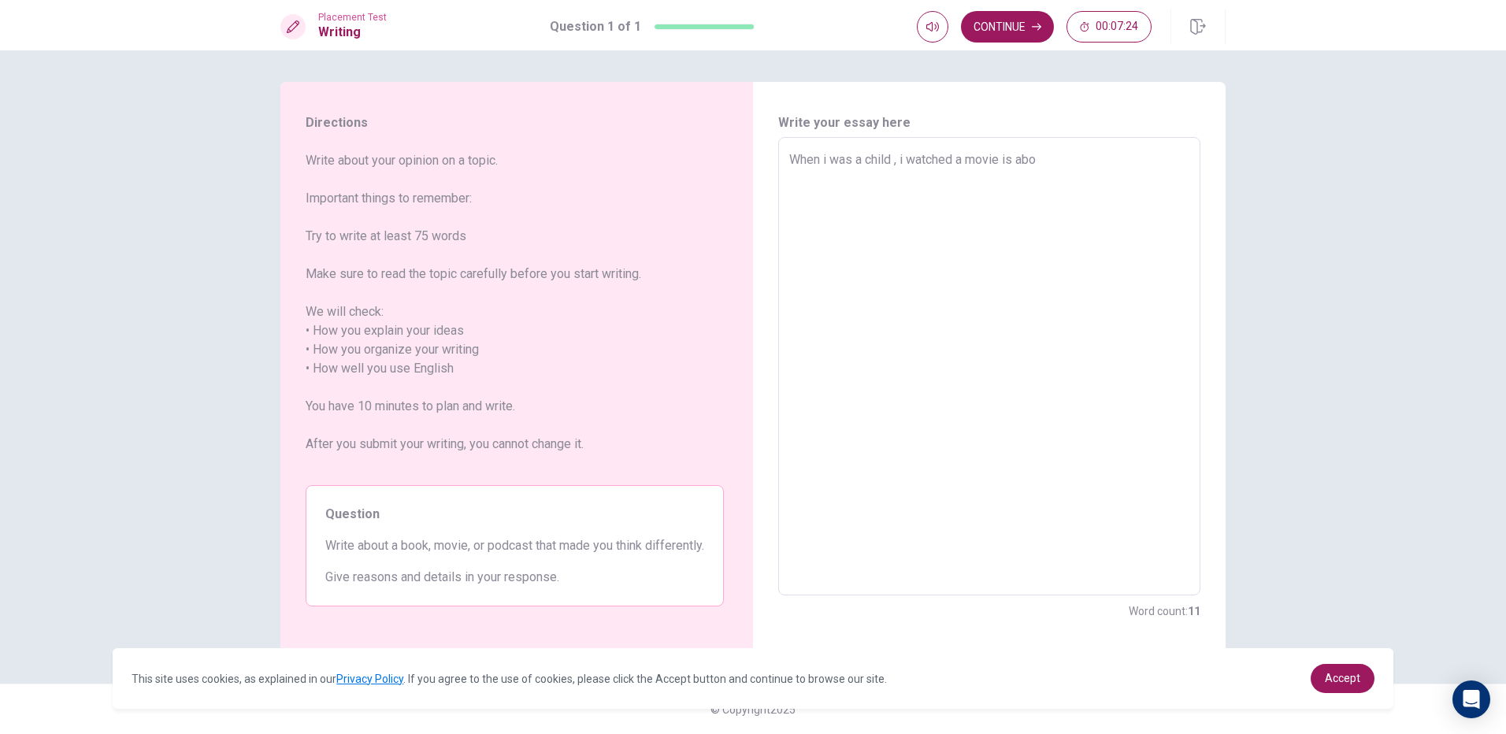
type textarea "When i was a child , i watched a movie is abou"
type textarea "x"
type textarea "When i was a child , i watched a movie is about"
type textarea "x"
type textarea "When i was a child , i watched a movie is about"
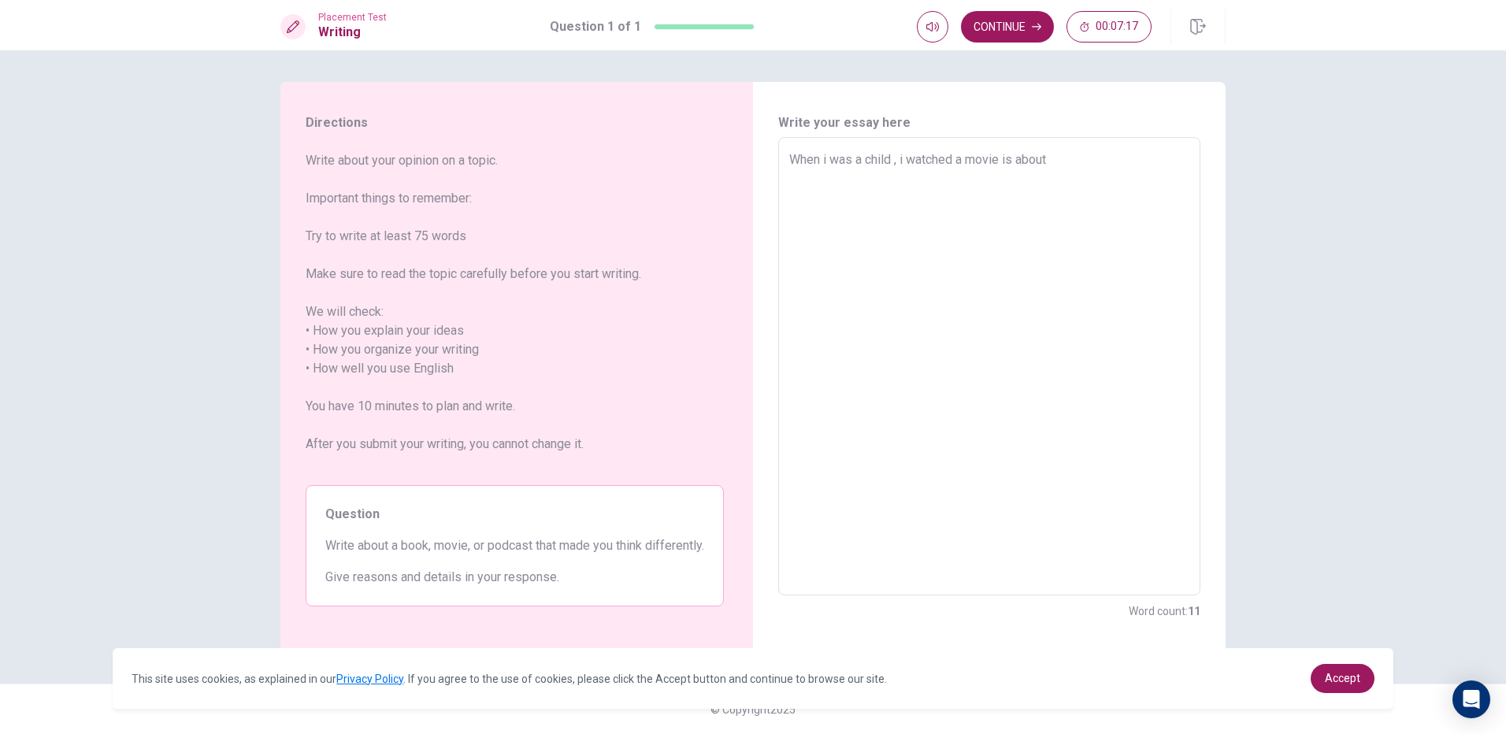
type textarea "x"
type textarea "When i was a child , i watched a movie is about B"
type textarea "x"
type textarea "When i was a child , i watched a movie is about Ba"
type textarea "x"
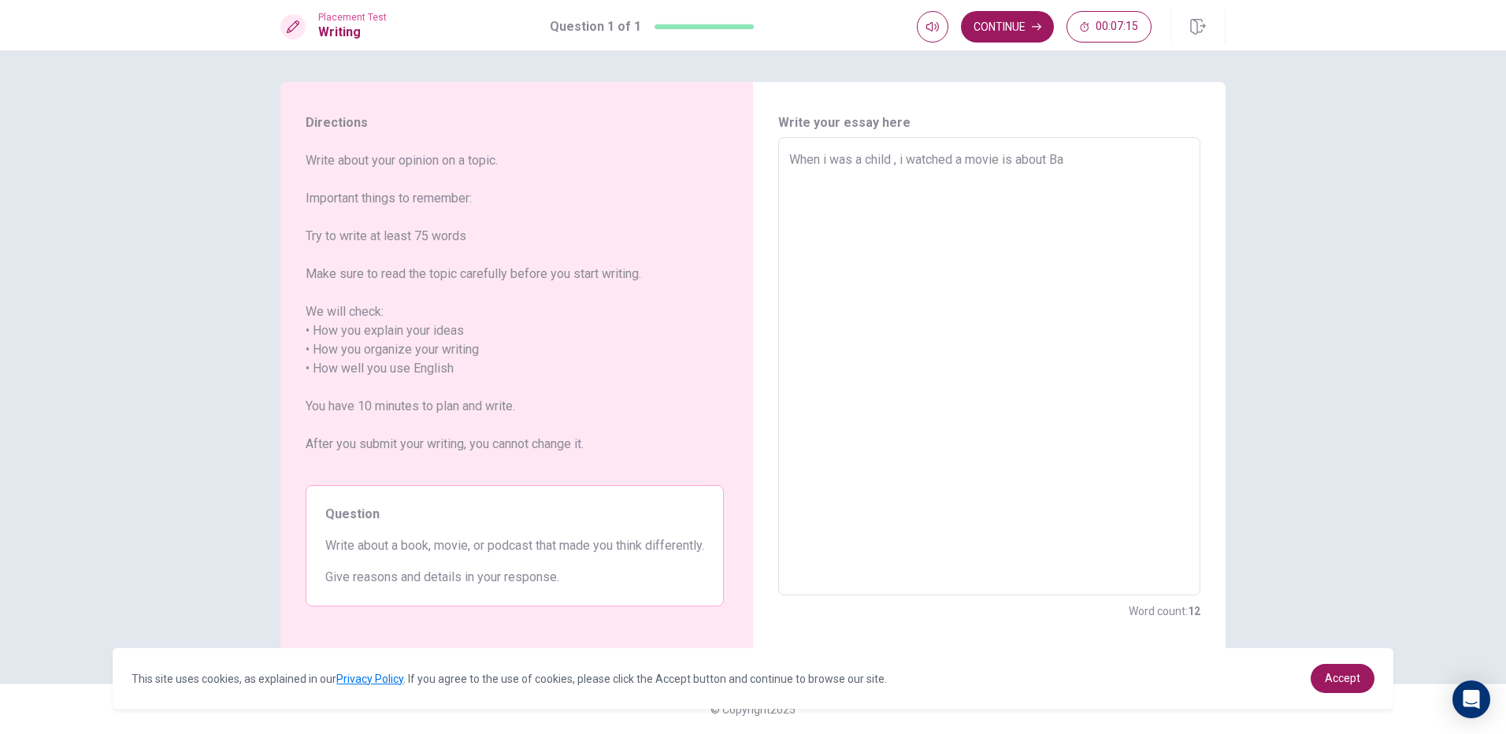
type textarea "When i was a child , i watched a movie is about Bar"
type textarea "x"
type textarea "When i was a child , i watched a movie is about [PERSON_NAME]"
type textarea "x"
type textarea "When i was a child , i watched a movie is about [PERSON_NAME]"
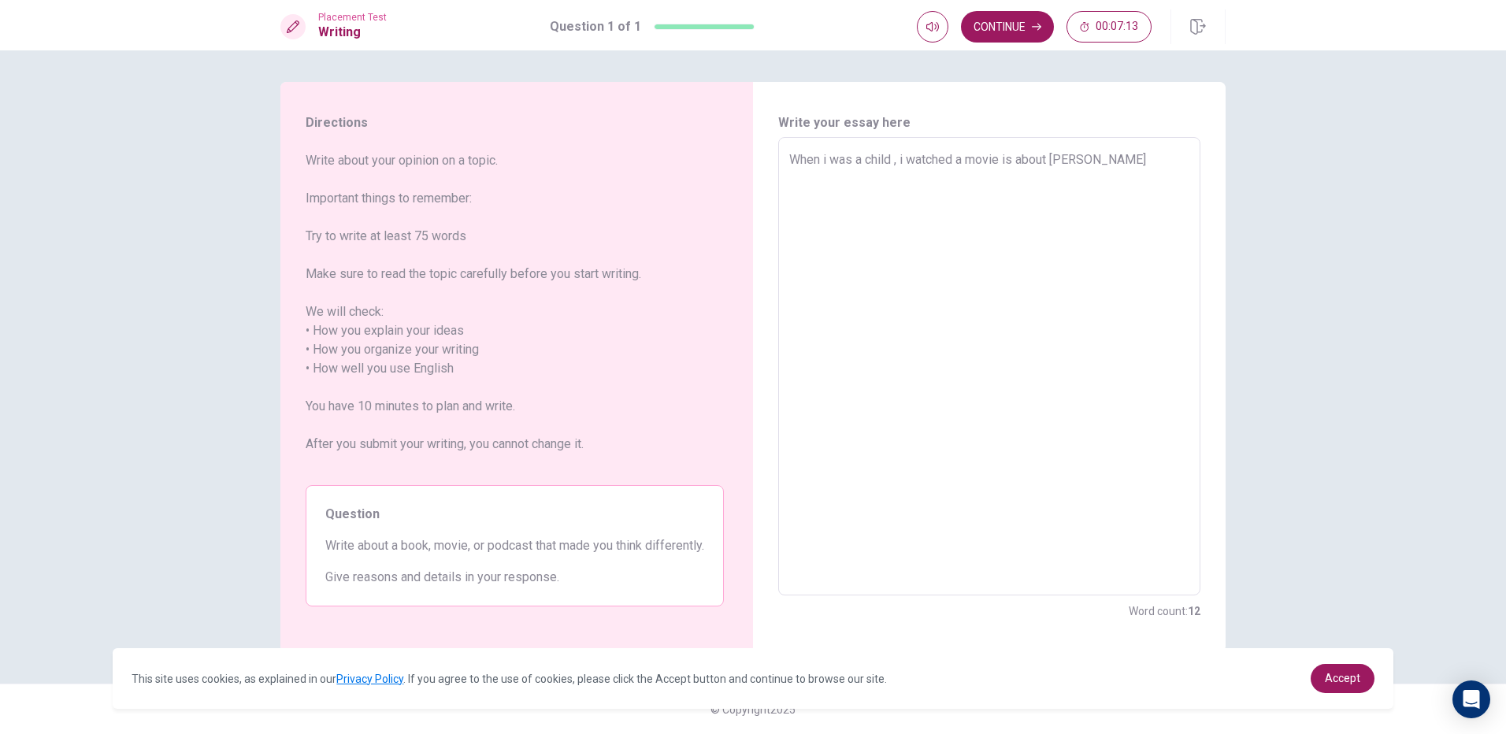
type textarea "x"
type textarea "When i was a child , i watched a movie is about [PERSON_NAME]."
type textarea "x"
type textarea "When i was a child , i watched a movie is about [PERSON_NAME].t"
type textarea "x"
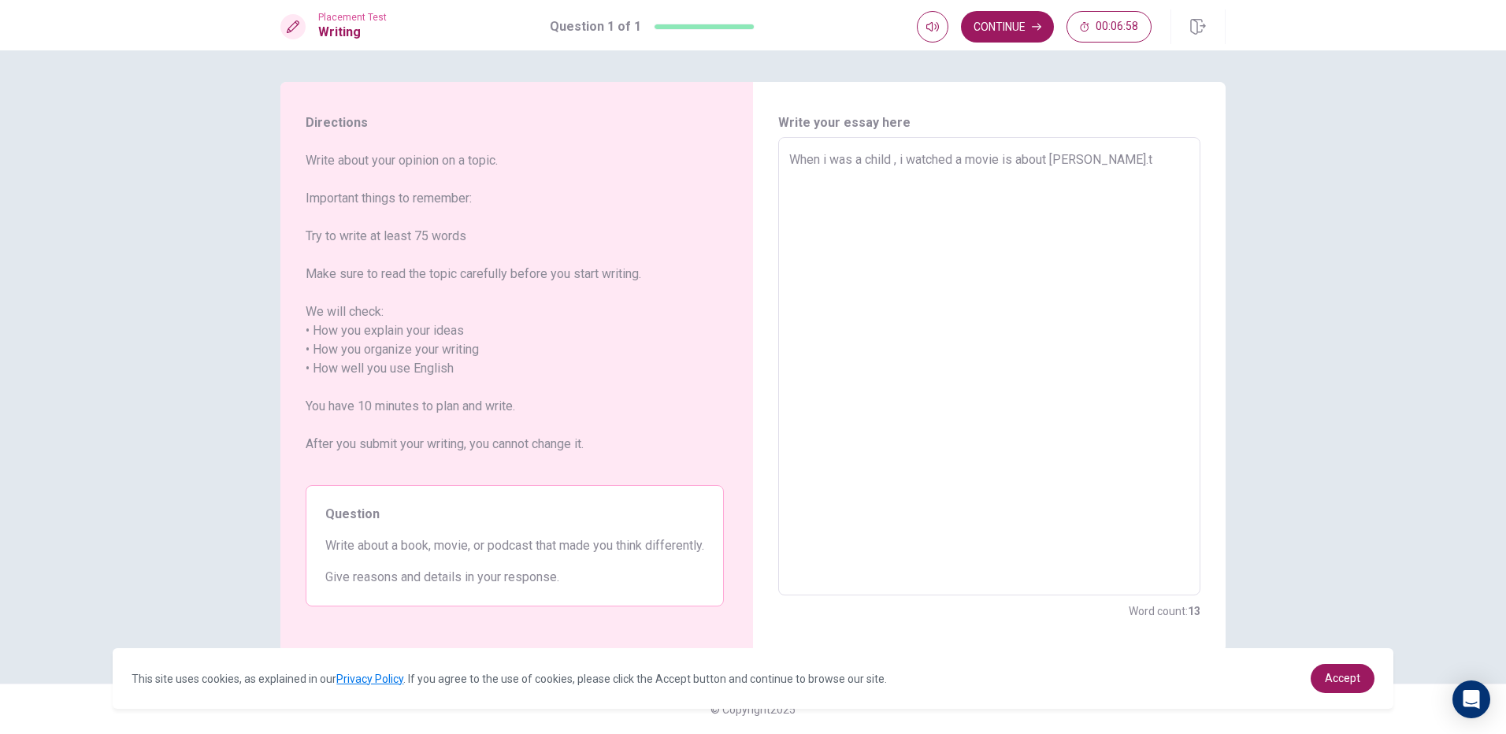
type textarea "When i was a child , i watched a movie is about [PERSON_NAME]."
type textarea "x"
type textarea "When i was a child , i watched a movie is about [PERSON_NAME]."
type textarea "x"
type textarea "When i was a child , i watched a movie is about [PERSON_NAME]. t"
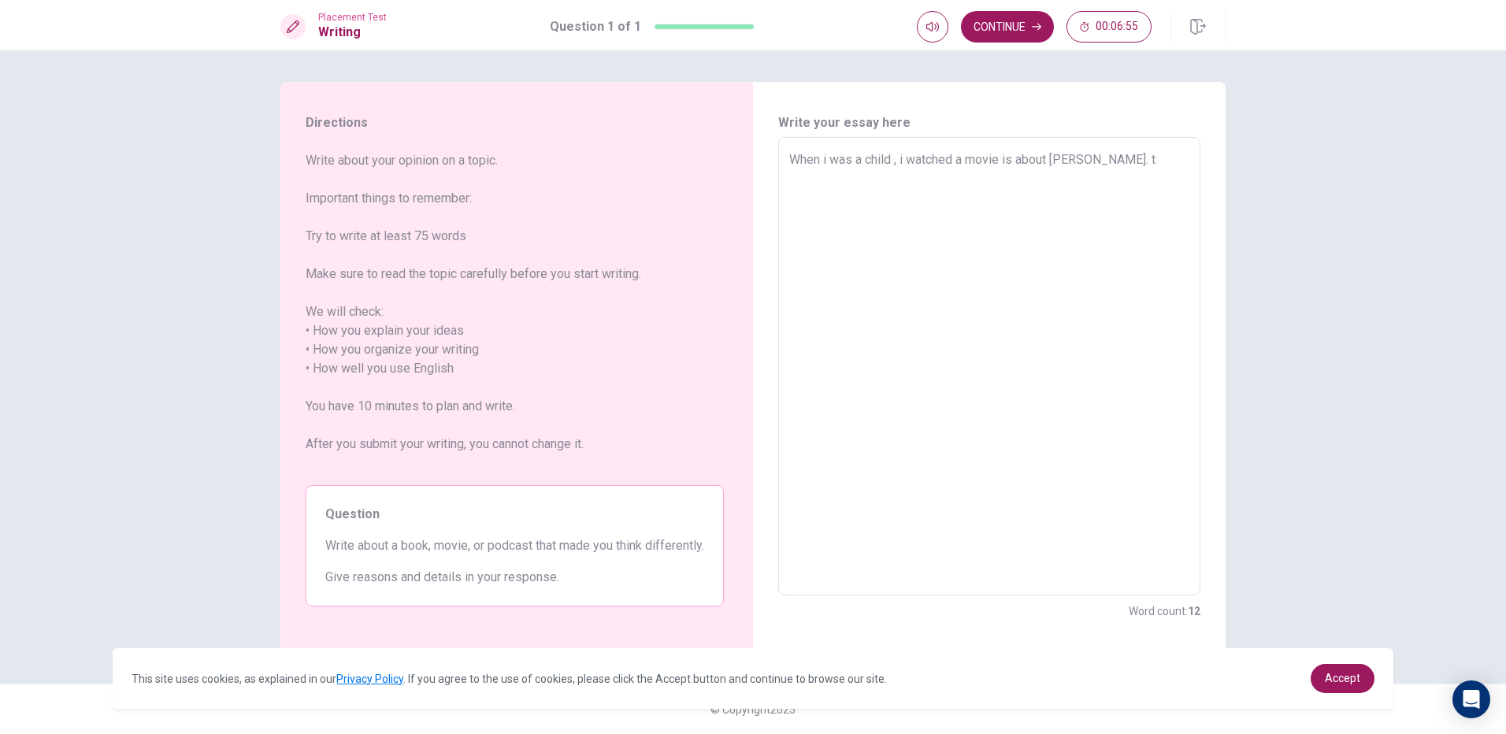
type textarea "x"
type textarea "When i was a child , i watched a movie is about [PERSON_NAME]. ti"
type textarea "x"
type textarea "When i was a child , i watched a movie is about [PERSON_NAME]. tis"
type textarea "x"
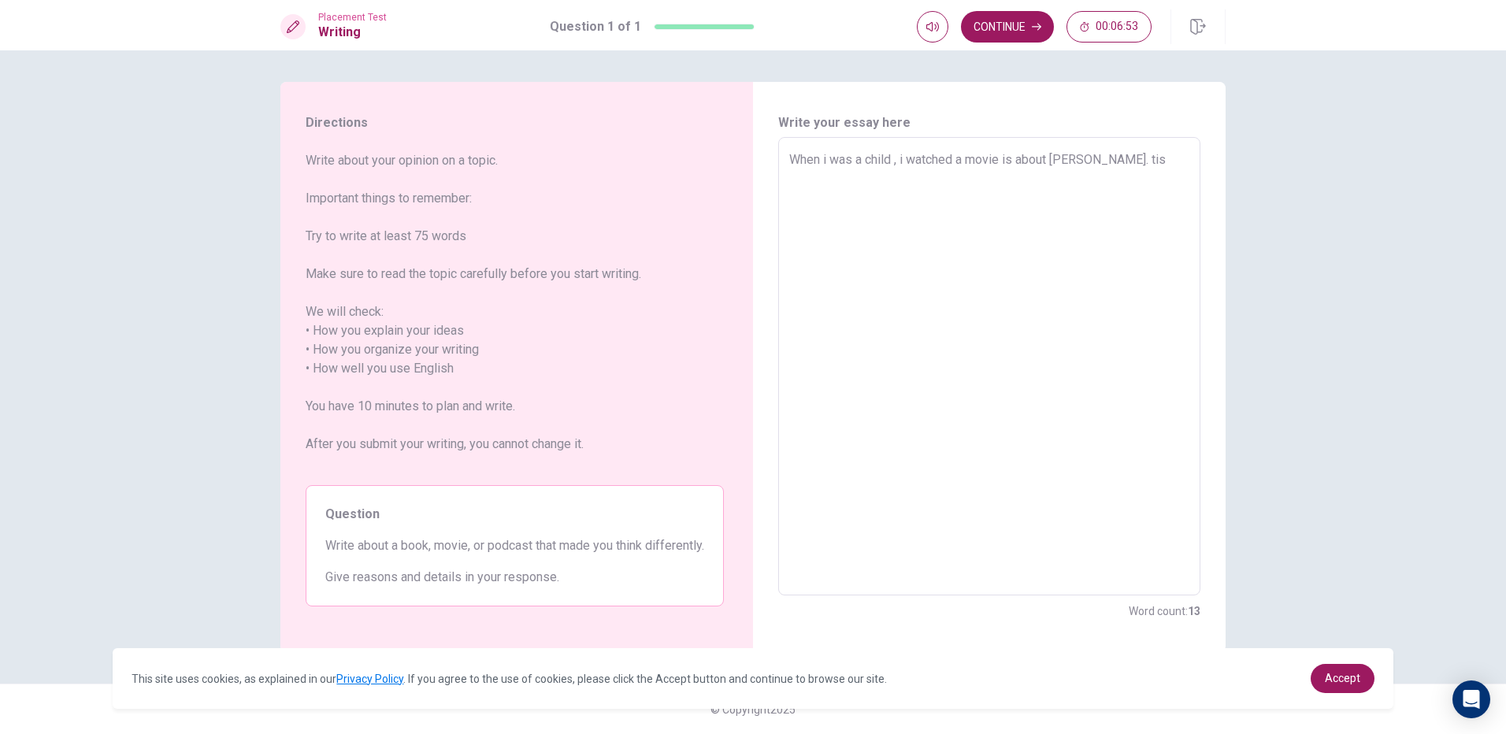
type textarea "When i was a child , i watched a movie is about [PERSON_NAME]. tis"
type textarea "x"
type textarea "When i was a child , i watched a movie is about [PERSON_NAME]. tis"
type textarea "x"
type textarea "When i was a child , i watched a movie is about [PERSON_NAME]. ti"
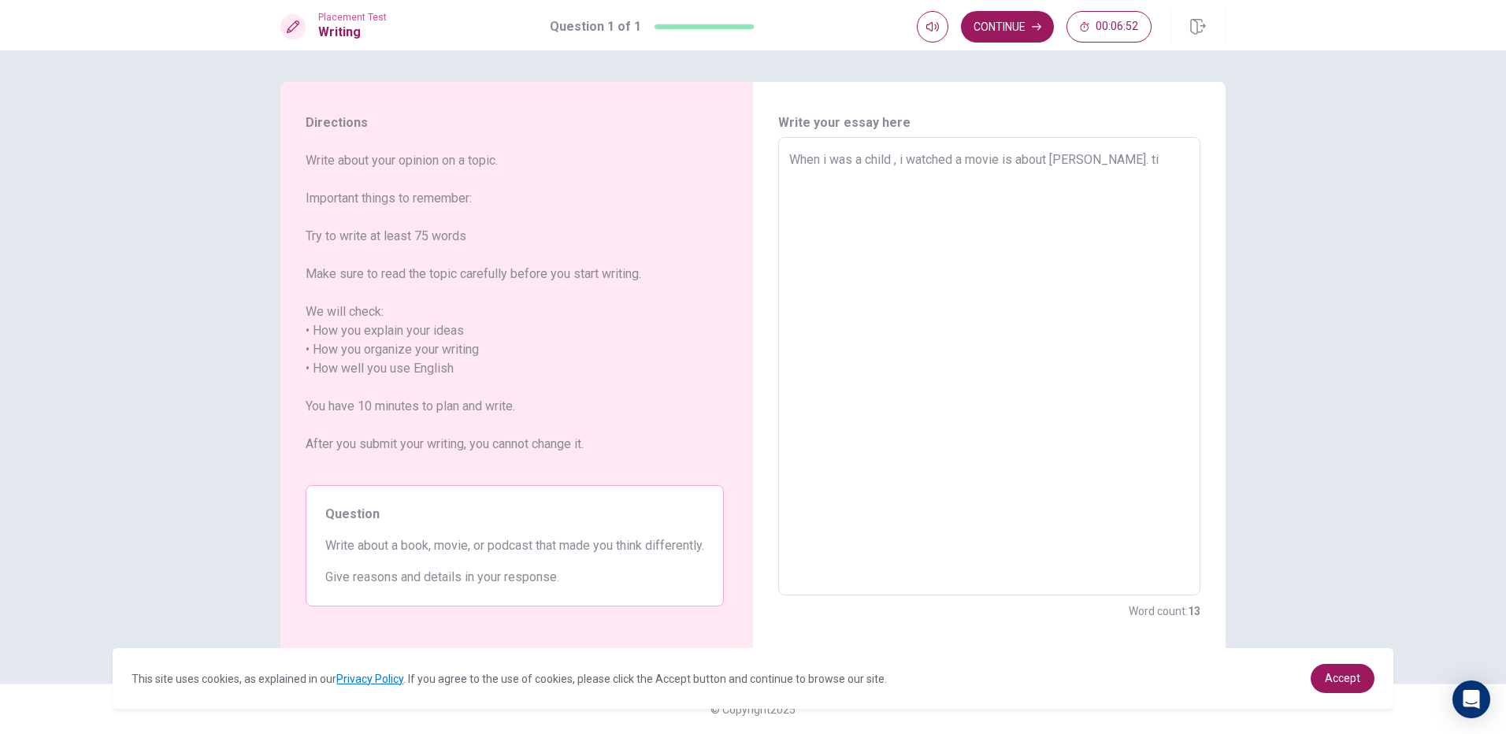
type textarea "x"
type textarea "When i was a child , i watched a movie is about [PERSON_NAME]. t"
type textarea "x"
type textarea "When i was a child , i watched a movie is about [PERSON_NAME]."
type textarea "x"
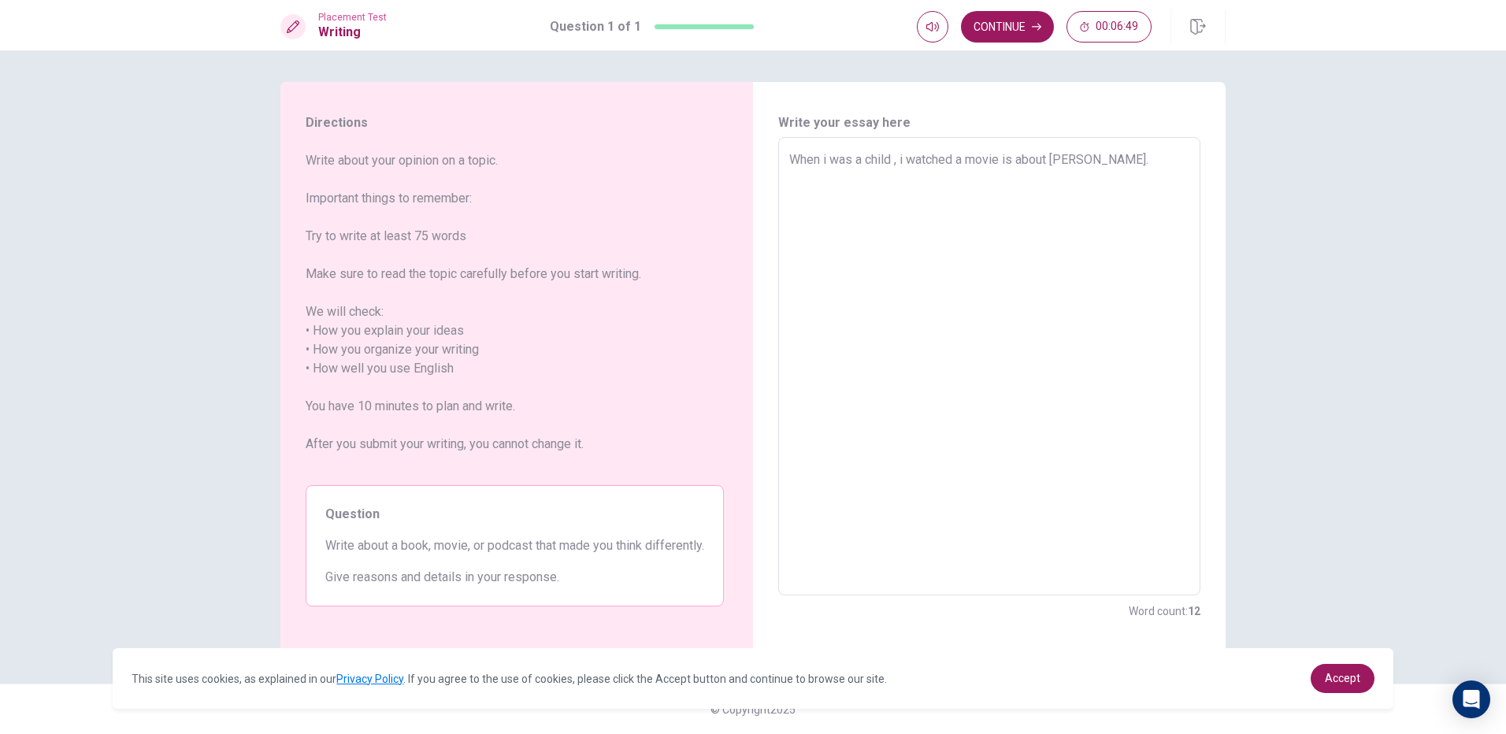
type textarea "When i was a child , i watched a movie is about [PERSON_NAME]."
type textarea "x"
type textarea "When i was a child , i watched a movie is about [PERSON_NAME]. T"
type textarea "x"
type textarea "When i was a child , i watched a movie is about [PERSON_NAME]. Th"
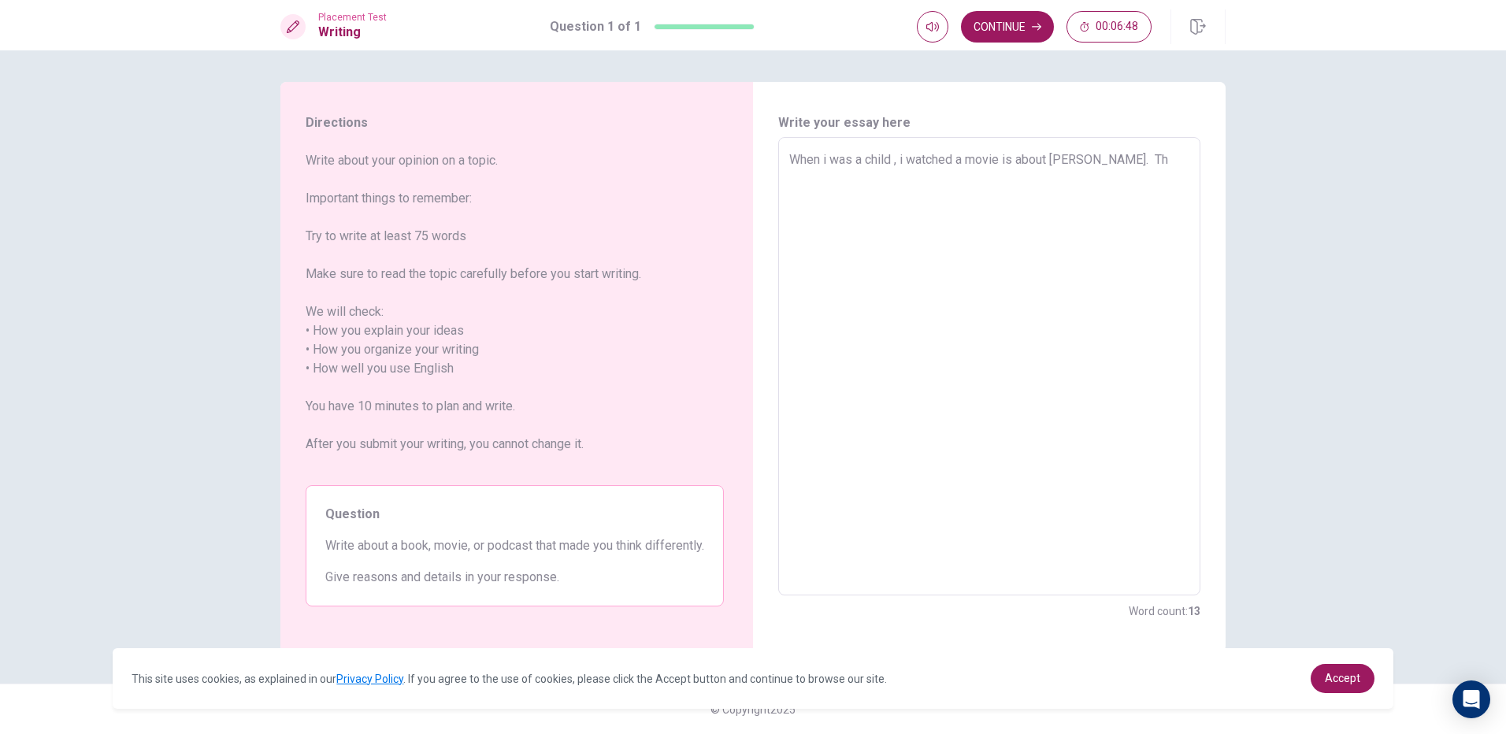
type textarea "x"
type textarea "When i was a child , i watched a movie is about [PERSON_NAME]. The"
type textarea "x"
type textarea "When i was a child , i watched a movie is about [PERSON_NAME]. Thei"
click at [1112, 162] on textarea "When i was a child , i watched a movie is about [PERSON_NAME]. [PERSON_NAME] mo…" at bounding box center [989, 366] width 400 height 433
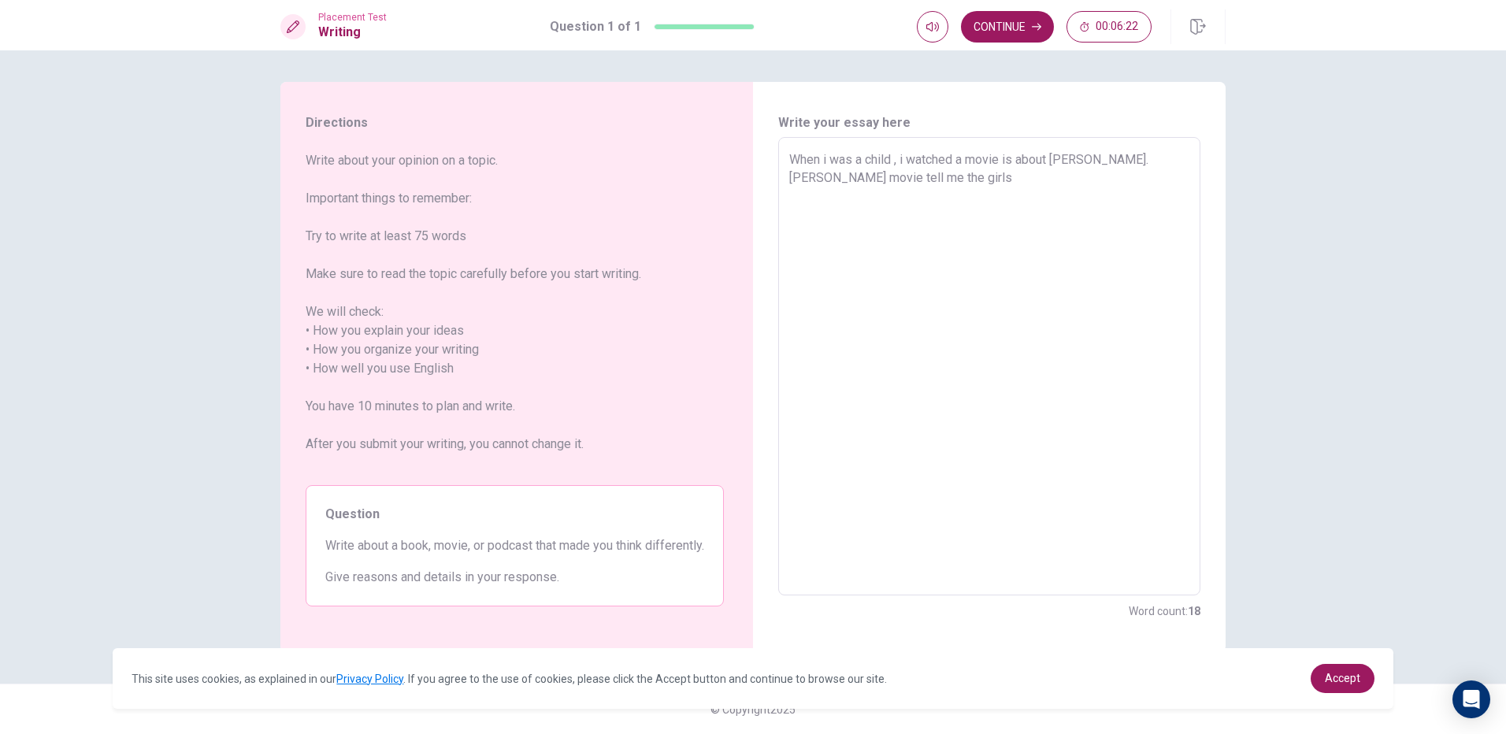
click at [1110, 158] on textarea "When i was a child , i watched a movie is about [PERSON_NAME]. [PERSON_NAME] mo…" at bounding box center [989, 366] width 400 height 433
click at [939, 184] on textarea "When i was a child , i watched a movie is about [PERSON_NAME]. This movie tell …" at bounding box center [989, 366] width 400 height 433
click at [1086, 158] on textarea "When i was a child , i watched a movie is about [PERSON_NAME]. This movie tell …" at bounding box center [989, 366] width 400 height 433
click at [1155, 176] on textarea "When i was a child , i watched a movie is about [PERSON_NAME]. This movie tell …" at bounding box center [989, 366] width 400 height 433
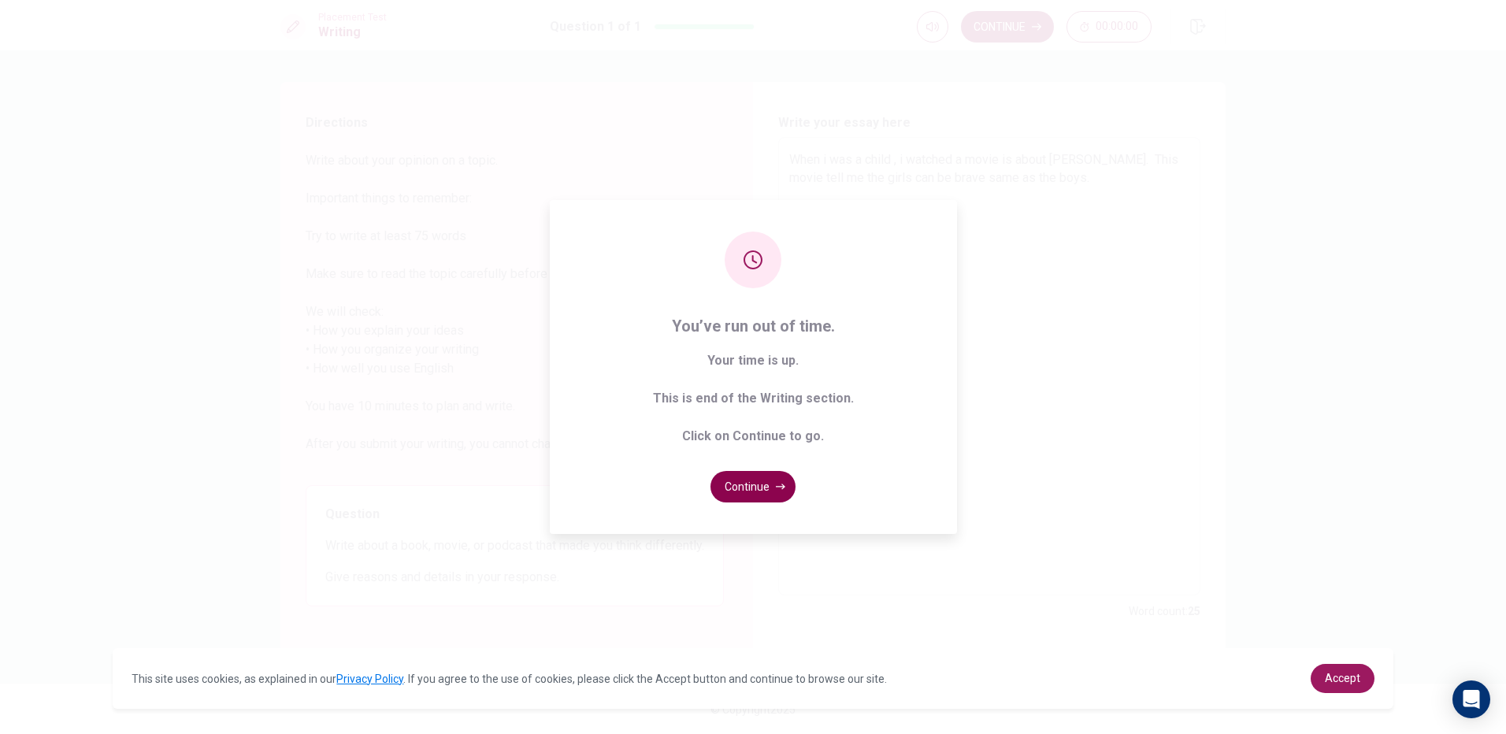
click at [772, 491] on button "Continue" at bounding box center [753, 487] width 85 height 32
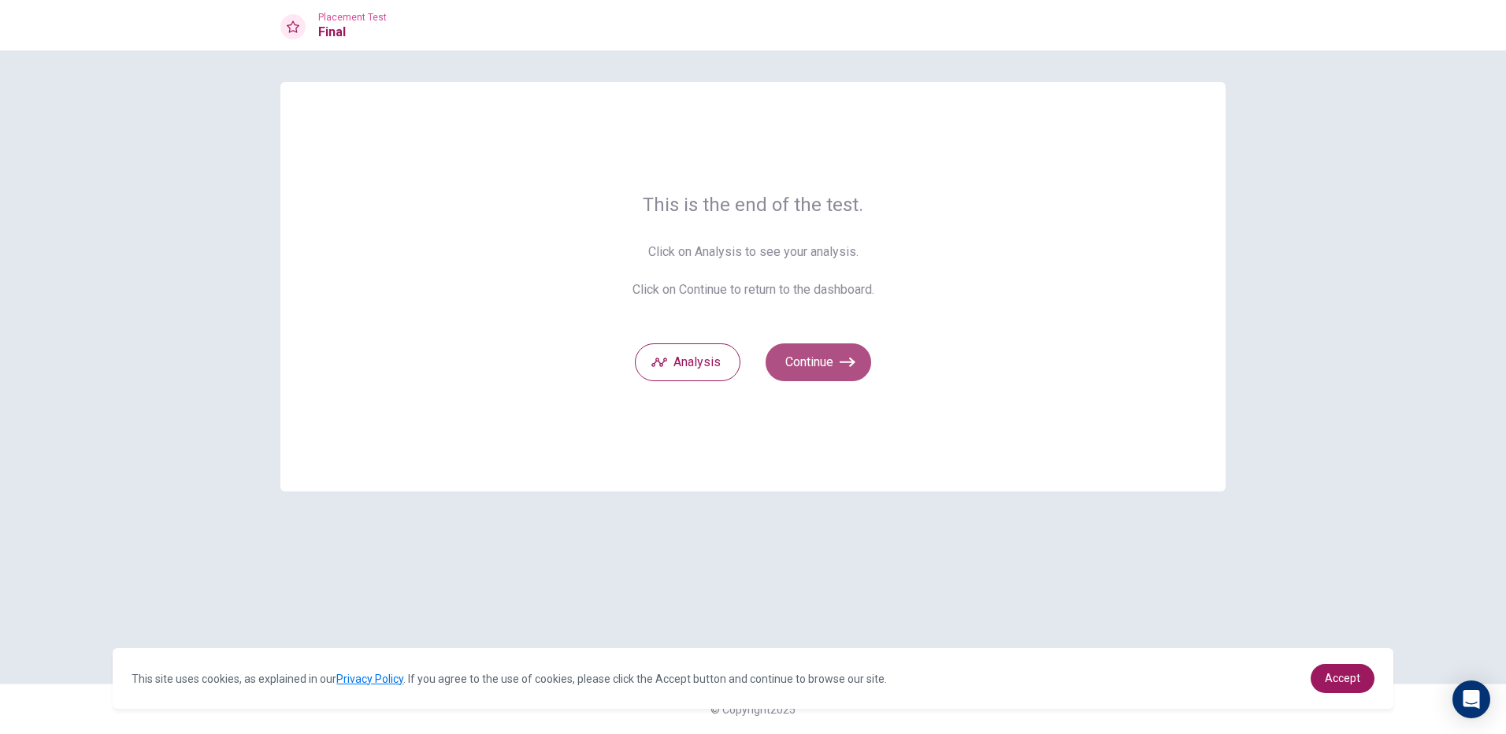
click at [826, 366] on button "Continue" at bounding box center [819, 363] width 106 height 38
